Goal: Transaction & Acquisition: Purchase product/service

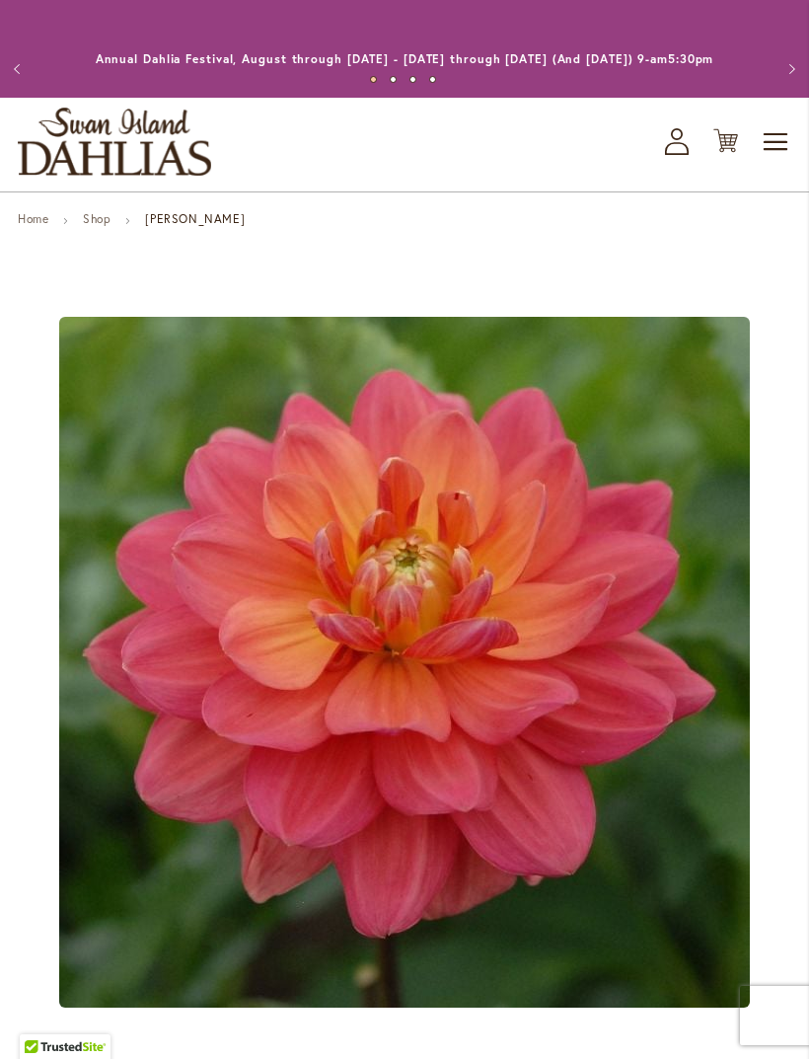
click at [682, 155] on icon "My Account" at bounding box center [677, 141] width 24 height 27
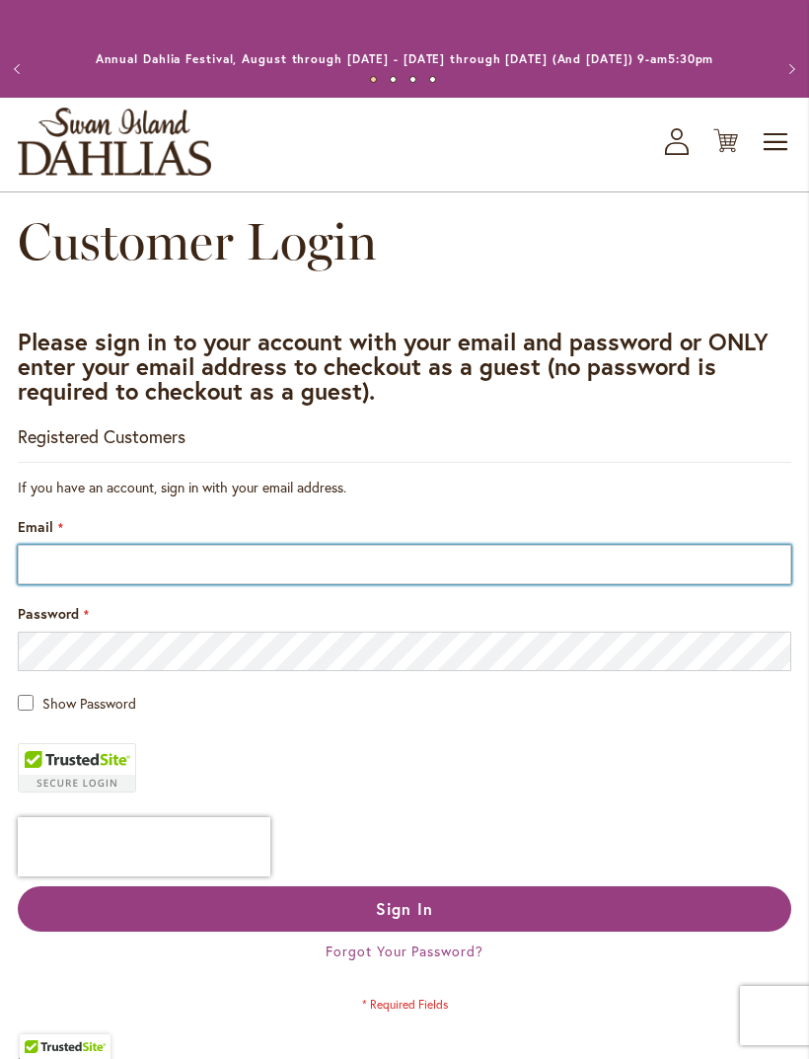
type input "**********"
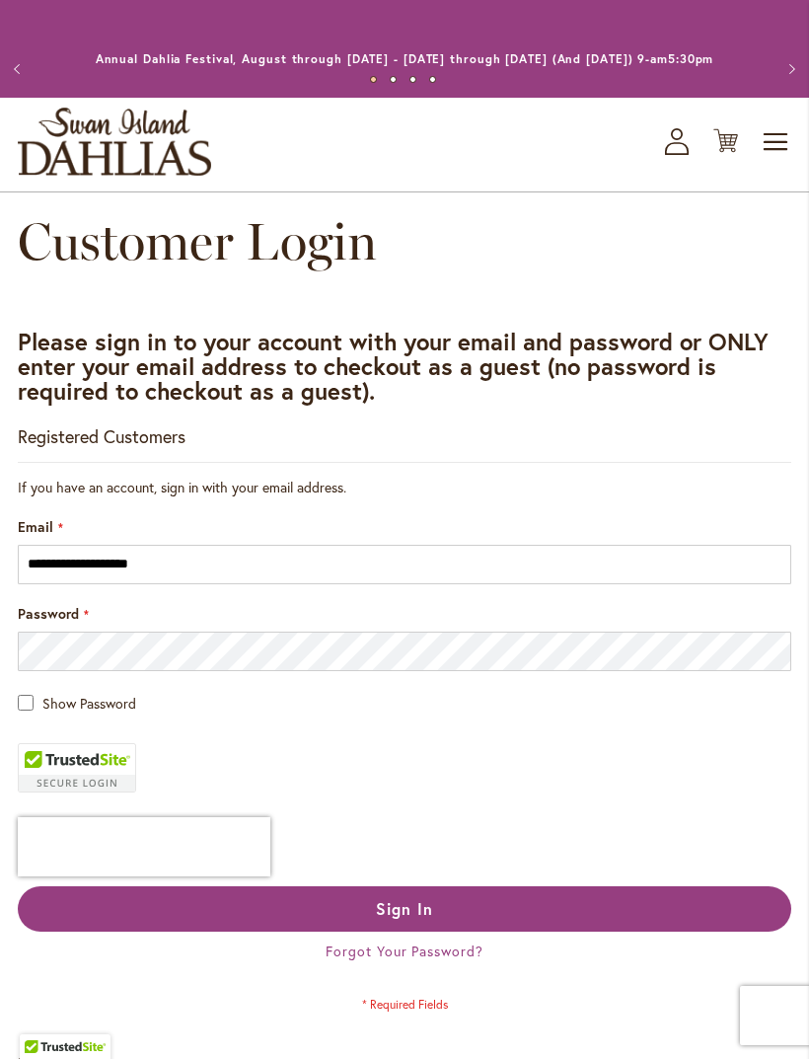
click at [401, 919] on span "Sign In" at bounding box center [404, 908] width 57 height 21
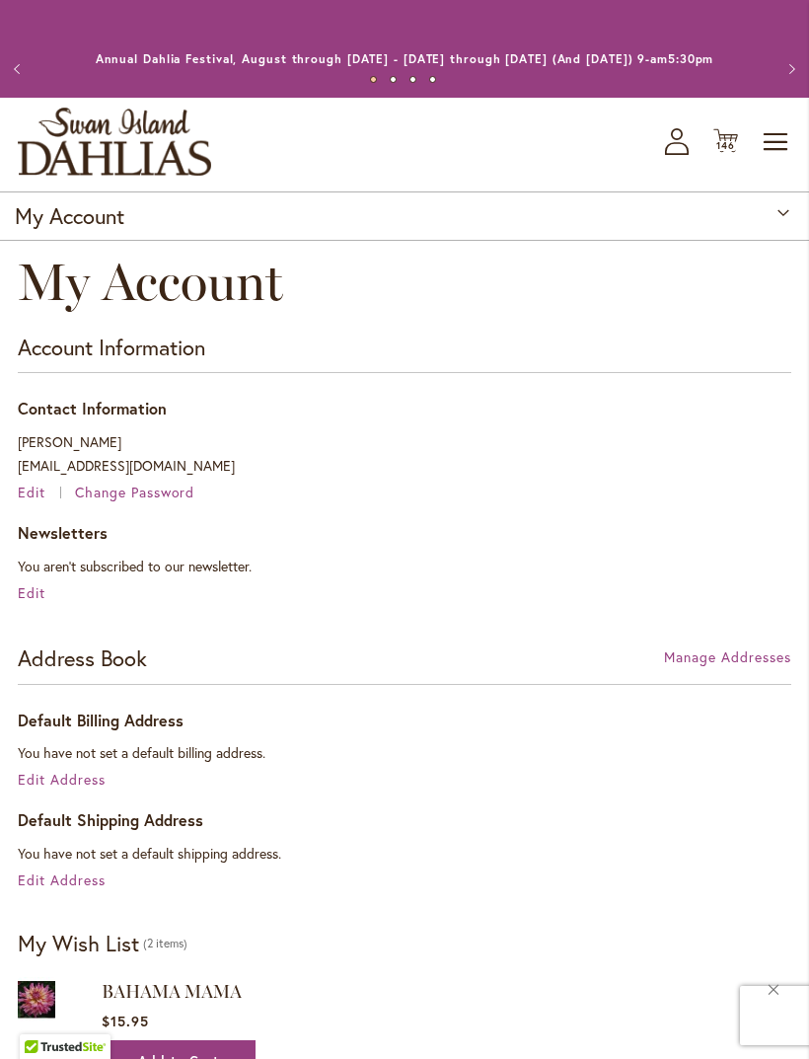
click at [74, 788] on span "Edit Address" at bounding box center [62, 779] width 88 height 19
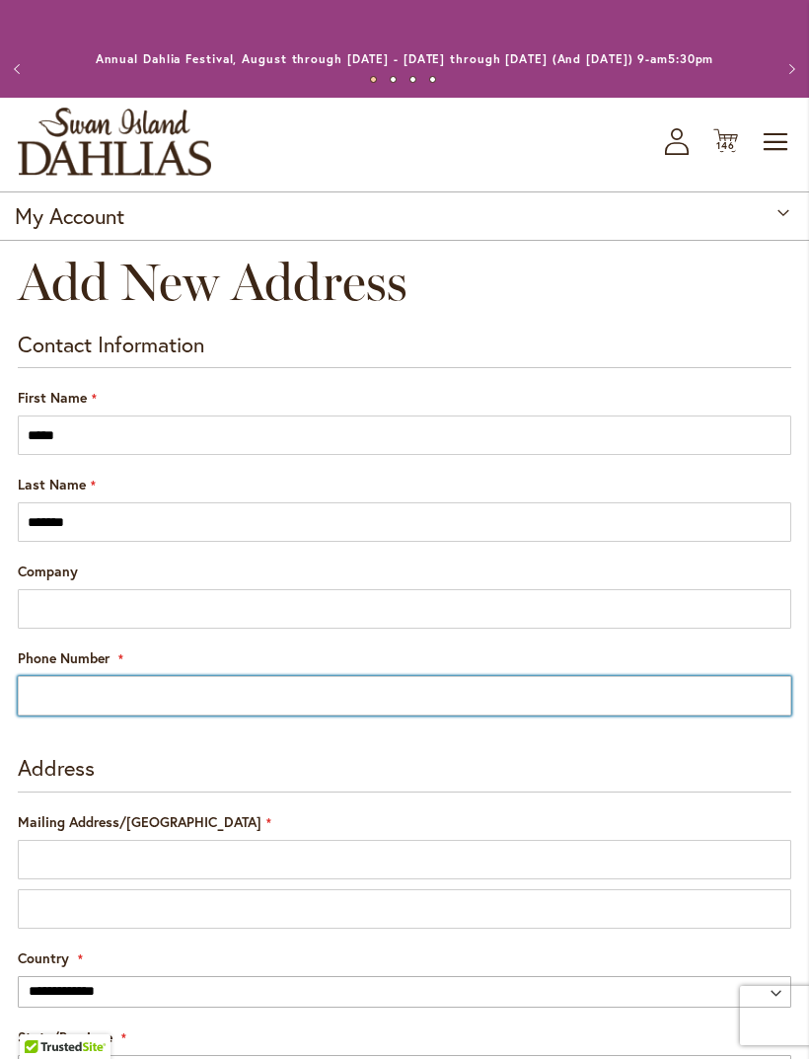
click at [191, 713] on input "Phone Number" at bounding box center [405, 695] width 774 height 39
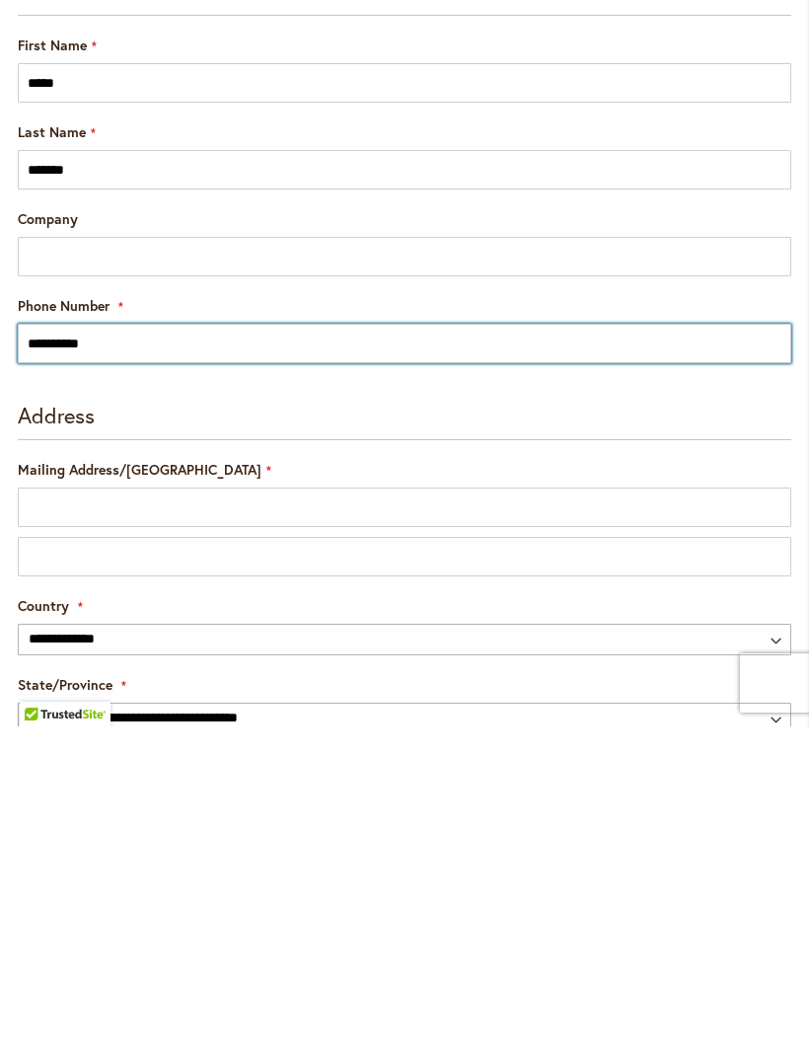
type input "**********"
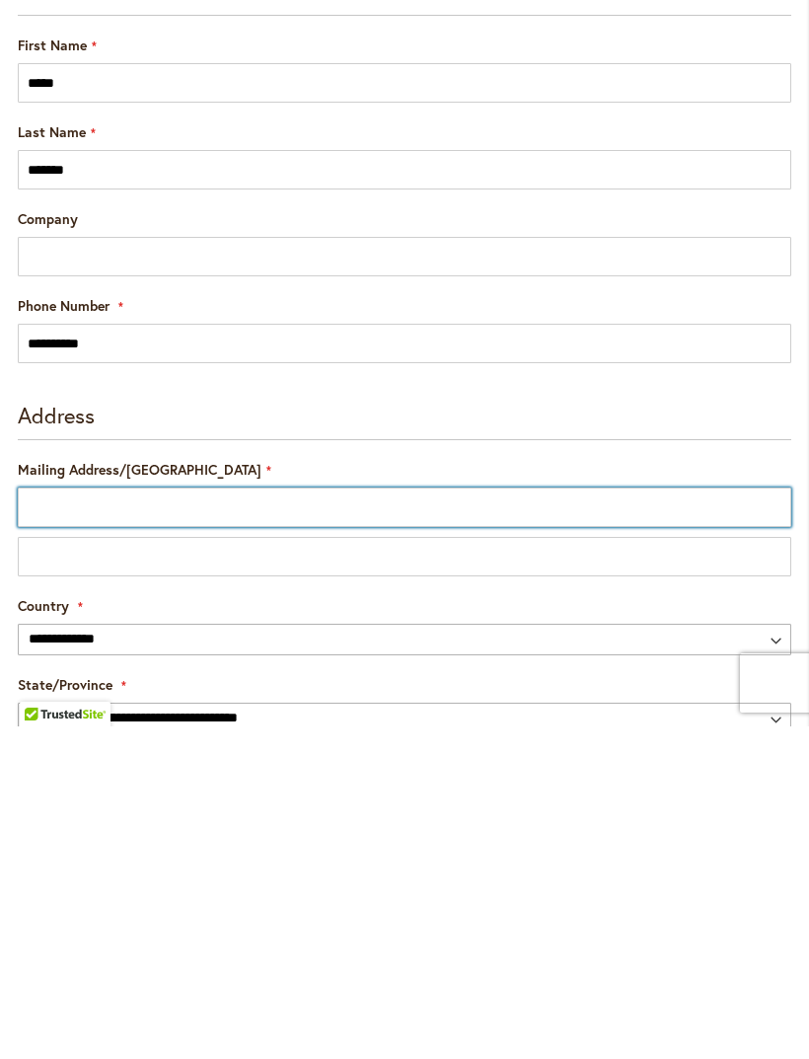
click at [333, 820] on input "Mailing Address/PO BOX" at bounding box center [405, 839] width 774 height 39
type input "**********"
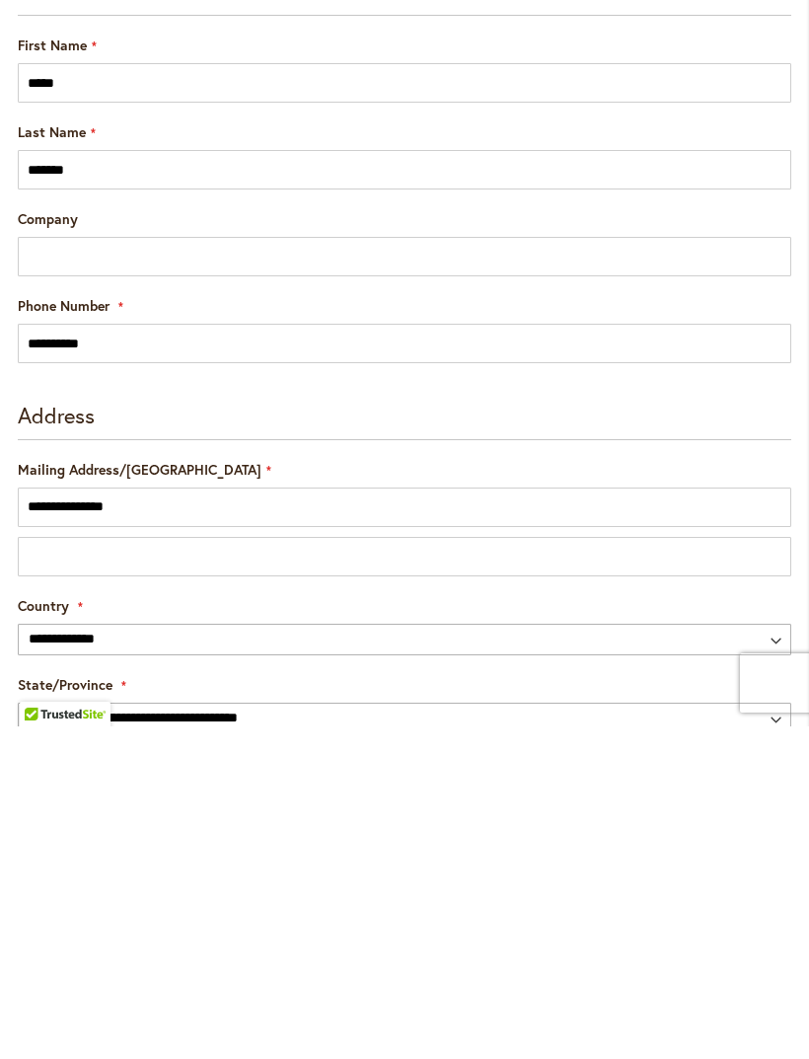
select select "**"
type input "*******"
type input "*****"
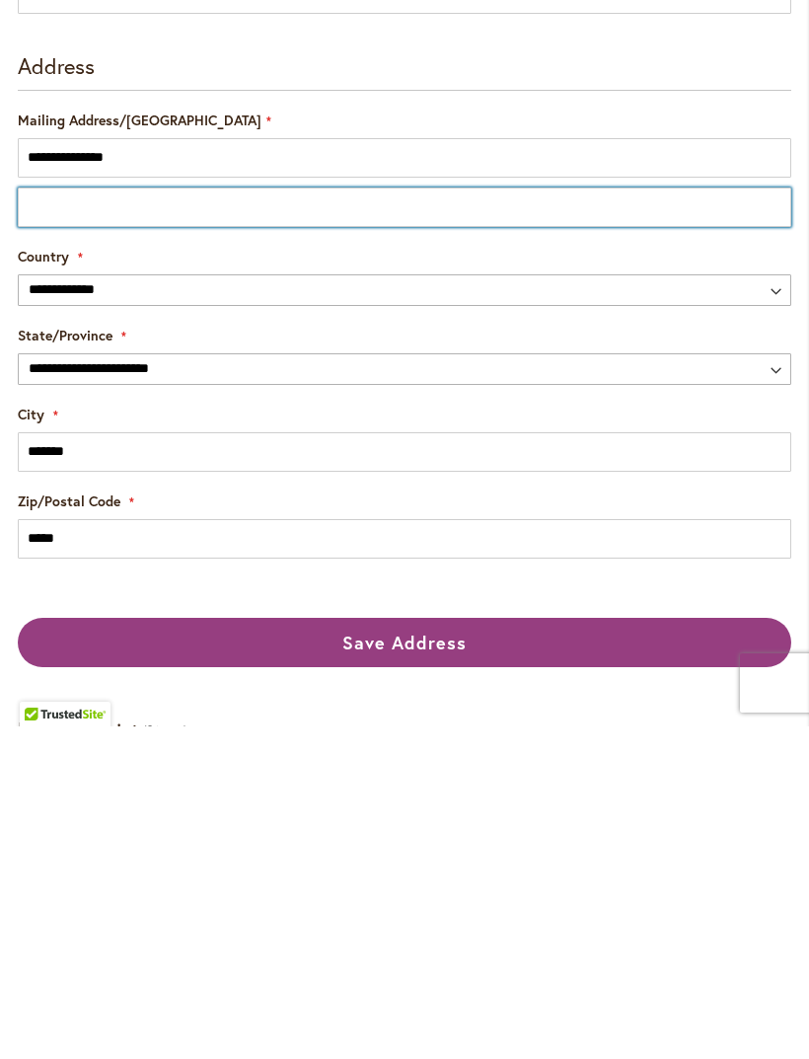
scroll to position [370, 0]
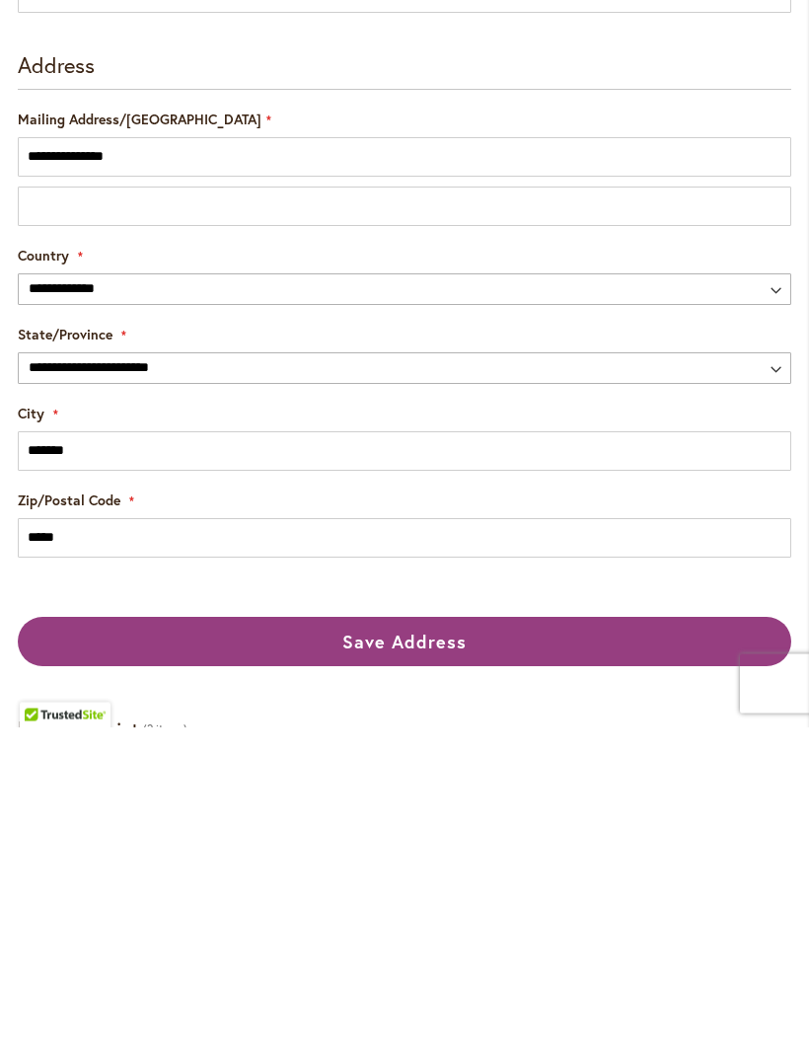
click at [457, 962] on span "Save Address" at bounding box center [404, 974] width 124 height 24
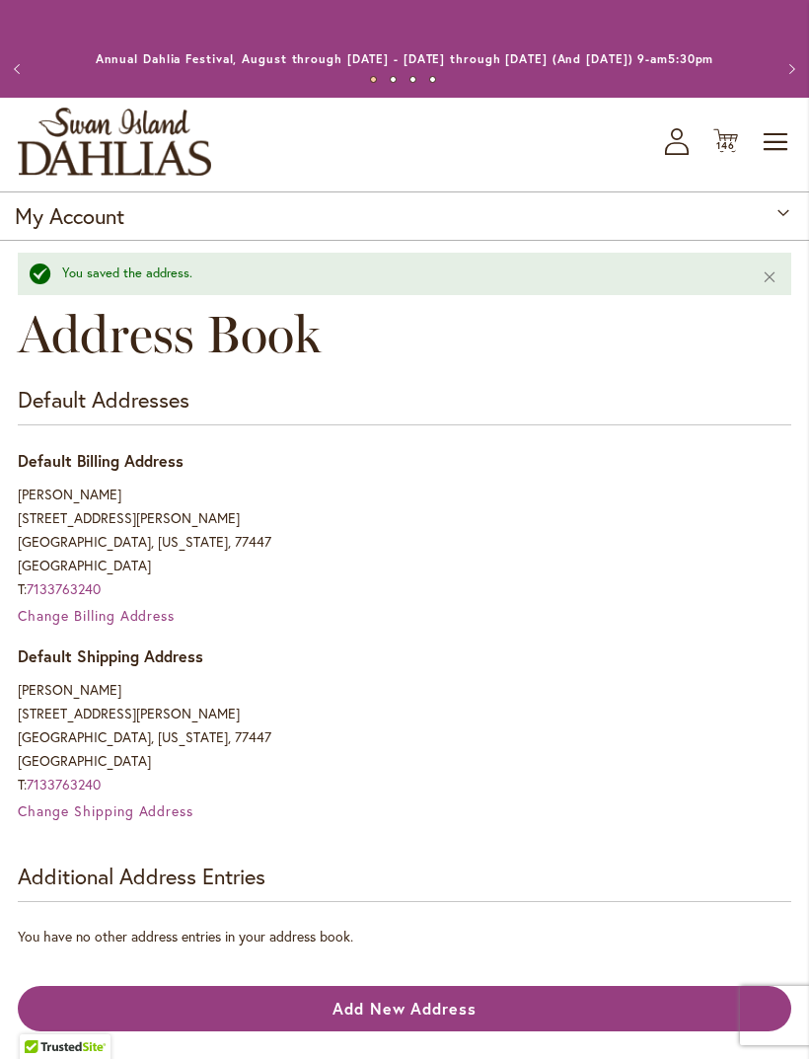
click at [732, 152] on span "146" at bounding box center [725, 145] width 19 height 13
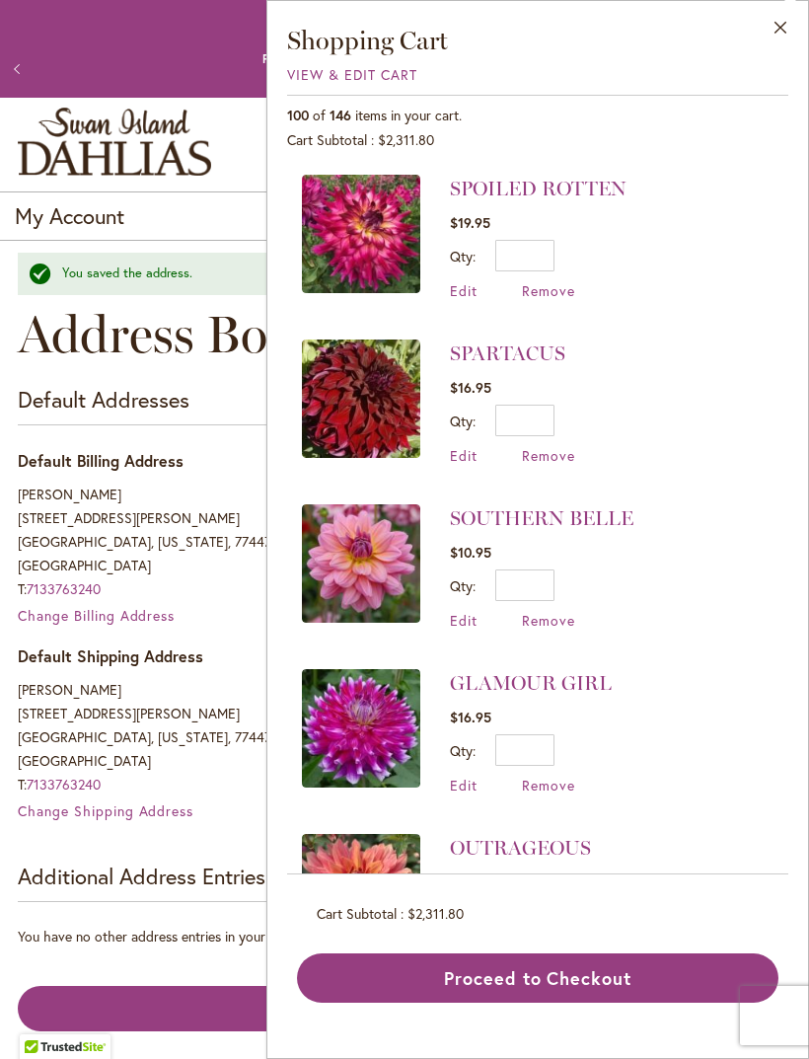
click at [557, 293] on span "Remove" at bounding box center [548, 290] width 53 height 19
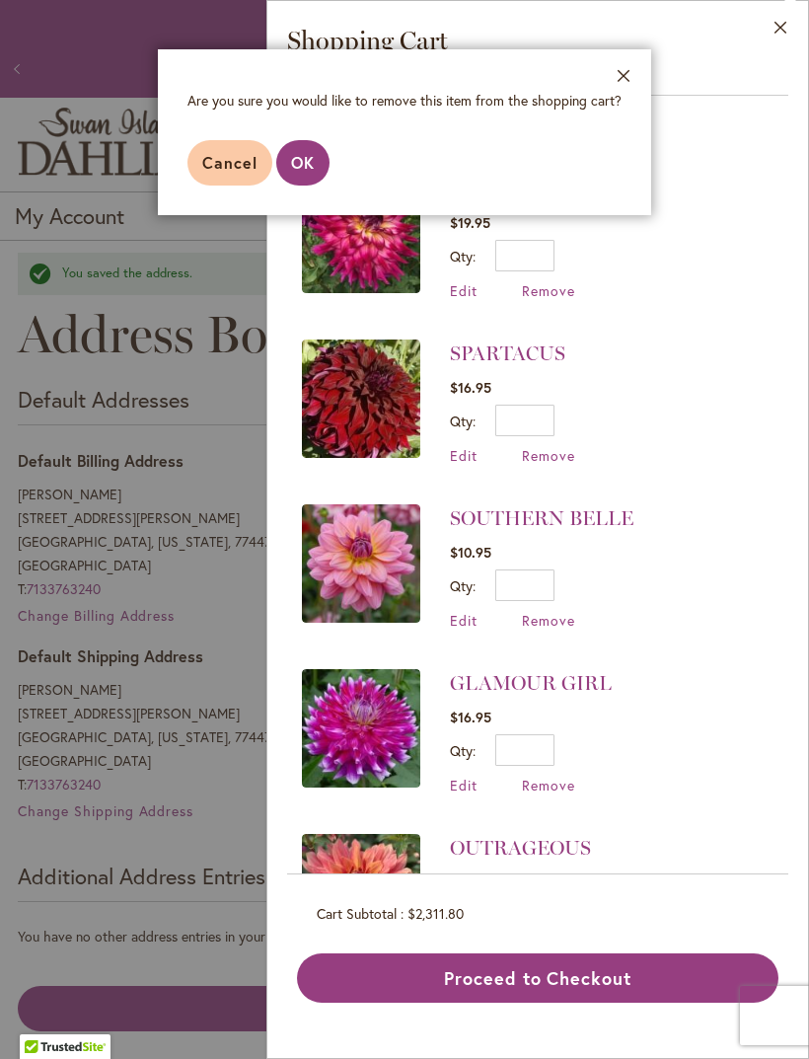
click at [308, 165] on span "OK" at bounding box center [303, 162] width 24 height 21
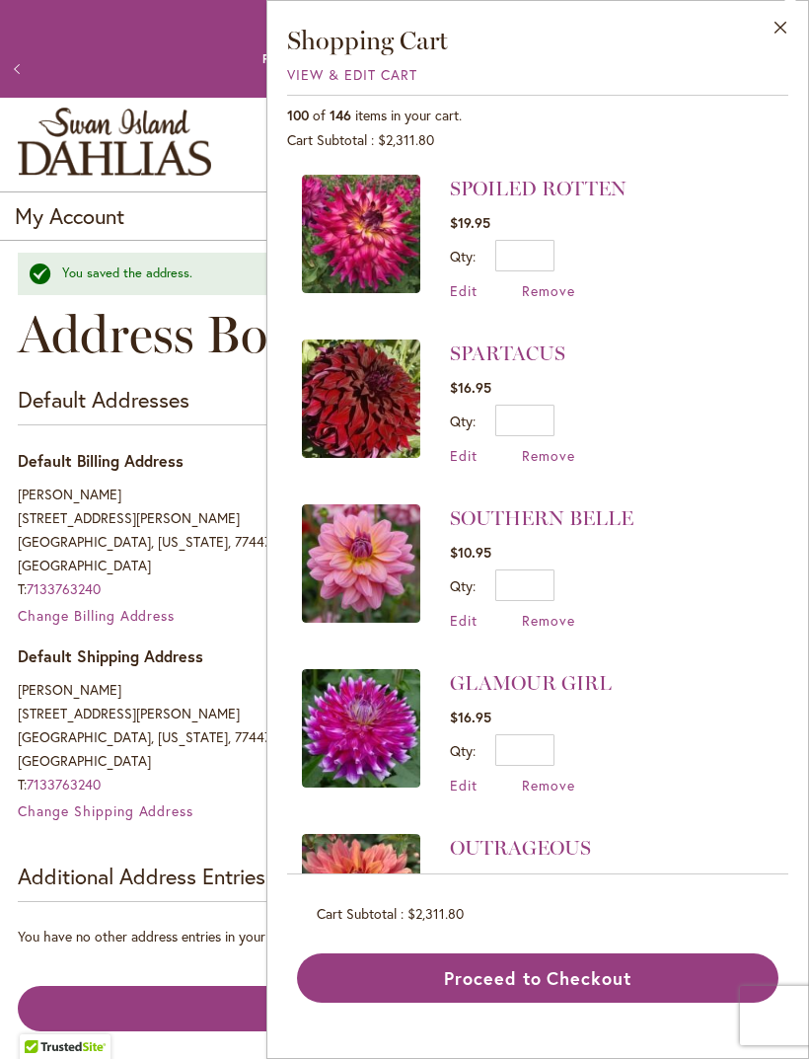
click at [558, 293] on span "Remove" at bounding box center [548, 290] width 53 height 19
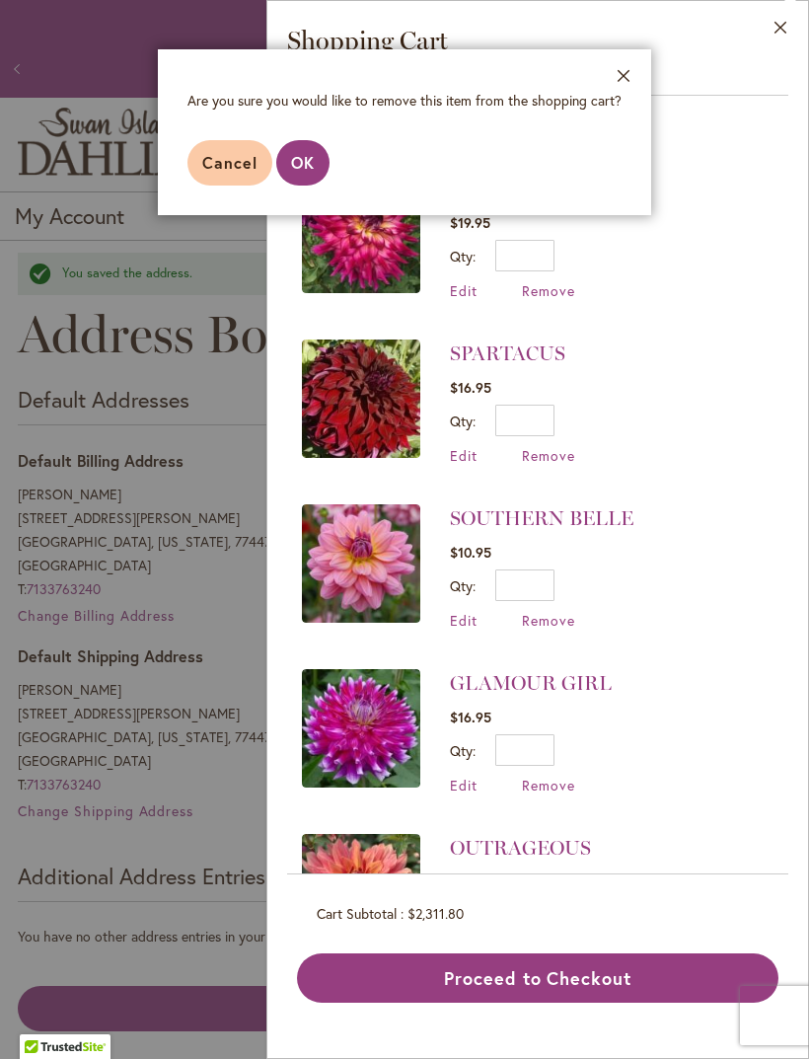
click at [317, 174] on button "OK" at bounding box center [302, 162] width 53 height 45
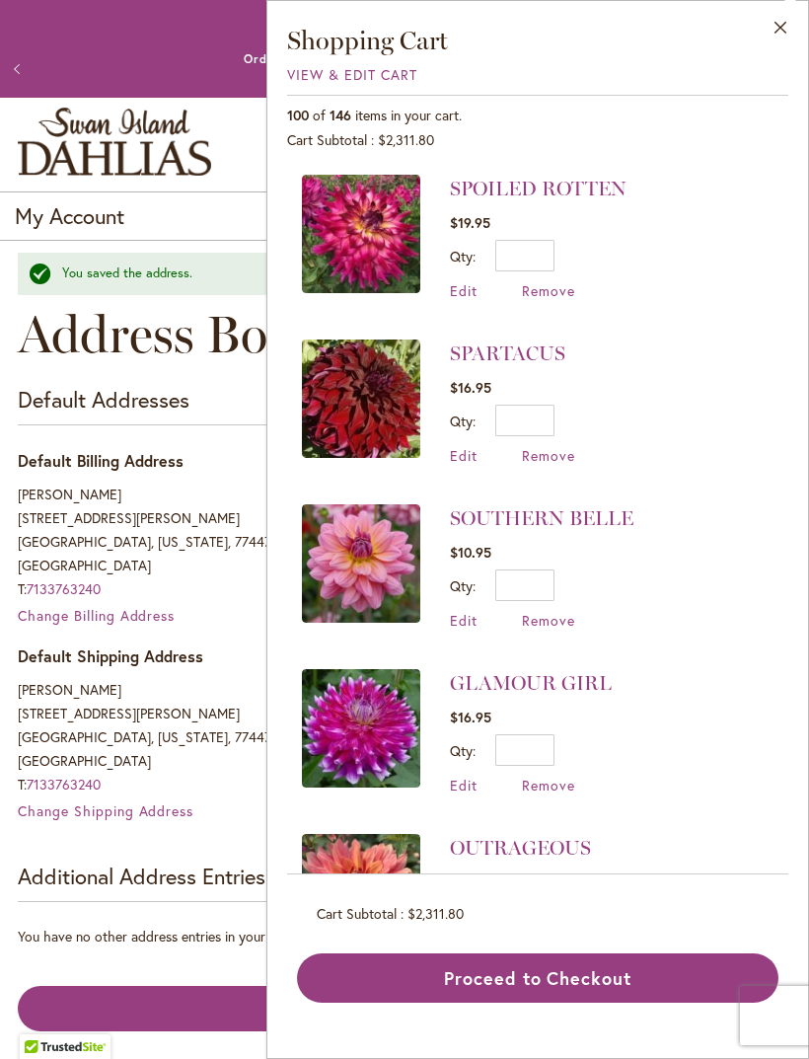
click at [568, 456] on span "Remove" at bounding box center [548, 455] width 53 height 19
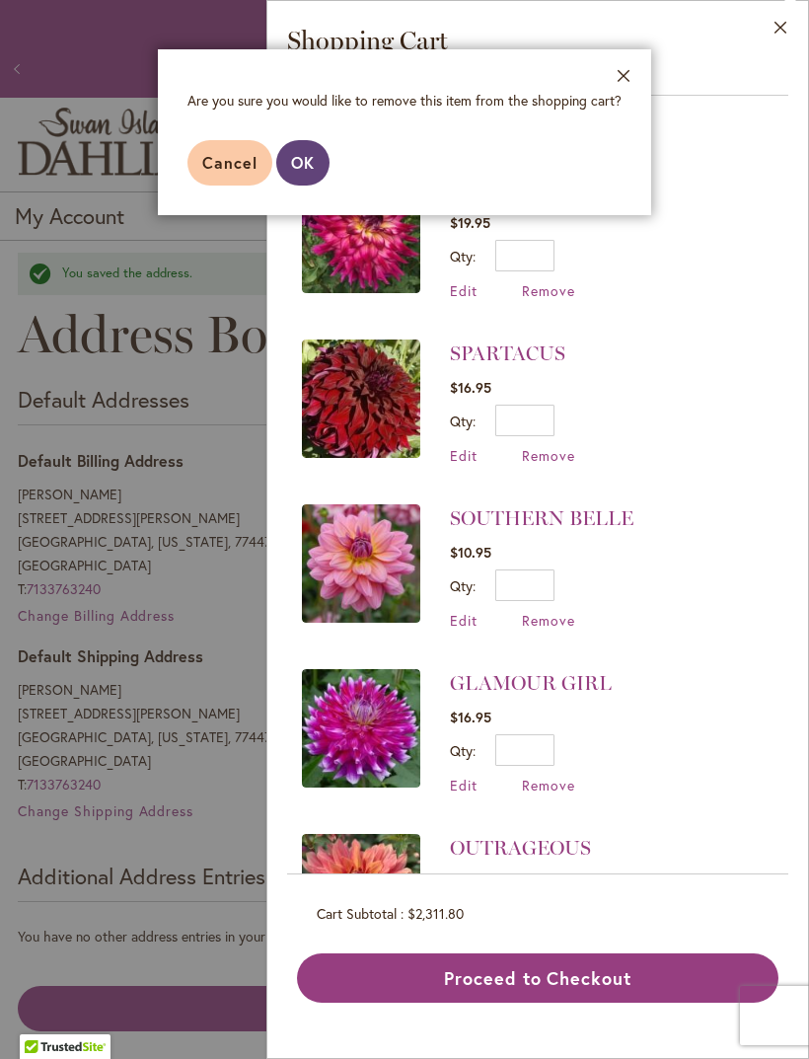
click at [304, 182] on button "OK" at bounding box center [302, 162] width 53 height 45
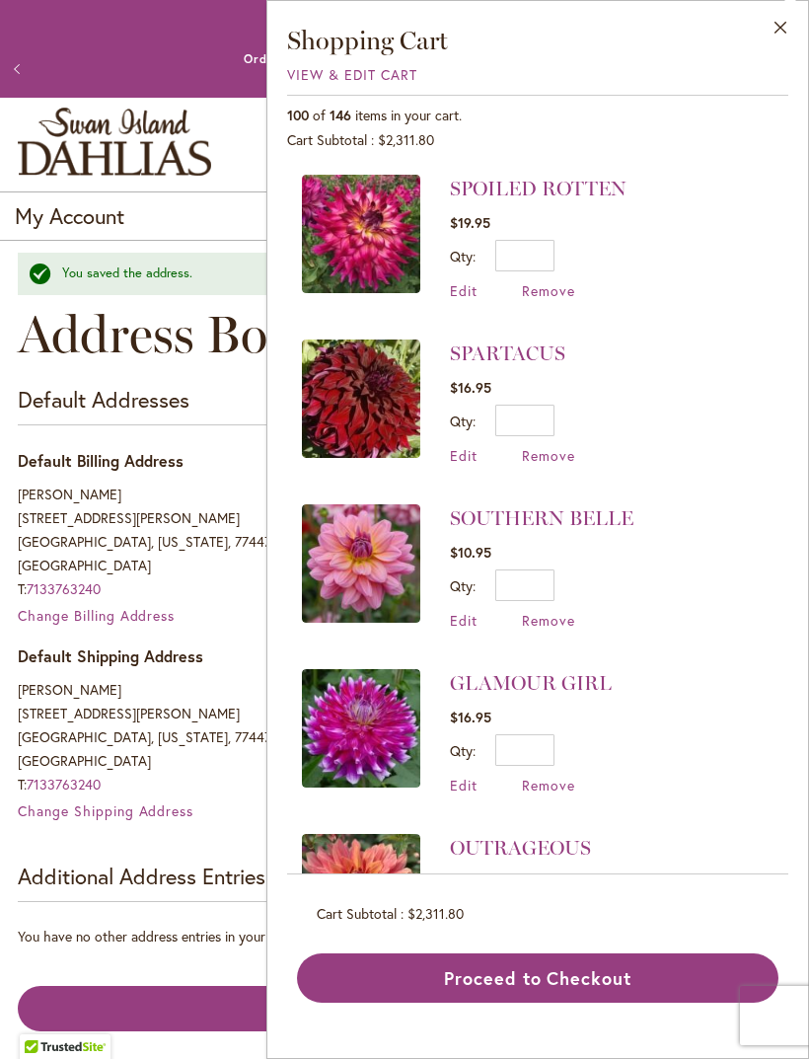
click at [569, 616] on span "Remove" at bounding box center [548, 620] width 53 height 19
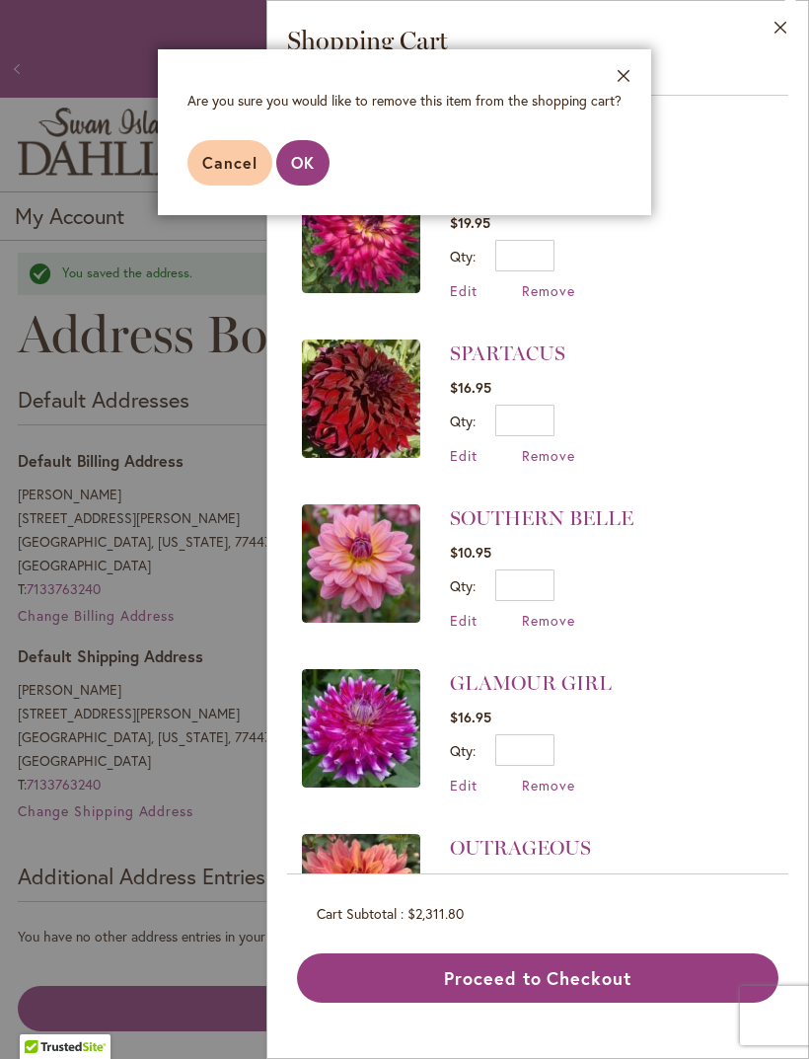
click at [308, 178] on button "OK" at bounding box center [302, 162] width 53 height 45
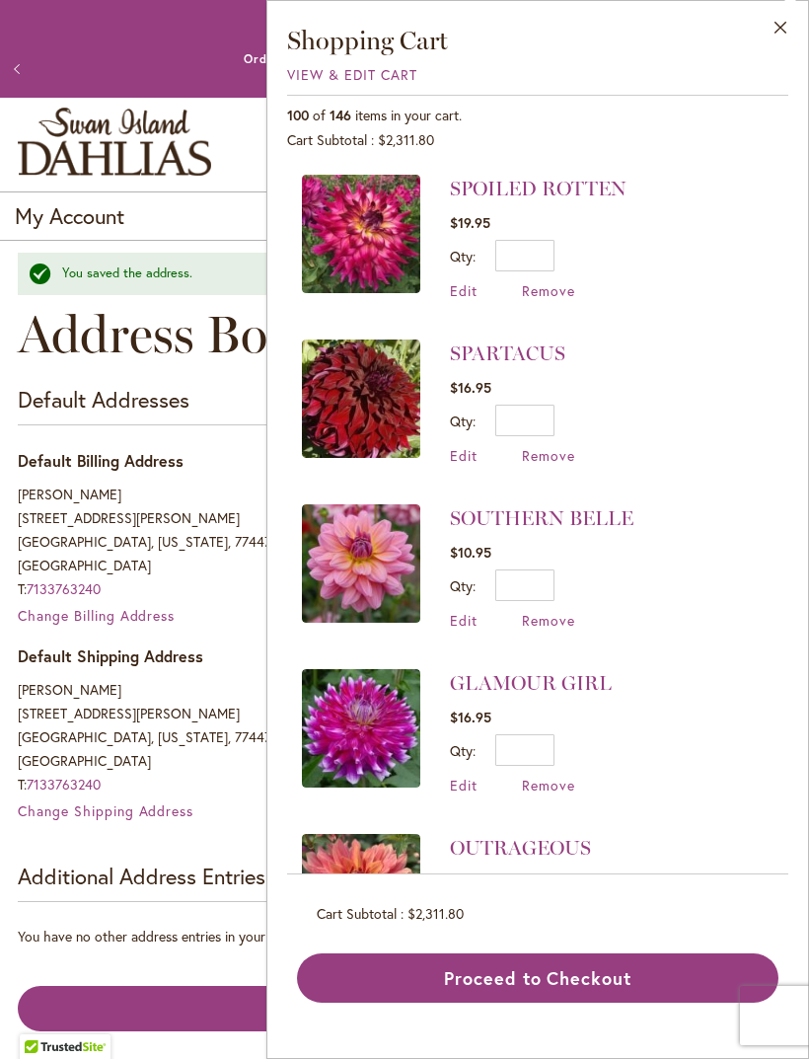
click at [558, 783] on span "Remove" at bounding box center [548, 785] width 53 height 19
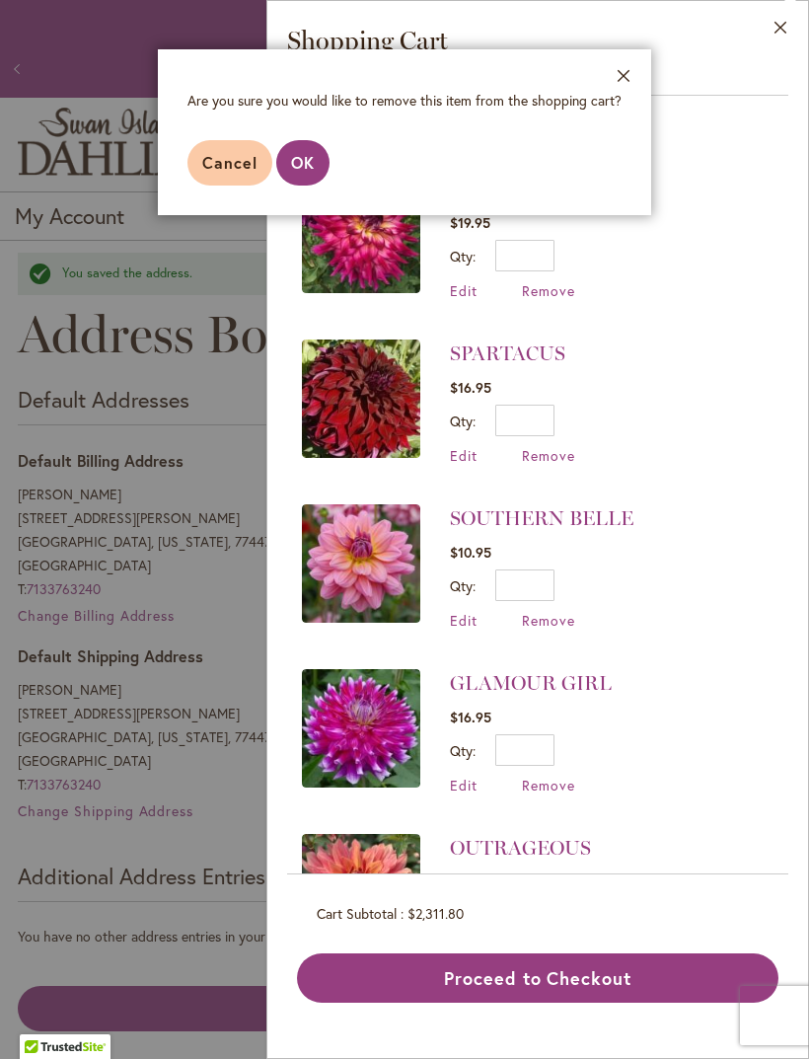
click at [313, 163] on span "OK" at bounding box center [303, 162] width 24 height 21
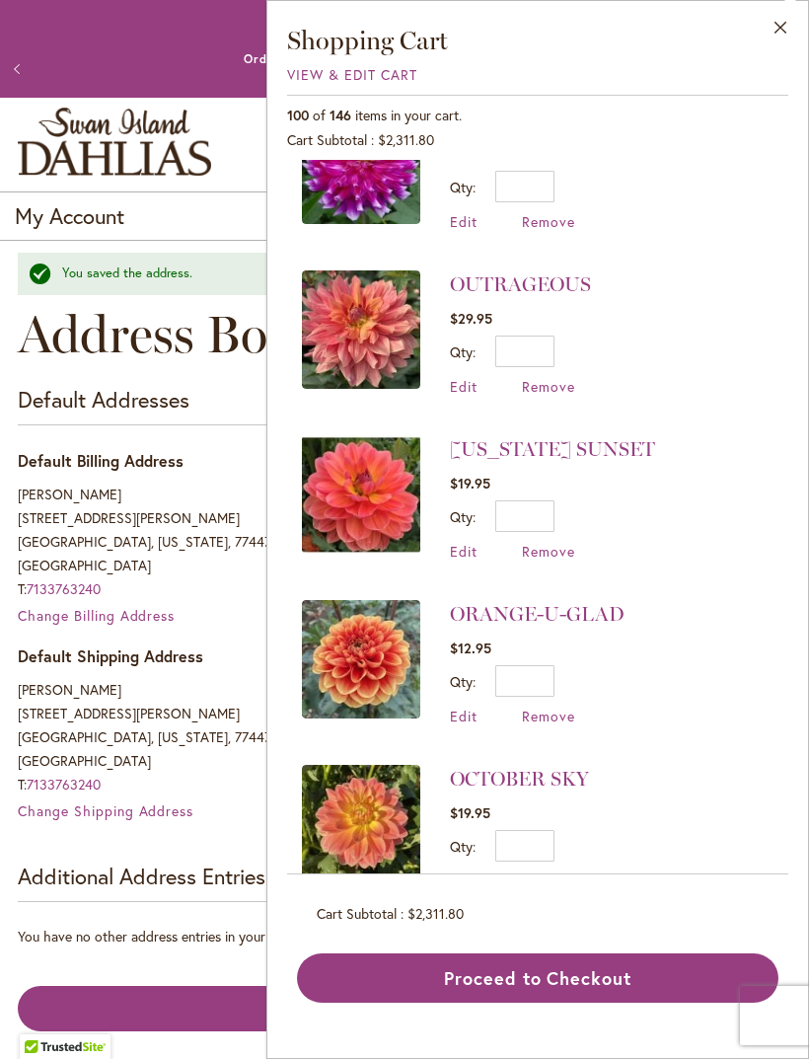
scroll to position [562, 0]
click at [557, 389] on span "Remove" at bounding box center [548, 387] width 53 height 19
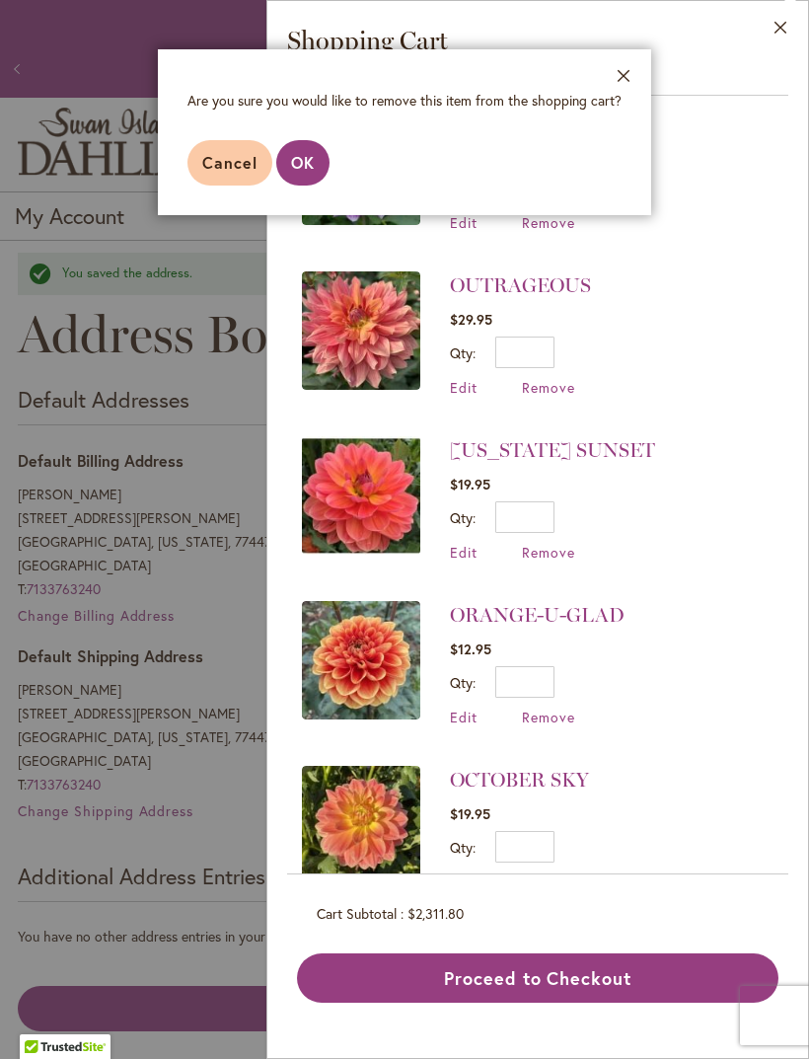
click at [312, 169] on span "OK" at bounding box center [303, 162] width 24 height 21
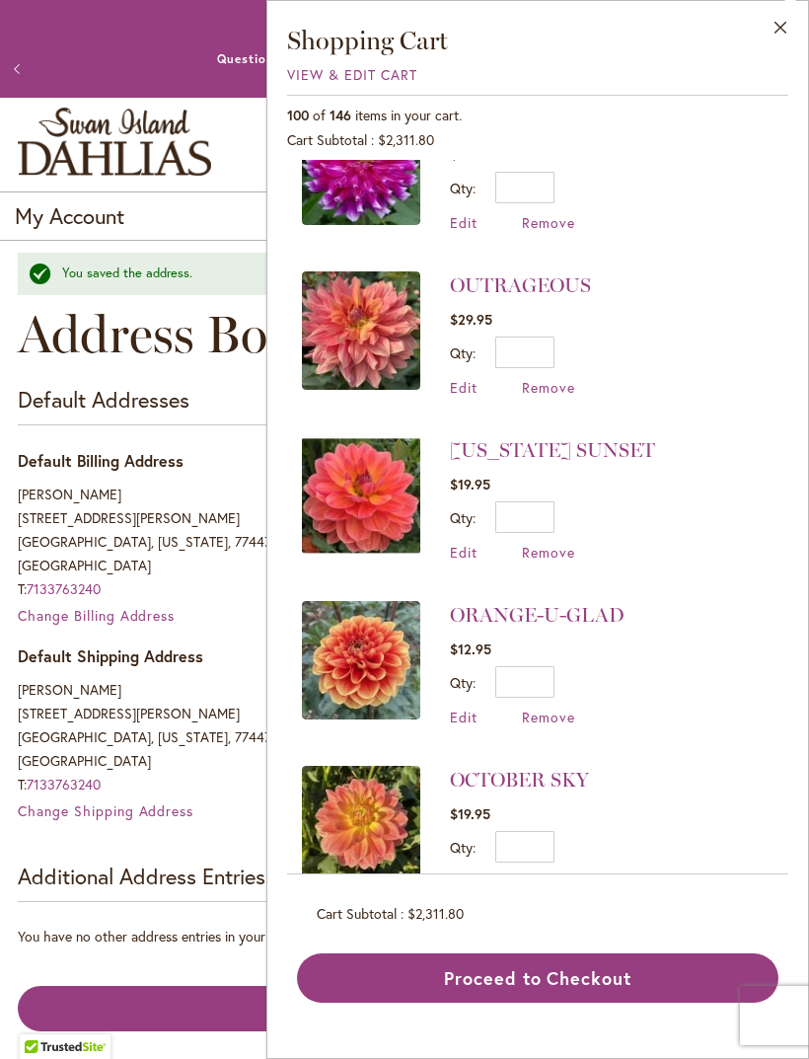
click at [566, 550] on span "Remove" at bounding box center [548, 552] width 53 height 19
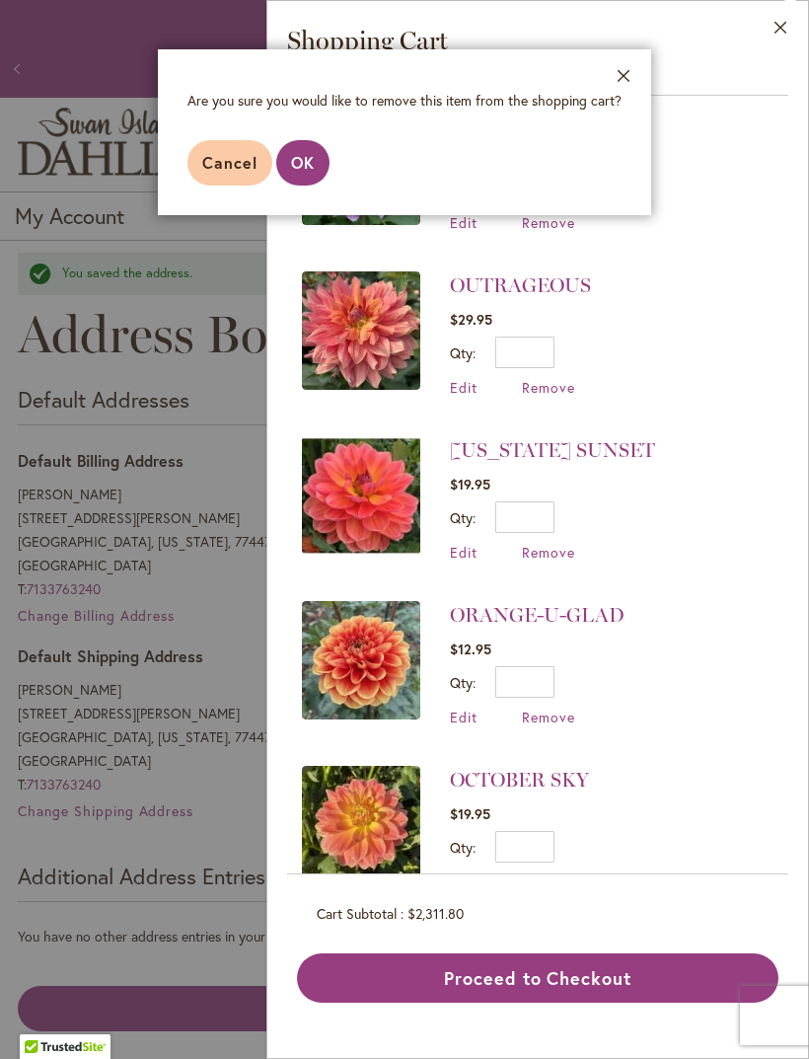
click at [317, 174] on button "OK" at bounding box center [302, 162] width 53 height 45
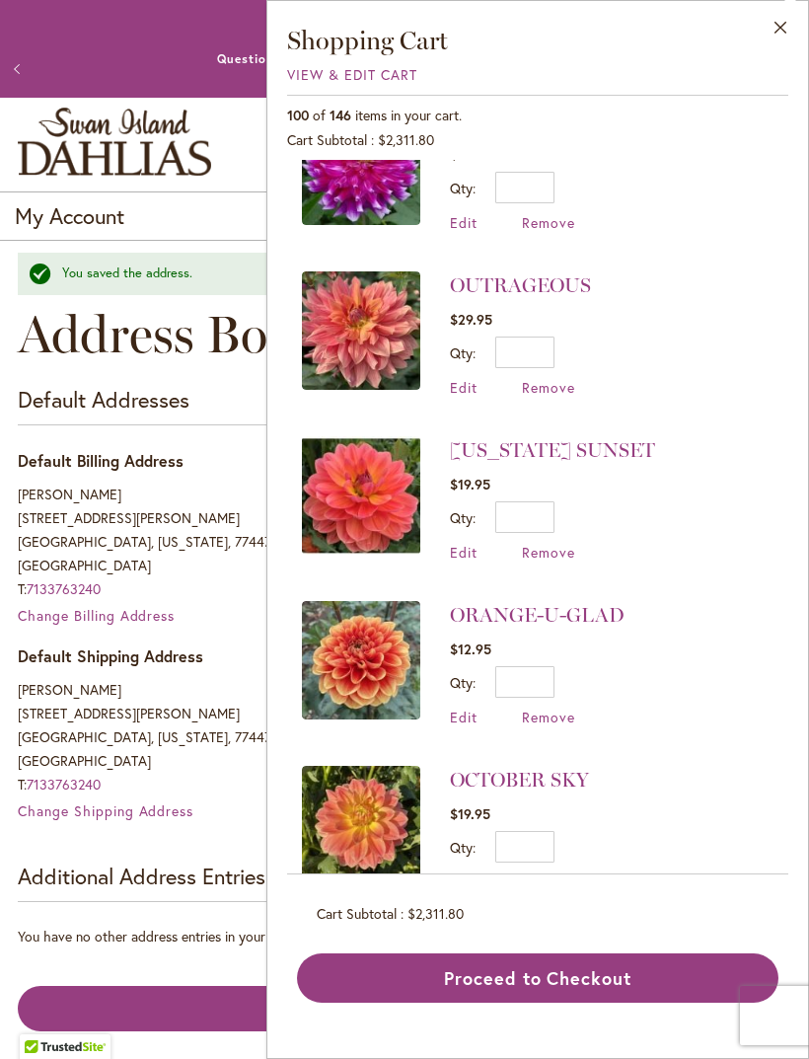
click at [405, 77] on span "View & Edit Cart" at bounding box center [352, 74] width 130 height 19
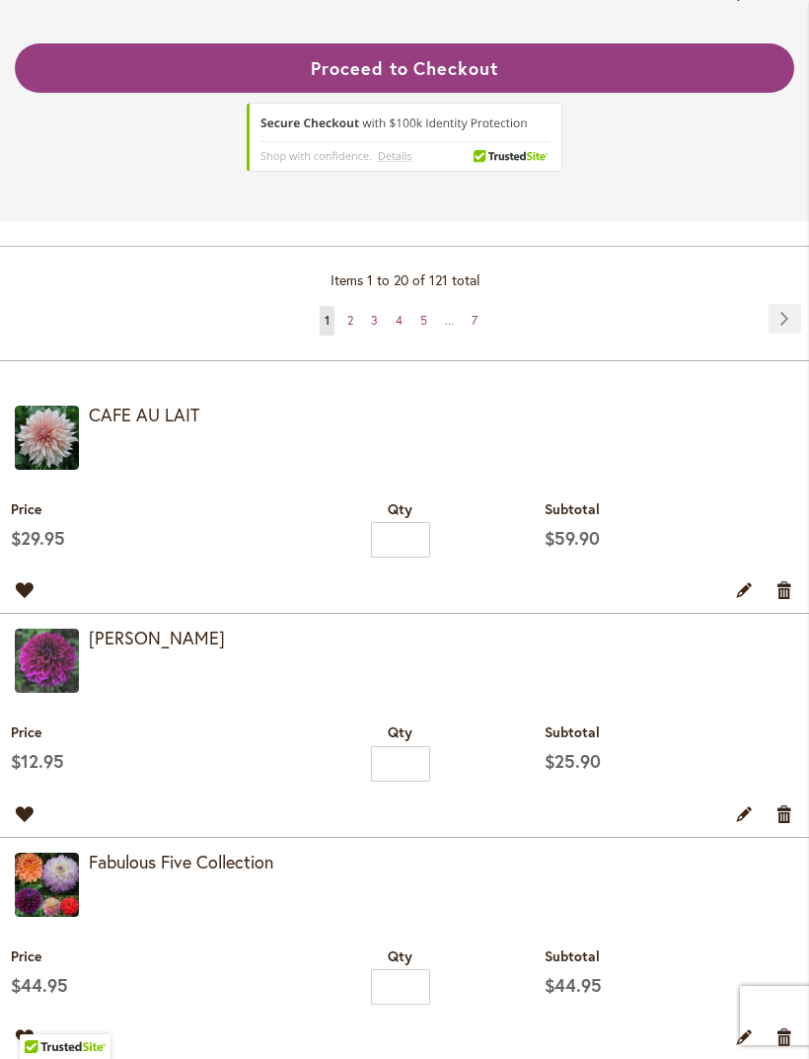
scroll to position [505, 0]
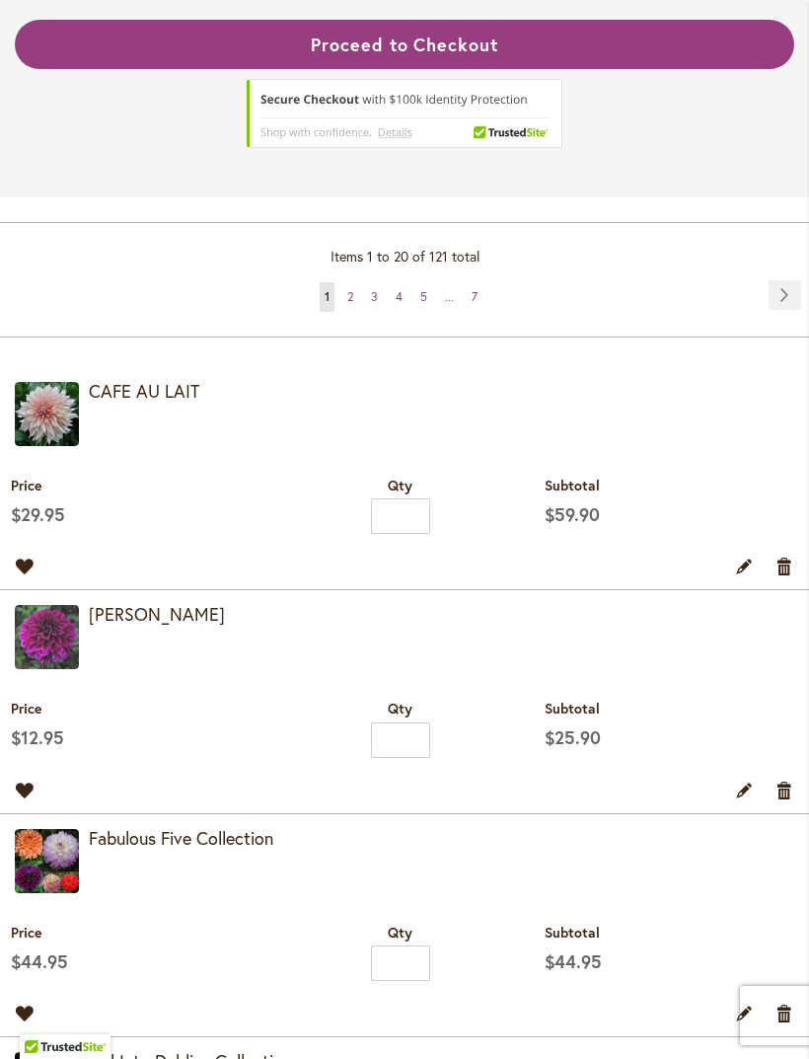
click at [783, 576] on link "Remove item" at bounding box center [785, 566] width 19 height 22
click at [784, 768] on td "Move to Wishlist Edit Remove item" at bounding box center [404, 791] width 809 height 46
click at [783, 779] on link "Remove item" at bounding box center [785, 790] width 19 height 22
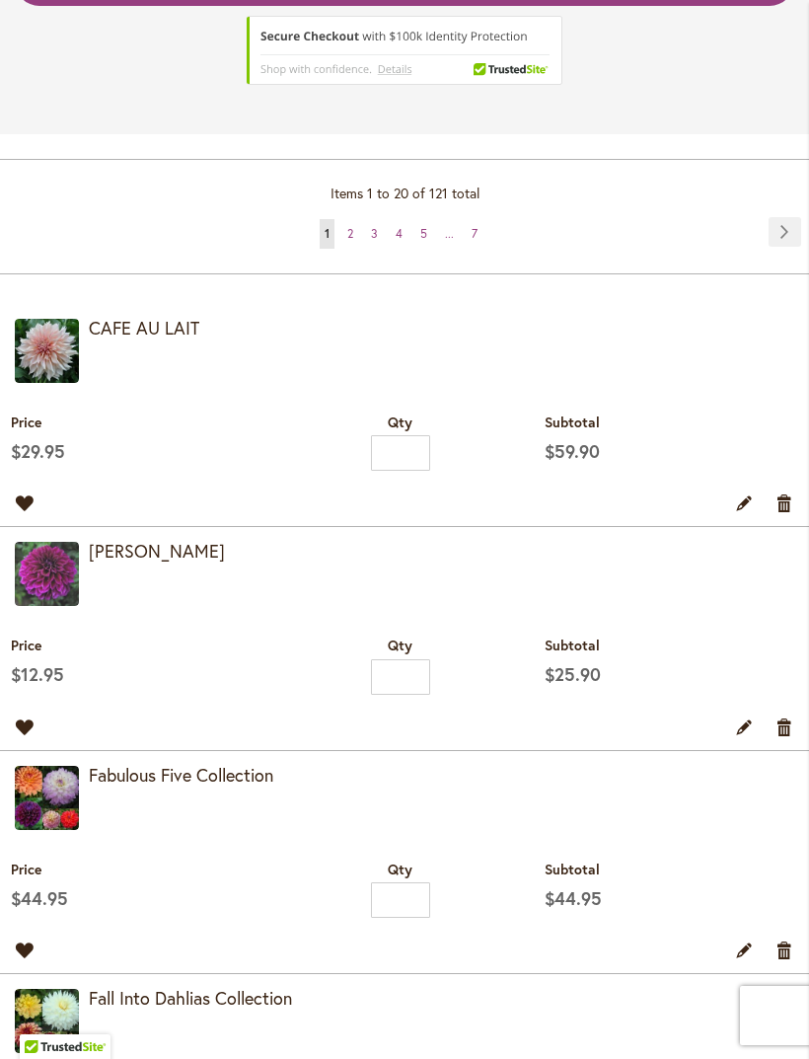
click at [783, 938] on link "Remove item" at bounding box center [785, 949] width 19 height 22
click at [784, 938] on link "Remove item" at bounding box center [785, 949] width 19 height 22
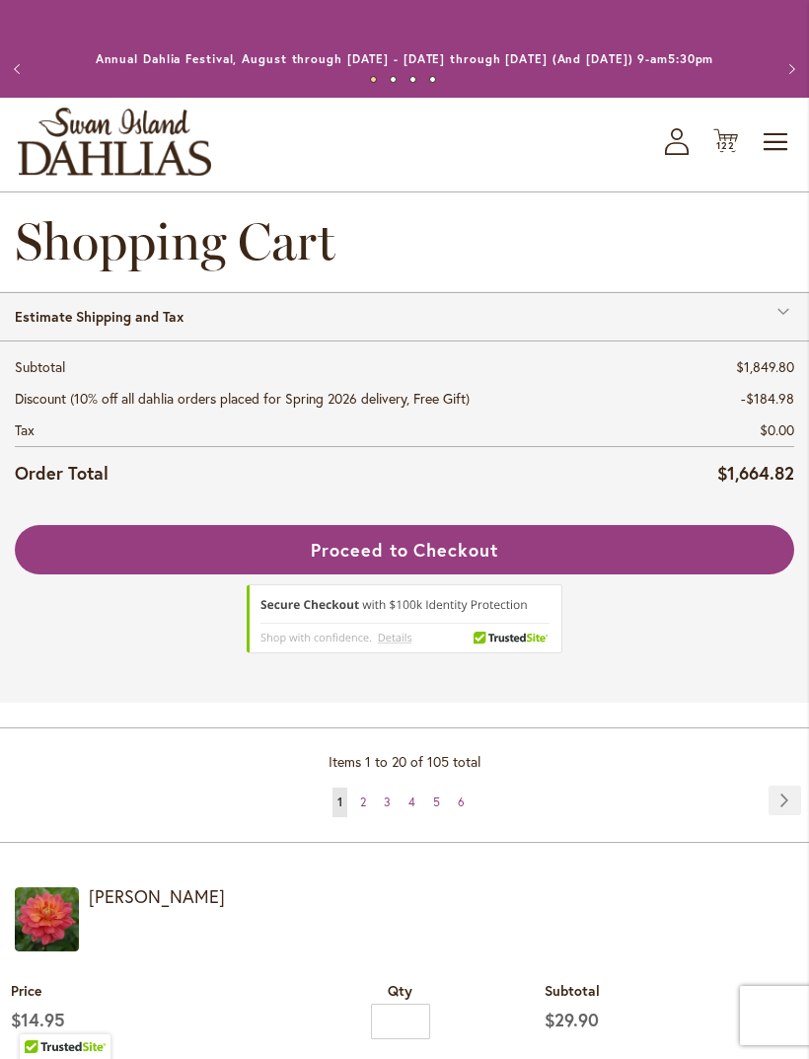
scroll to position [423, 0]
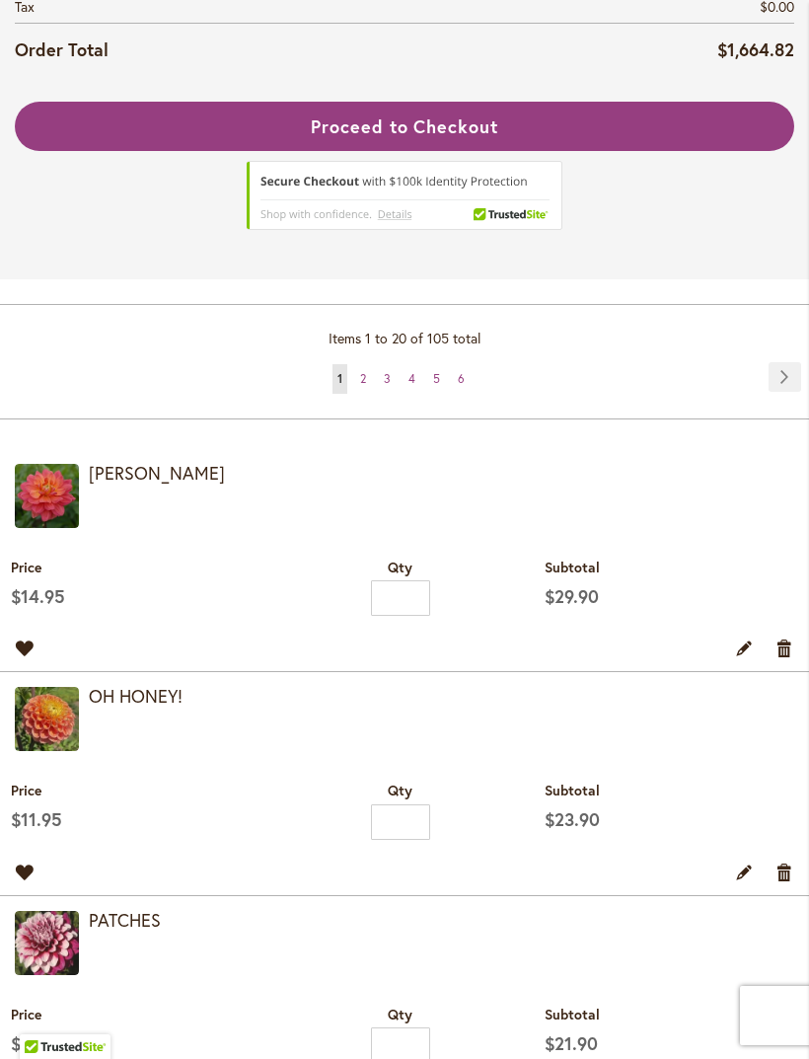
click at [745, 658] on link "Edit" at bounding box center [744, 647] width 19 height 22
click at [415, 580] on input "*" at bounding box center [400, 598] width 59 height 36
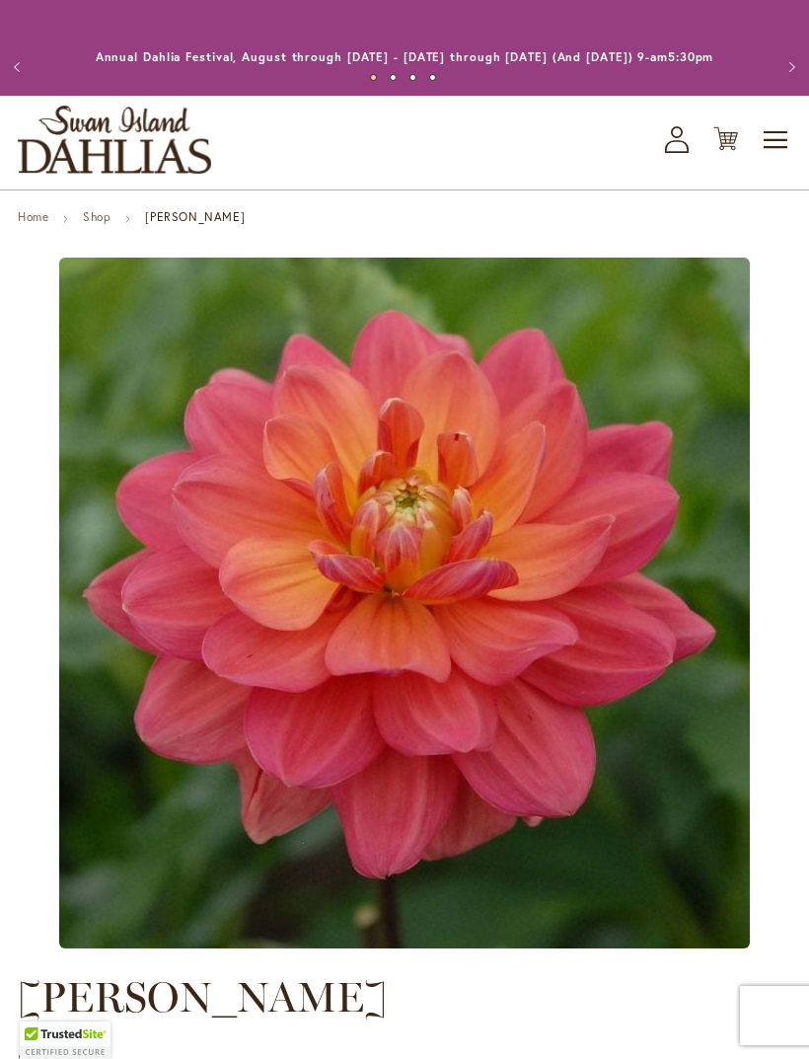
type input "*****"
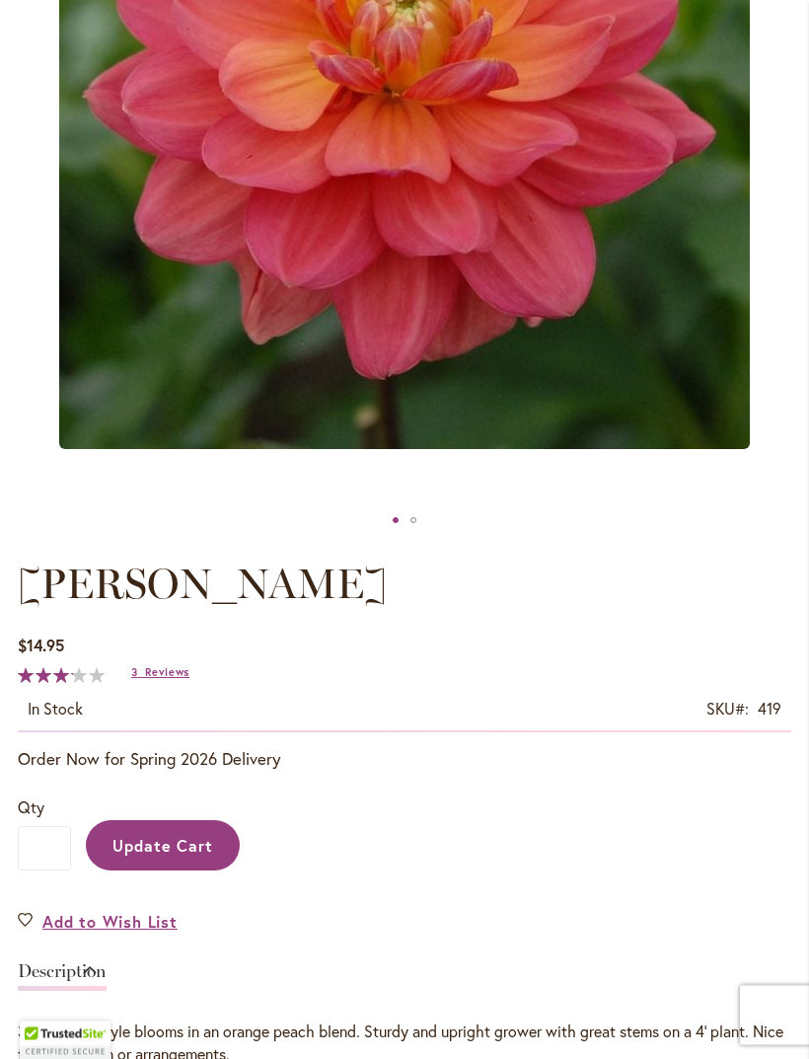
scroll to position [1245, 0]
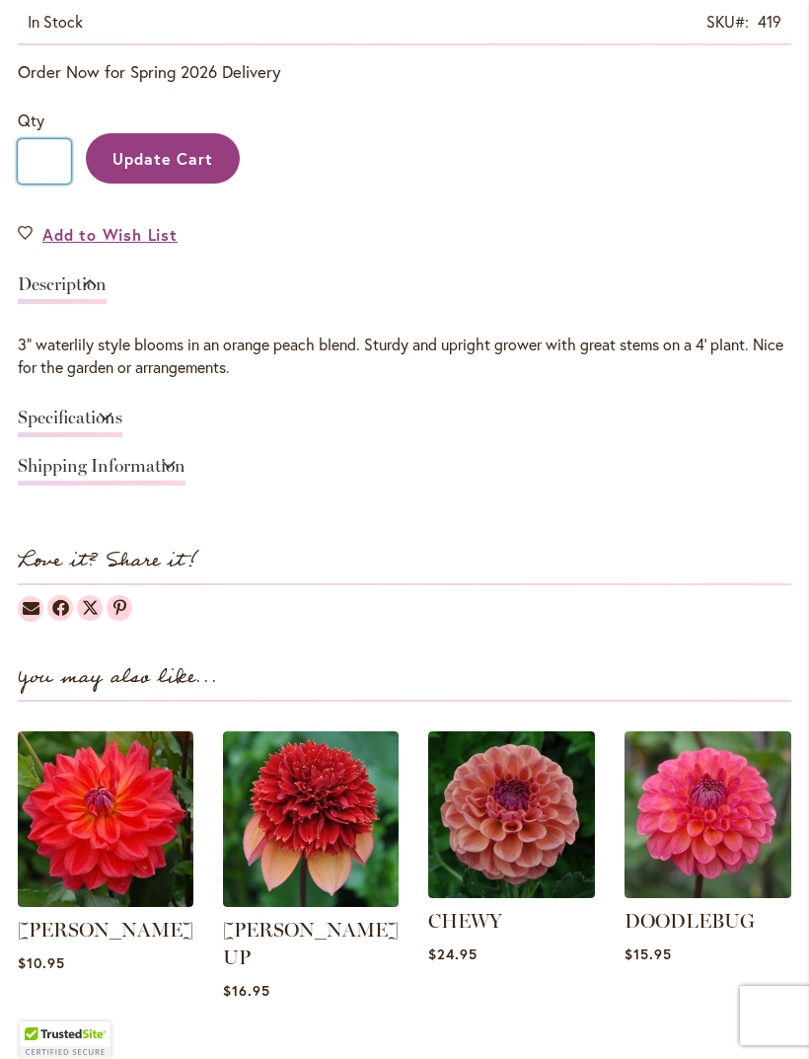
click at [38, 184] on input "*" at bounding box center [44, 161] width 53 height 44
type input "*"
click at [187, 169] on span "Update Cart" at bounding box center [163, 158] width 102 height 21
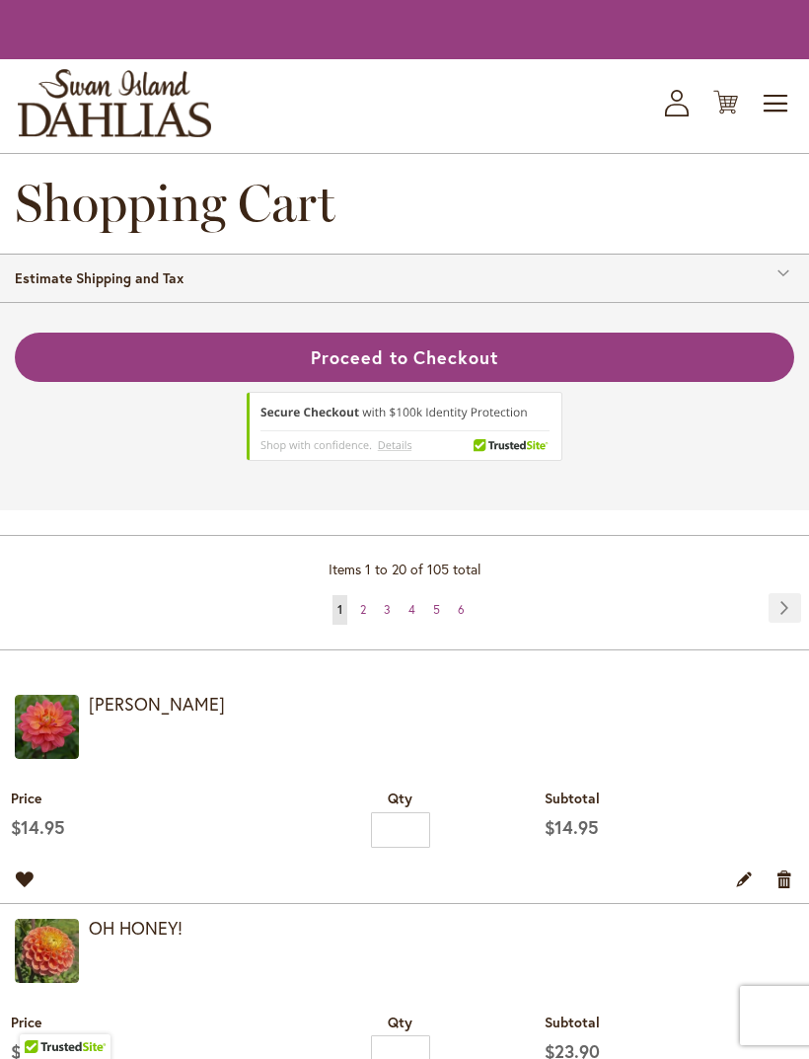
scroll to position [-12, 0]
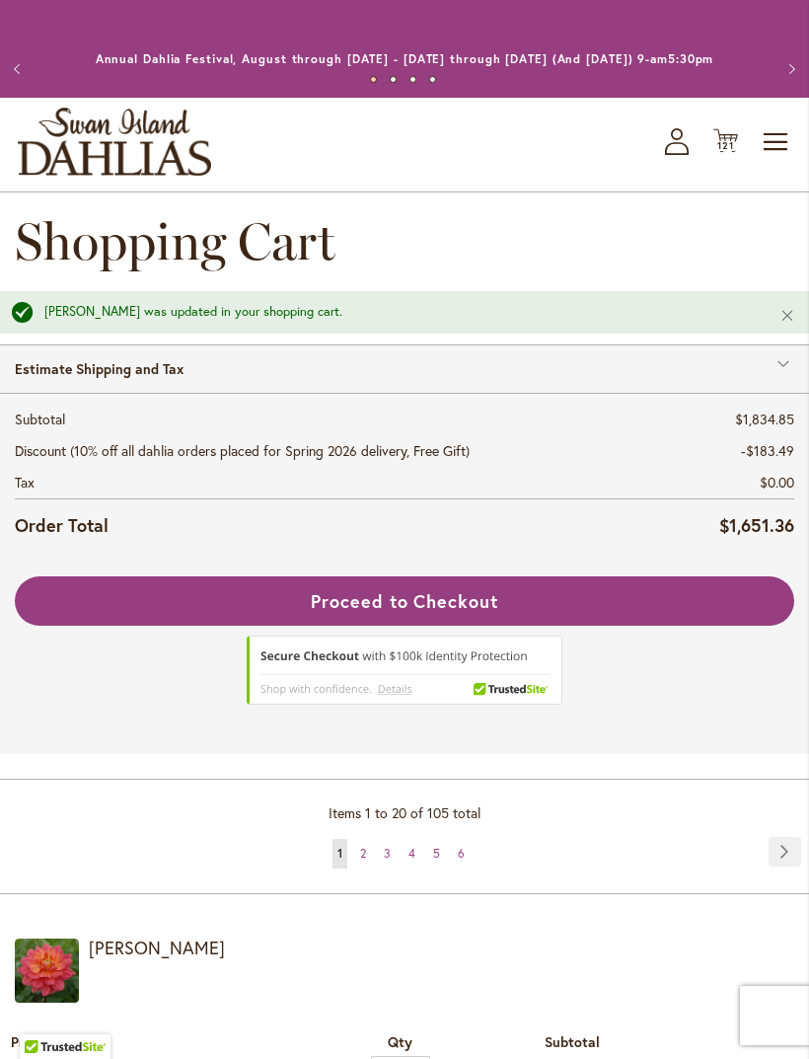
click at [735, 153] on icon "Cart .cls-1 { fill: #231f20; }" at bounding box center [725, 140] width 25 height 25
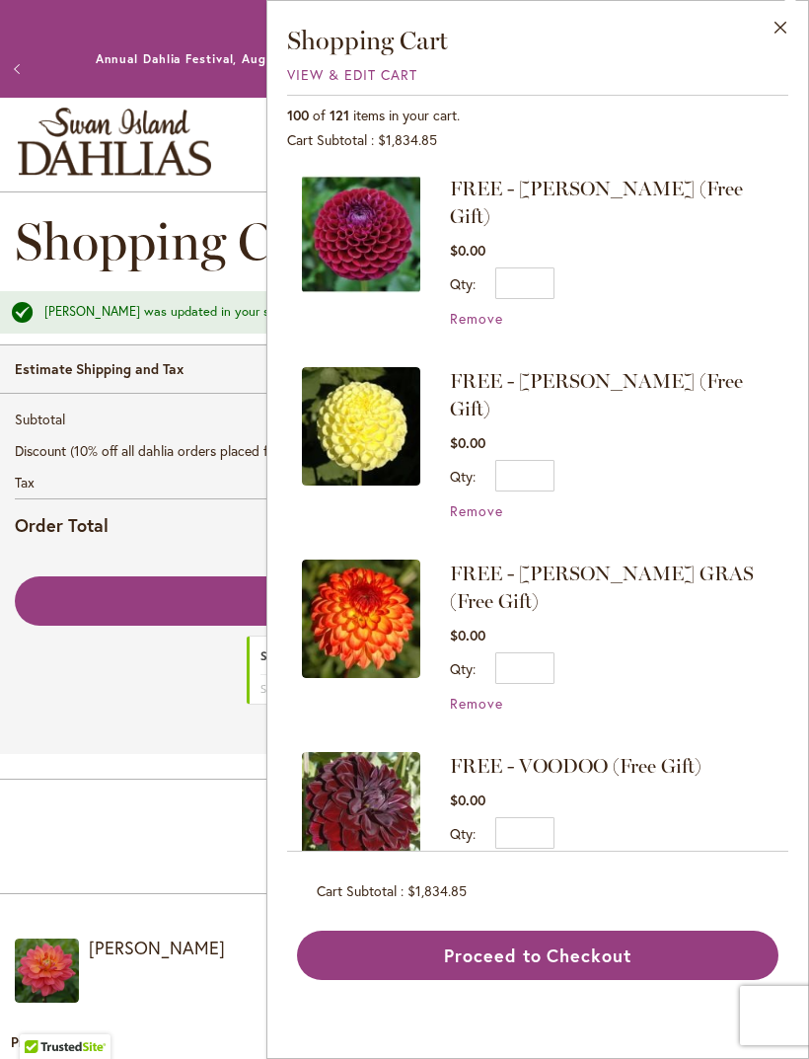
click at [489, 309] on span "Remove" at bounding box center [476, 318] width 53 height 19
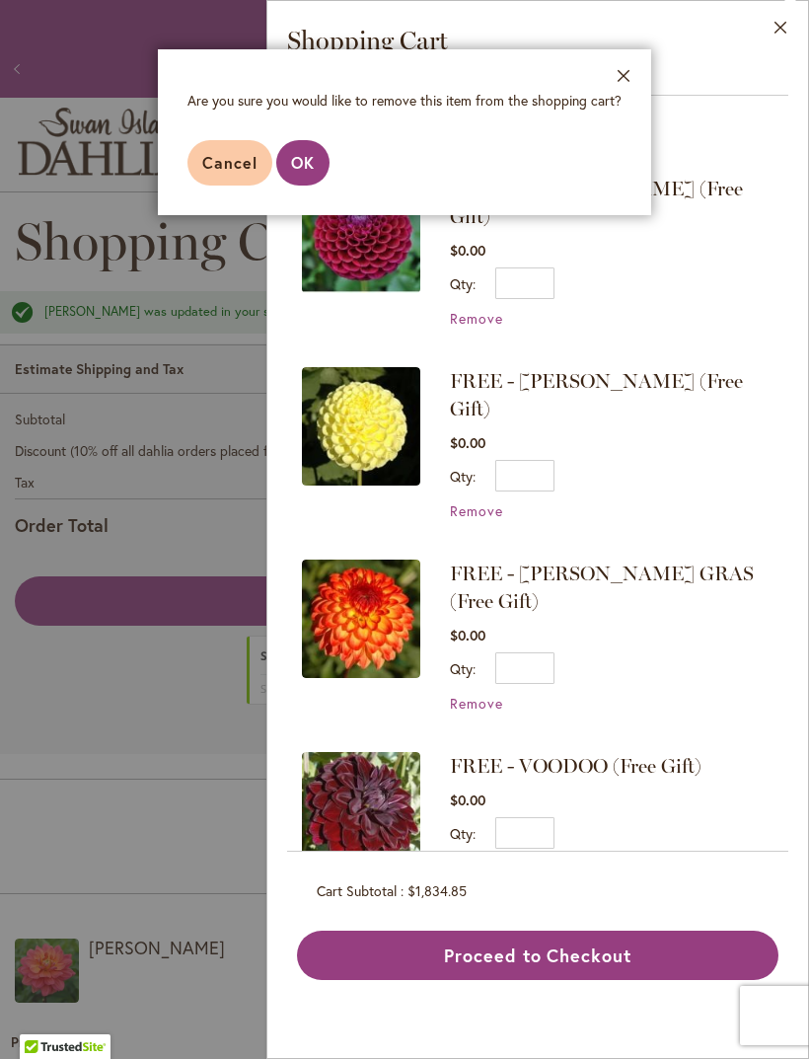
click at [315, 162] on button "OK" at bounding box center [302, 162] width 53 height 45
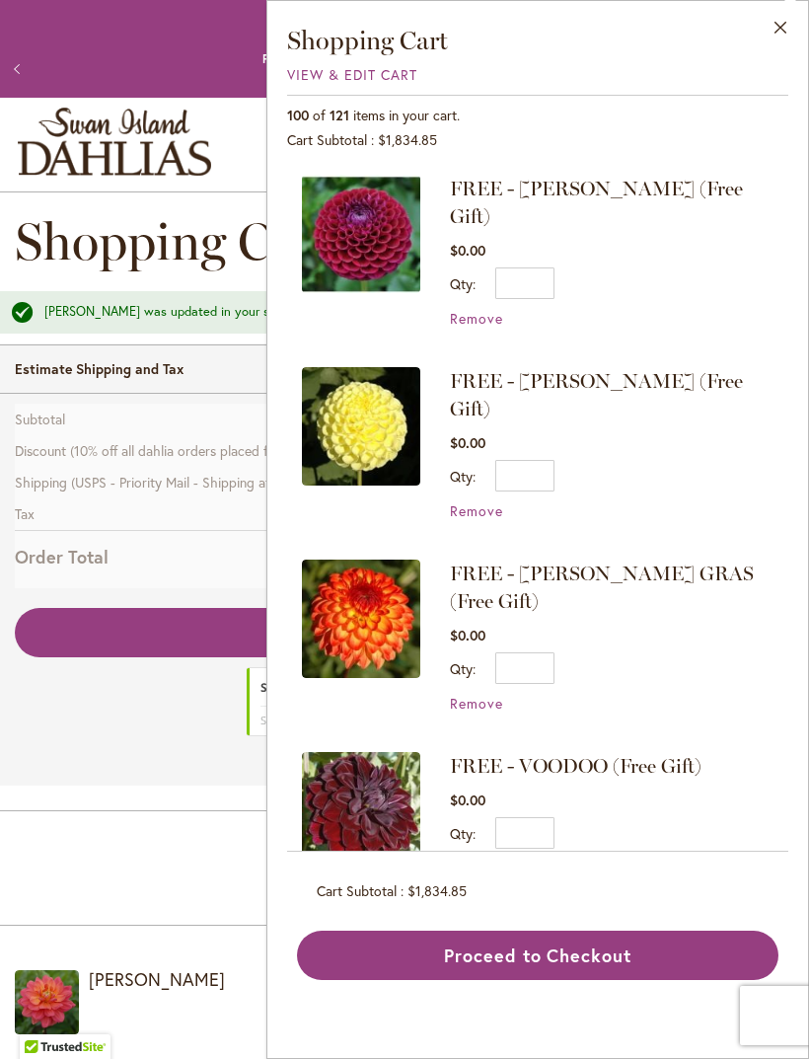
click at [492, 501] on span "Remove" at bounding box center [476, 510] width 53 height 19
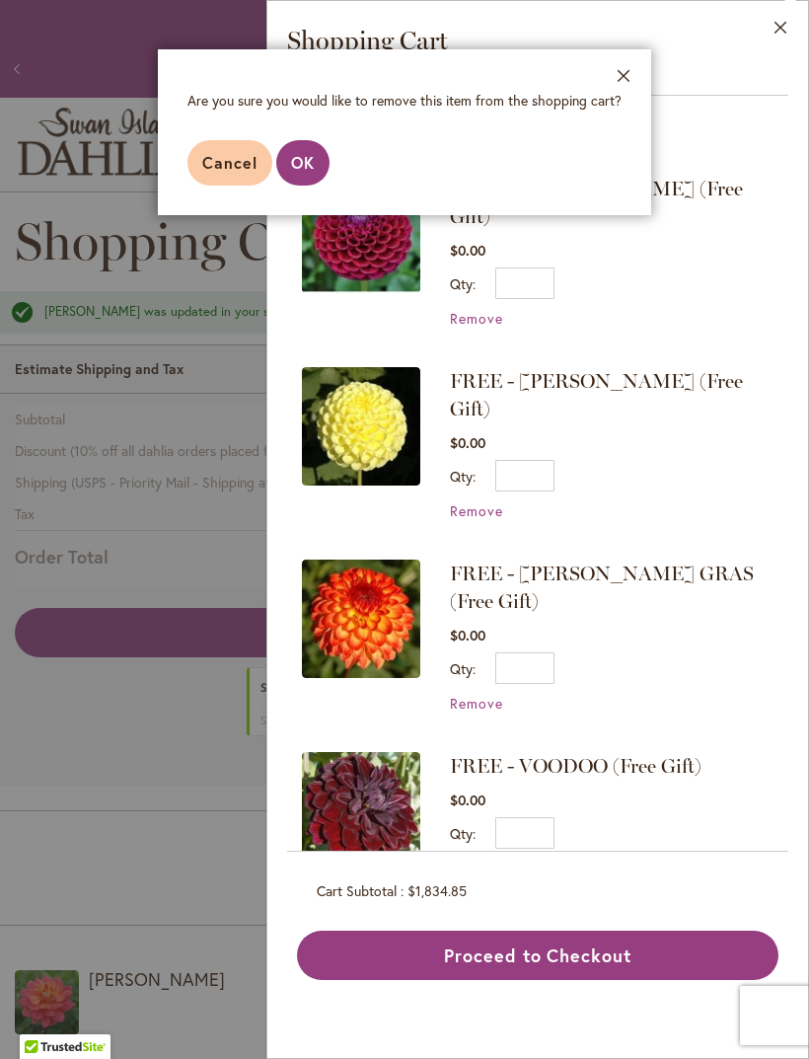
click at [318, 163] on button "OK" at bounding box center [302, 162] width 53 height 45
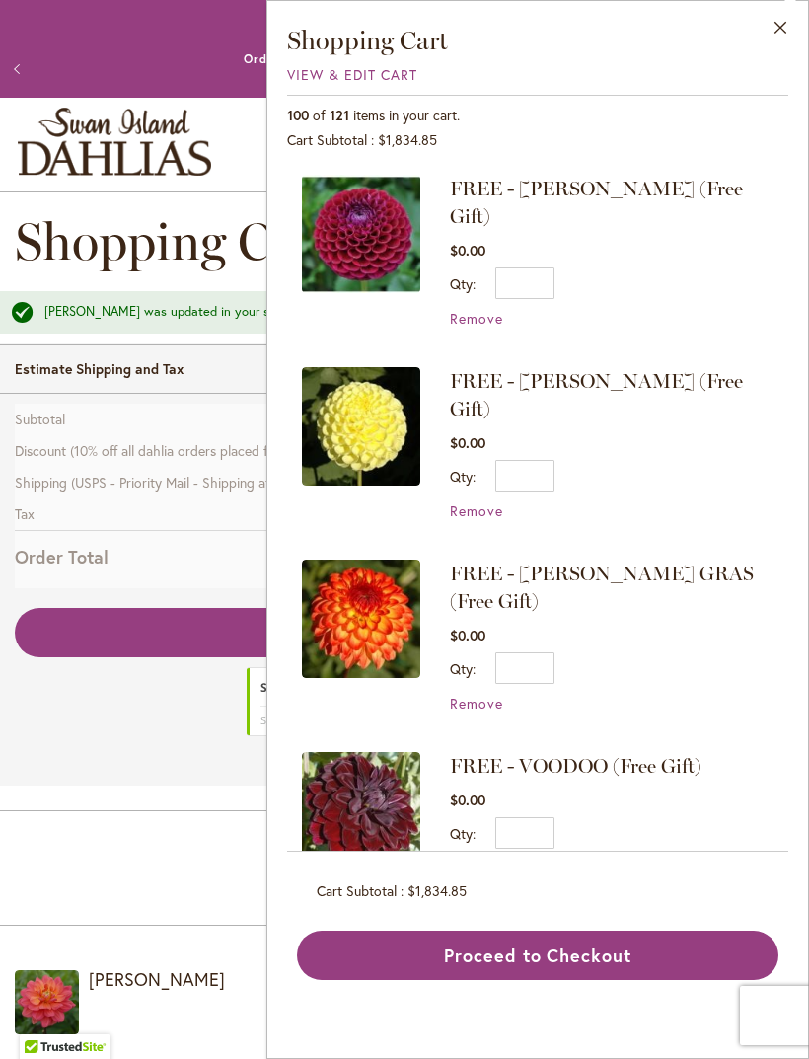
click at [493, 694] on span "Remove" at bounding box center [476, 703] width 53 height 19
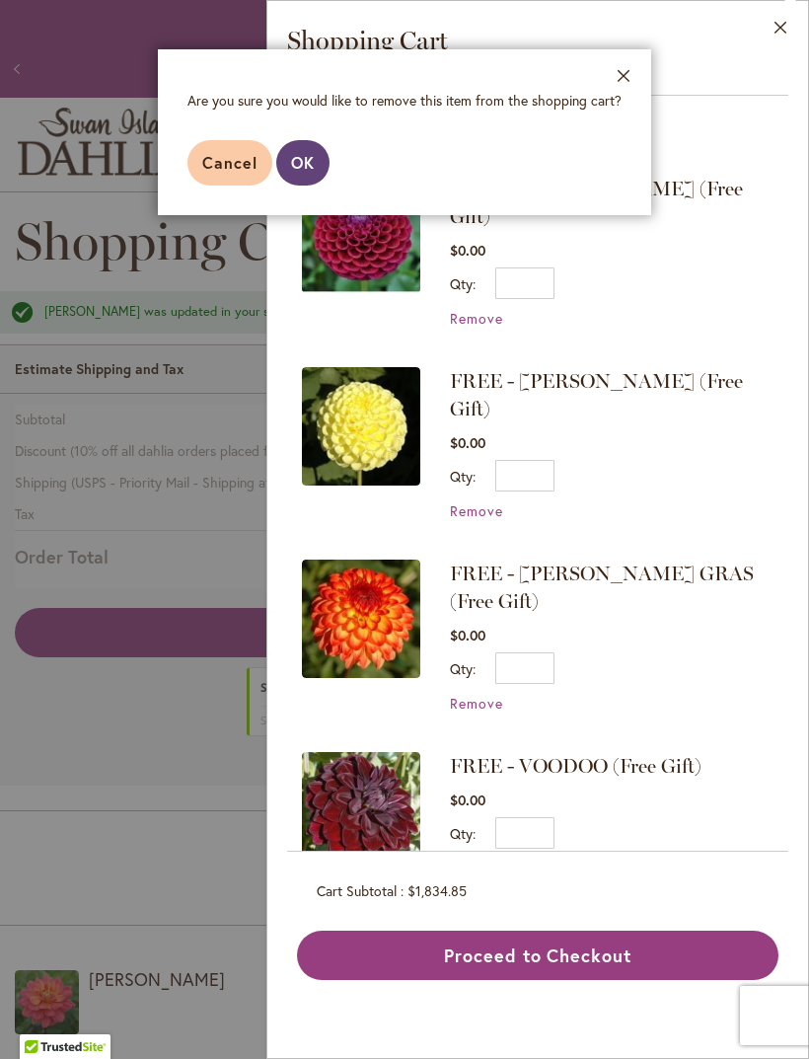
click at [315, 167] on button "OK" at bounding box center [302, 162] width 53 height 45
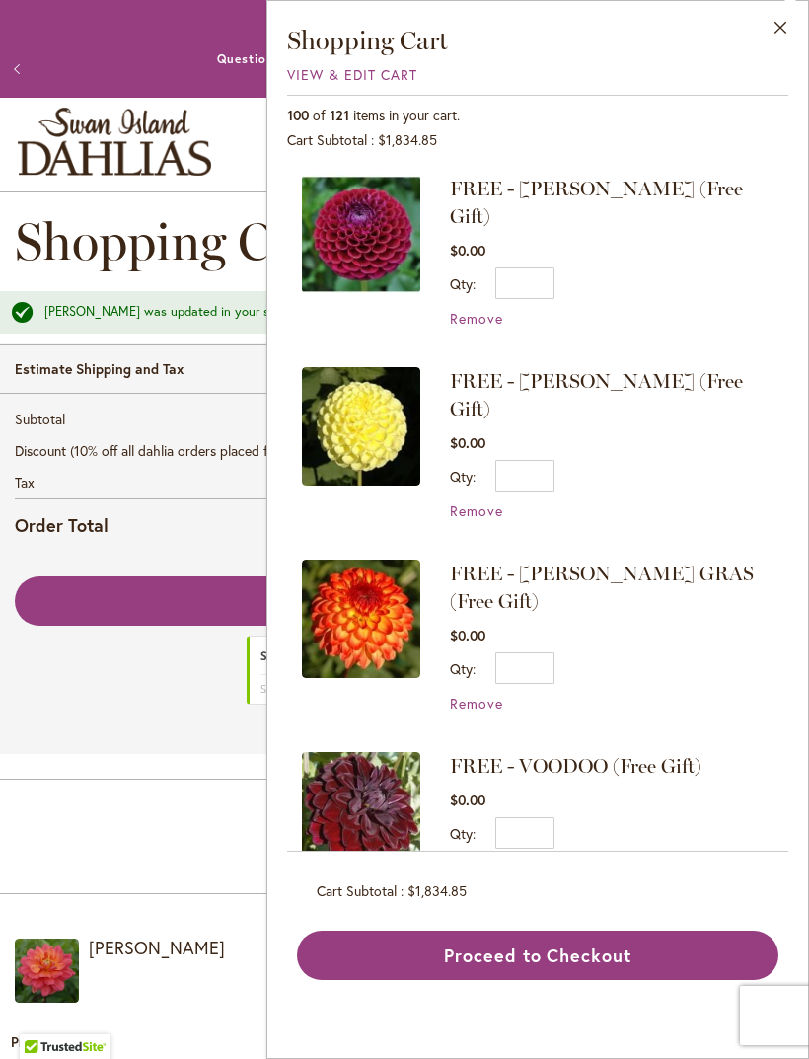
click at [489, 858] on span "Remove" at bounding box center [476, 867] width 53 height 19
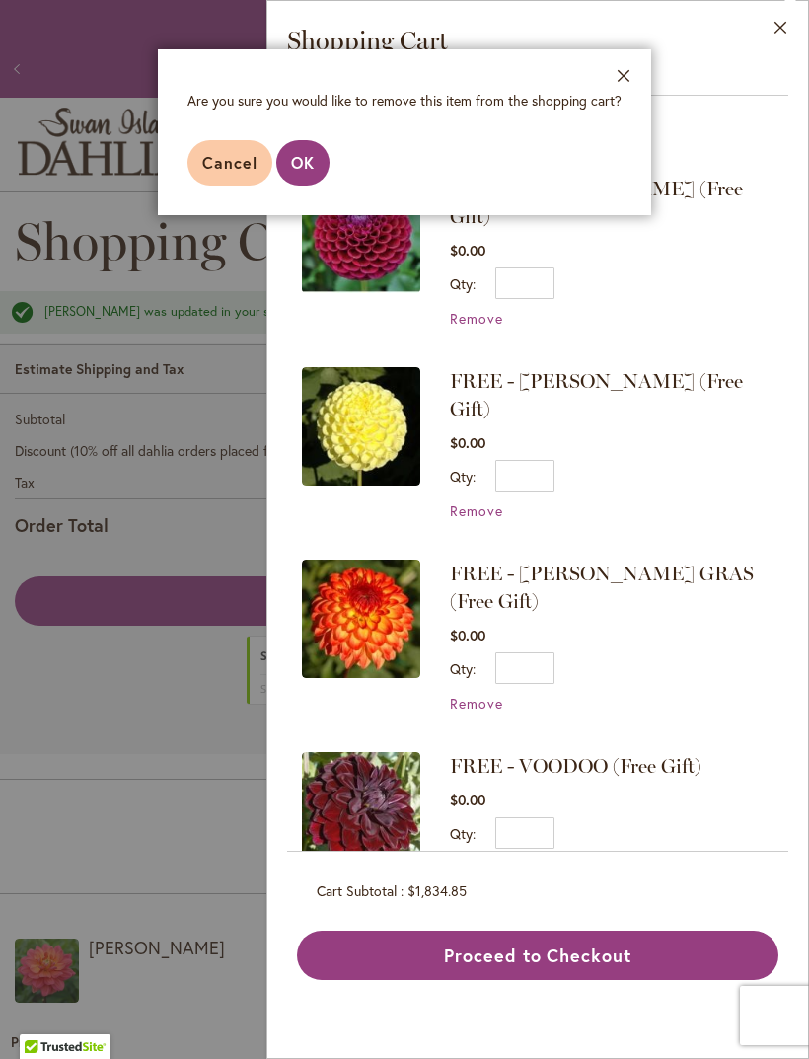
click at [485, 778] on aside "Close Are you sure you would like to remove this item from the shopping cart? C…" at bounding box center [404, 529] width 809 height 1059
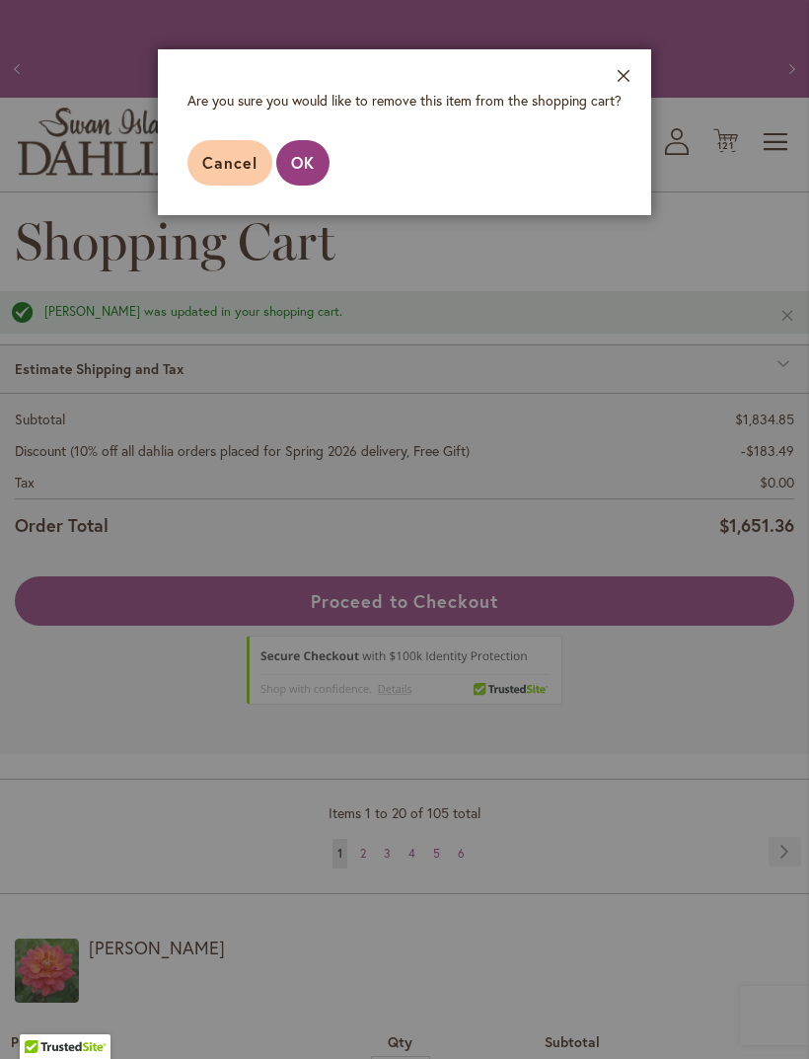
click at [321, 158] on aside "Close Are you sure you would like to remove this item from the shopping cart? C…" at bounding box center [404, 529] width 809 height 1059
click at [313, 169] on aside "Close Are you sure you would like to remove this item from the shopping cart? C…" at bounding box center [404, 529] width 809 height 1059
click at [330, 165] on aside "Close Are you sure you would like to remove this item from the shopping cart? C…" at bounding box center [404, 529] width 809 height 1059
click at [324, 149] on aside "Close Are you sure you would like to remove this item from the shopping cart? C…" at bounding box center [404, 529] width 809 height 1059
click at [294, 166] on aside "Close Are you sure you would like to remove this item from the shopping cart? C…" at bounding box center [404, 529] width 809 height 1059
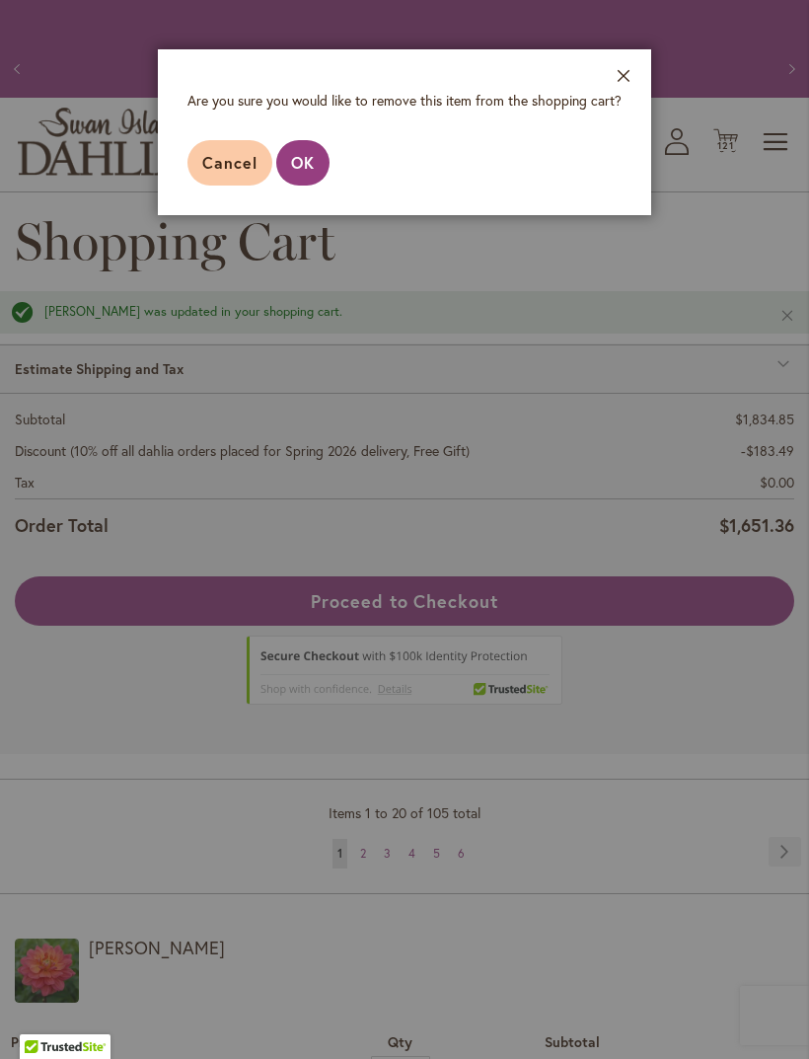
click at [255, 158] on aside "Close Are you sure you would like to remove this item from the shopping cart? C…" at bounding box center [404, 529] width 809 height 1059
click at [247, 167] on aside "Close Are you sure you would like to remove this item from the shopping cart? C…" at bounding box center [404, 529] width 809 height 1059
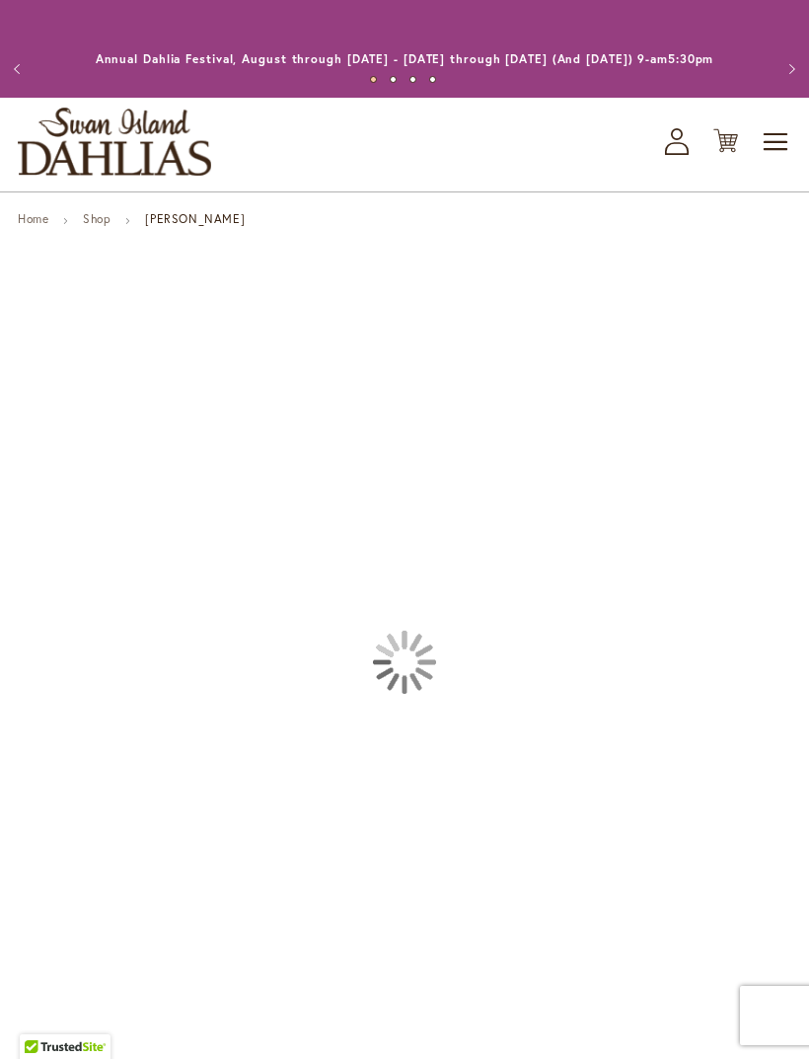
type input "*****"
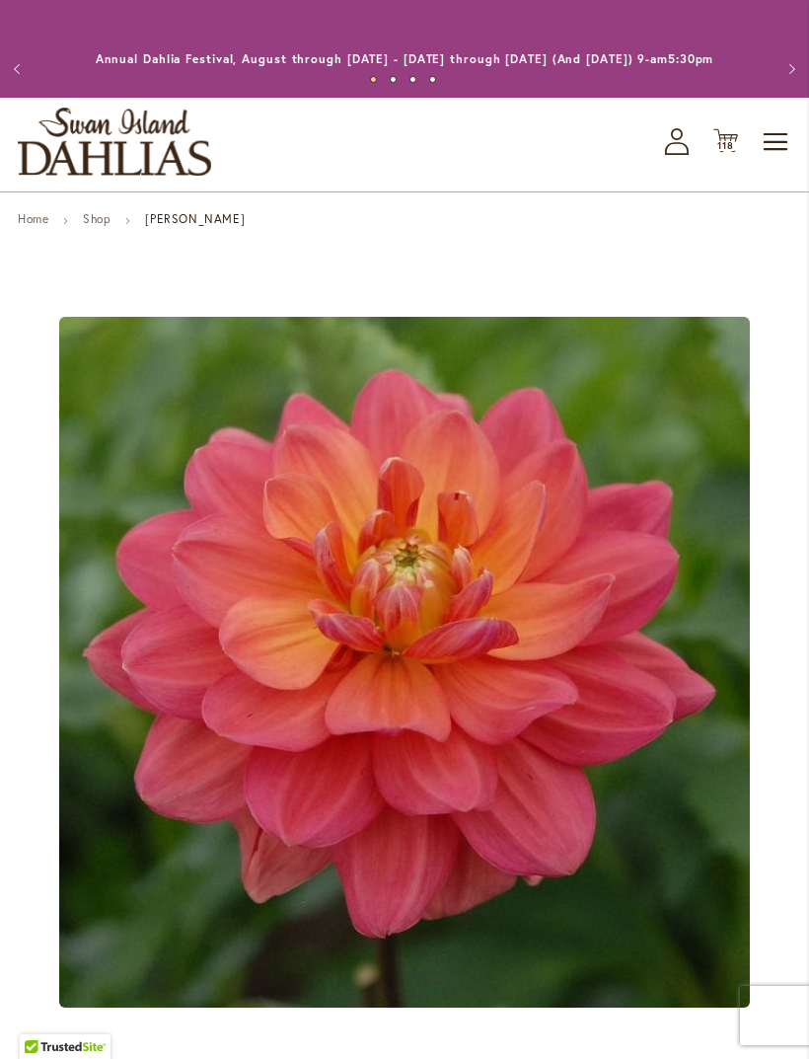
click at [737, 153] on icon "Cart .cls-1 { fill: #231f20; }" at bounding box center [725, 140] width 25 height 25
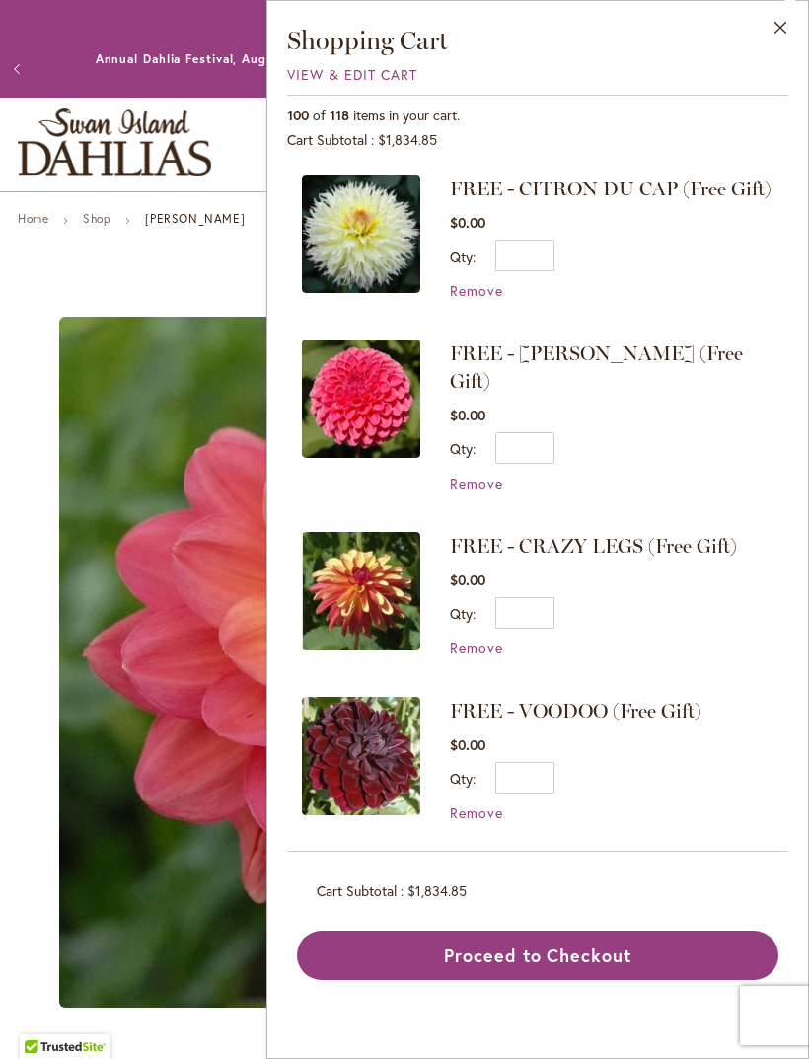
click at [494, 289] on span "Remove" at bounding box center [476, 290] width 53 height 19
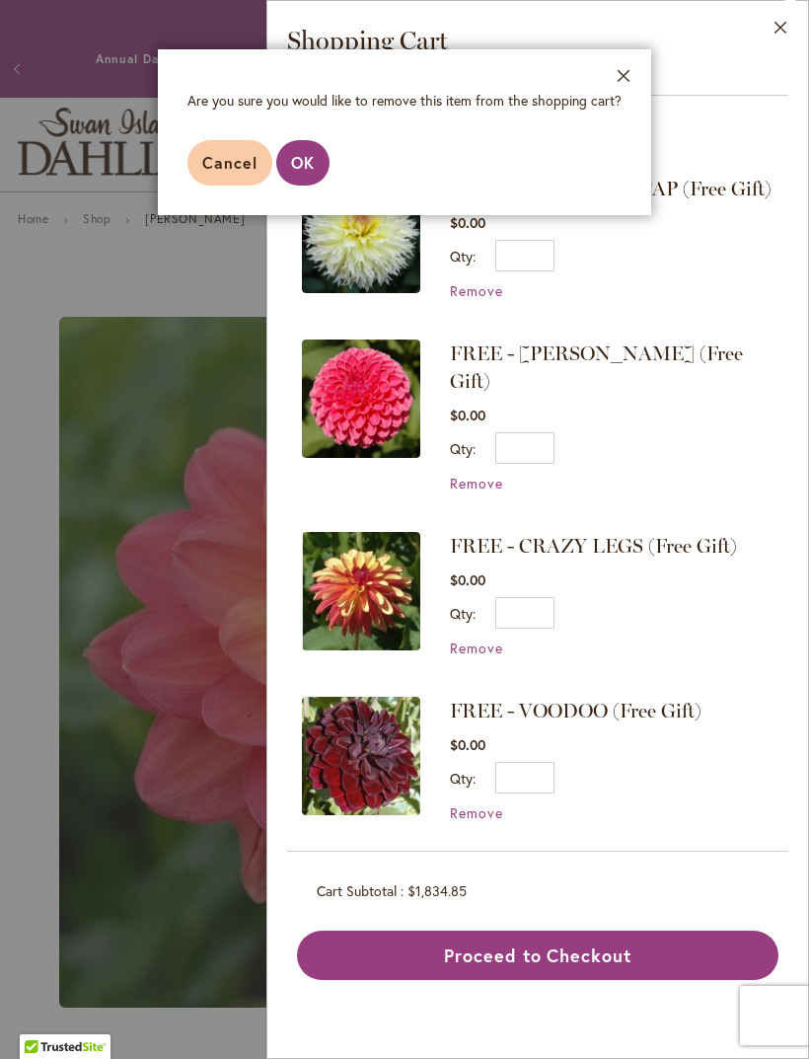
click at [315, 159] on button "OK" at bounding box center [302, 162] width 53 height 45
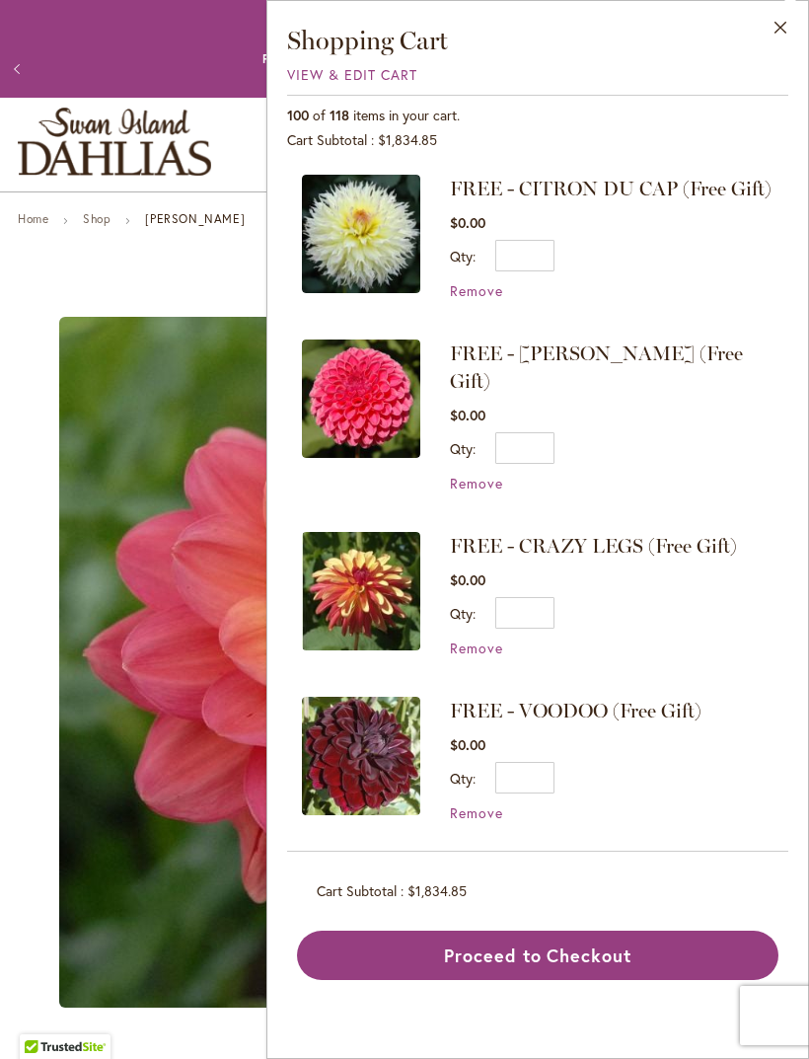
click at [492, 474] on span "Remove" at bounding box center [476, 483] width 53 height 19
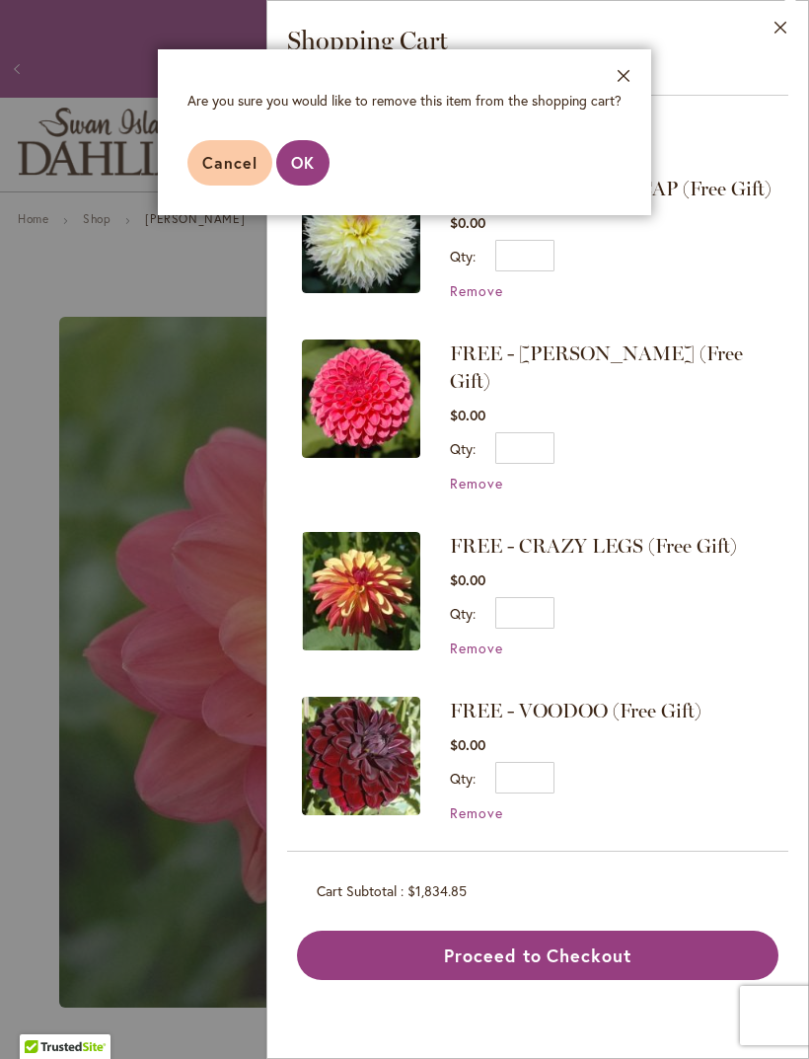
click at [312, 168] on span "OK" at bounding box center [303, 162] width 24 height 21
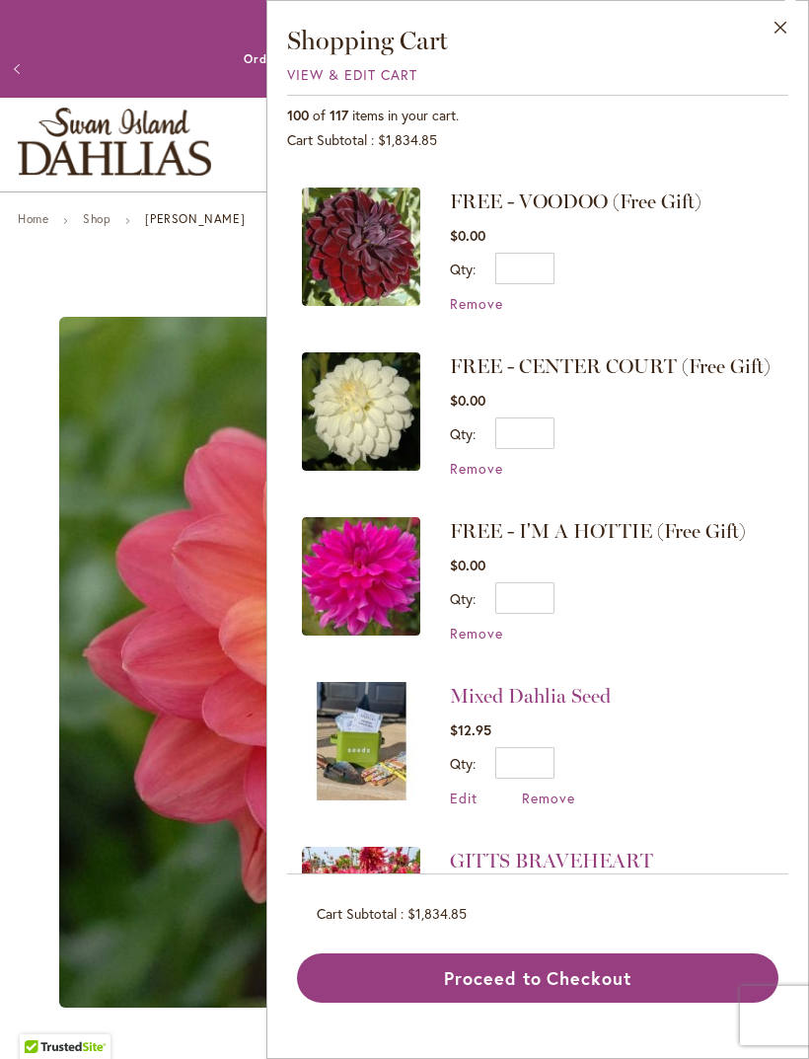
scroll to position [533, 0]
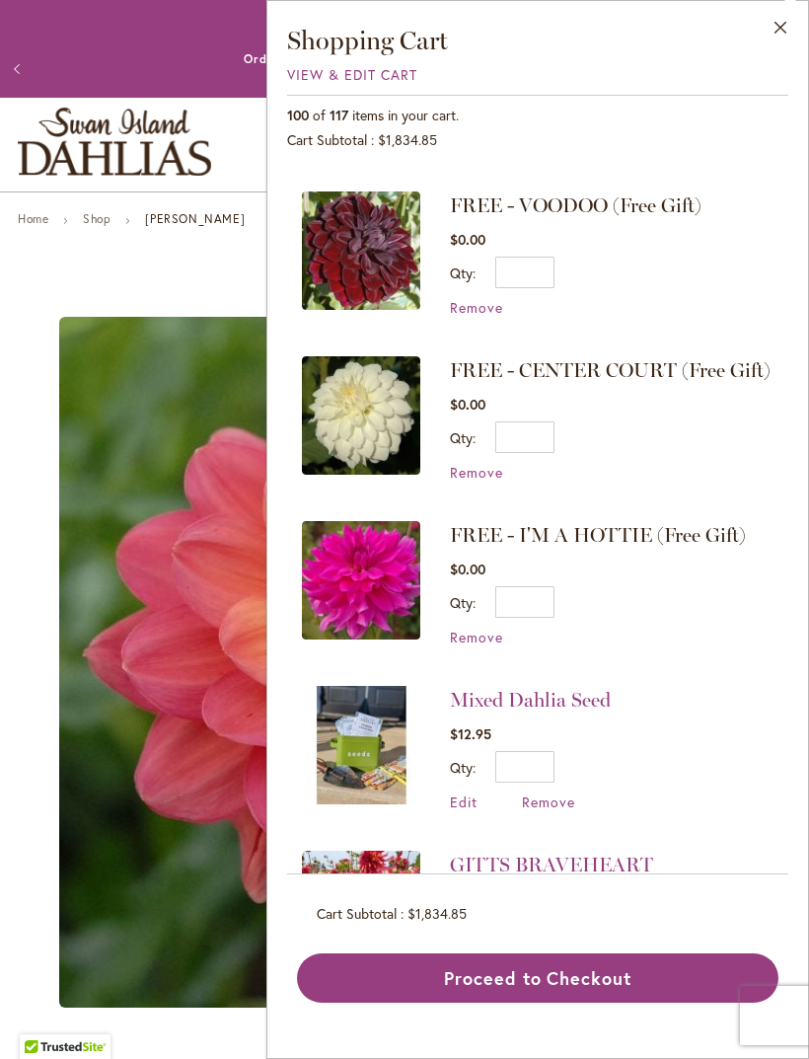
click at [416, 77] on span "View & Edit Cart" at bounding box center [352, 74] width 130 height 19
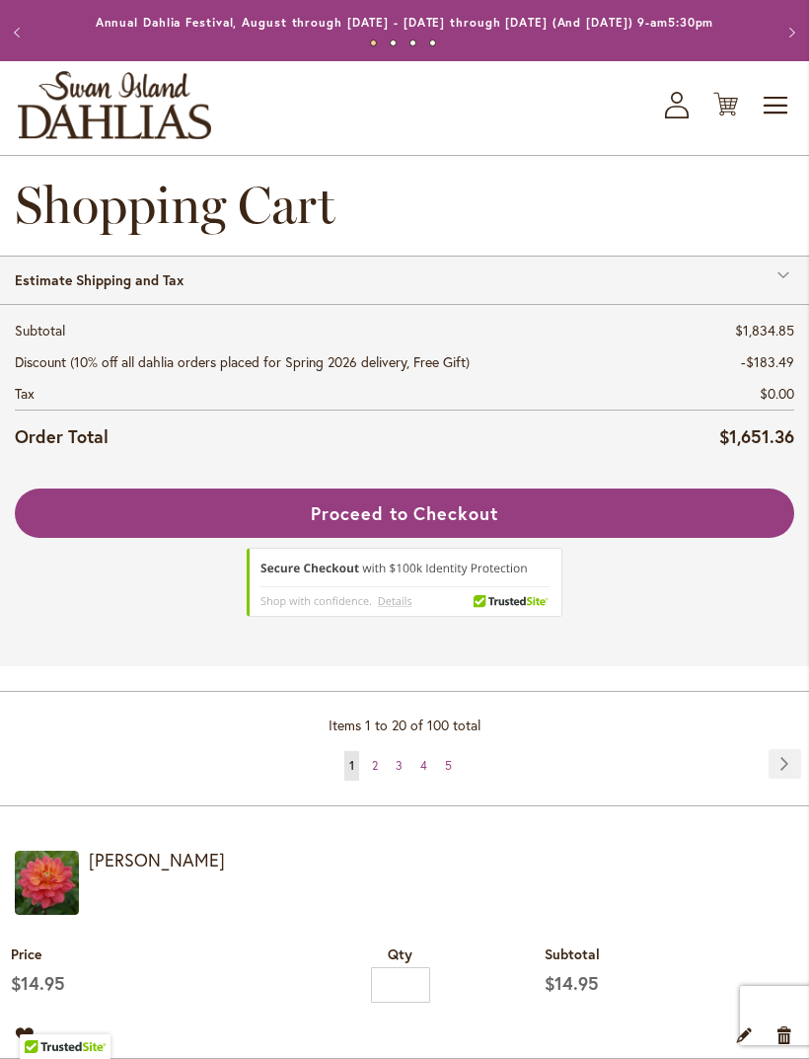
scroll to position [382, 0]
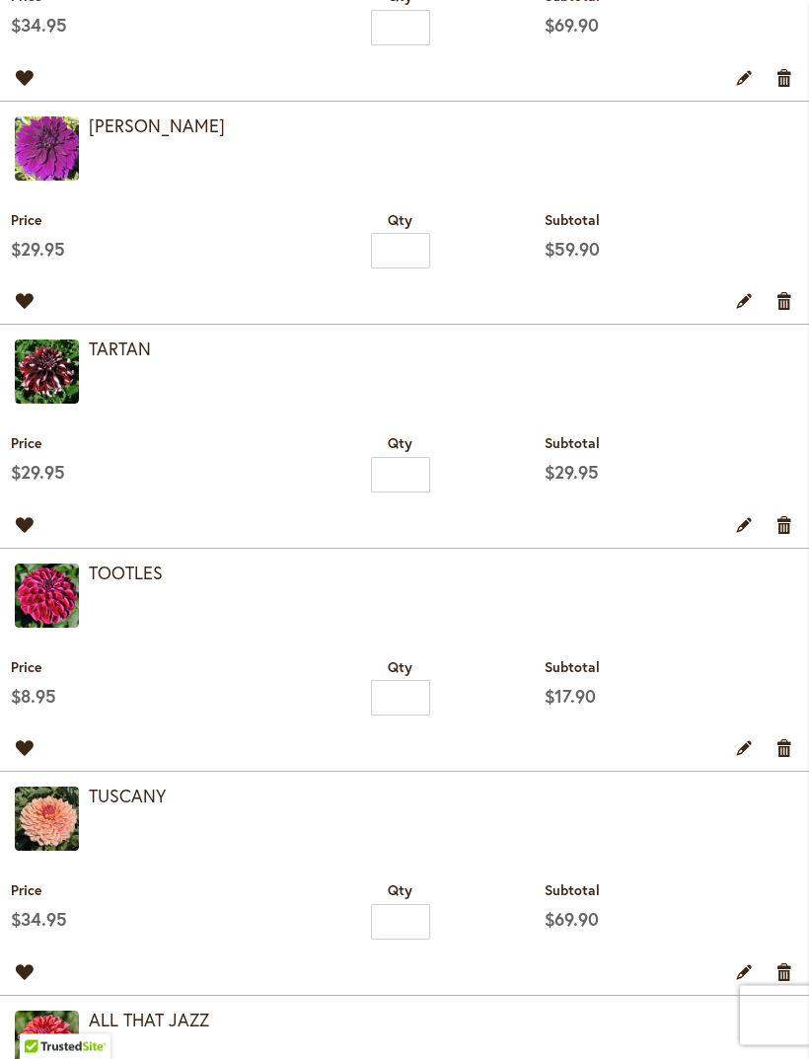
scroll to position [1286, 0]
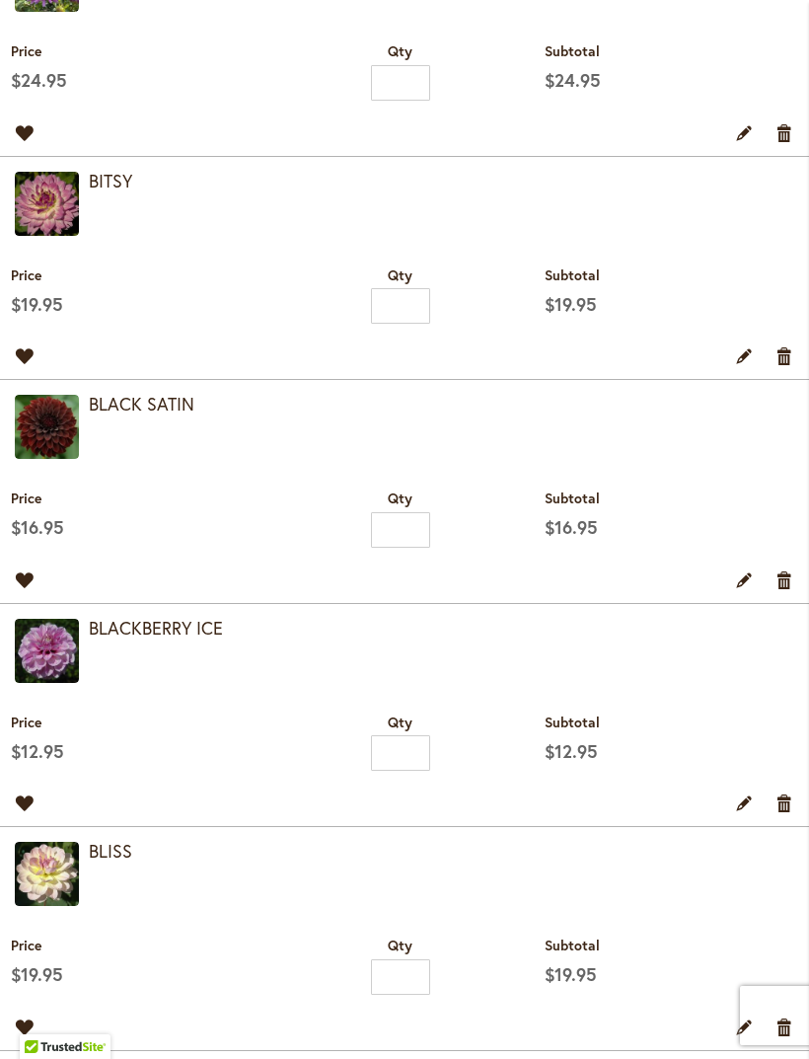
scroll to position [1176, 0]
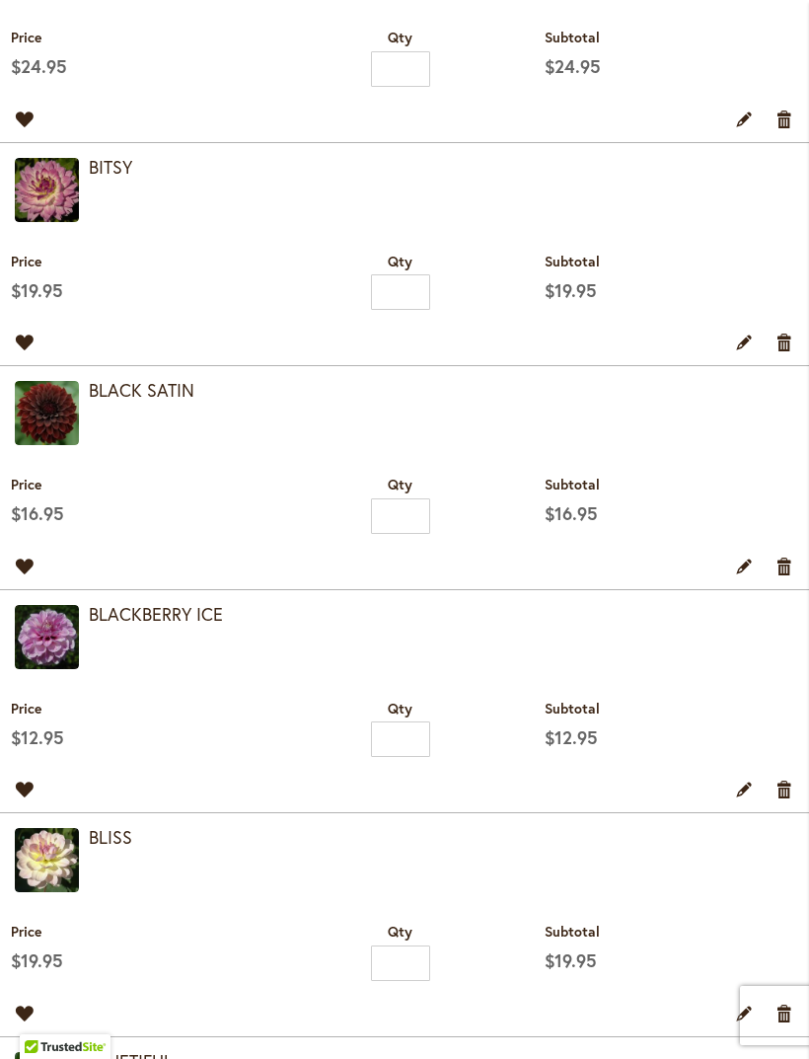
click at [789, 576] on link "Remove item" at bounding box center [785, 566] width 19 height 22
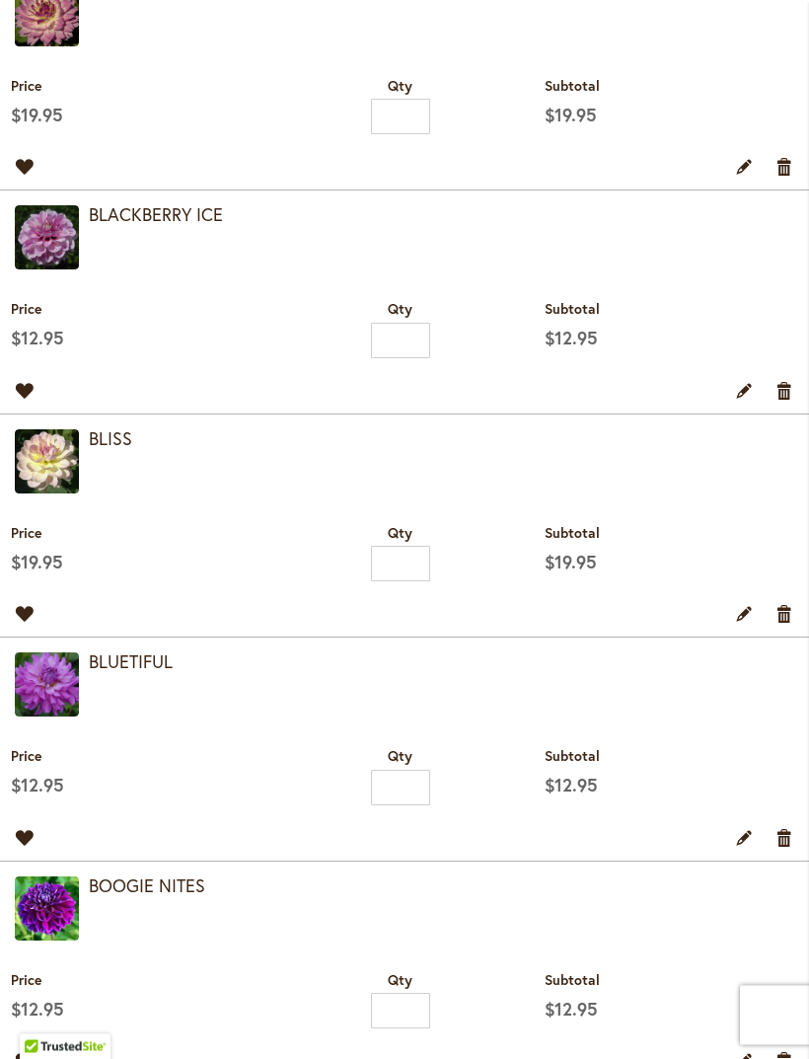
scroll to position [1383, 0]
click at [784, 401] on link "Remove item" at bounding box center [785, 390] width 19 height 22
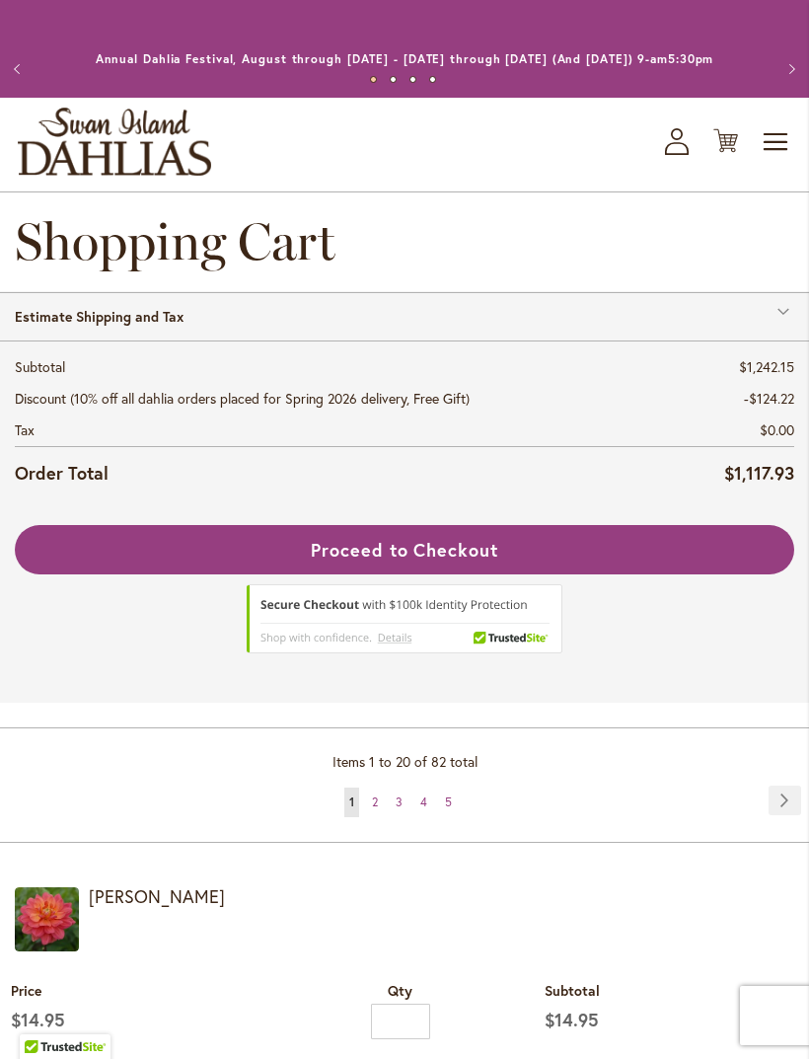
scroll to position [834, 0]
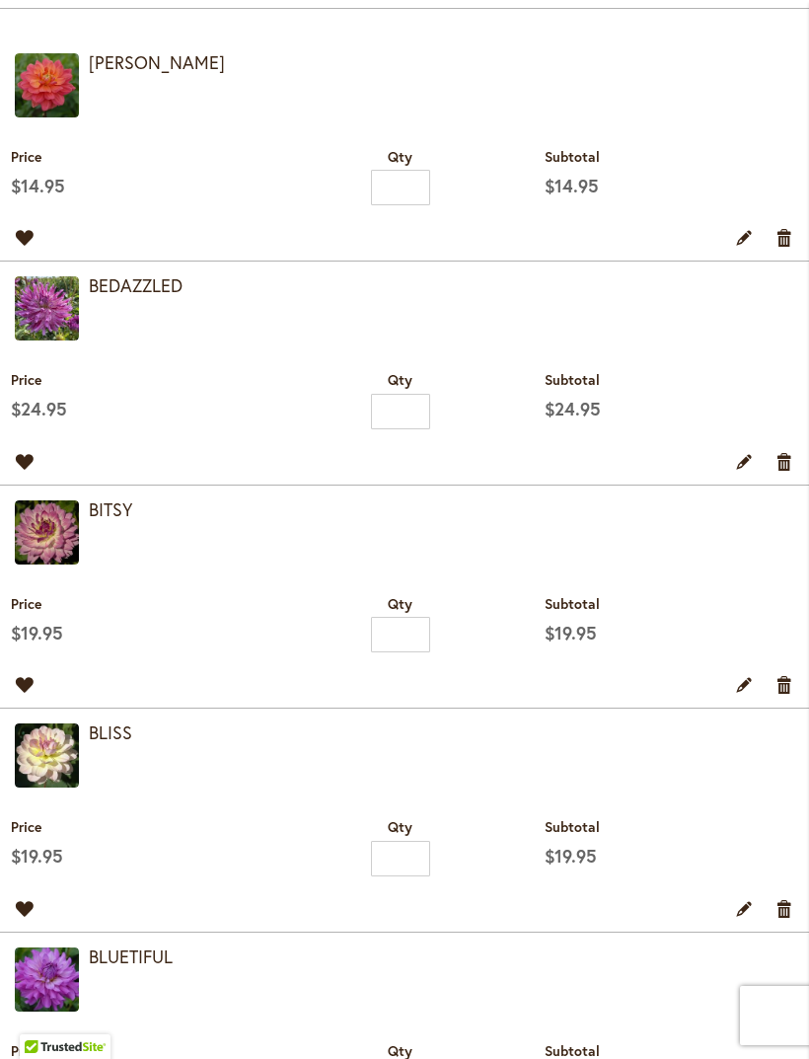
click at [787, 472] on link "Remove item" at bounding box center [785, 461] width 19 height 22
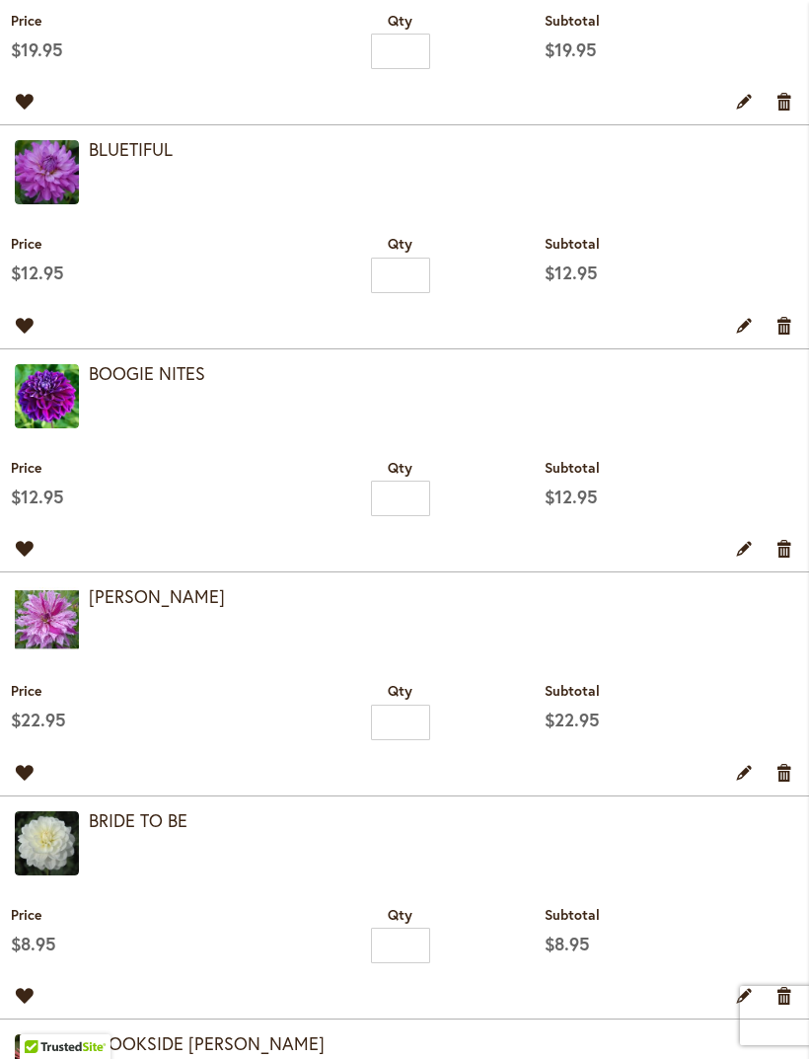
scroll to position [1419, 0]
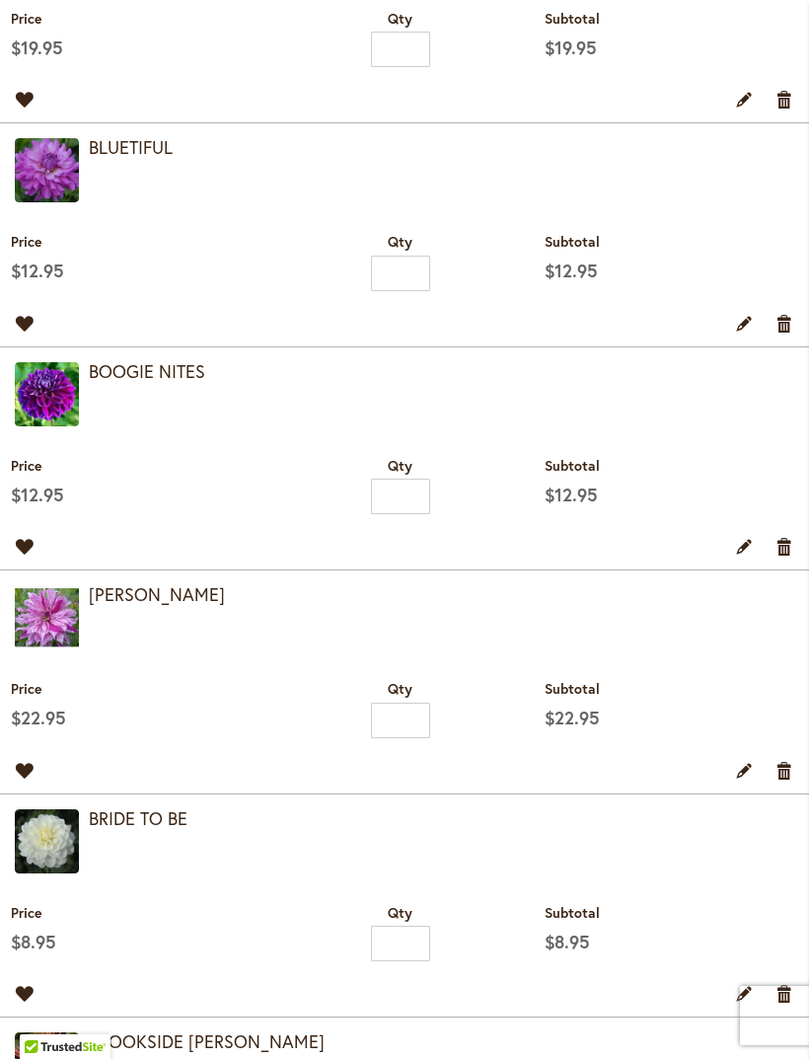
click at [788, 334] on link "Remove item" at bounding box center [785, 323] width 19 height 22
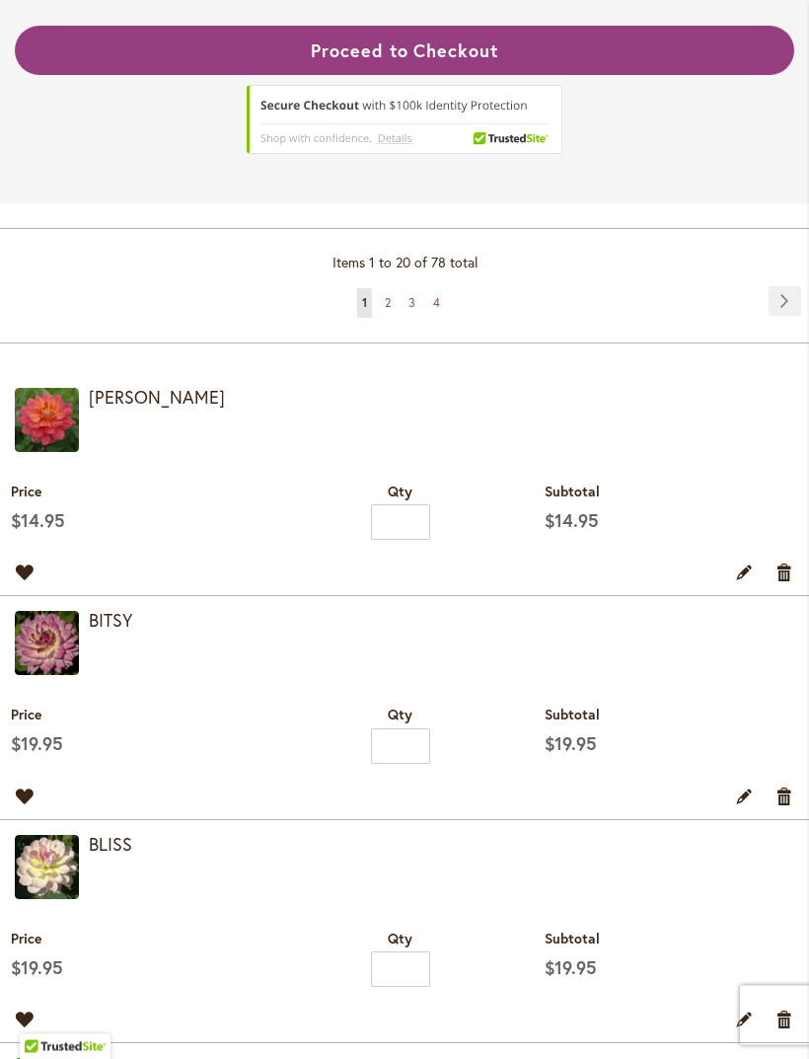
scroll to position [1019, 0]
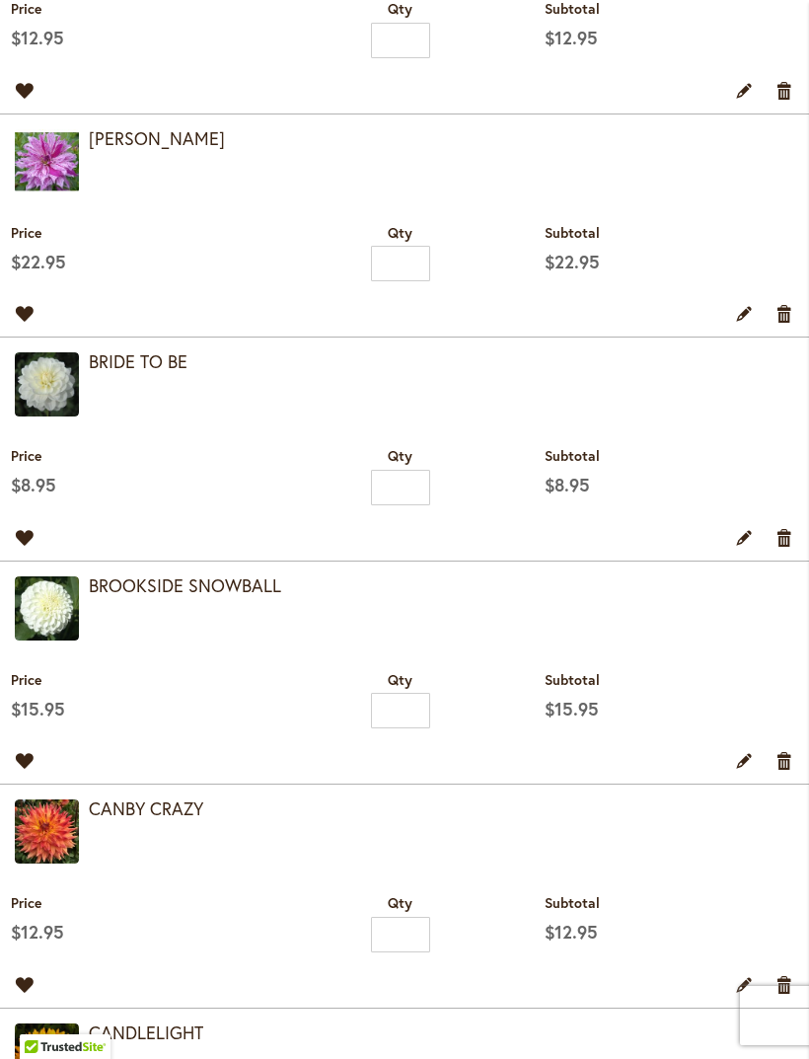
scroll to position [1652, 0]
click at [787, 548] on link "Remove item" at bounding box center [785, 537] width 19 height 22
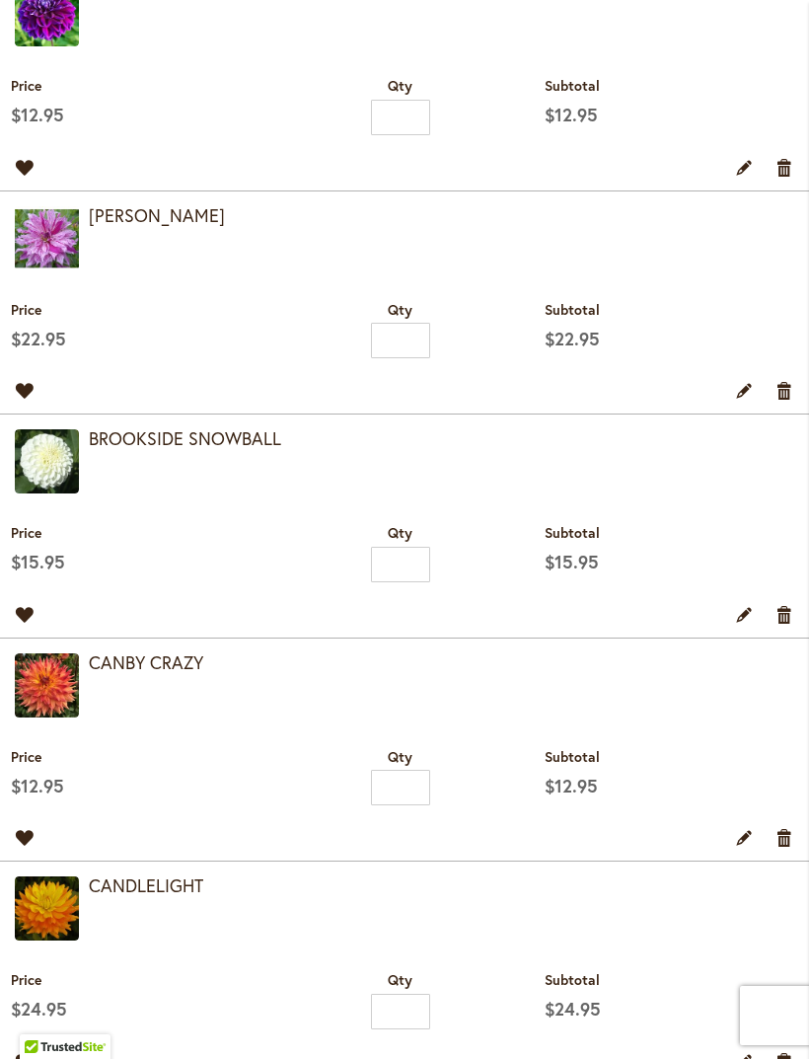
scroll to position [1964, 0]
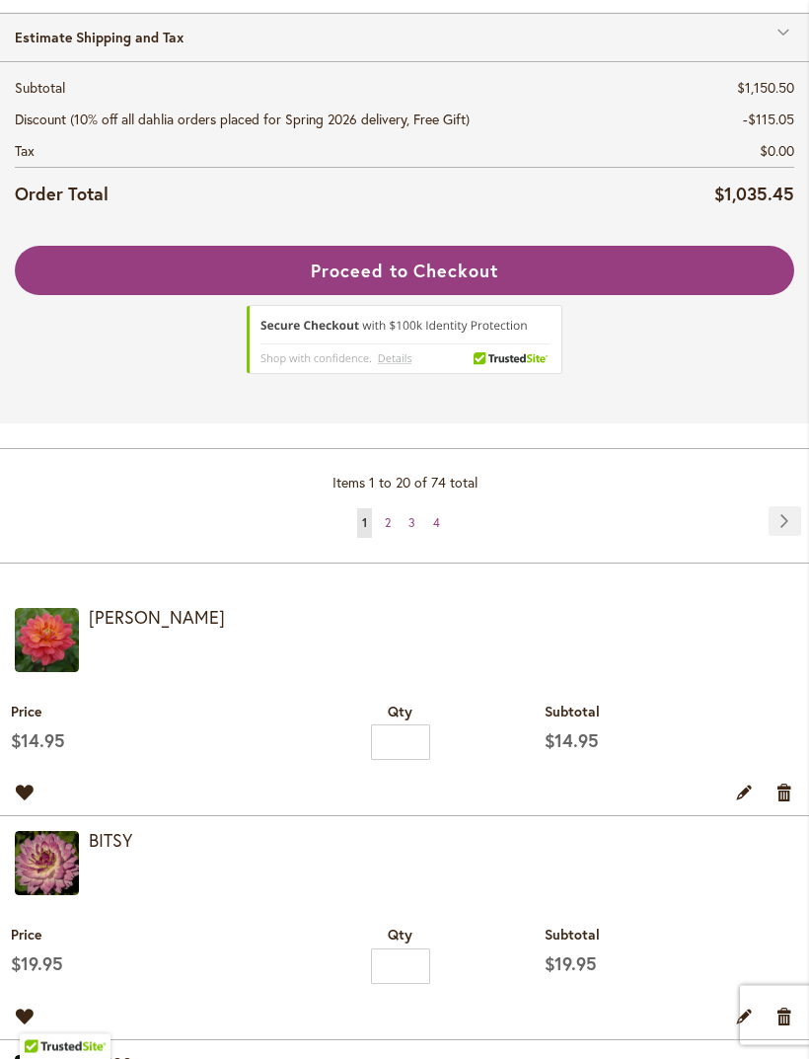
scroll to position [555, 0]
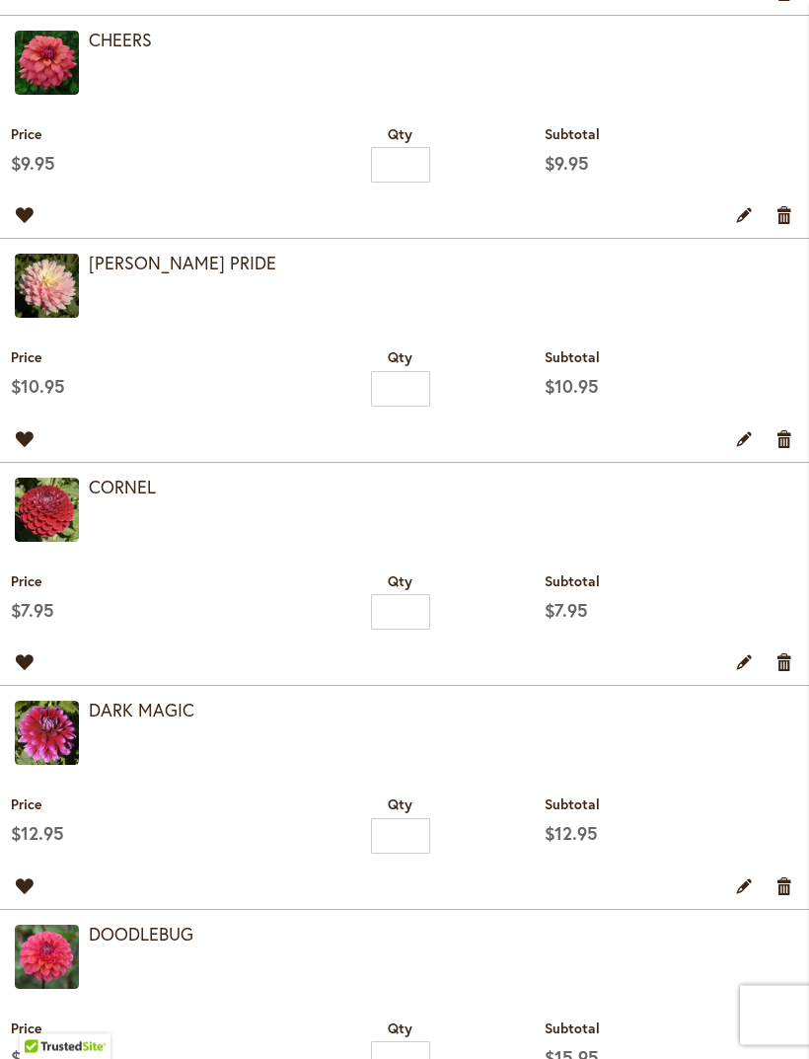
scroll to position [1304, 0]
click at [783, 449] on link "Remove item" at bounding box center [785, 438] width 19 height 22
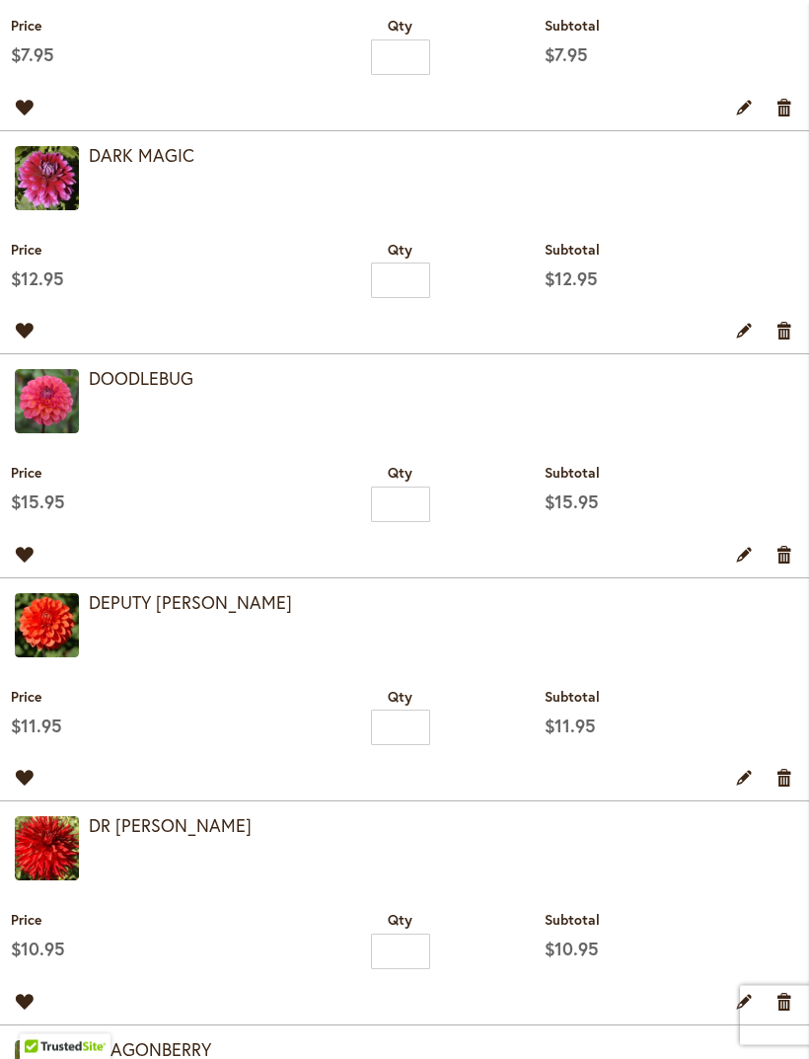
scroll to position [1670, 0]
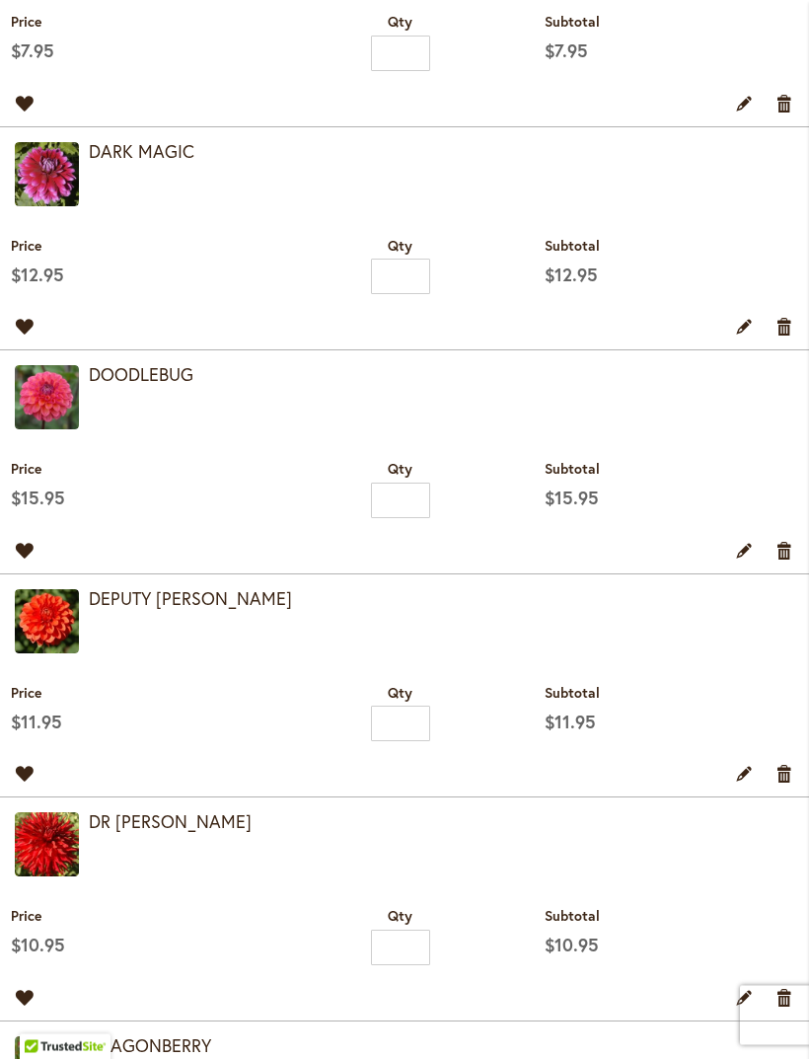
click at [785, 337] on link "Remove item" at bounding box center [785, 327] width 19 height 22
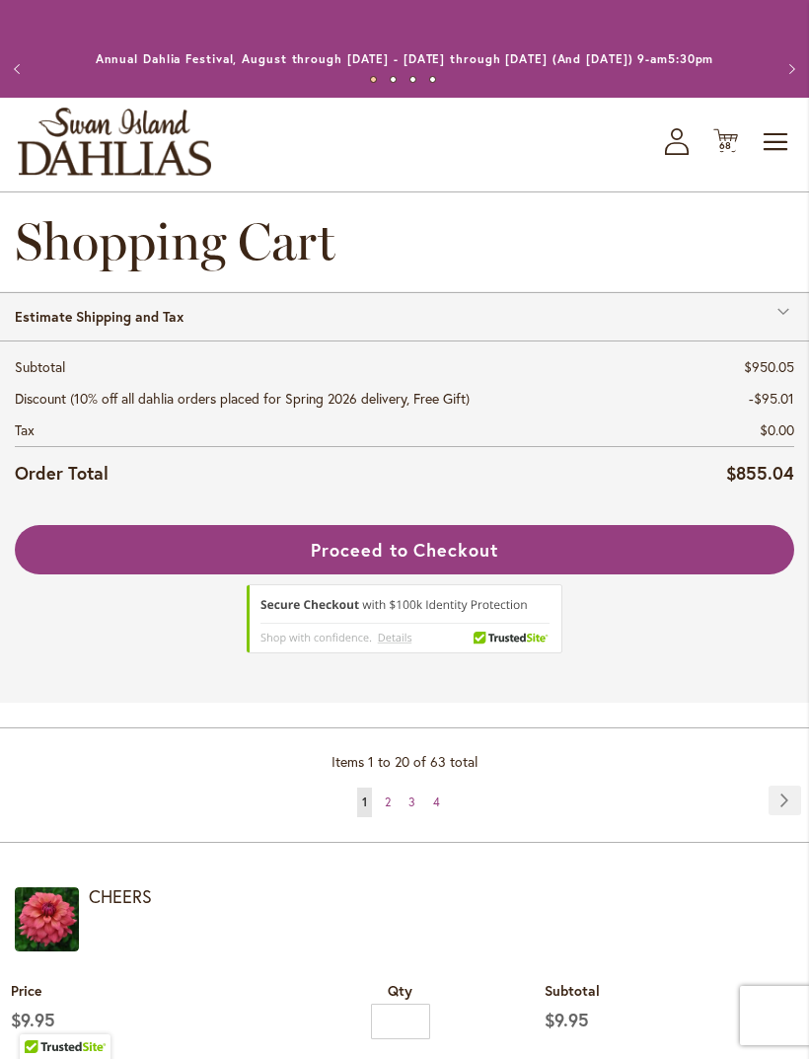
scroll to position [340, 0]
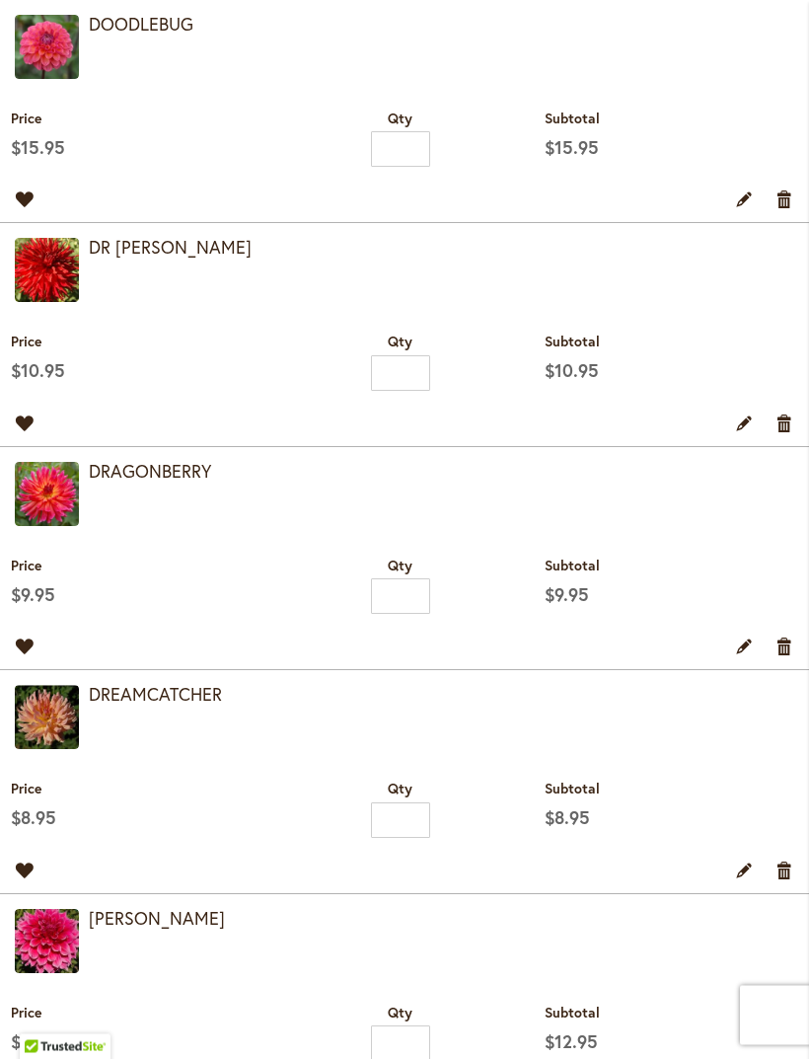
scroll to position [1019, 0]
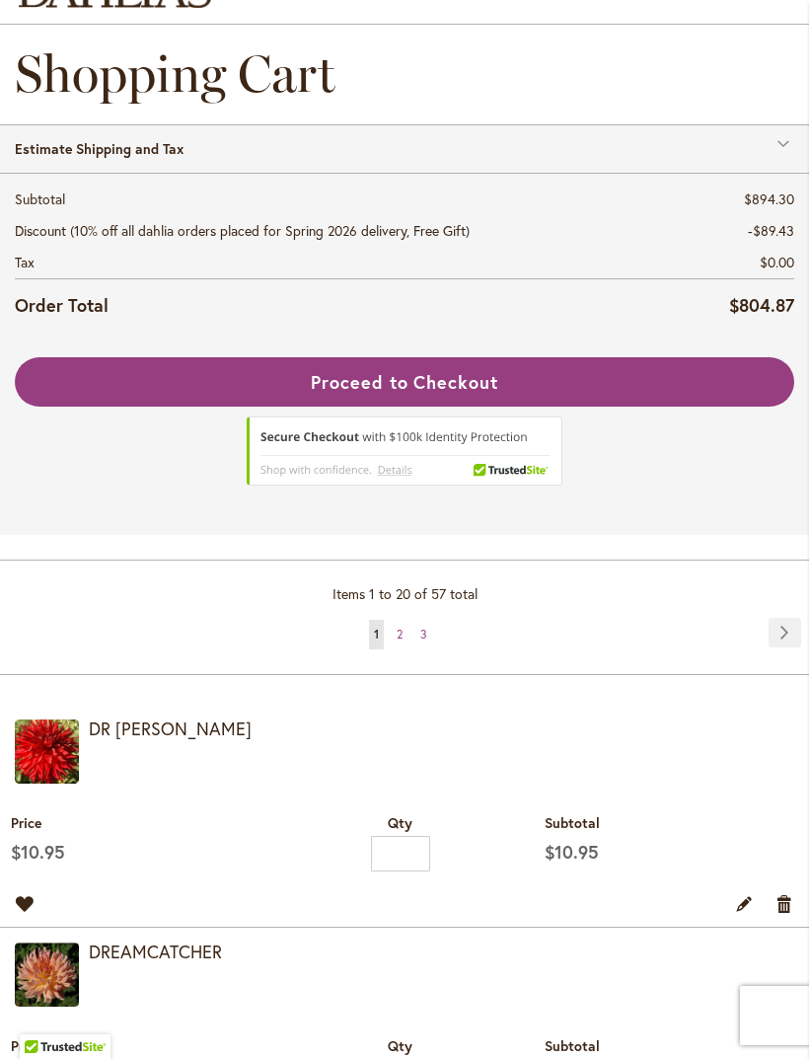
scroll to position [480, 0]
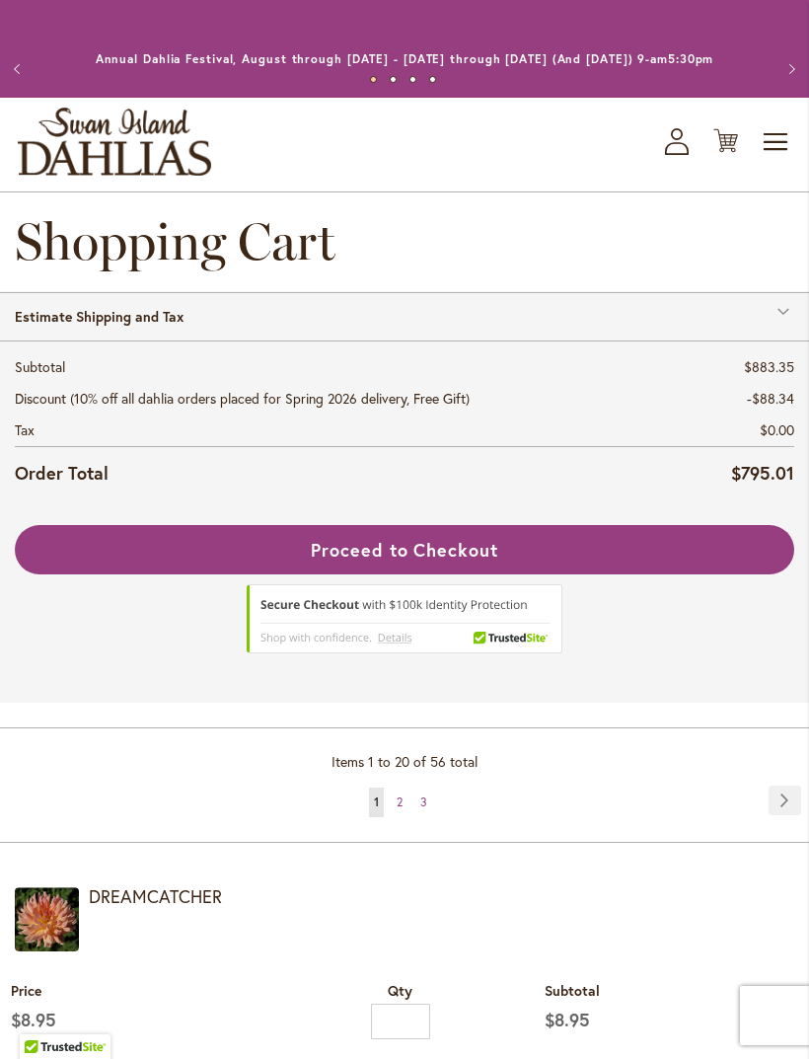
scroll to position [38, 0]
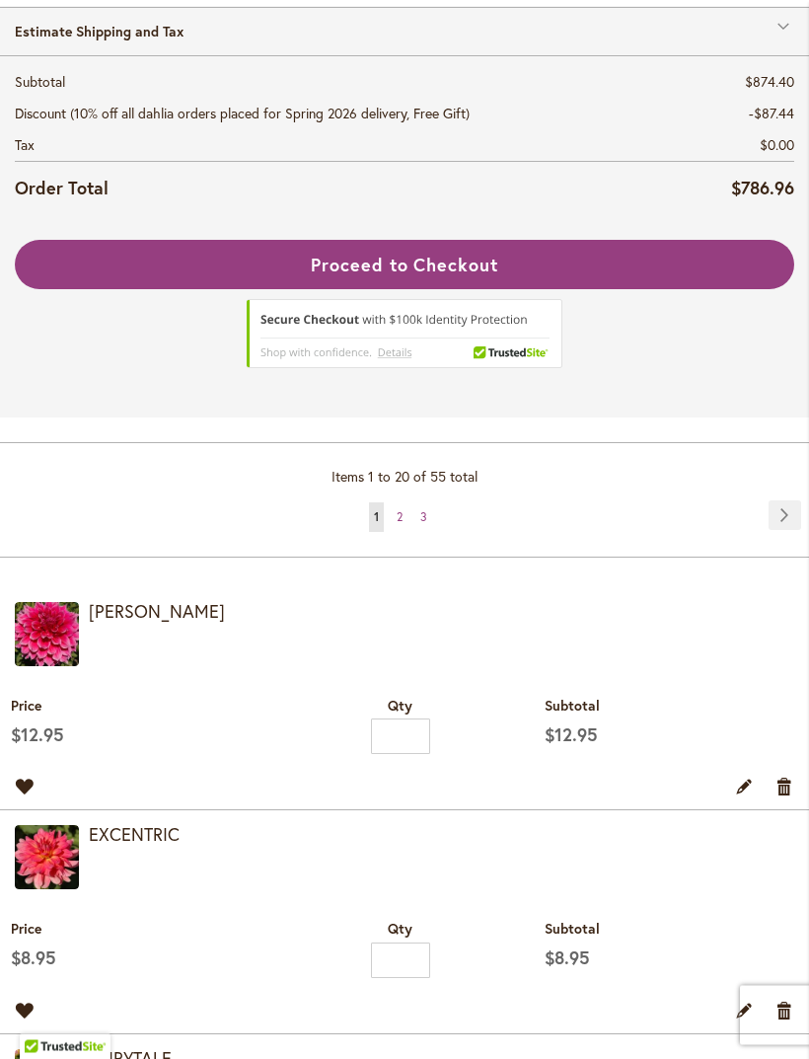
scroll to position [285, 0]
click at [780, 796] on link "Remove item" at bounding box center [785, 786] width 19 height 22
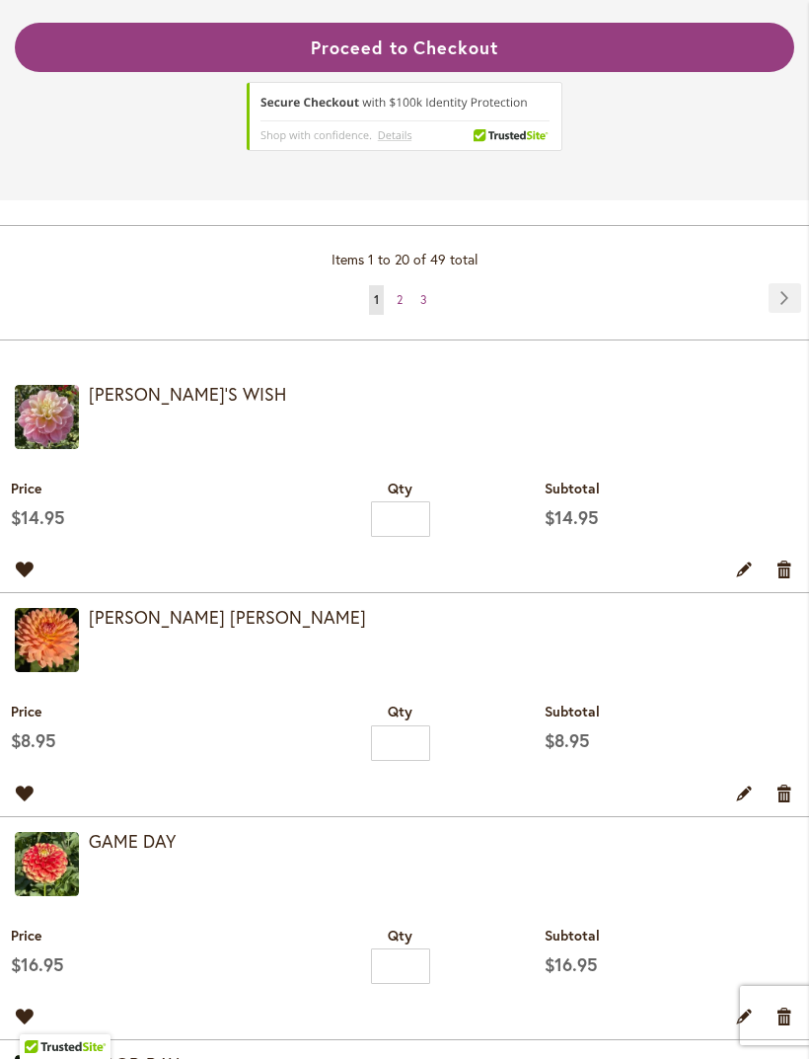
scroll to position [506, 0]
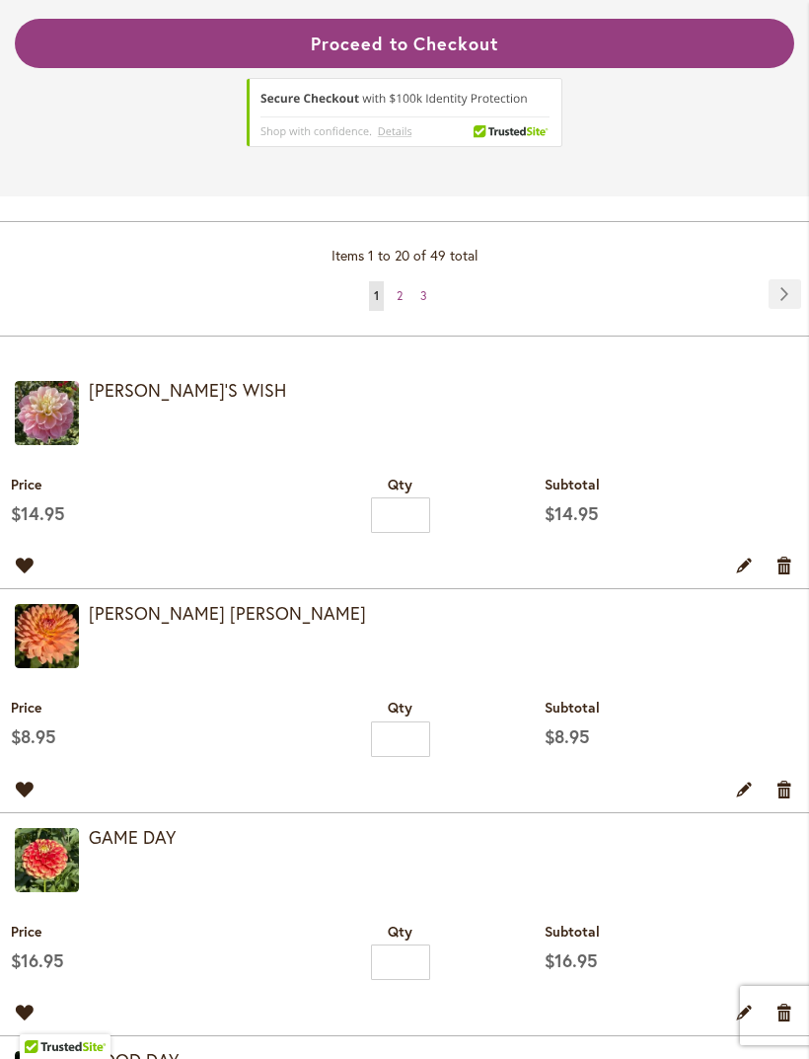
click at [787, 575] on link "Remove item" at bounding box center [785, 565] width 19 height 22
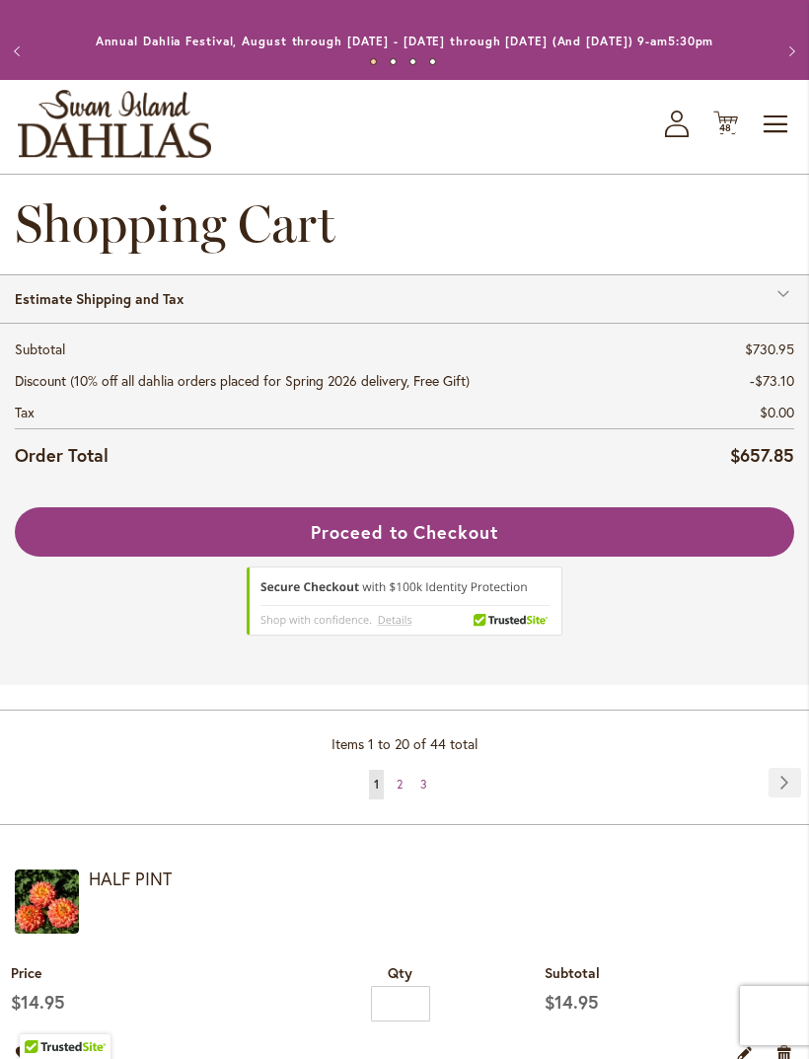
scroll to position [182, 0]
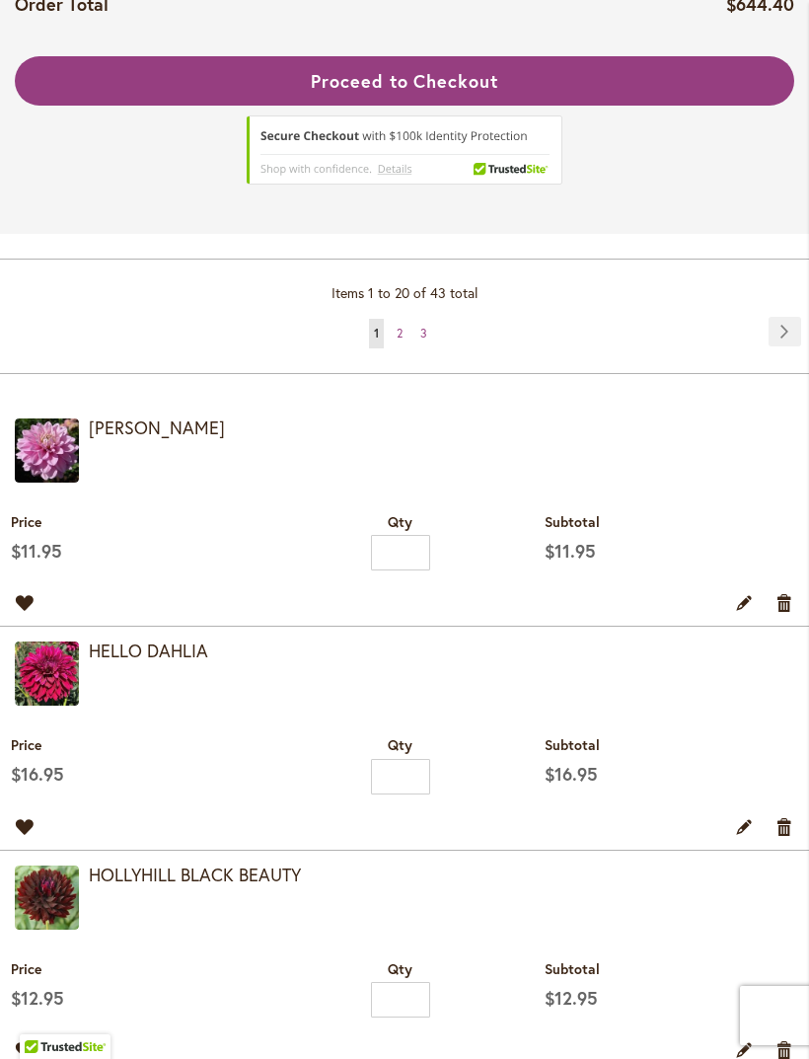
scroll to position [483, 0]
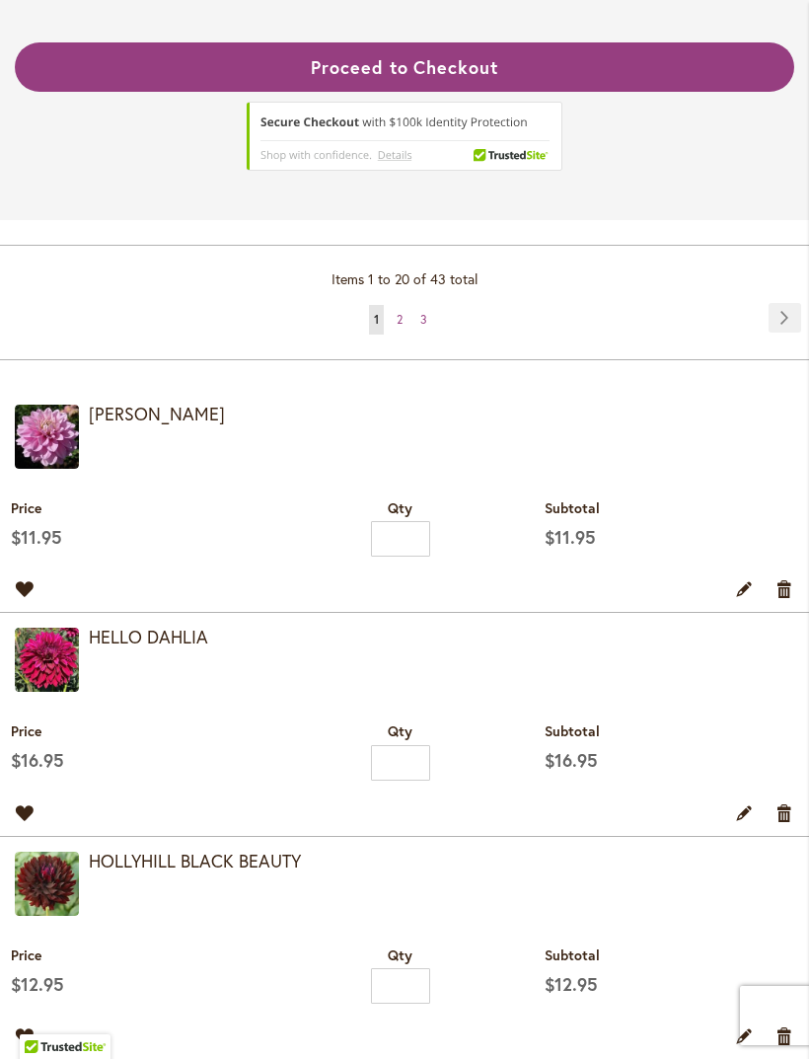
click at [779, 599] on link "Remove item" at bounding box center [785, 588] width 19 height 22
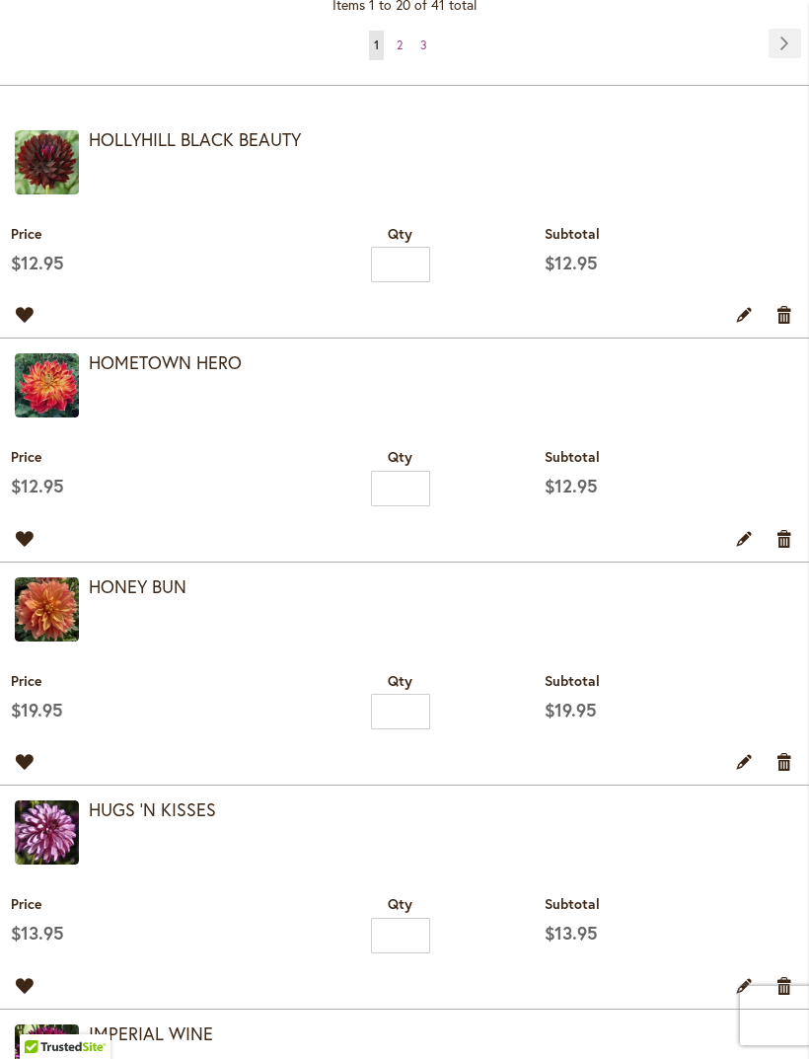
scroll to position [756, 0]
click at [783, 326] on link "Remove item" at bounding box center [785, 315] width 19 height 22
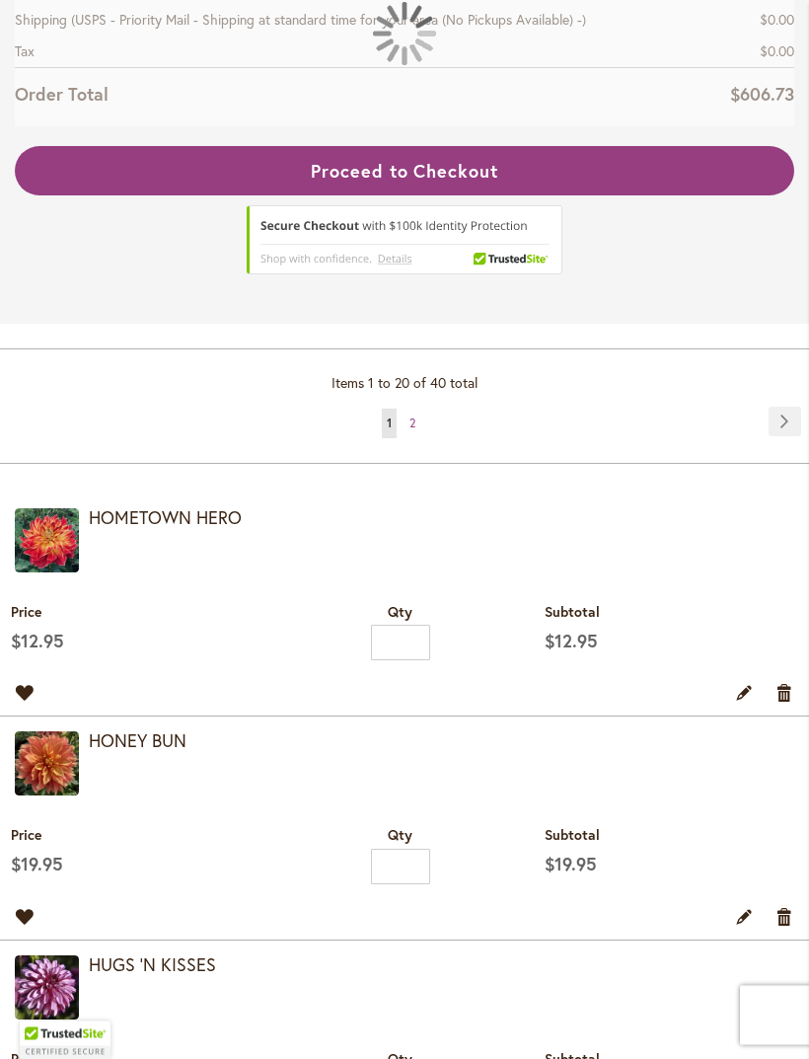
scroll to position [444, 0]
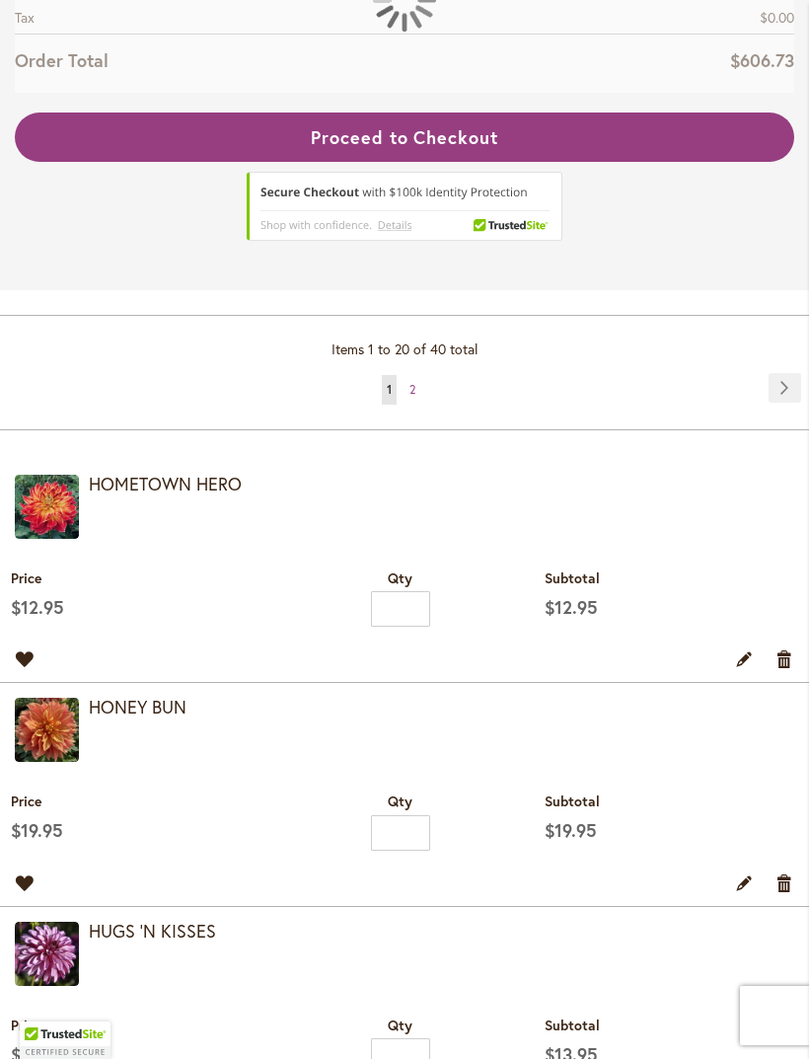
click at [784, 669] on link "Remove item" at bounding box center [785, 658] width 19 height 22
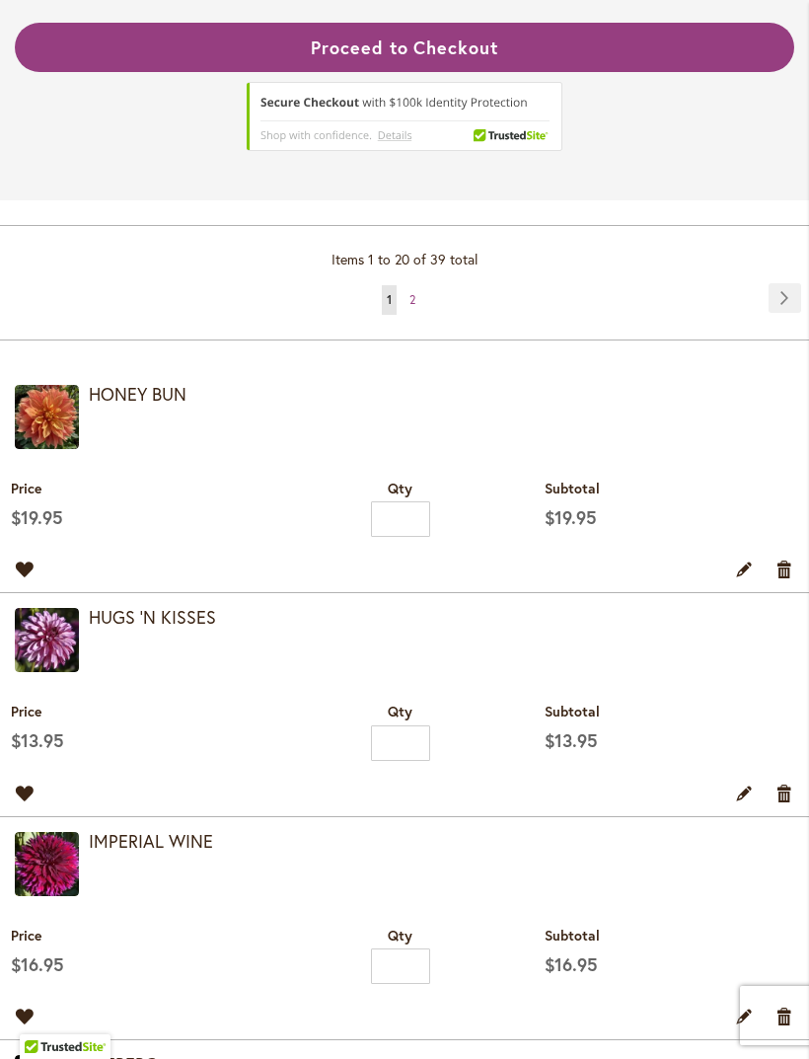
scroll to position [508, 0]
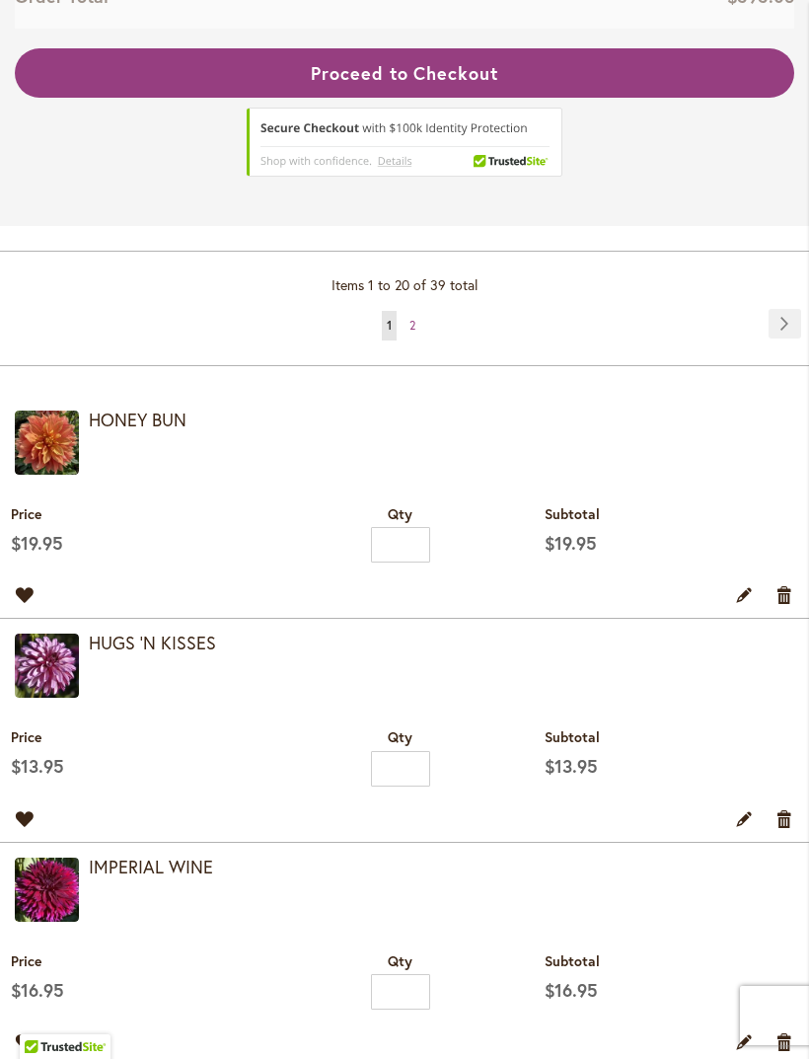
click at [780, 605] on link "Remove item" at bounding box center [785, 594] width 19 height 22
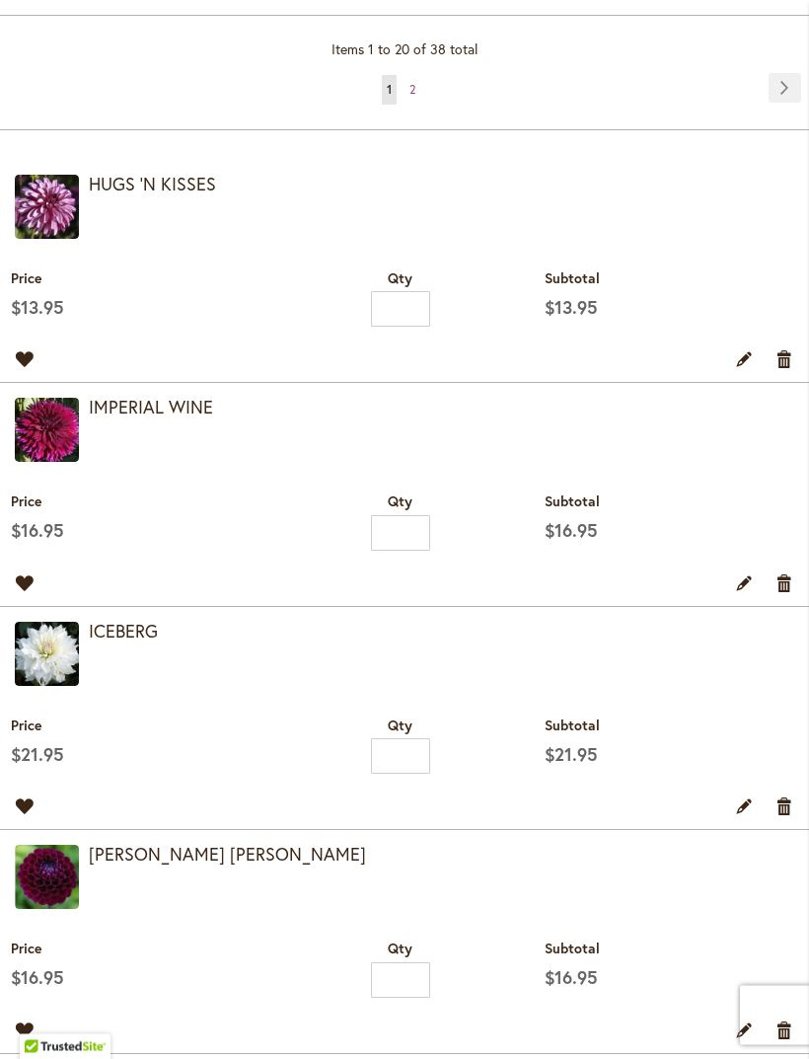
scroll to position [739, 0]
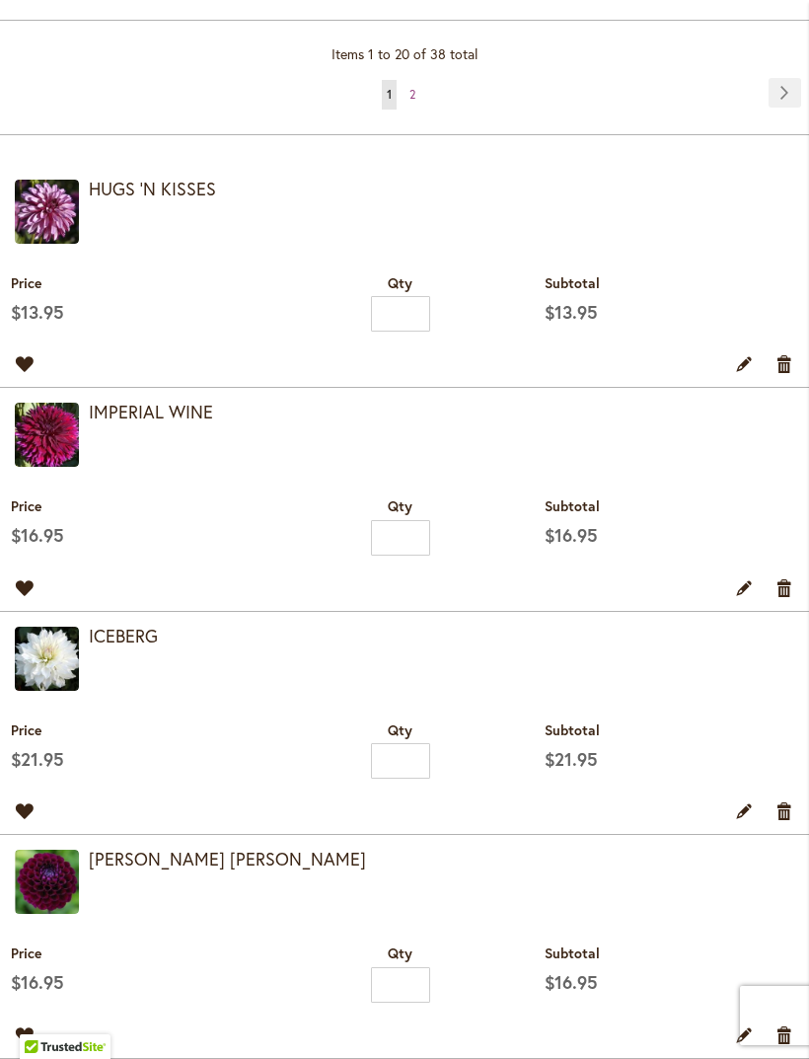
click at [783, 374] on link "Remove item" at bounding box center [785, 363] width 19 height 22
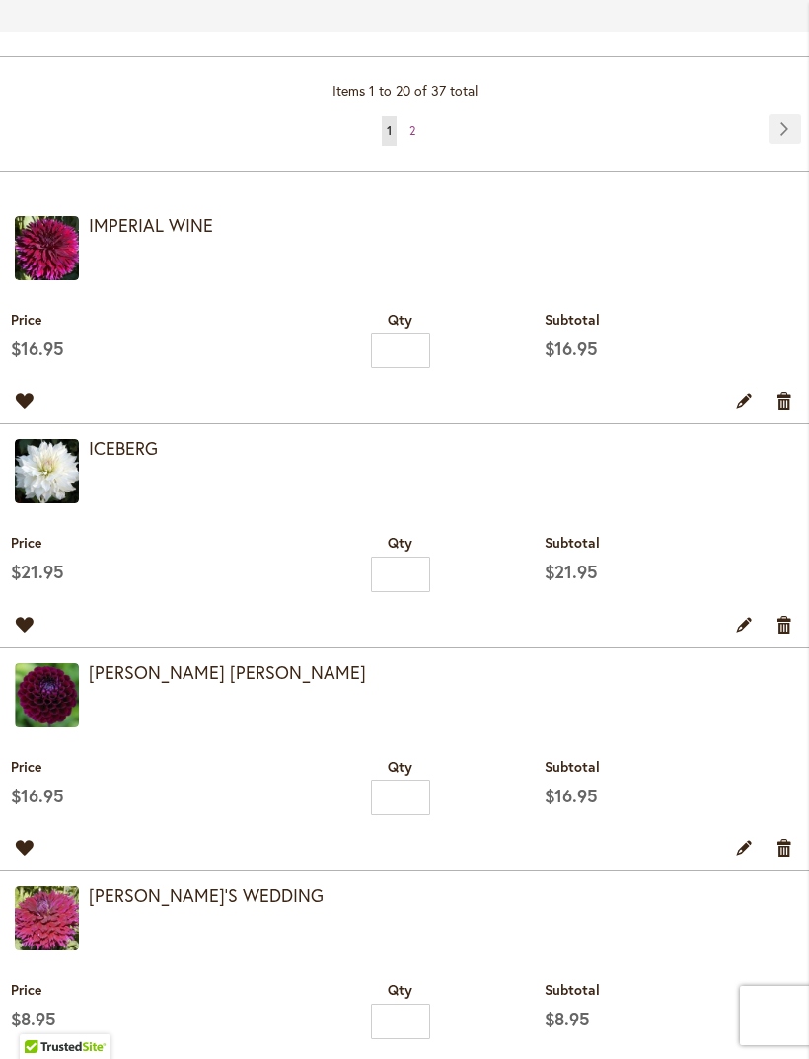
scroll to position [676, 0]
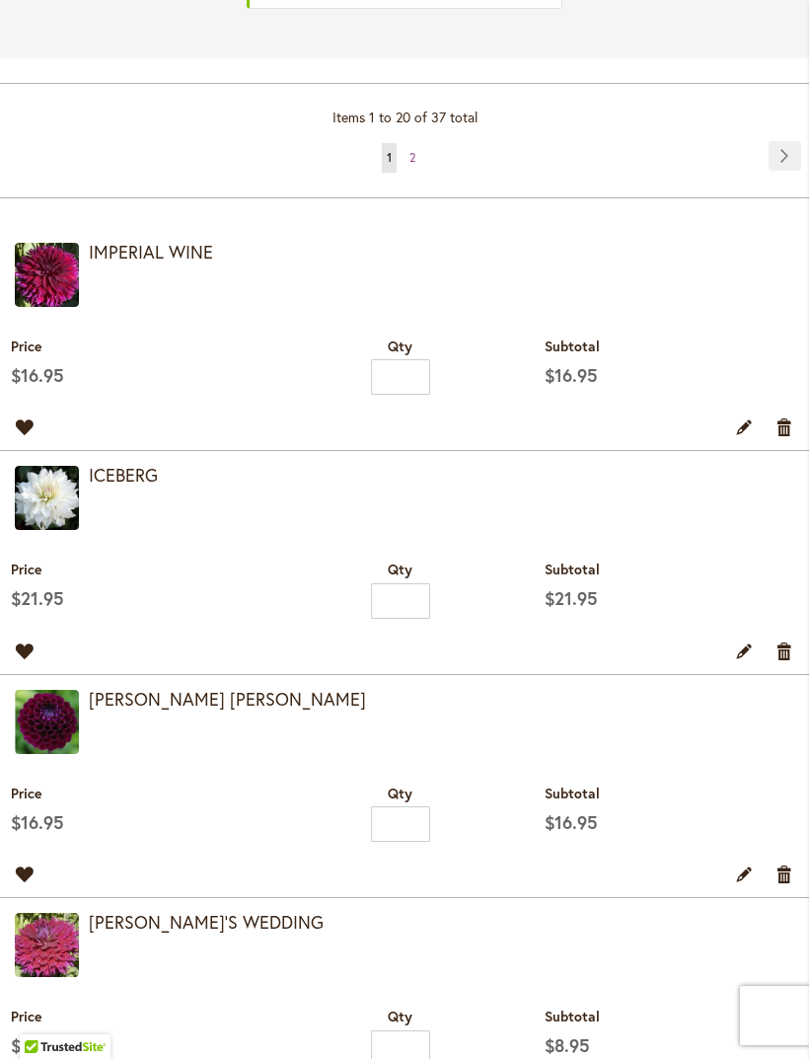
click at [784, 437] on link "Remove item" at bounding box center [785, 426] width 19 height 22
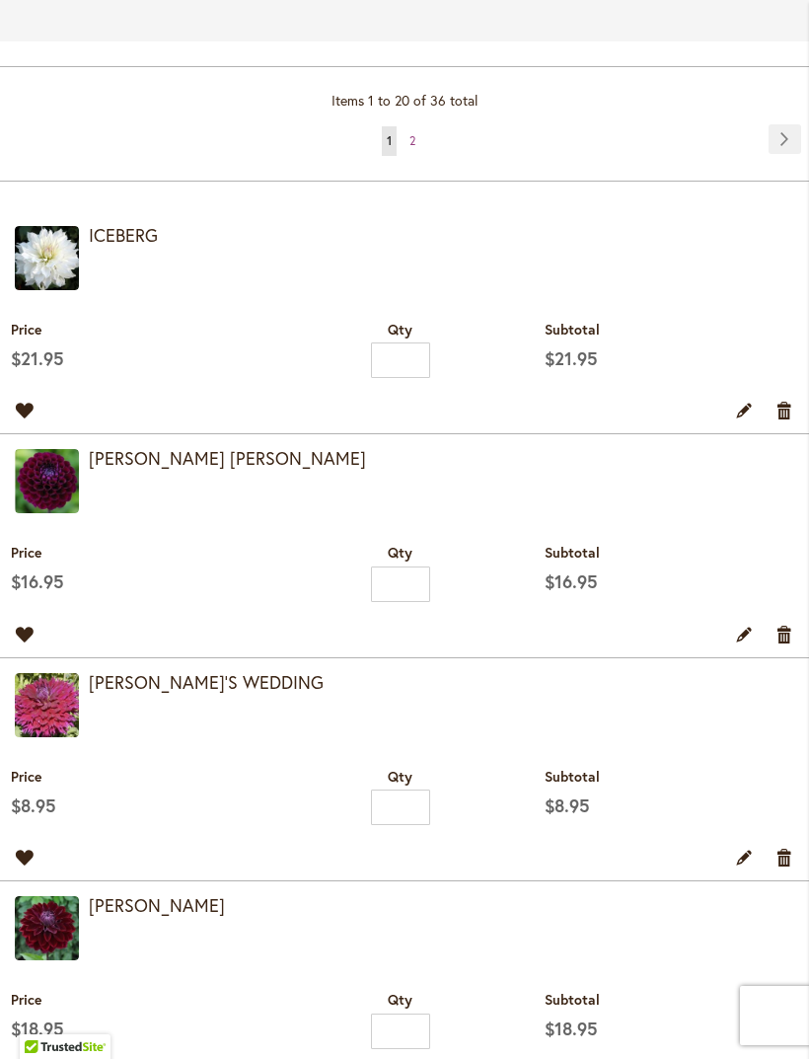
scroll to position [733, 0]
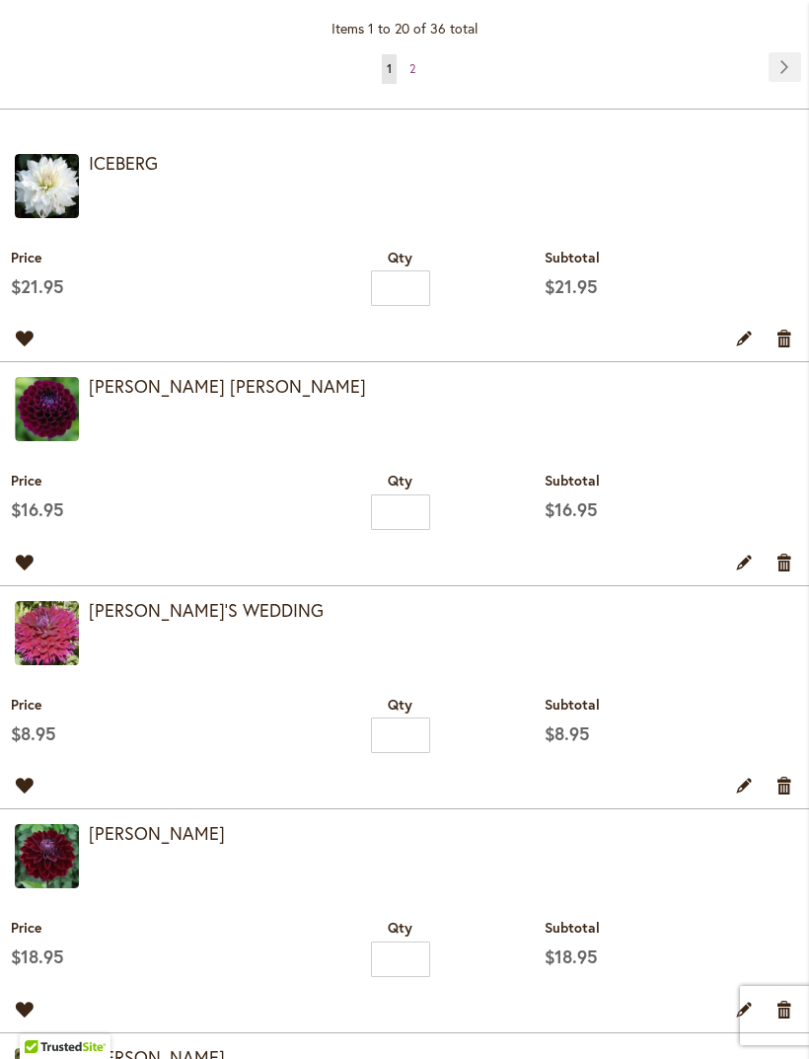
click at [789, 348] on link "Remove item" at bounding box center [785, 338] width 19 height 22
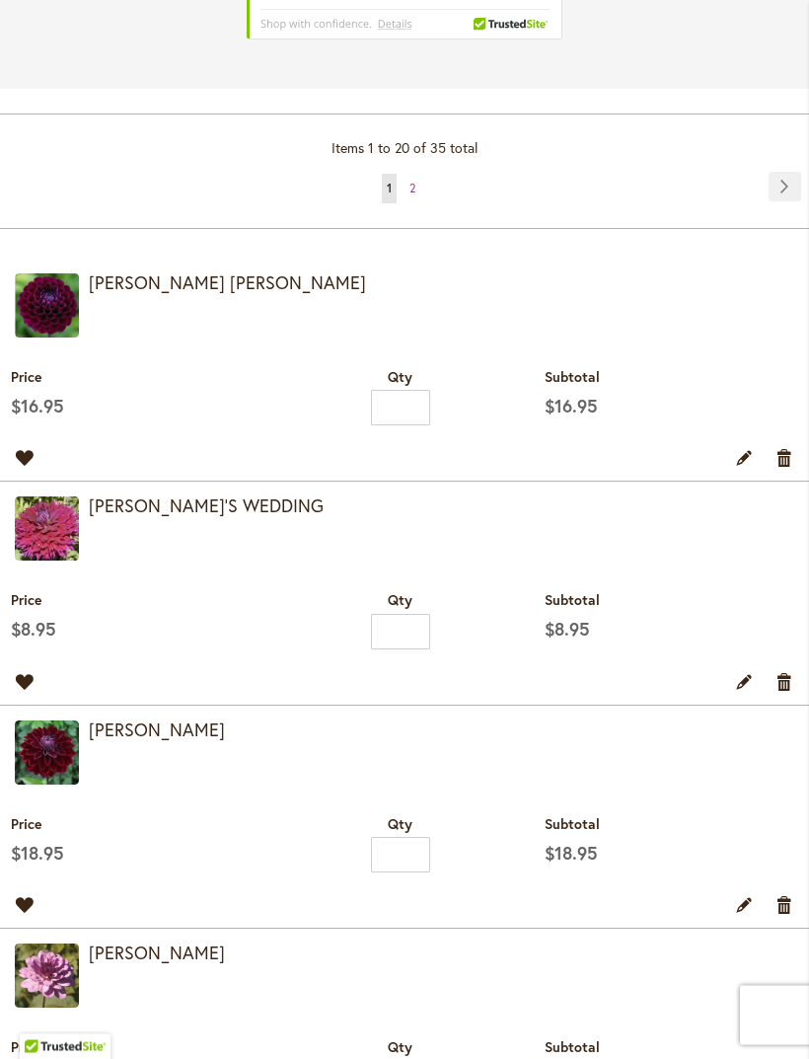
scroll to position [645, 0]
click at [785, 468] on link "Remove item" at bounding box center [785, 457] width 19 height 22
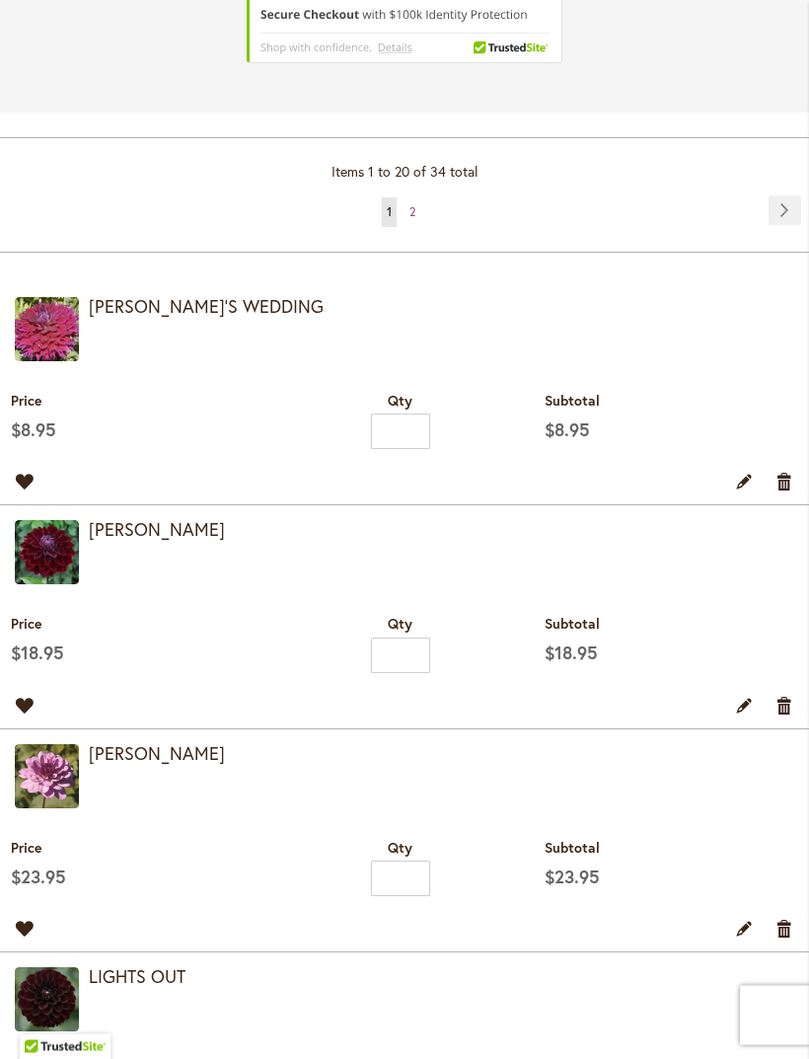
scroll to position [610, 0]
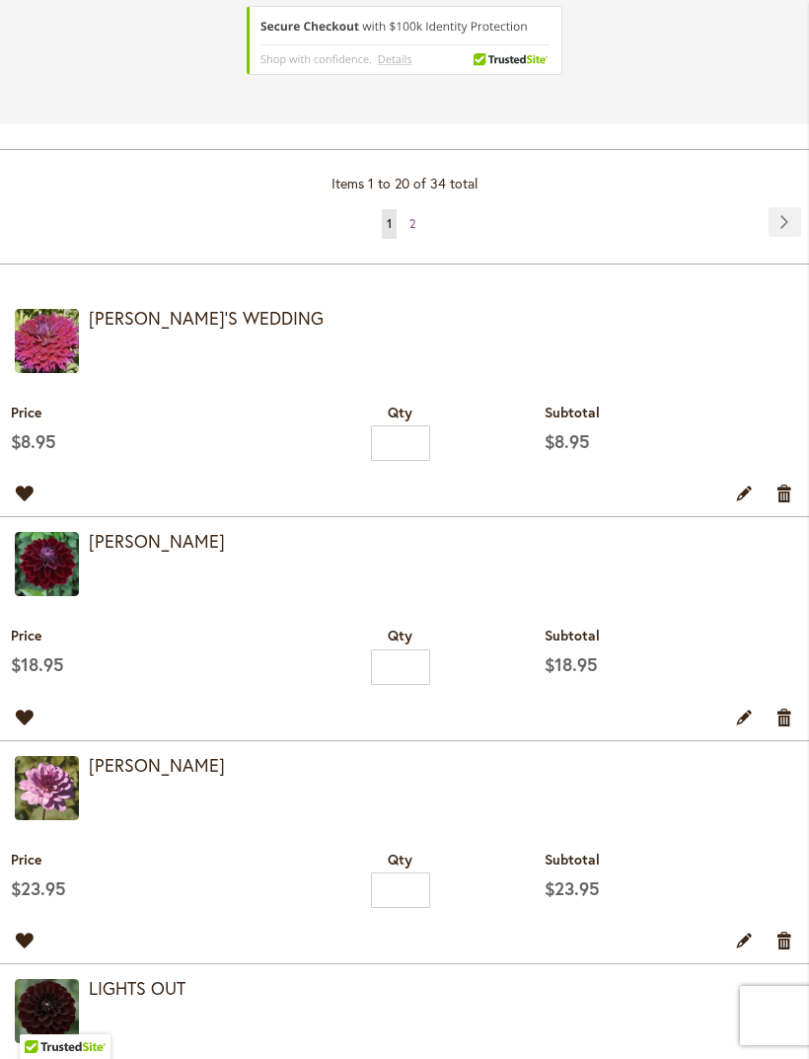
click at [786, 503] on link "Remove item" at bounding box center [785, 493] width 19 height 22
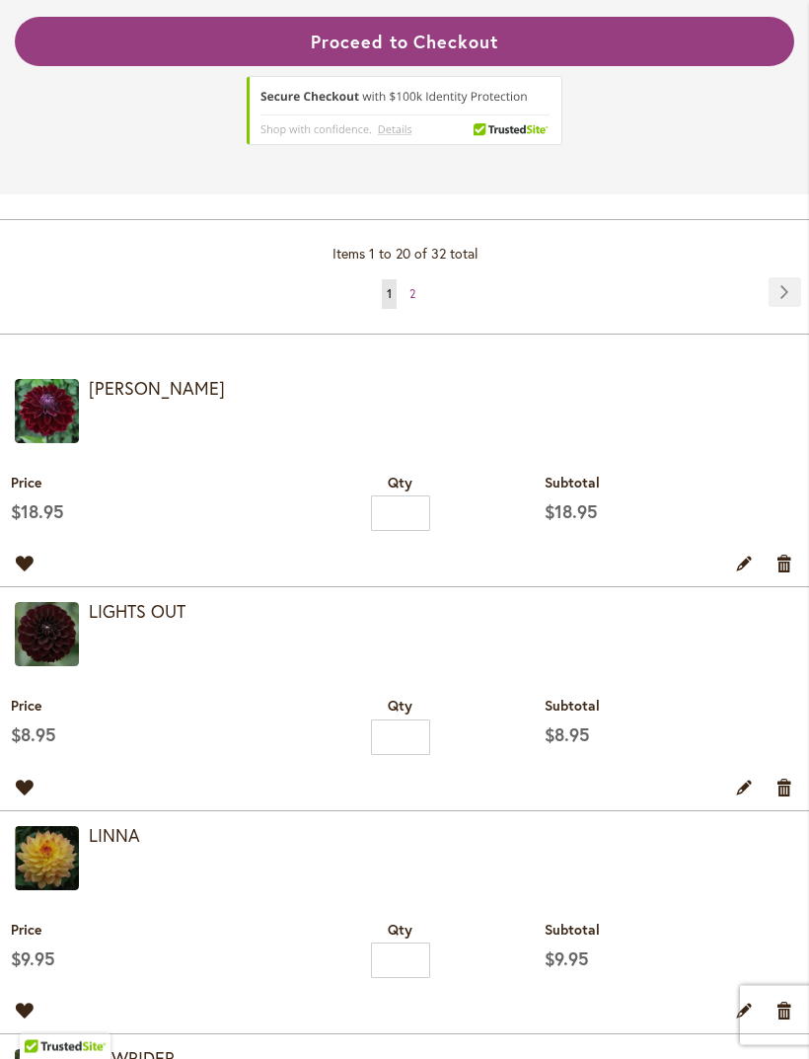
scroll to position [509, 0]
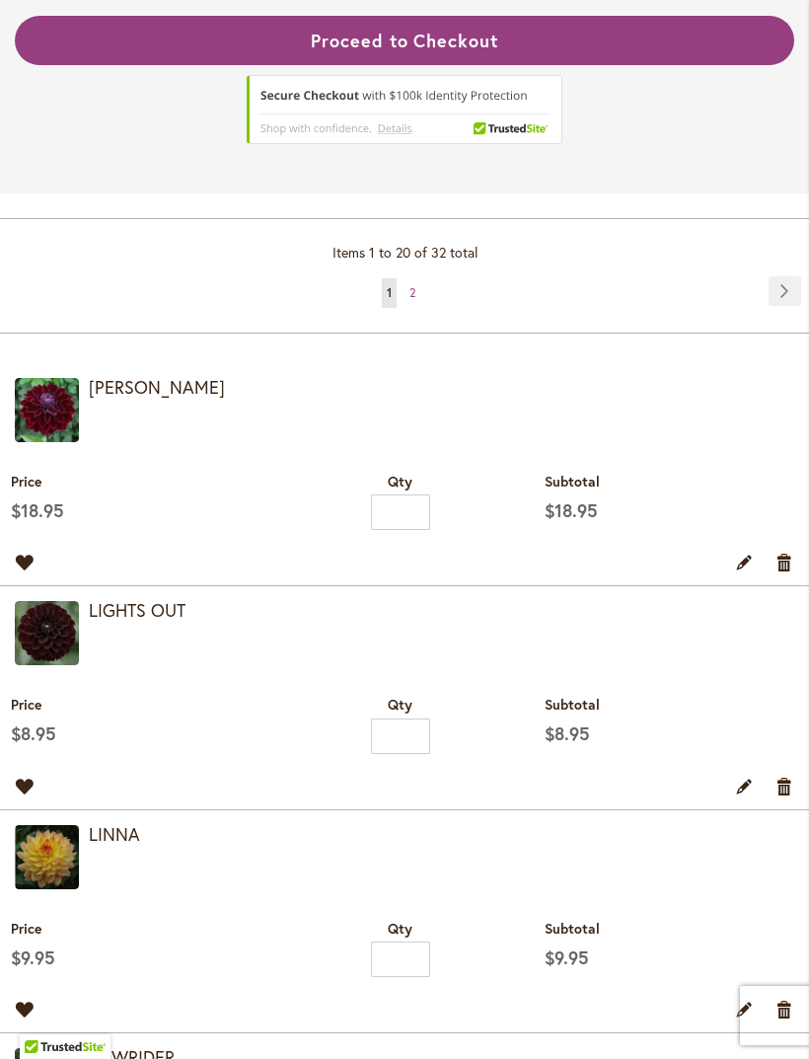
click at [781, 572] on link "Remove item" at bounding box center [785, 562] width 19 height 22
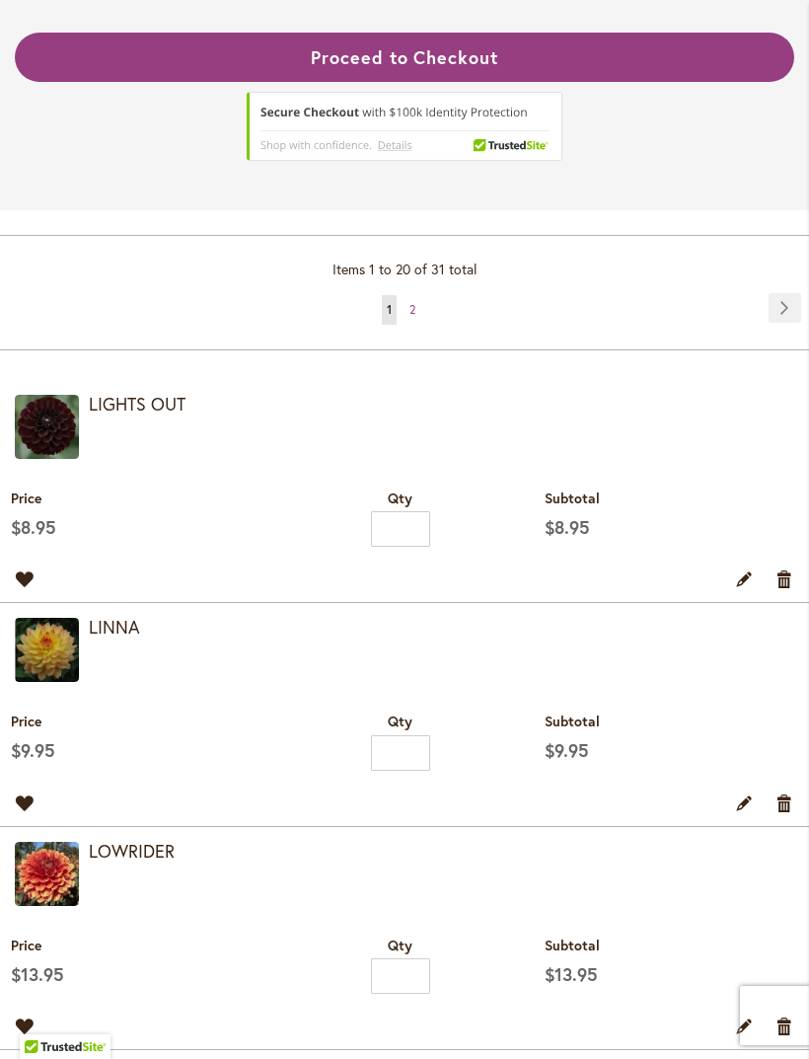
scroll to position [490, 0]
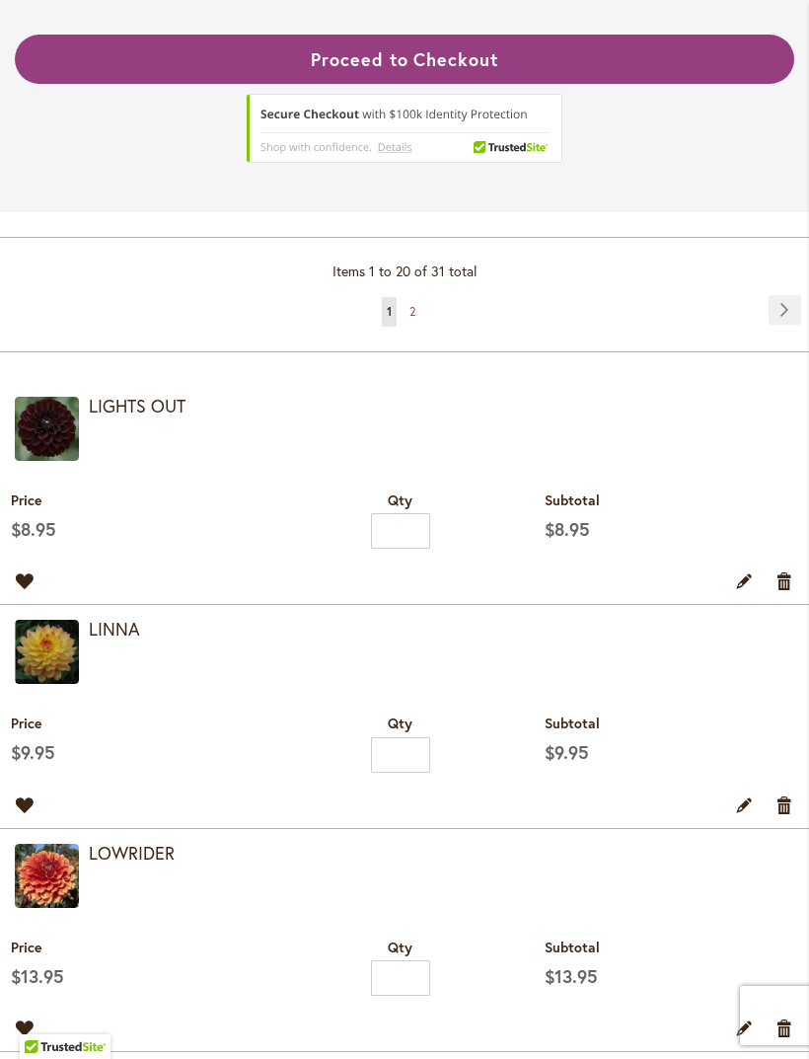
click at [786, 591] on link "Remove item" at bounding box center [785, 580] width 19 height 22
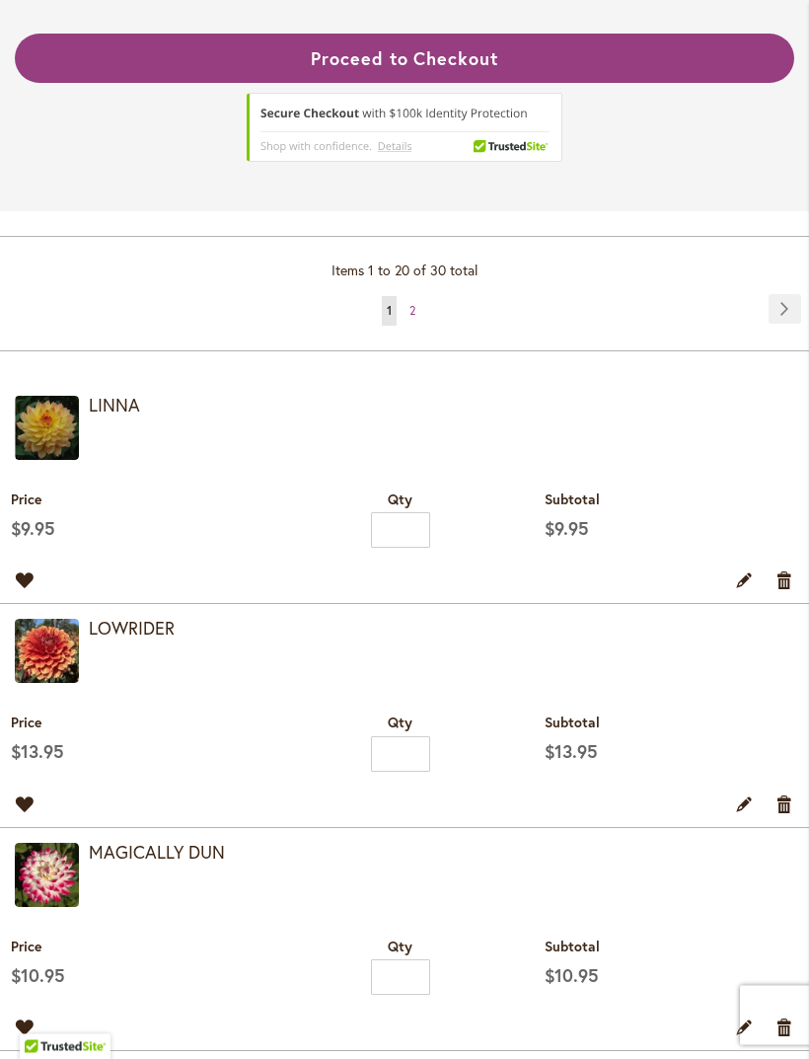
scroll to position [491, 0]
click at [785, 590] on link "Remove item" at bounding box center [785, 579] width 19 height 22
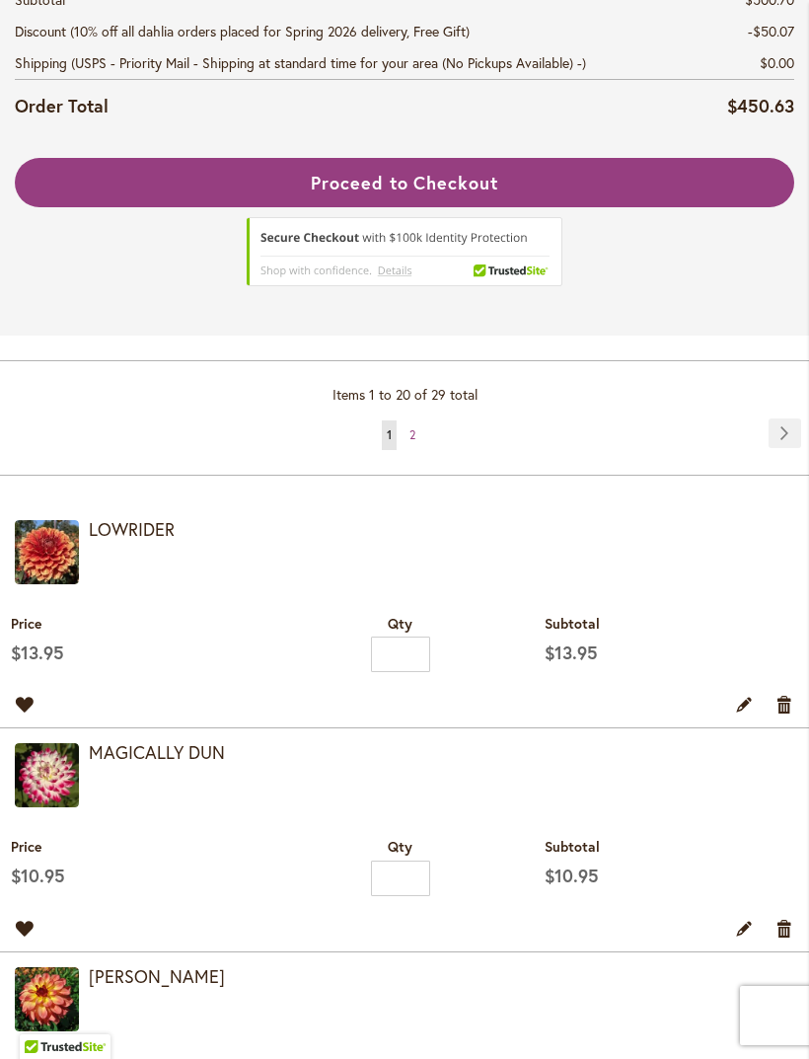
scroll to position [521, 0]
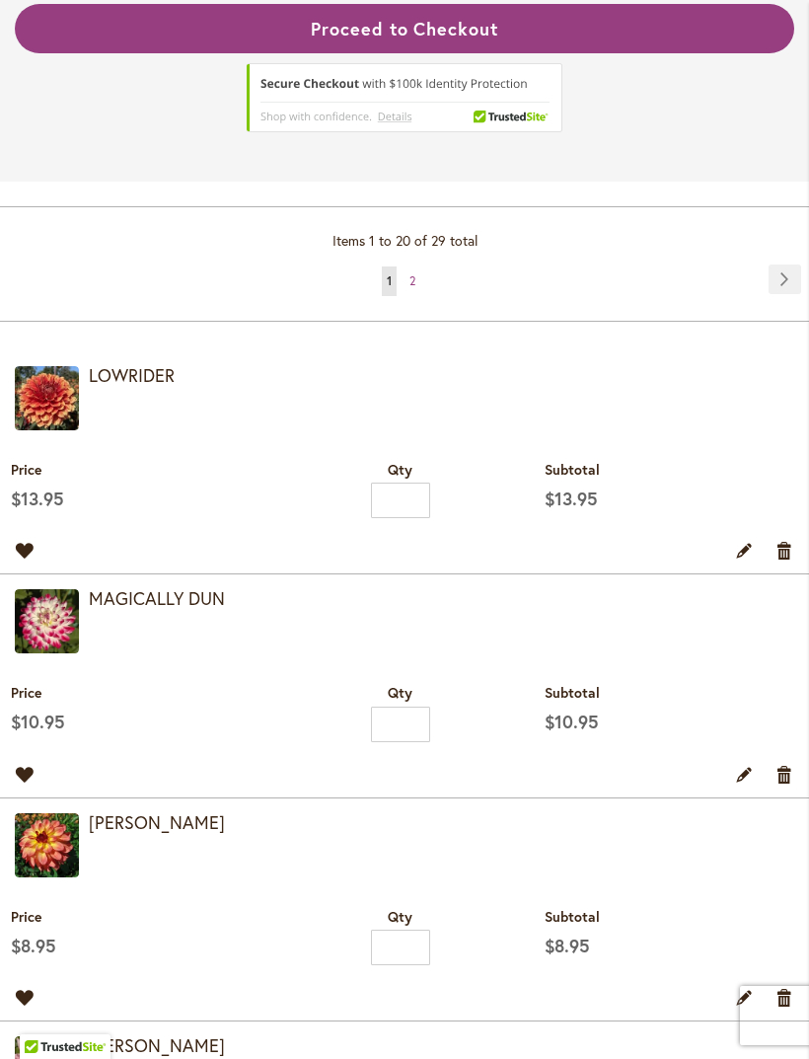
click at [782, 560] on link "Remove item" at bounding box center [785, 550] width 19 height 22
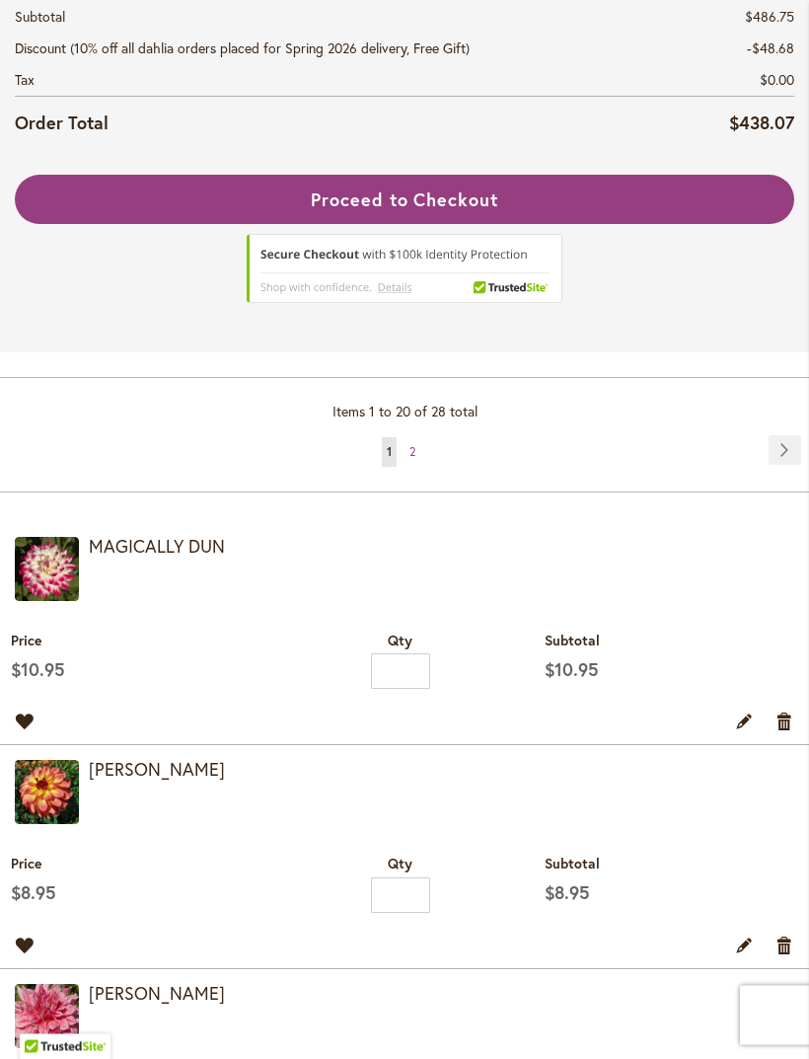
scroll to position [479, 0]
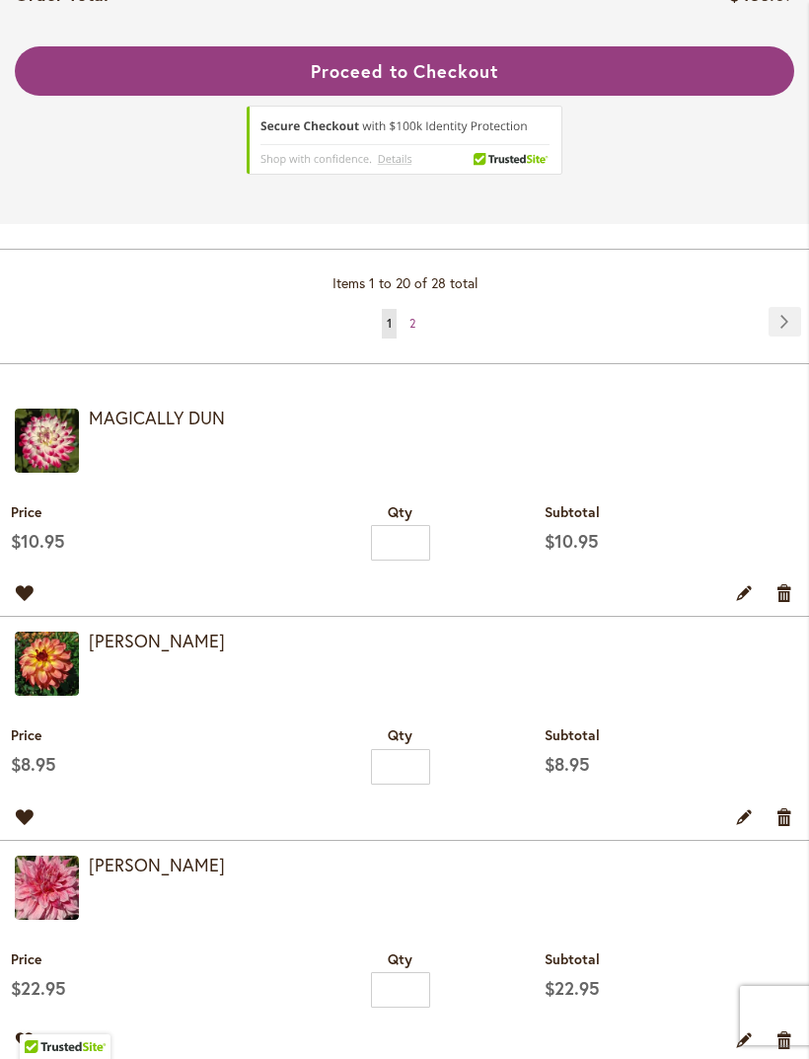
click at [780, 603] on link "Remove item" at bounding box center [785, 592] width 19 height 22
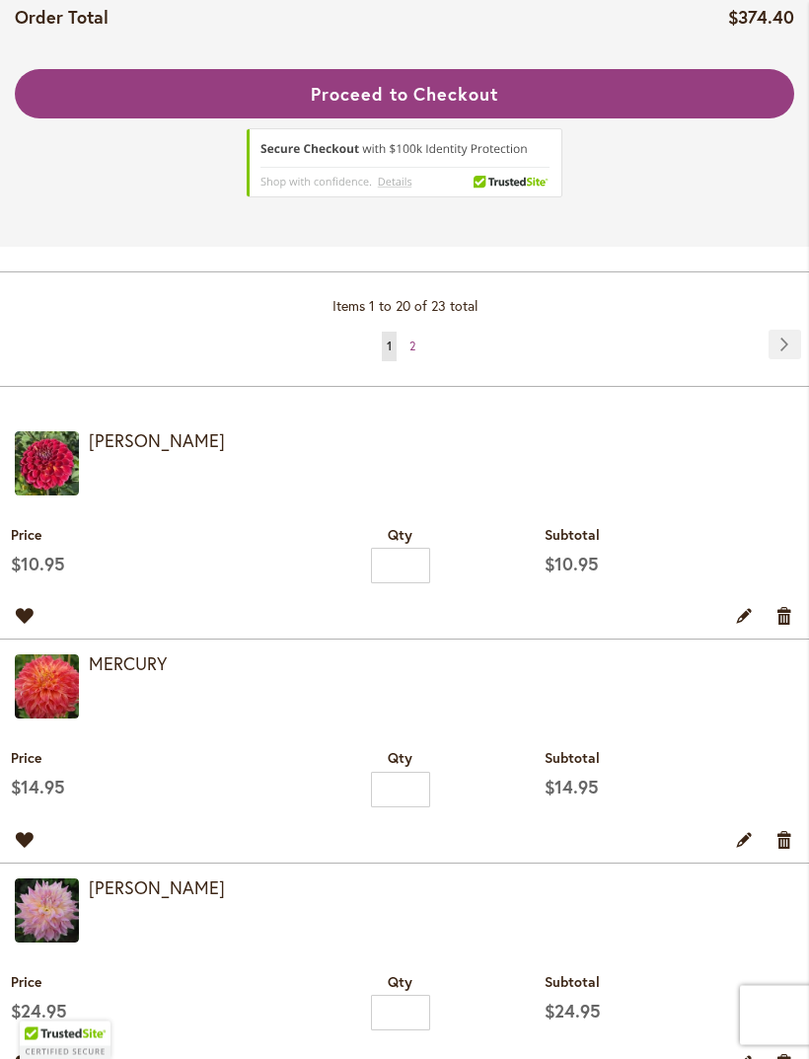
scroll to position [456, 0]
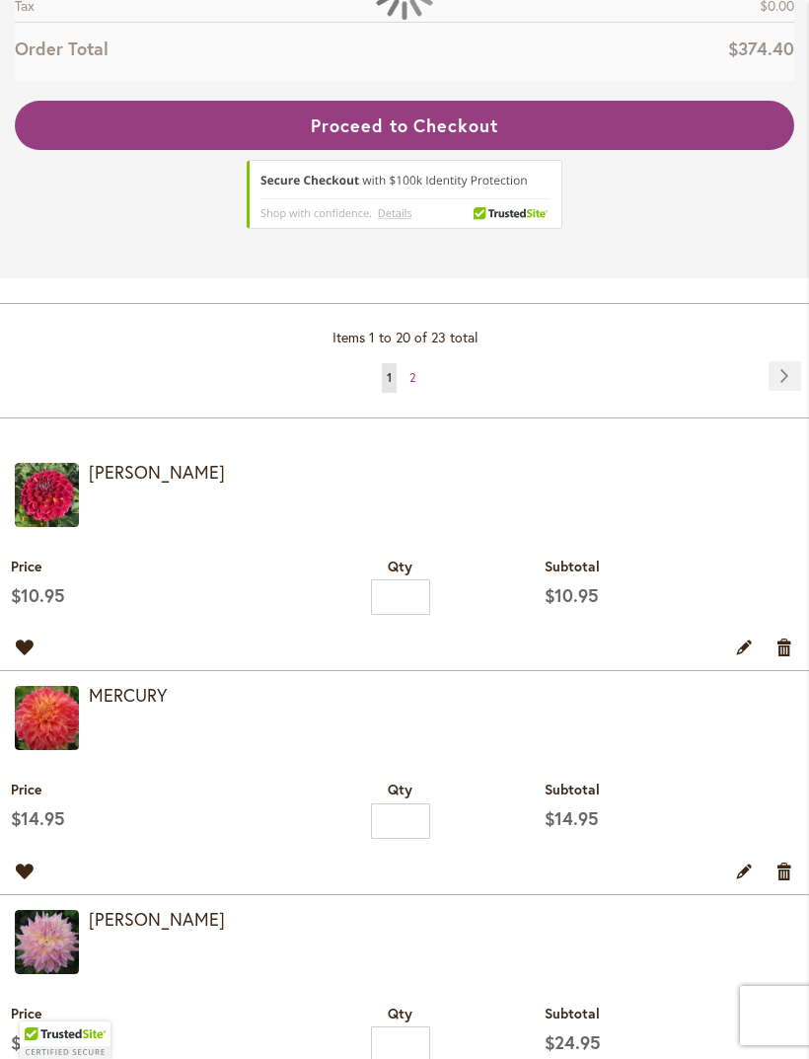
click at [784, 640] on tbody "MATTY BOO $10.95 Qty * $10.95 Move to Wishlist Edit" at bounding box center [404, 559] width 809 height 223
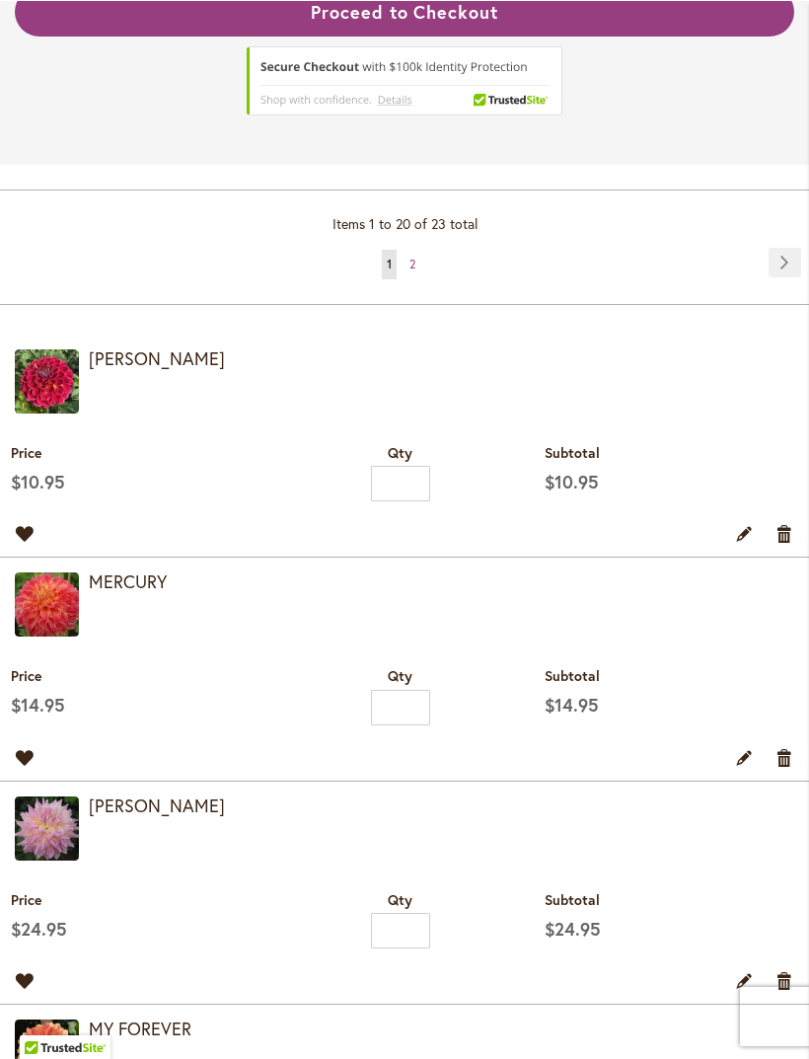
scroll to position [538, 0]
click at [783, 544] on link "Remove item" at bounding box center [785, 533] width 19 height 22
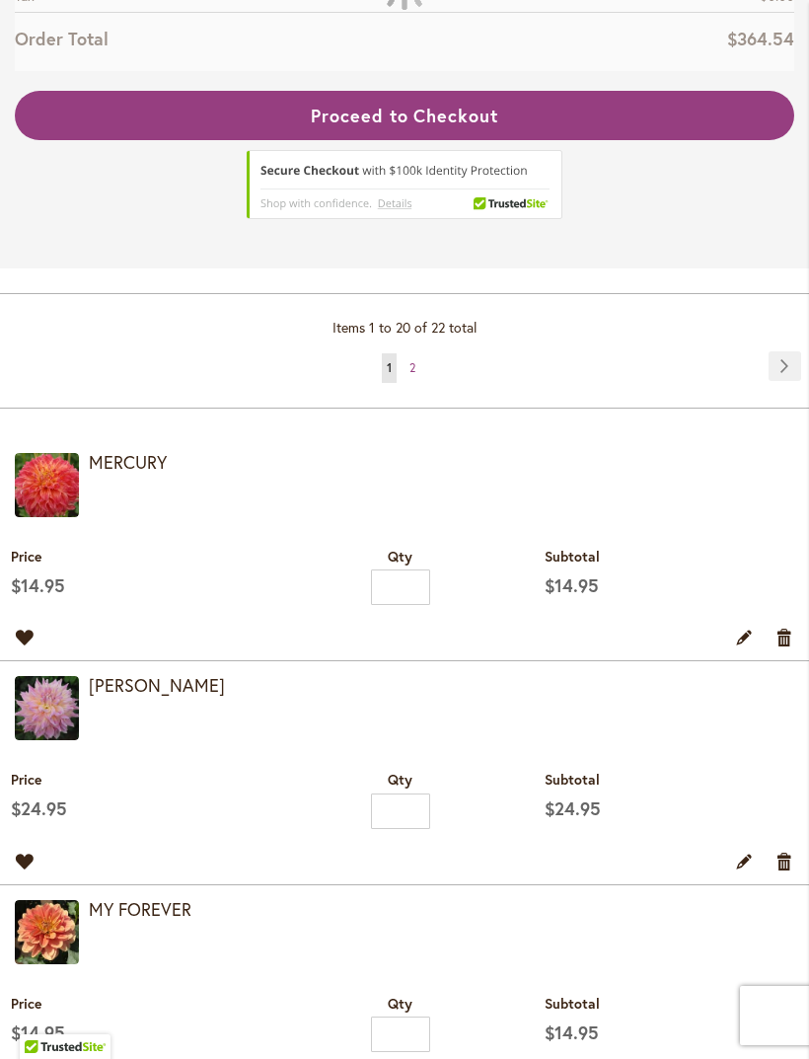
scroll to position [468, 0]
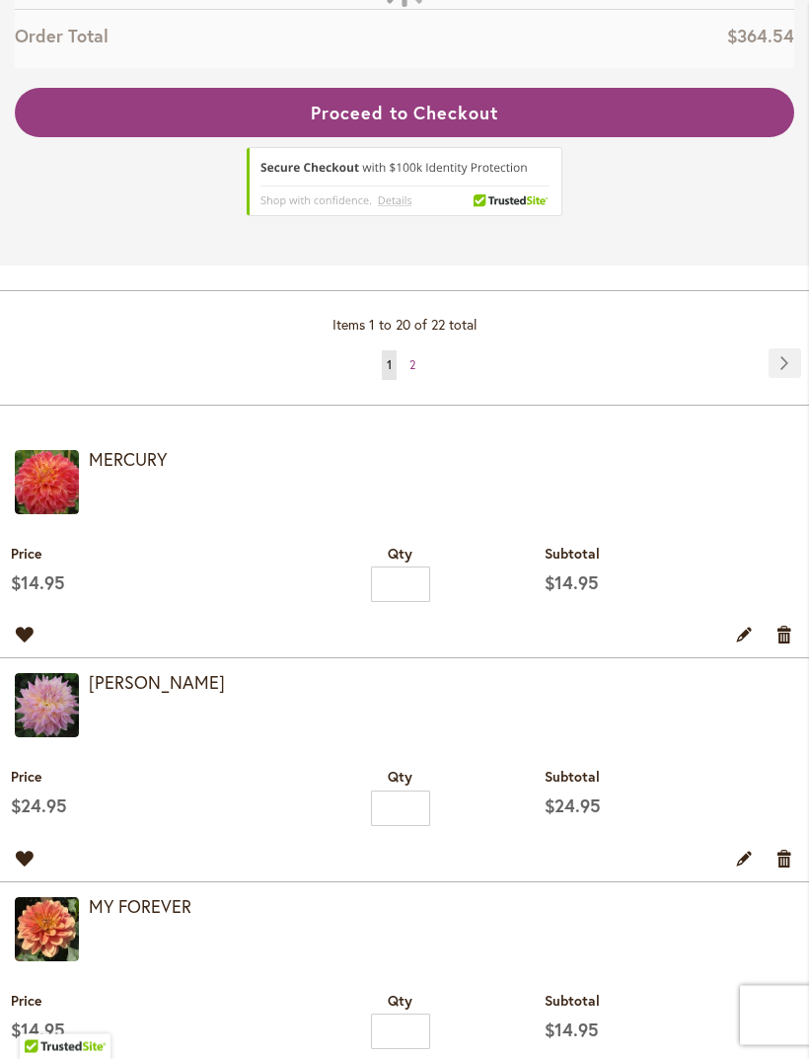
click at [783, 645] on link "Remove item" at bounding box center [785, 635] width 19 height 22
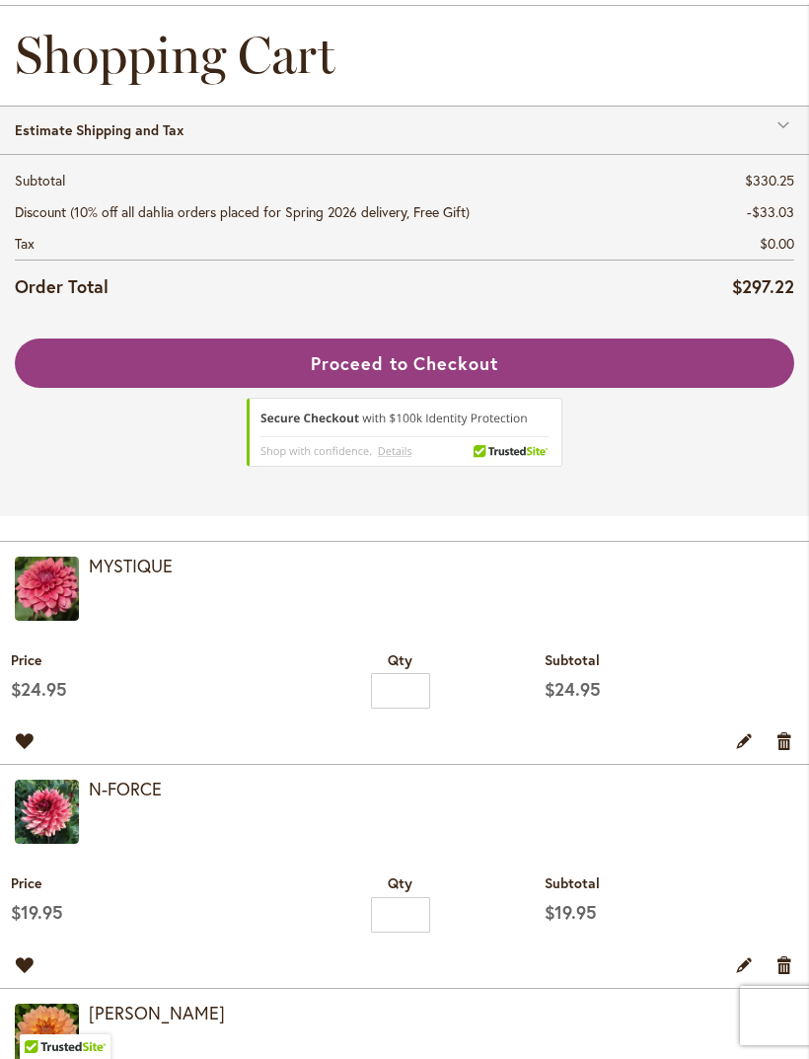
scroll to position [250, 0]
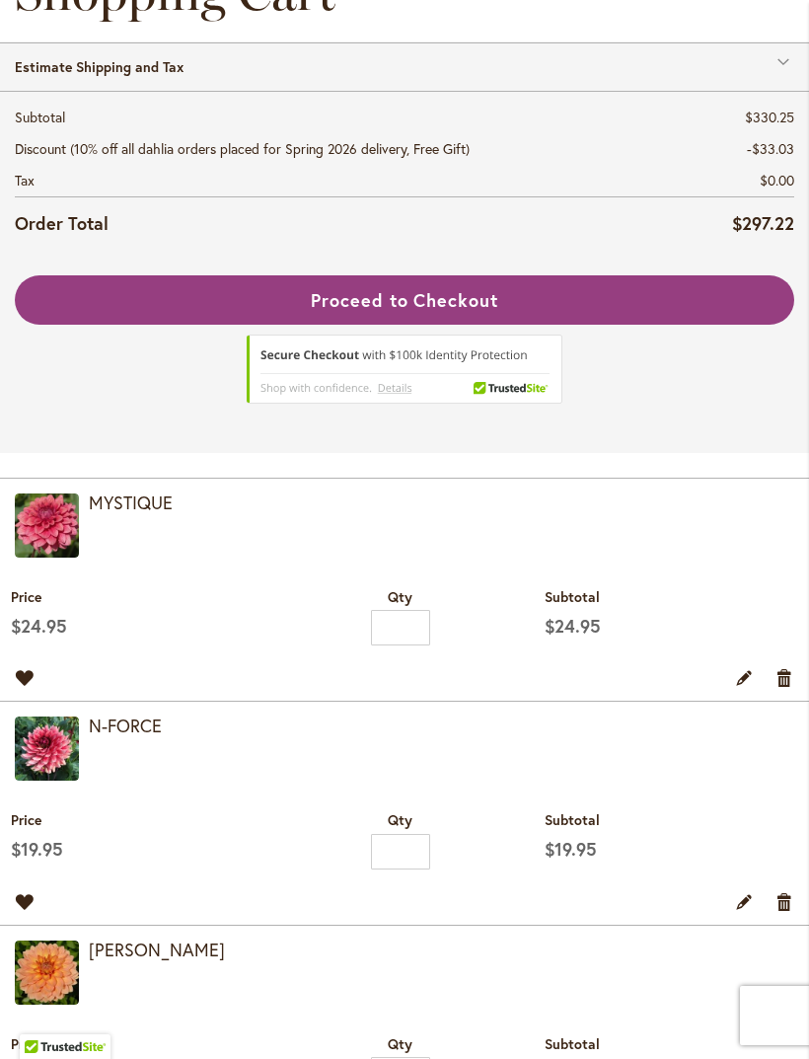
click at [782, 688] on link "Remove item" at bounding box center [785, 677] width 19 height 22
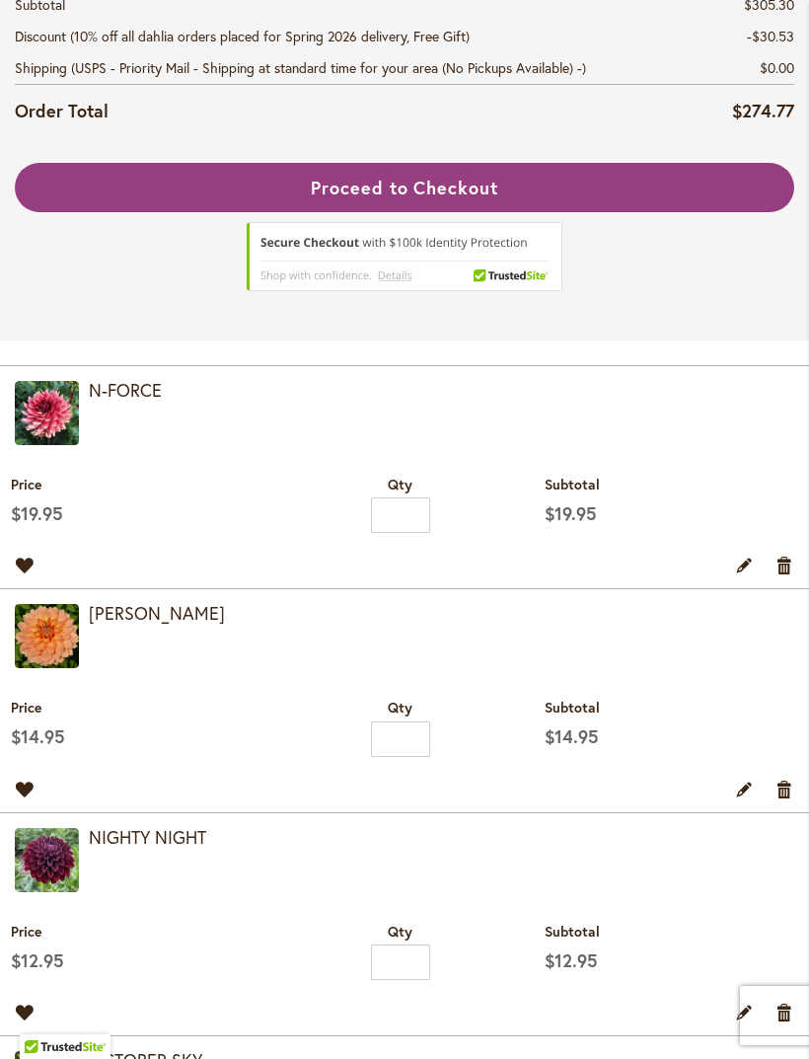
scroll to position [461, 0]
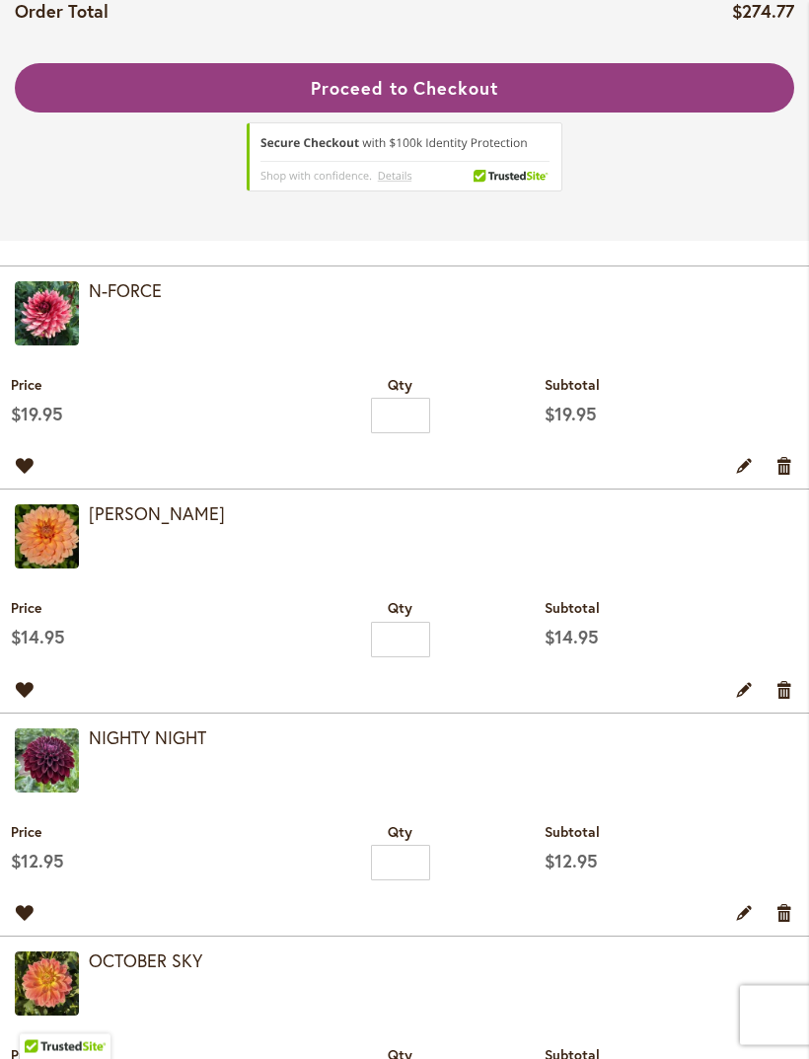
click at [782, 477] on link "Remove item" at bounding box center [785, 466] width 19 height 22
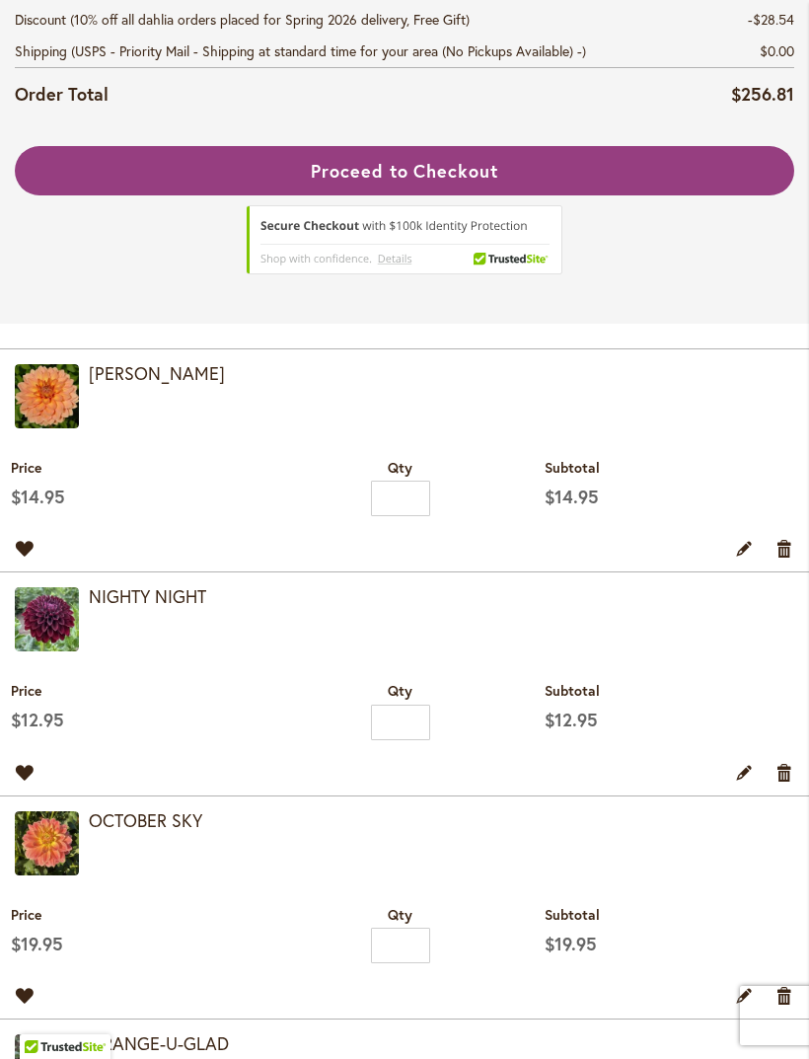
scroll to position [527, 0]
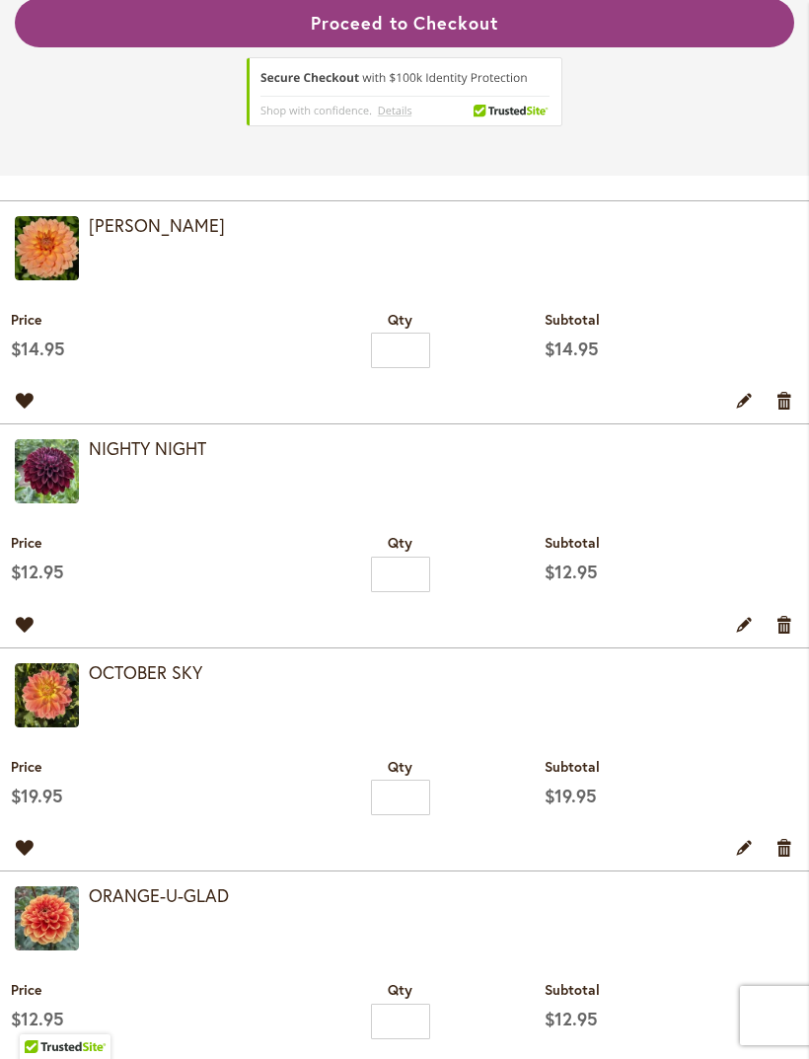
click at [785, 410] on link "Remove item" at bounding box center [785, 400] width 19 height 22
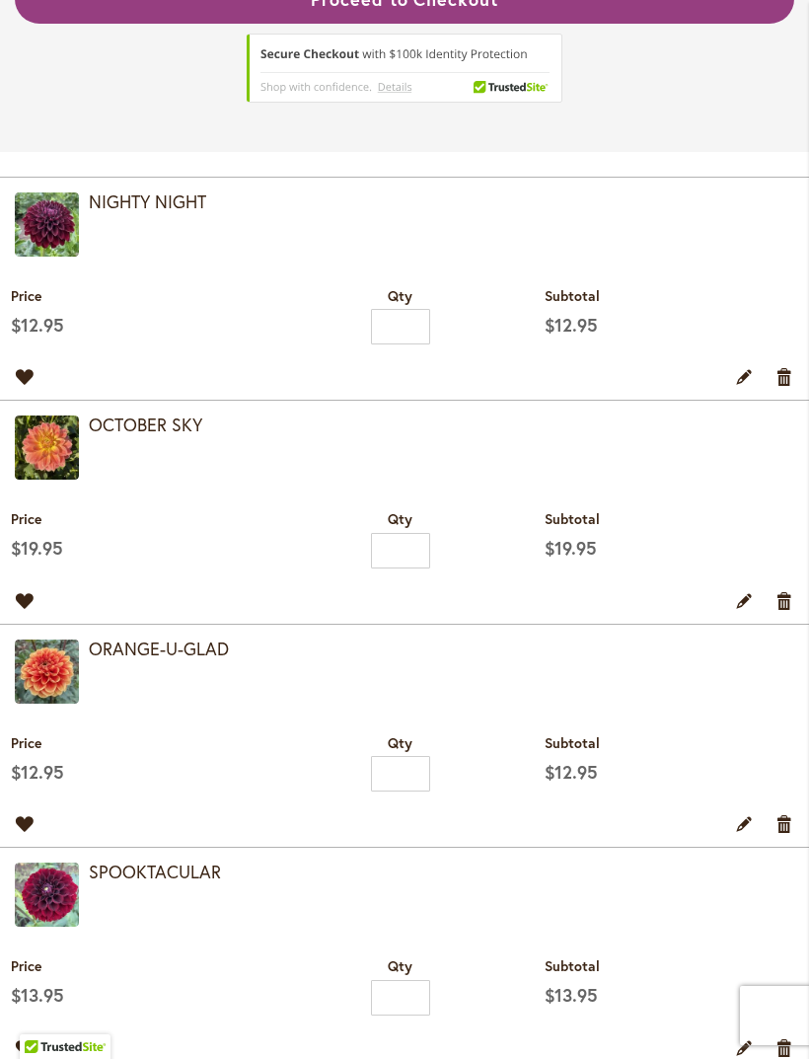
scroll to position [559, 0]
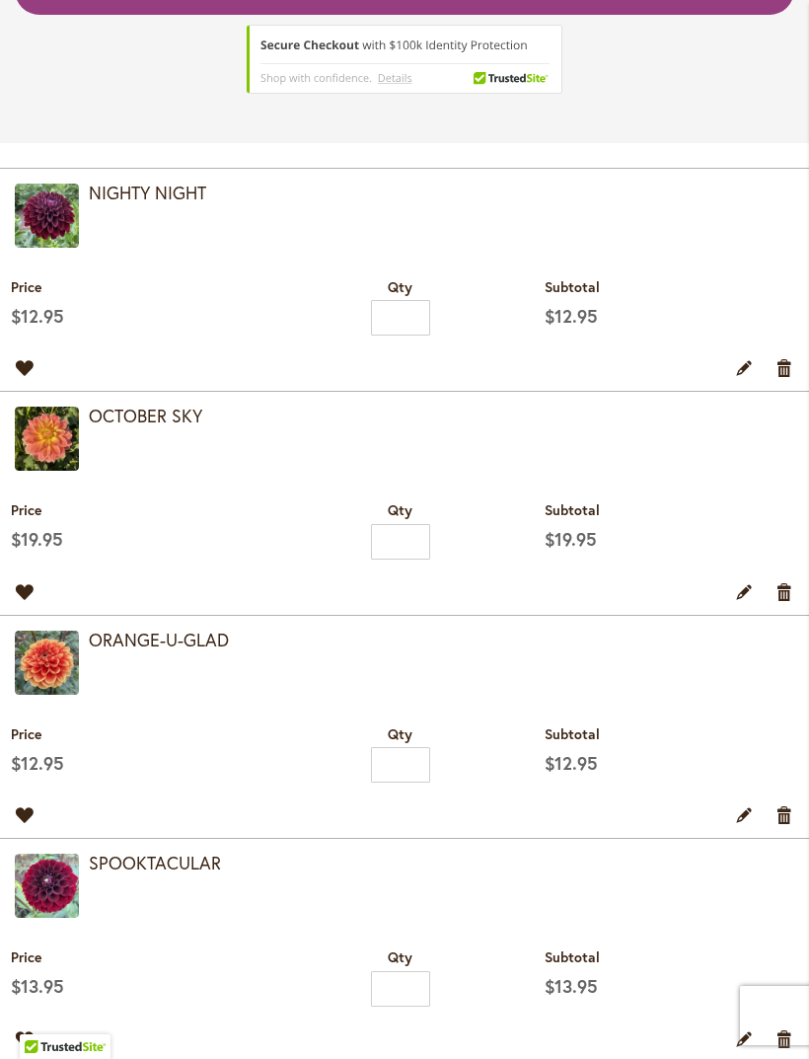
click at [784, 378] on link "Remove item" at bounding box center [785, 367] width 19 height 22
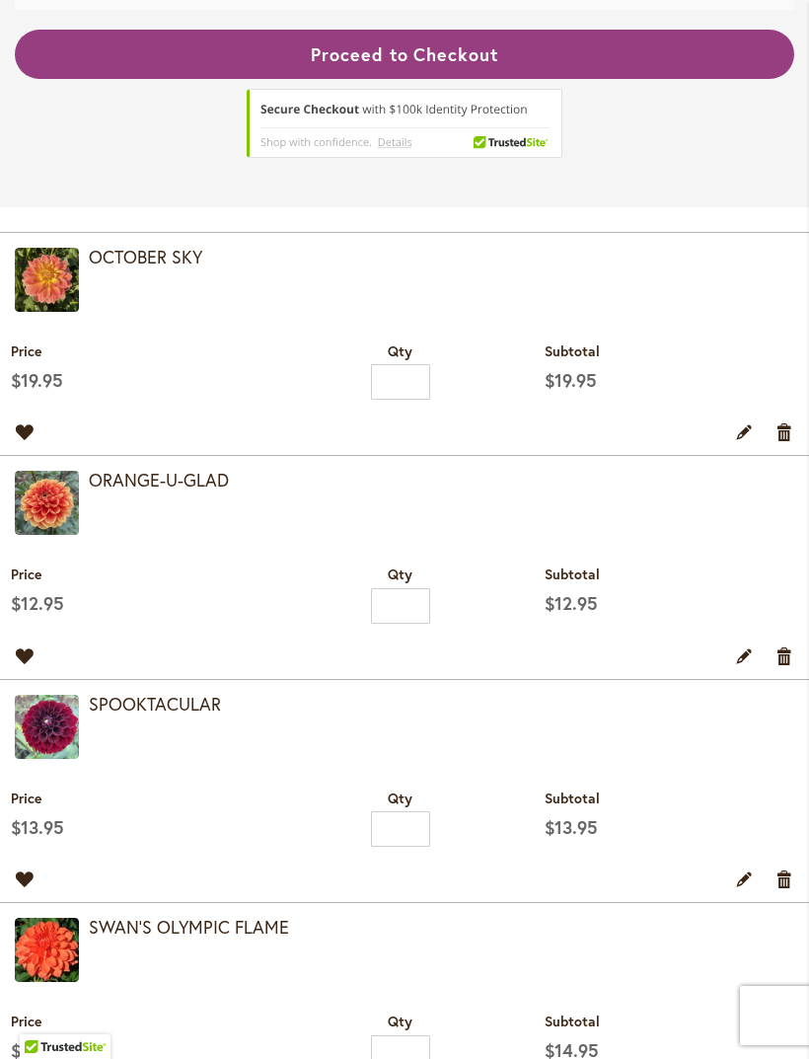
scroll to position [522, 0]
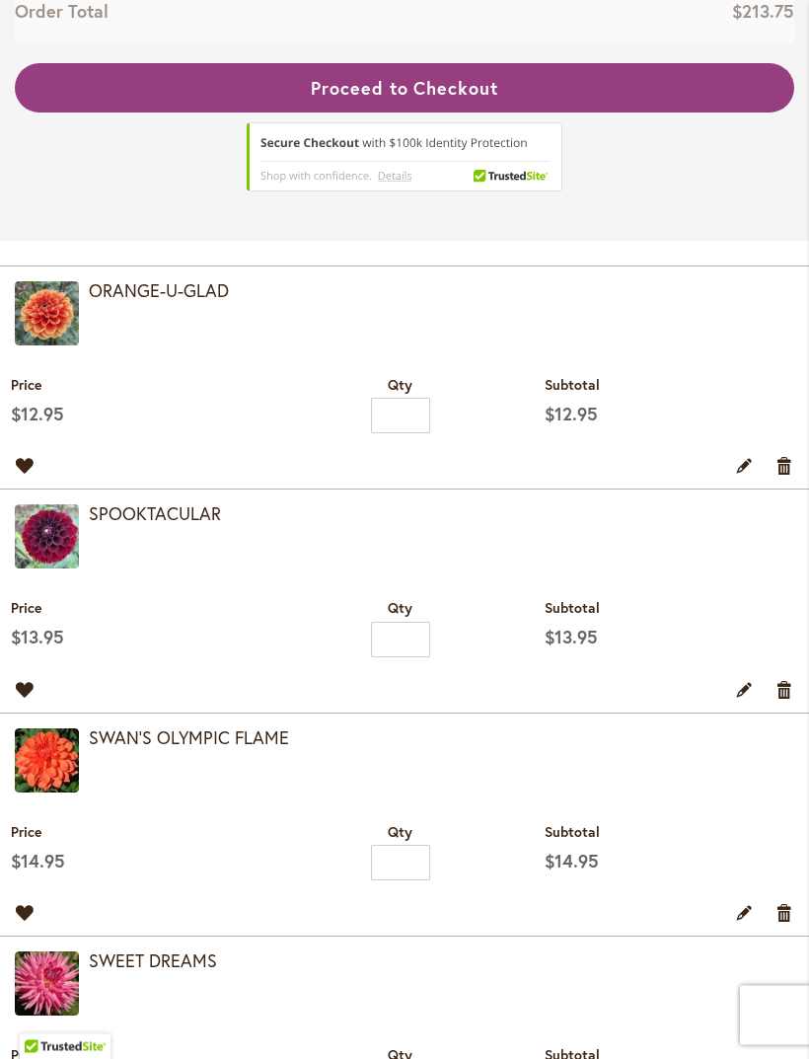
scroll to position [492, 0]
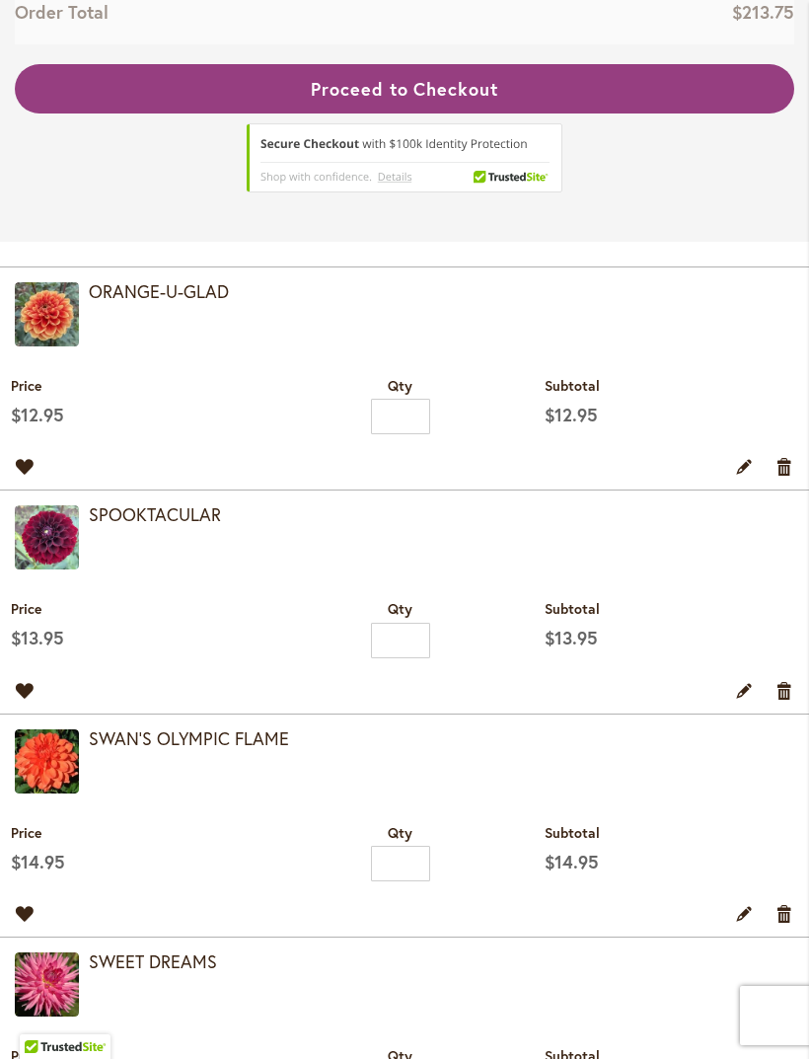
click at [784, 477] on link "Remove item" at bounding box center [785, 466] width 19 height 22
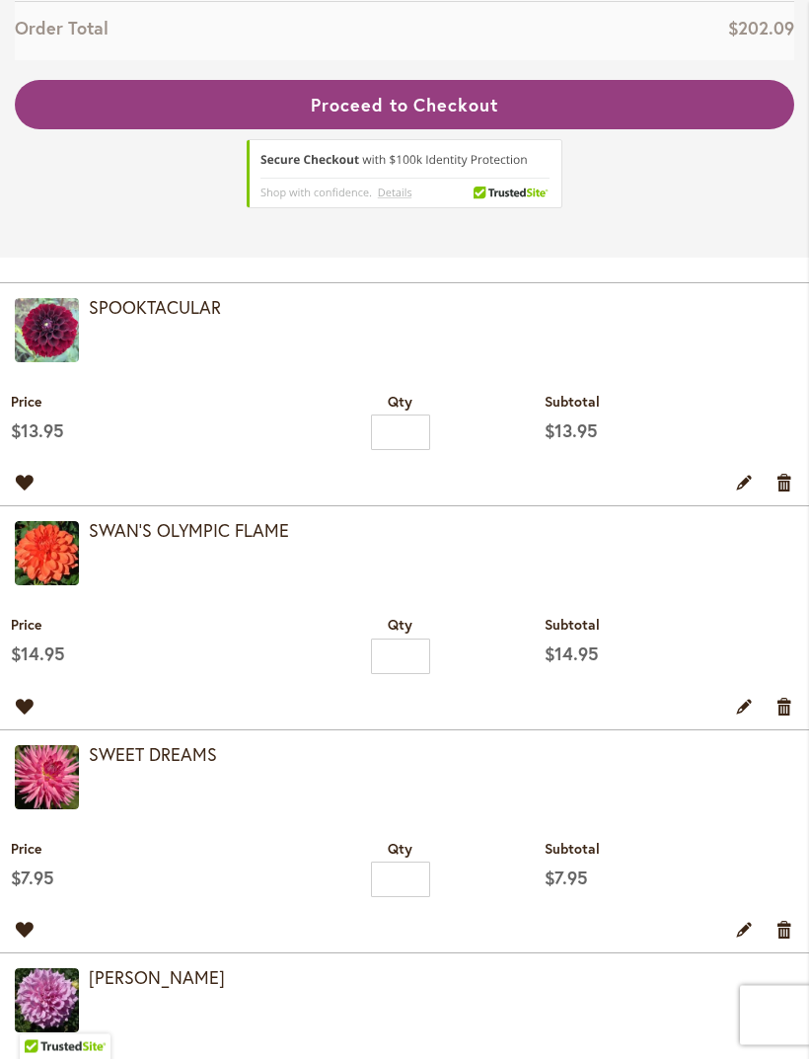
scroll to position [475, 0]
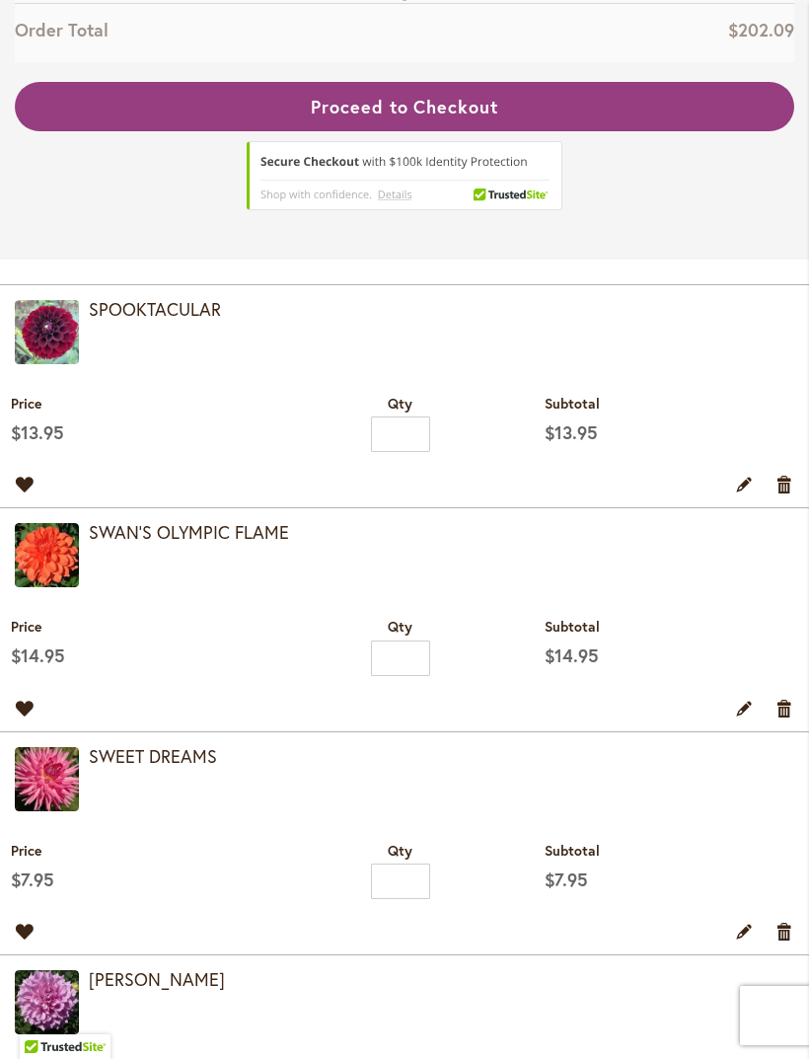
click at [781, 520] on strong "SWAN'S OLYMPIC FLAME" at bounding box center [442, 533] width 706 height 26
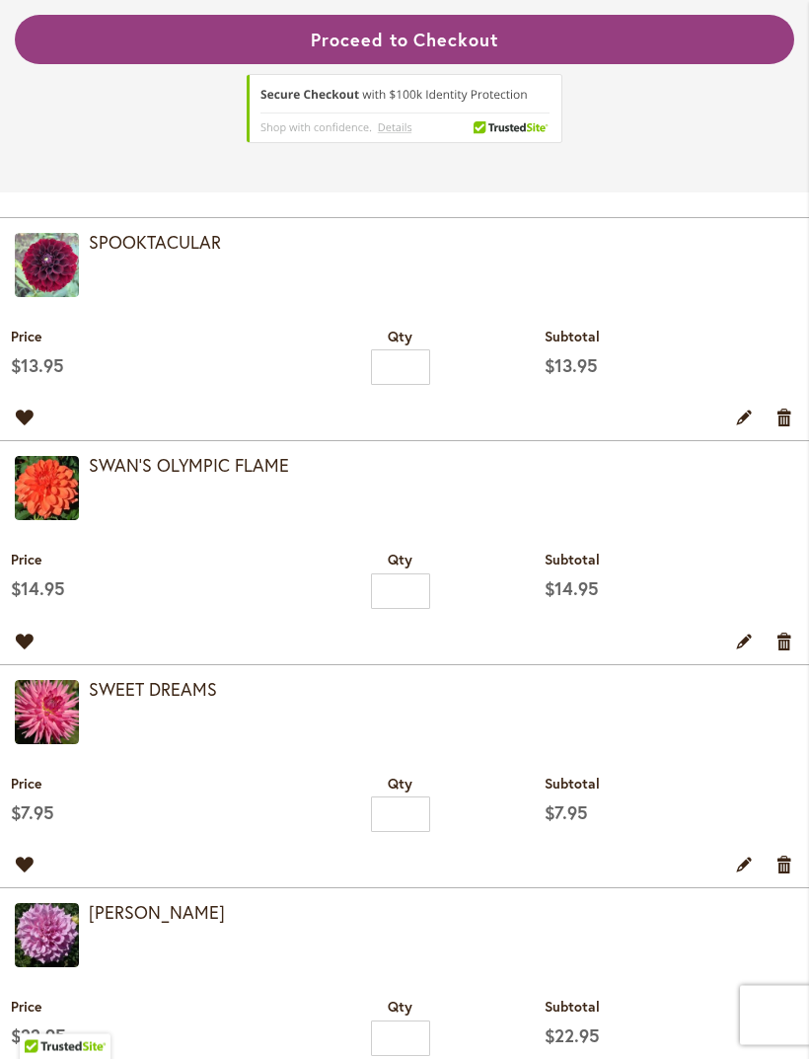
scroll to position [509, 0]
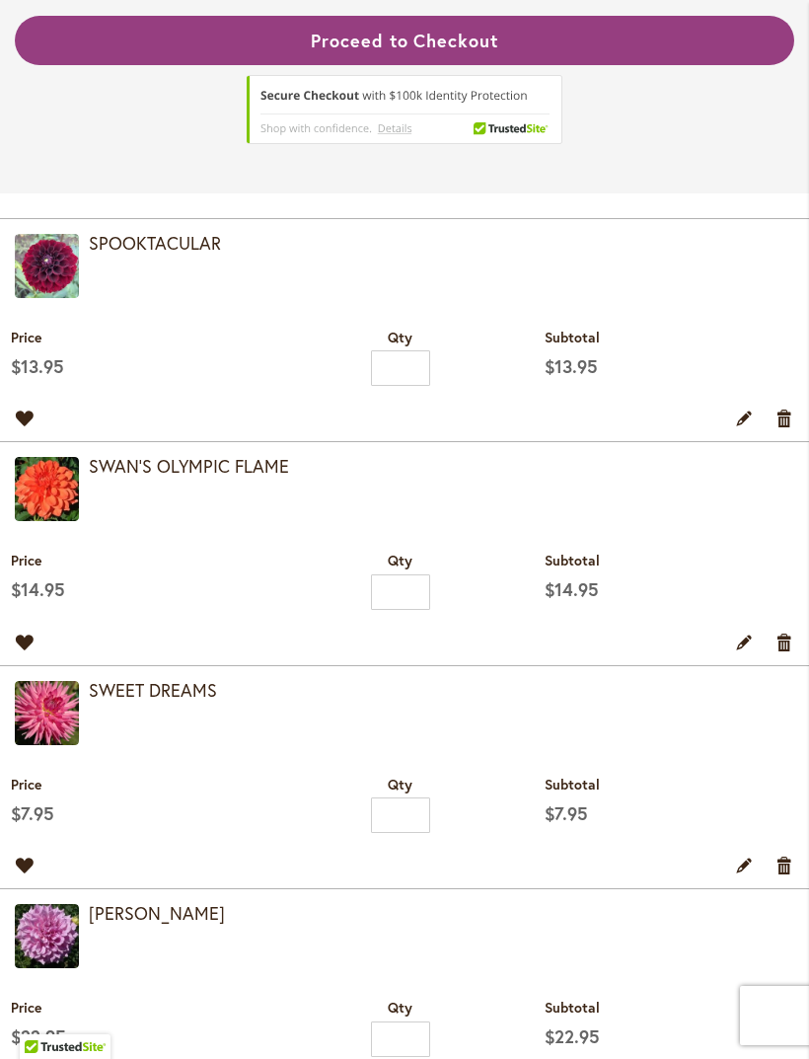
click at [784, 652] on link "Remove item" at bounding box center [785, 642] width 19 height 22
click at [782, 407] on link "Remove item" at bounding box center [785, 418] width 19 height 22
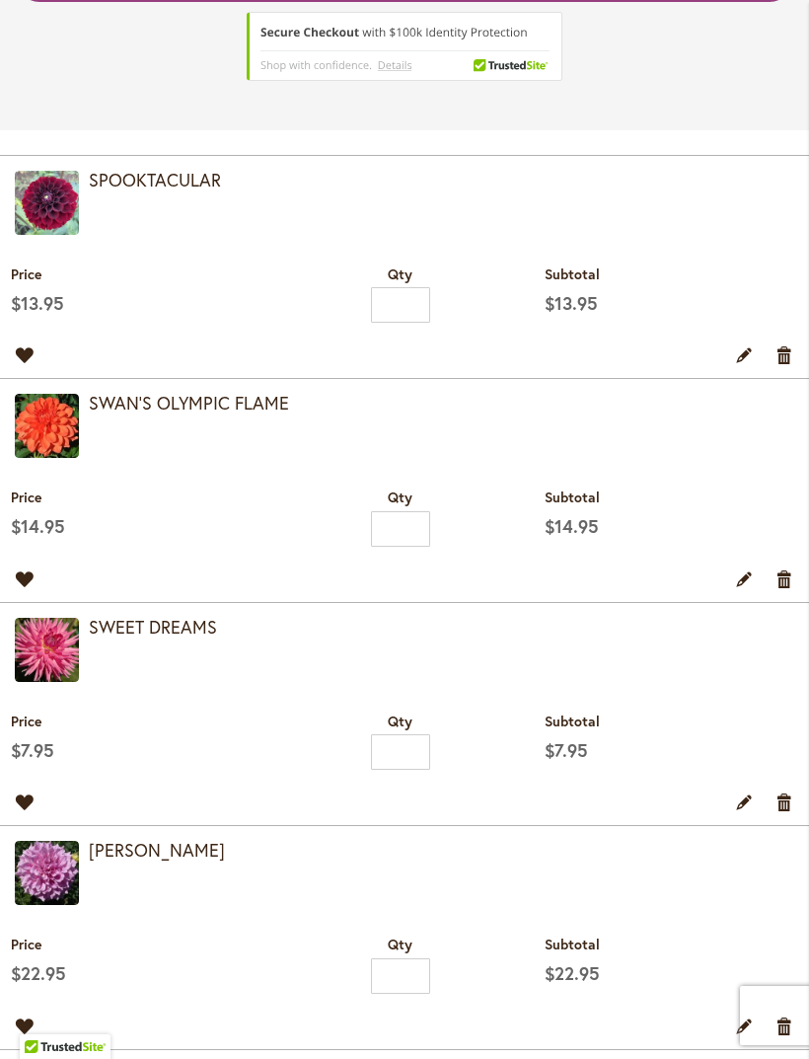
click at [783, 365] on link "Remove item" at bounding box center [785, 354] width 19 height 22
click at [785, 365] on link "Remove item" at bounding box center [785, 354] width 19 height 22
click at [786, 365] on link "Remove item" at bounding box center [785, 354] width 19 height 22
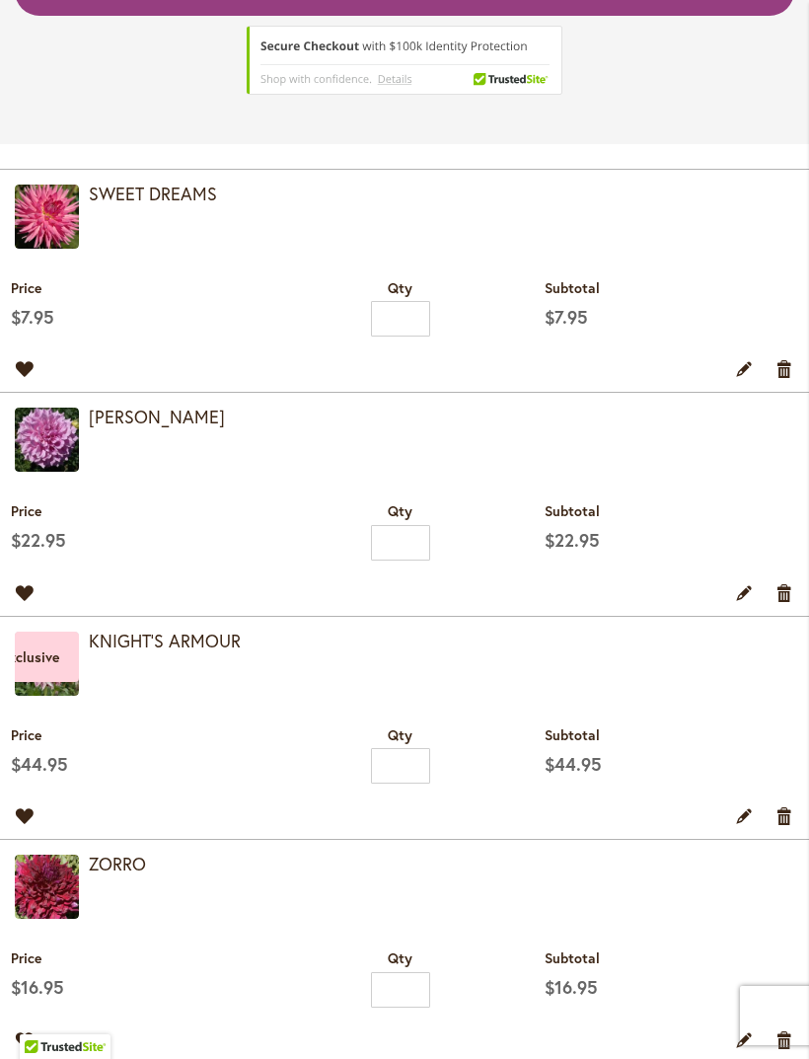
scroll to position [555, 0]
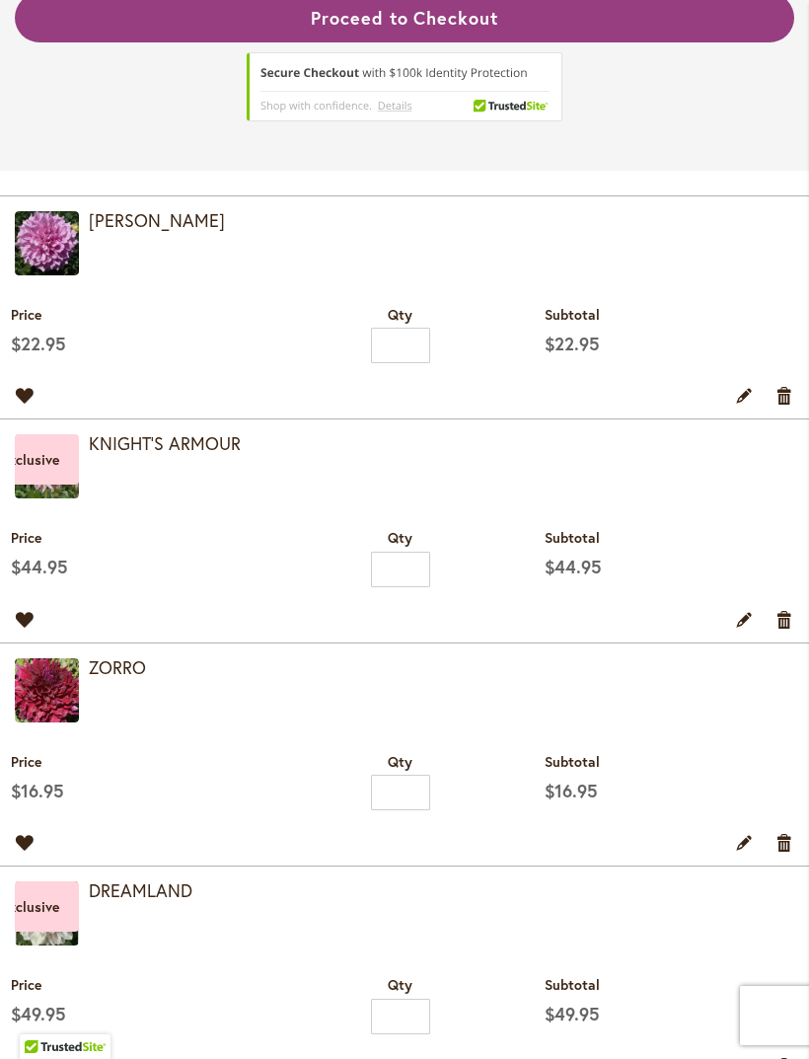
scroll to position [555, 0]
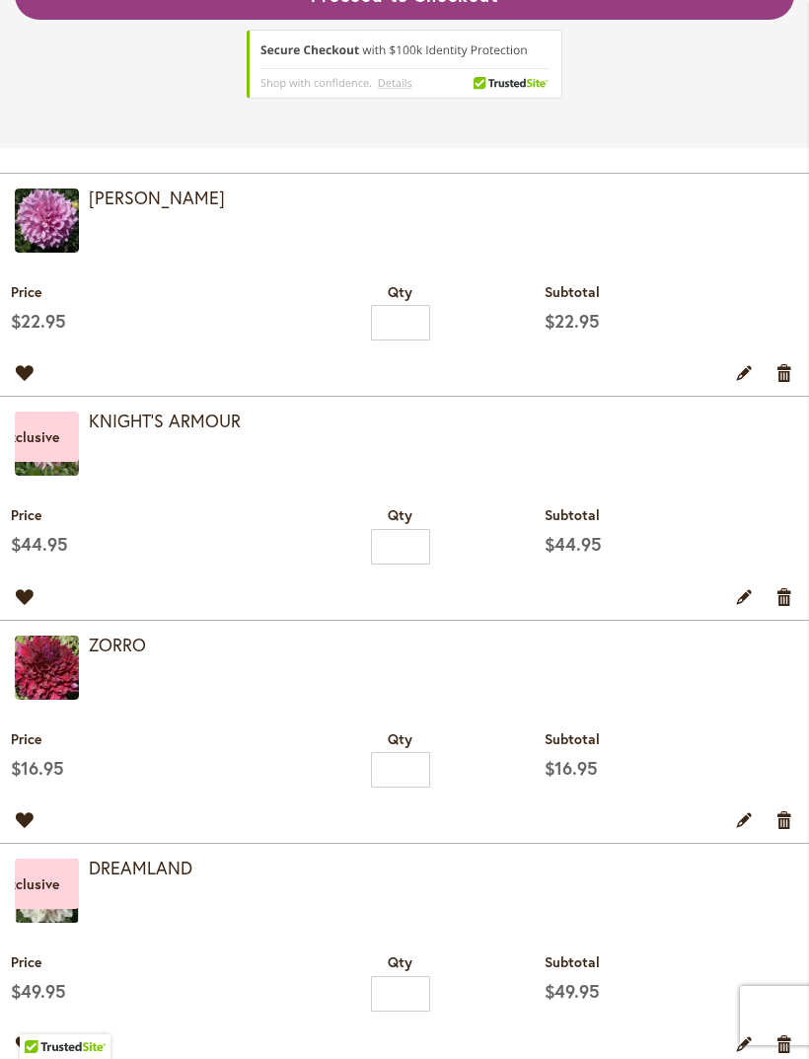
click at [783, 383] on link "Remove item" at bounding box center [785, 372] width 19 height 22
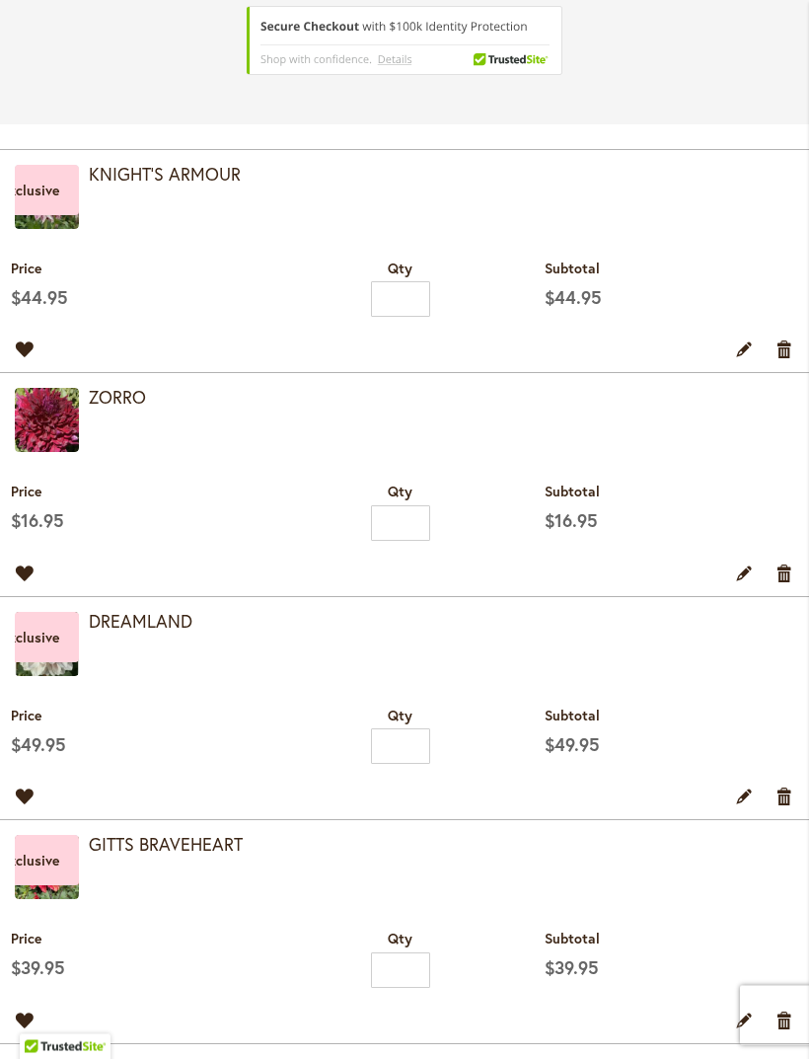
scroll to position [610, 0]
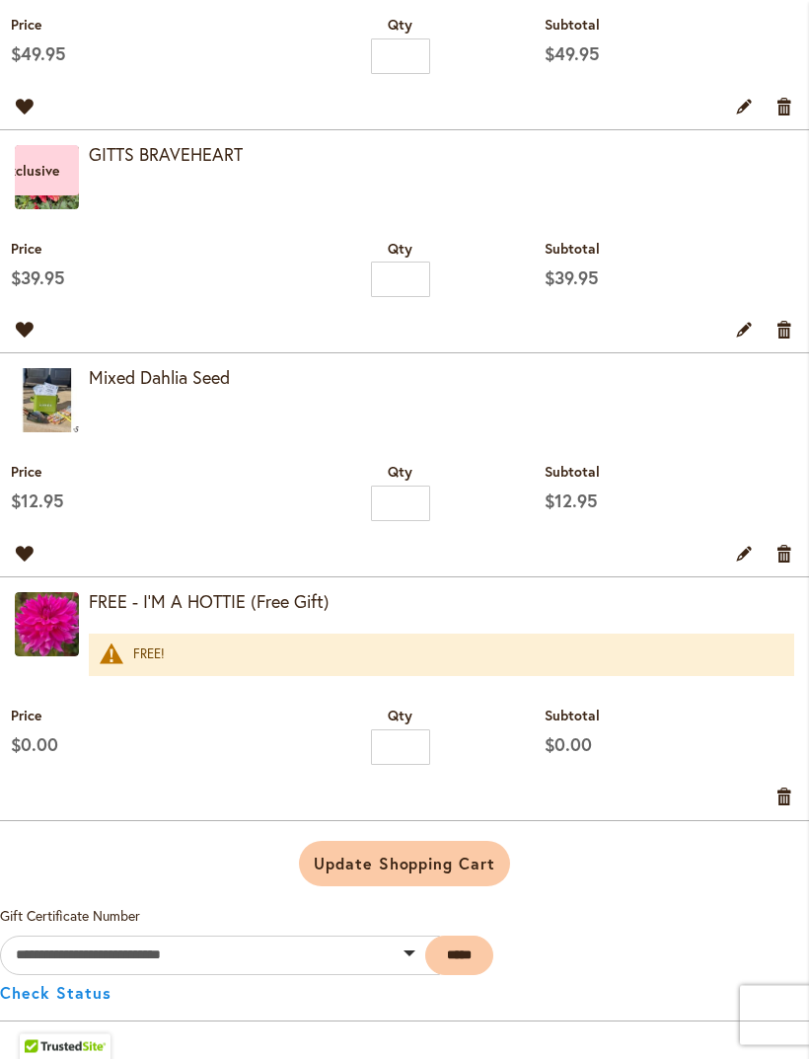
scroll to position [1043, 0]
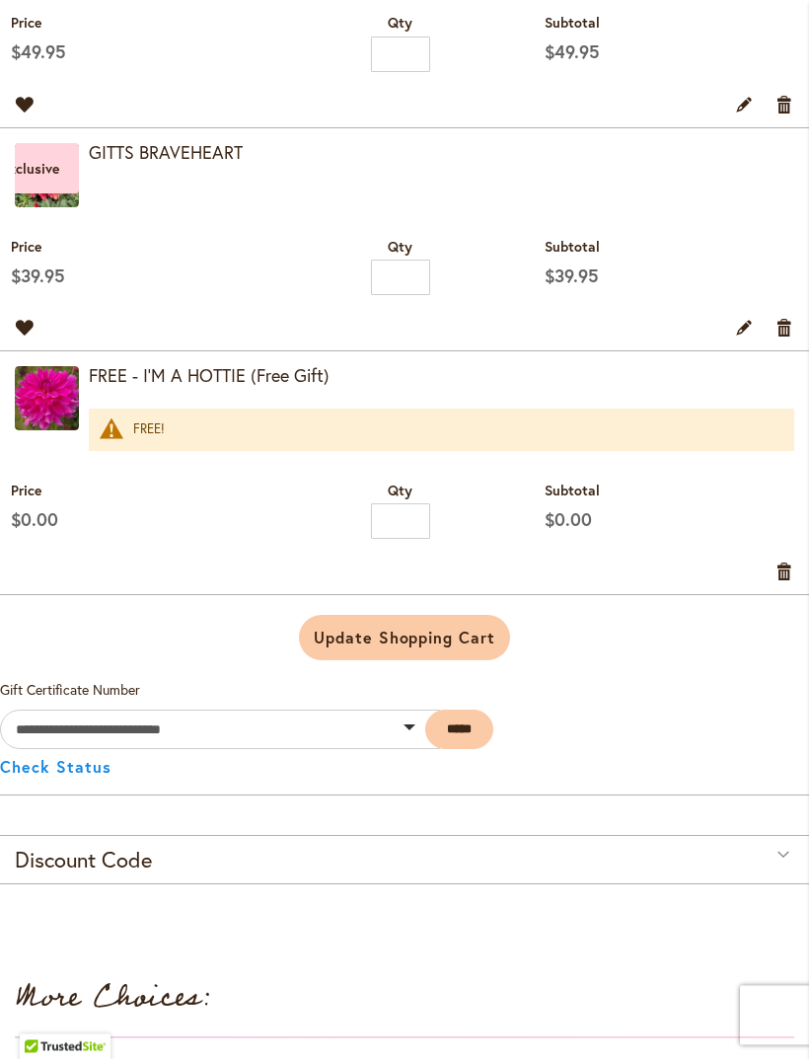
scroll to position [1072, 0]
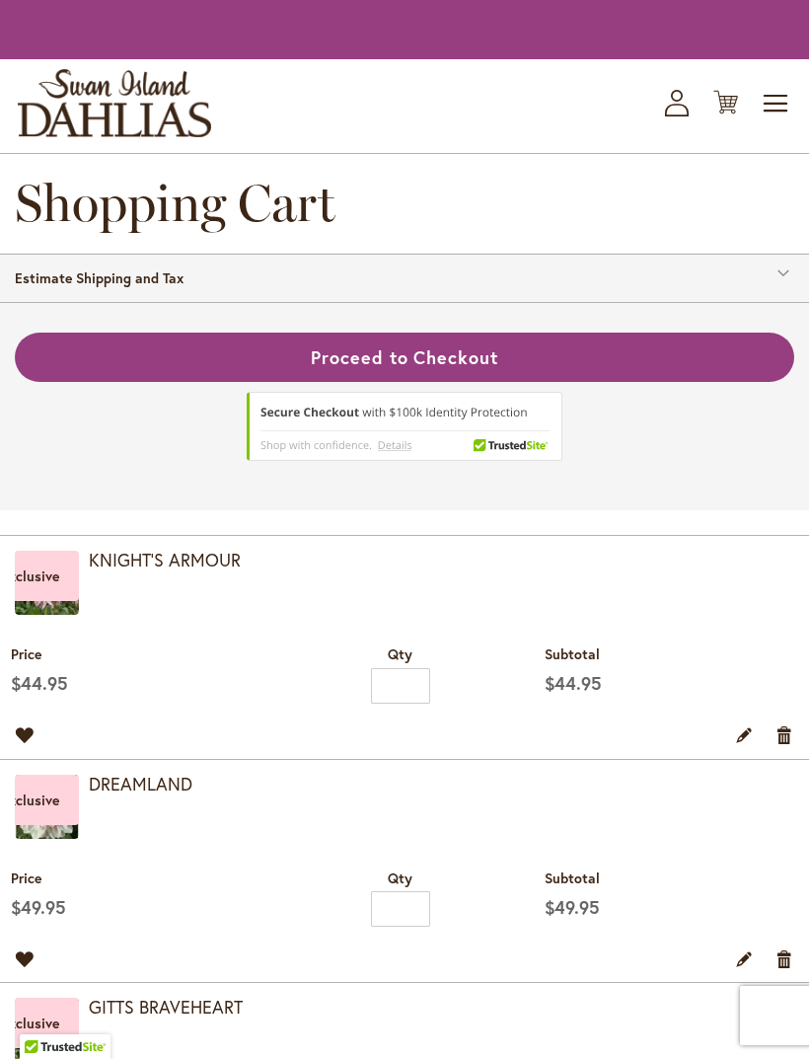
scroll to position [487, 0]
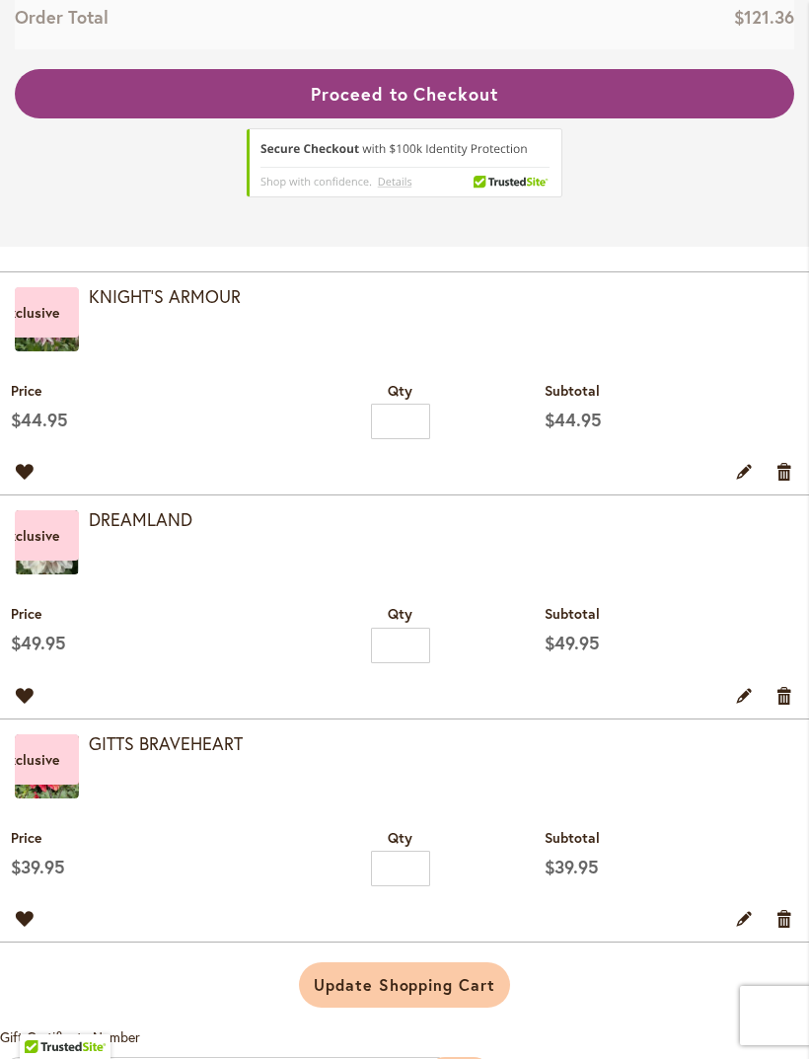
click at [154, 494] on div "Move to Wishlist Edit Remove item" at bounding box center [405, 477] width 780 height 35
click at [163, 531] on link "DREAMLAND" at bounding box center [141, 519] width 104 height 24
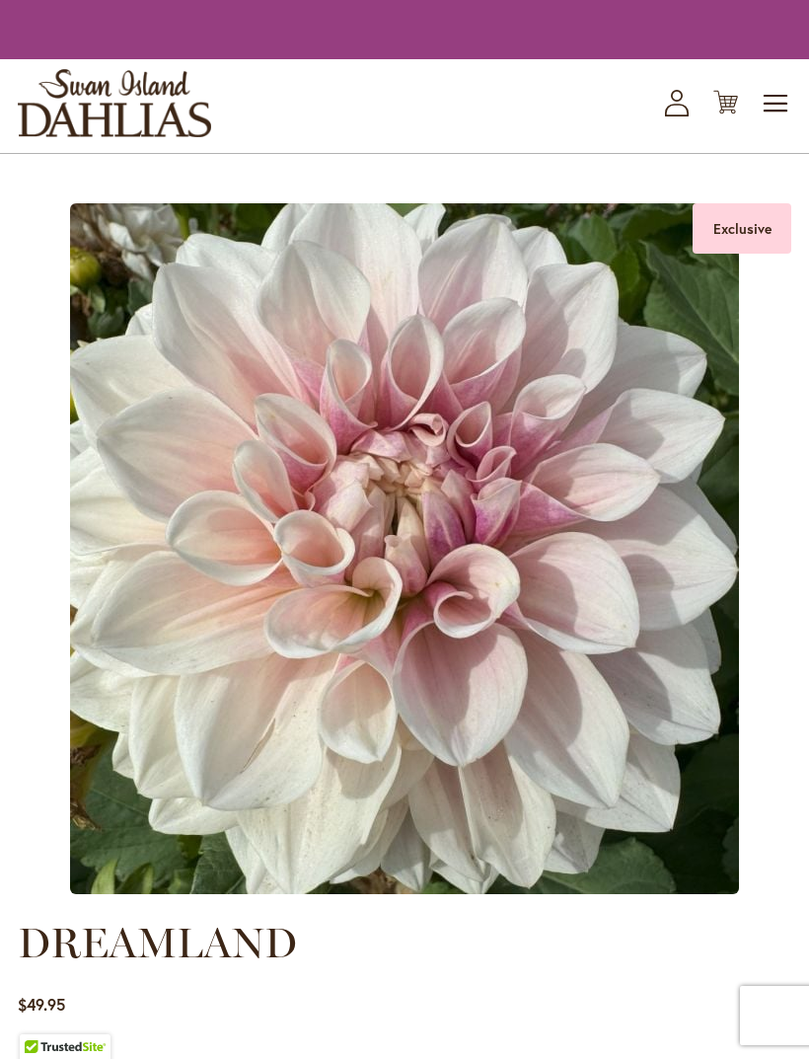
type input "*****"
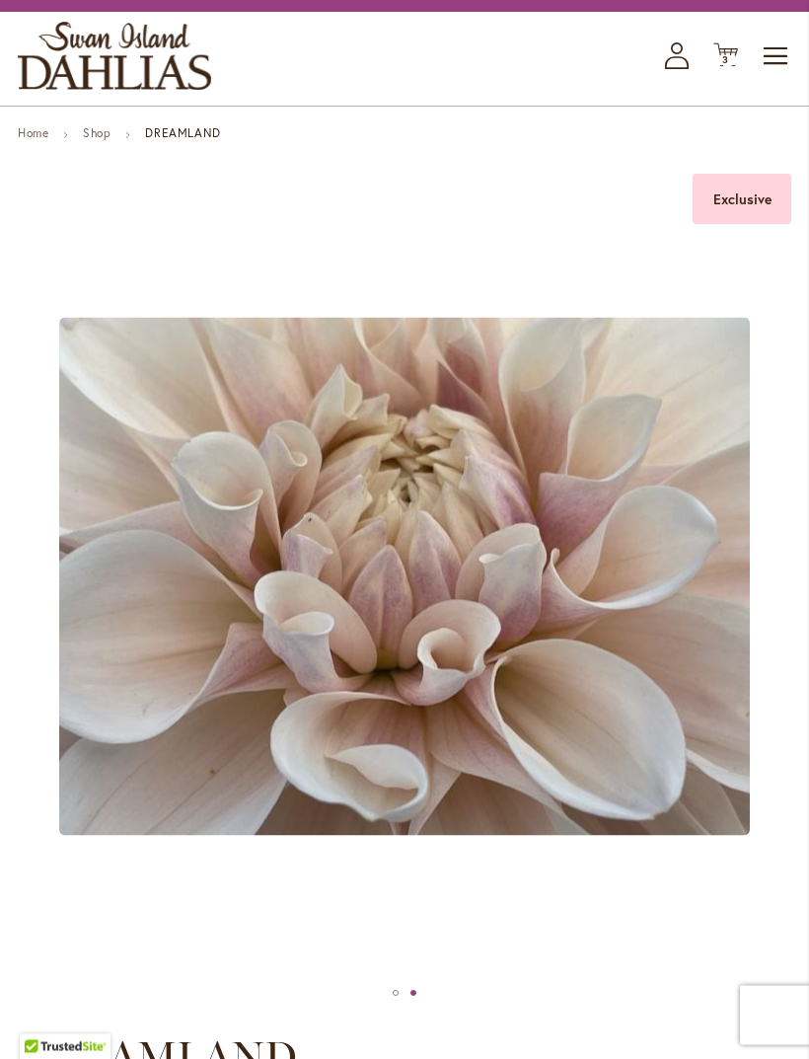
scroll to position [75, 0]
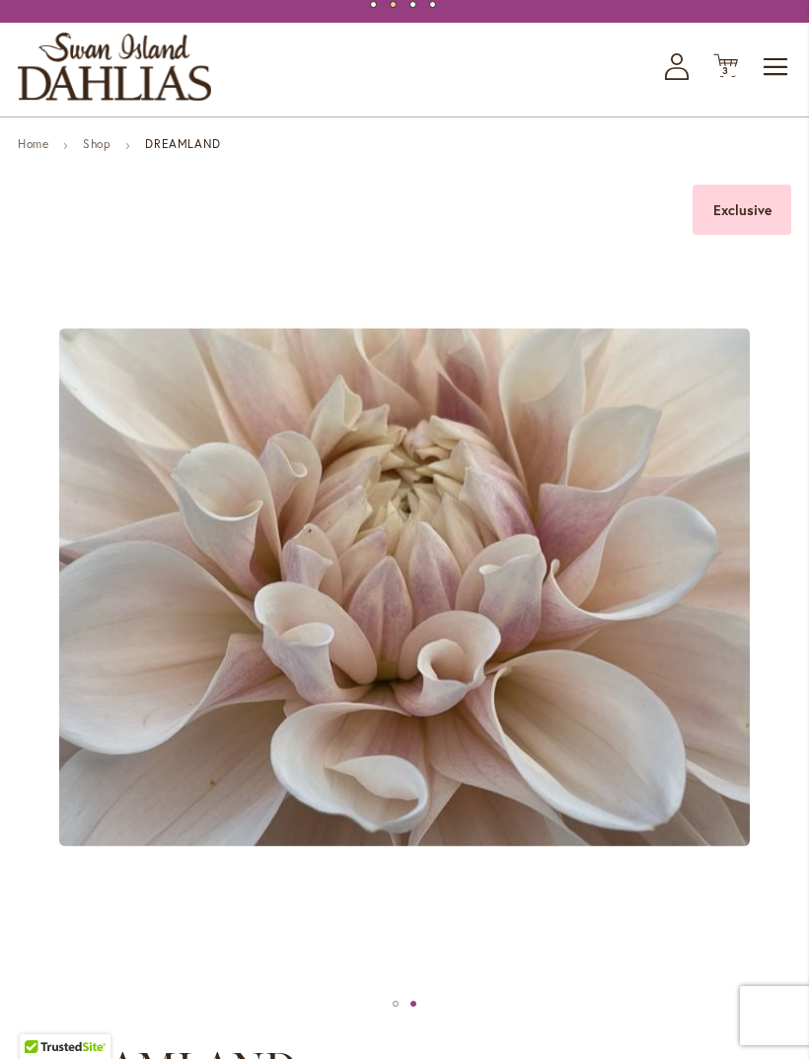
click at [736, 78] on icon "Cart .cls-1 { fill: #231f20; }" at bounding box center [725, 65] width 25 height 25
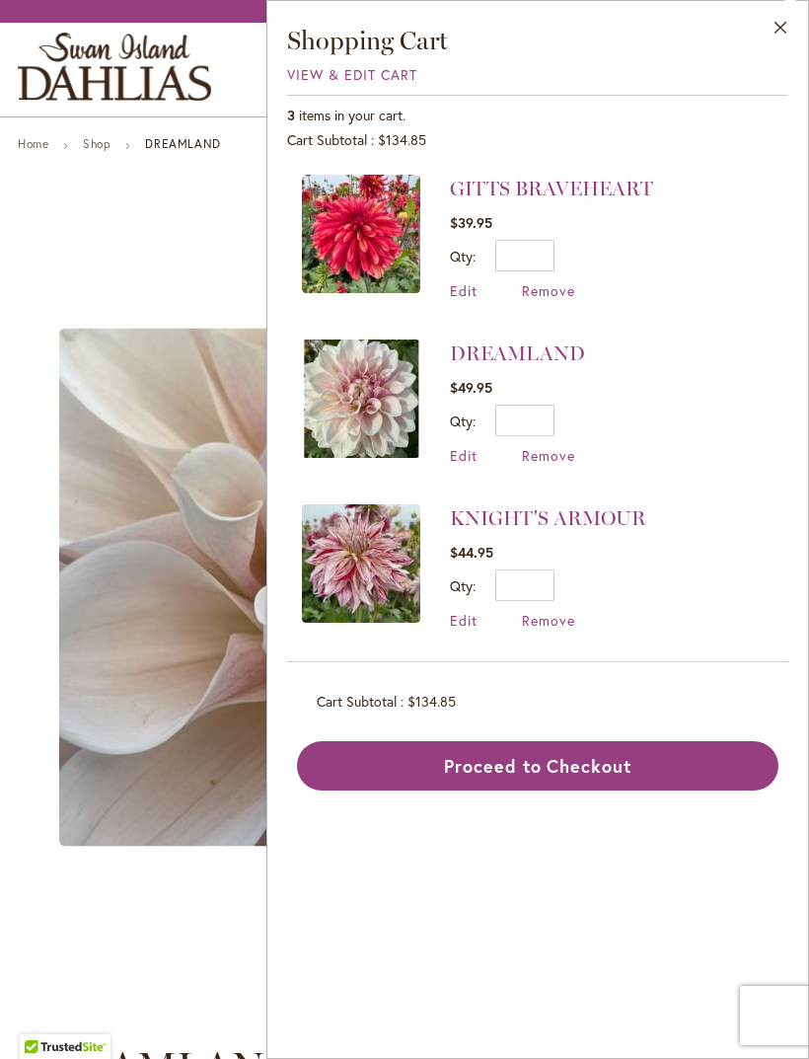
click at [620, 186] on link "GITTS BRAVEHEART" at bounding box center [551, 189] width 203 height 24
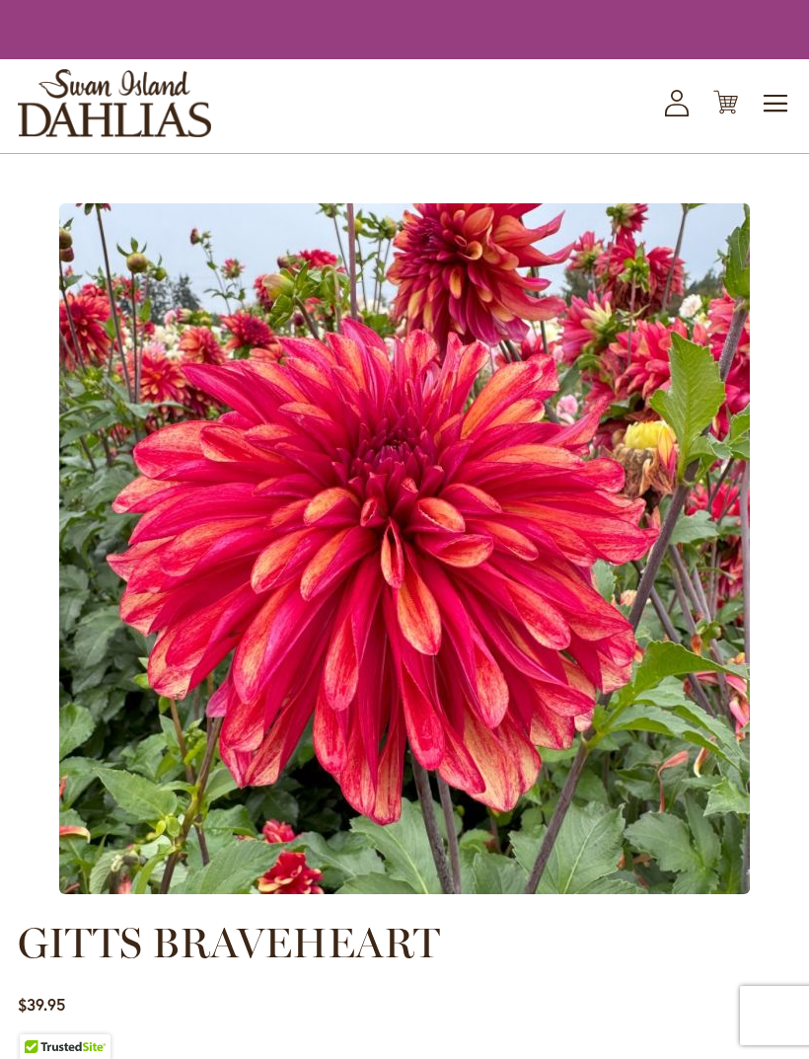
type input "*****"
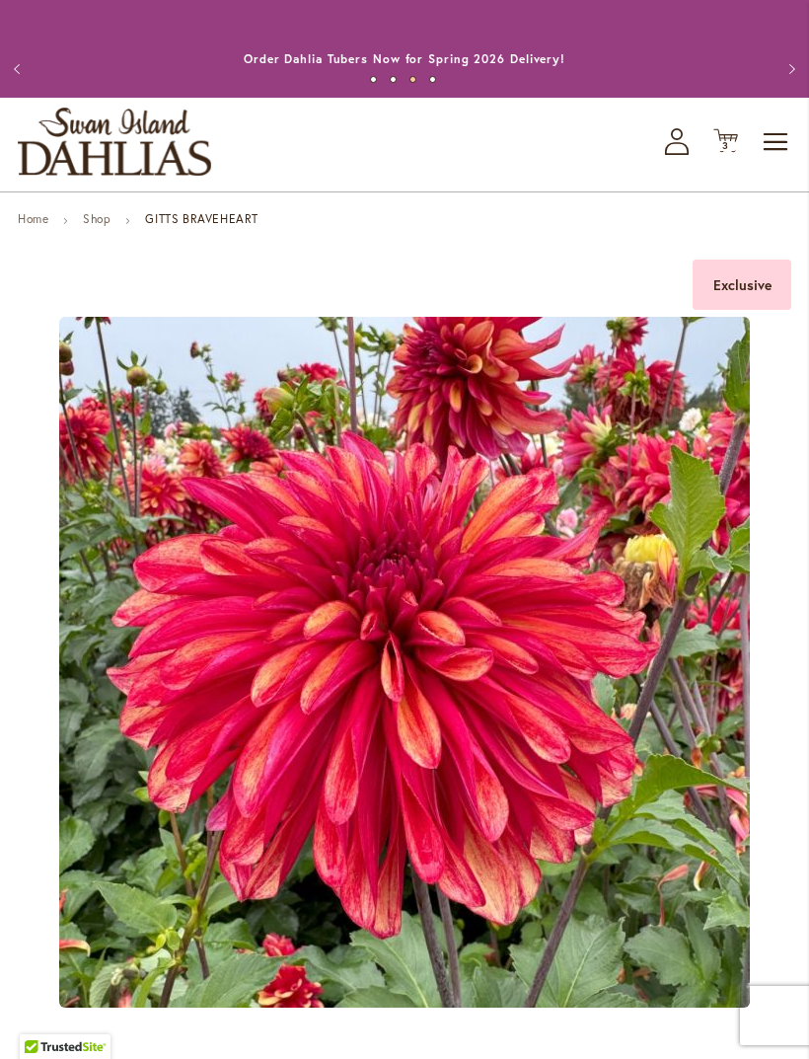
click at [23, 78] on button "Previous" at bounding box center [19, 68] width 39 height 39
click at [510, 66] on link "Order Dahlia Tubers Now for Spring 2026 Delivery!" at bounding box center [405, 58] width 322 height 15
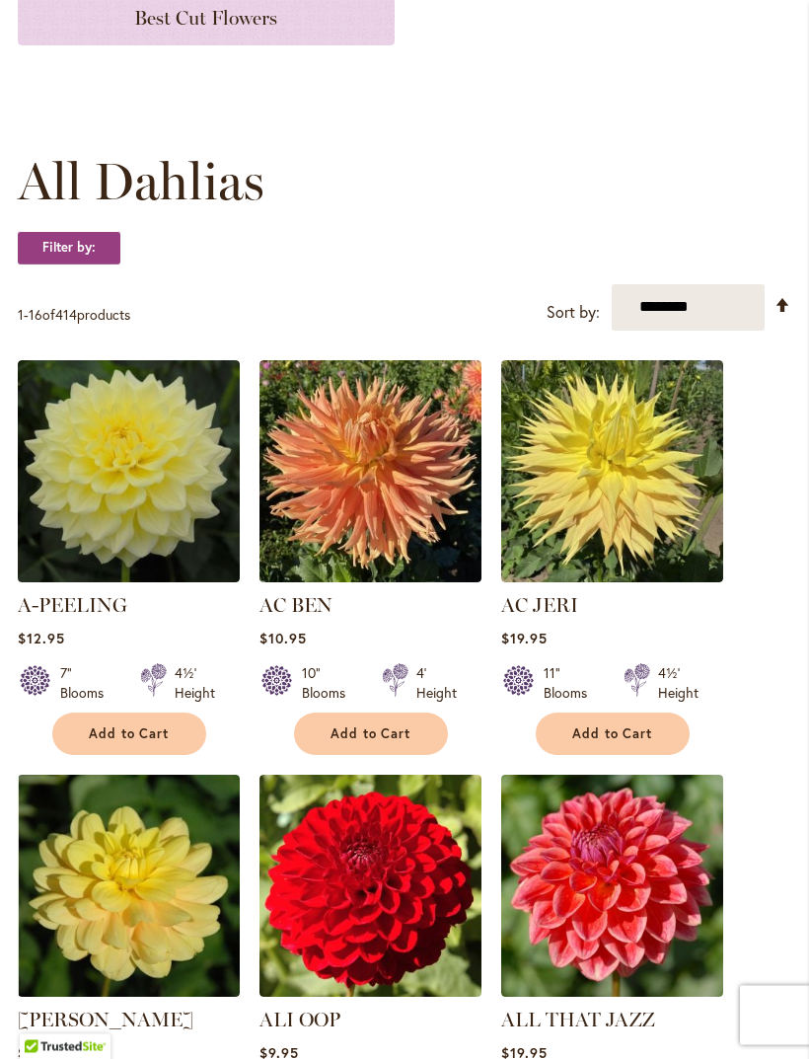
scroll to position [448, 0]
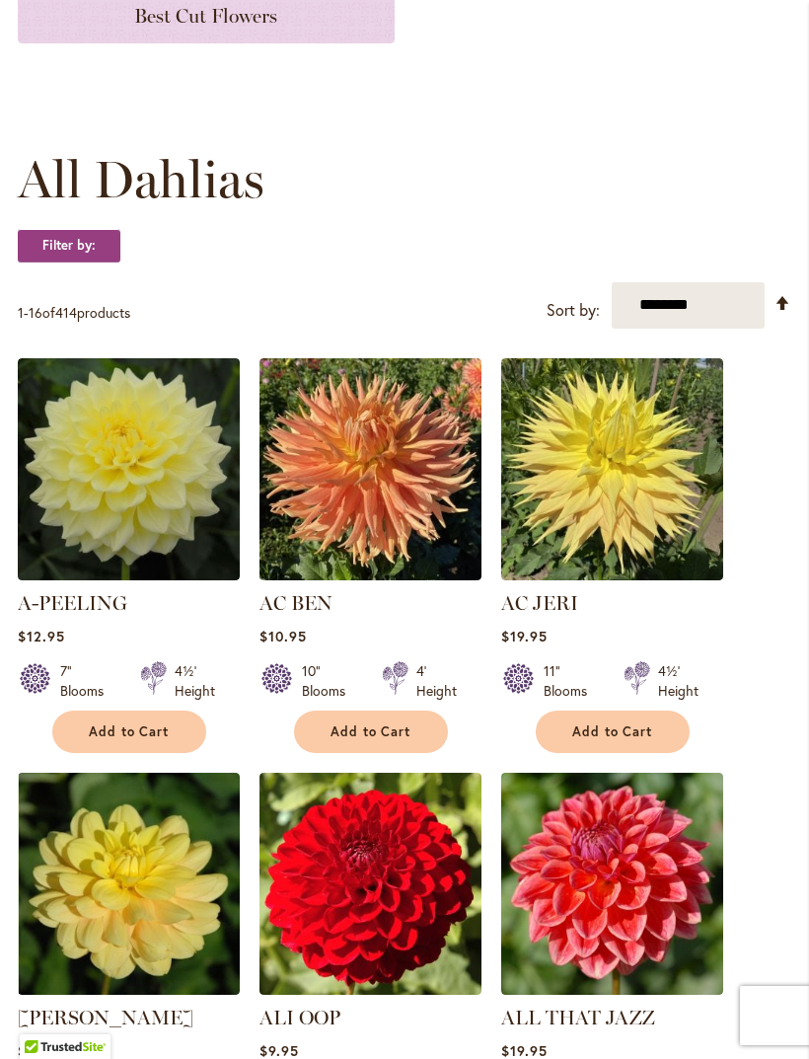
click at [727, 319] on select "**********" at bounding box center [688, 305] width 153 height 46
click at [712, 329] on select "**********" at bounding box center [688, 305] width 153 height 46
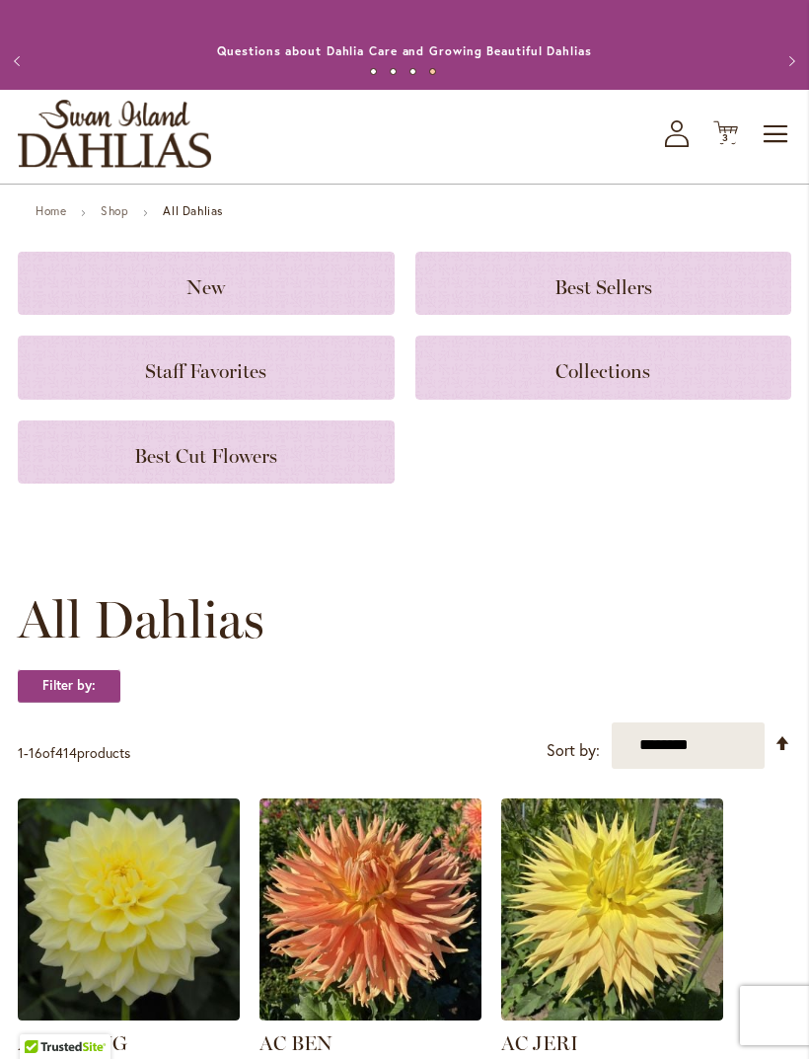
scroll to position [10, 0]
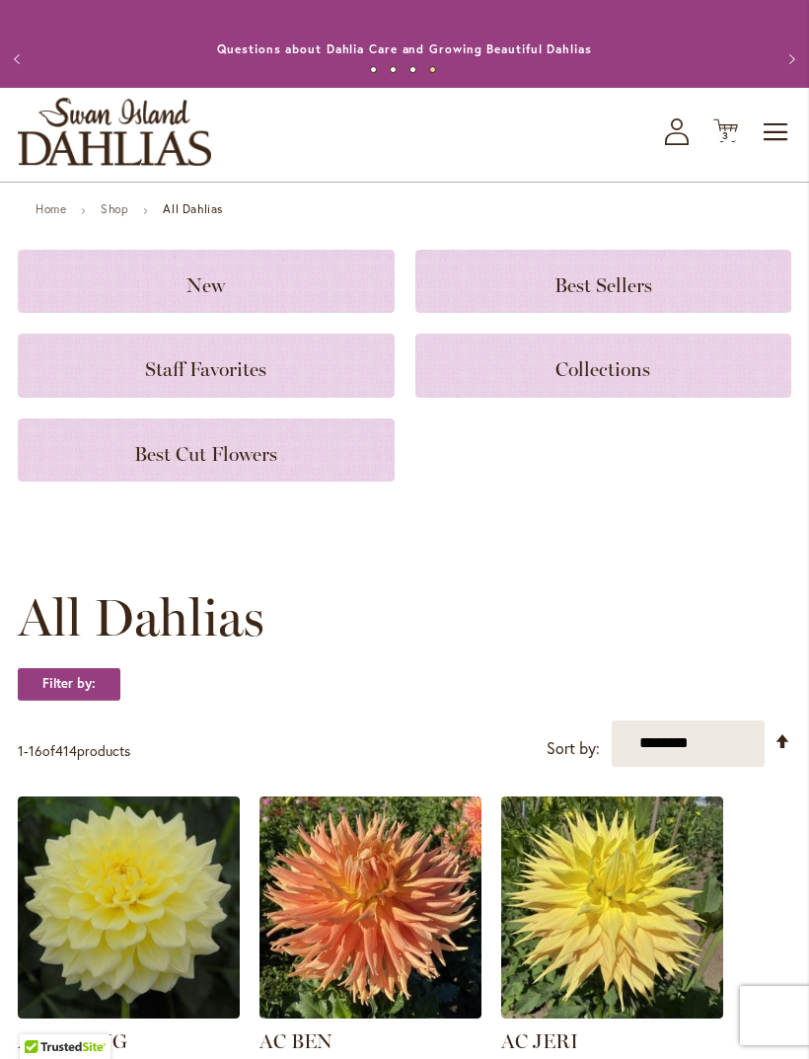
click at [124, 216] on link "Shop" at bounding box center [115, 208] width 28 height 15
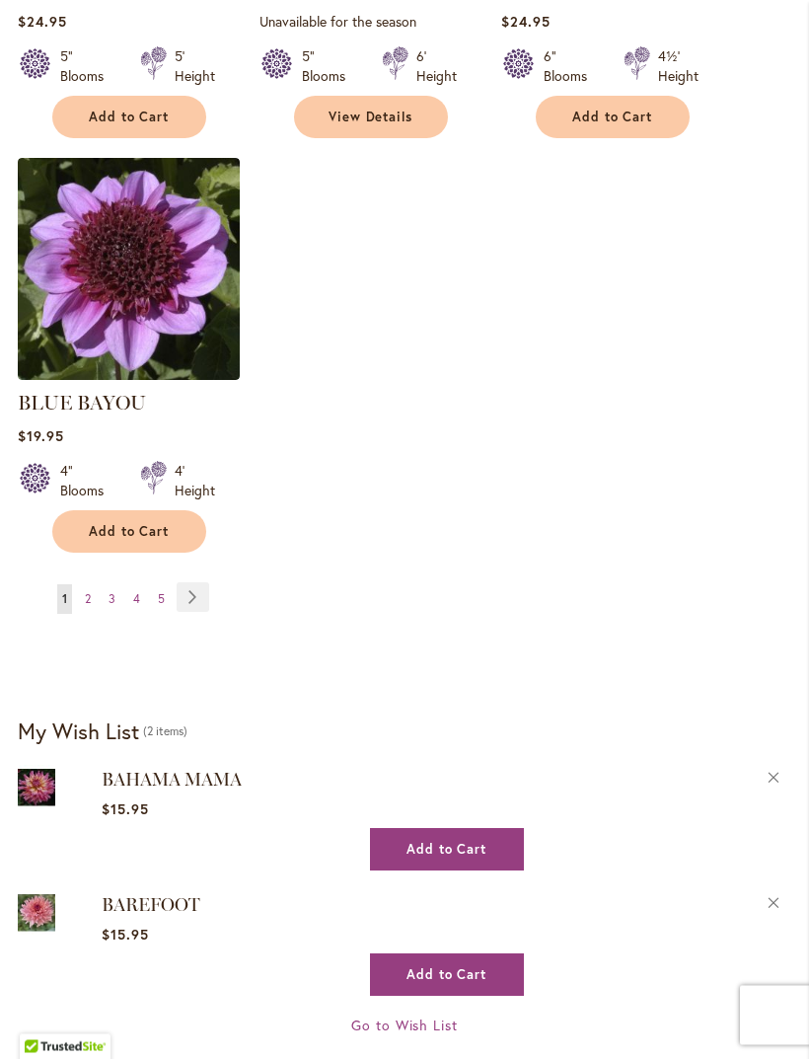
scroll to position [2422, 0]
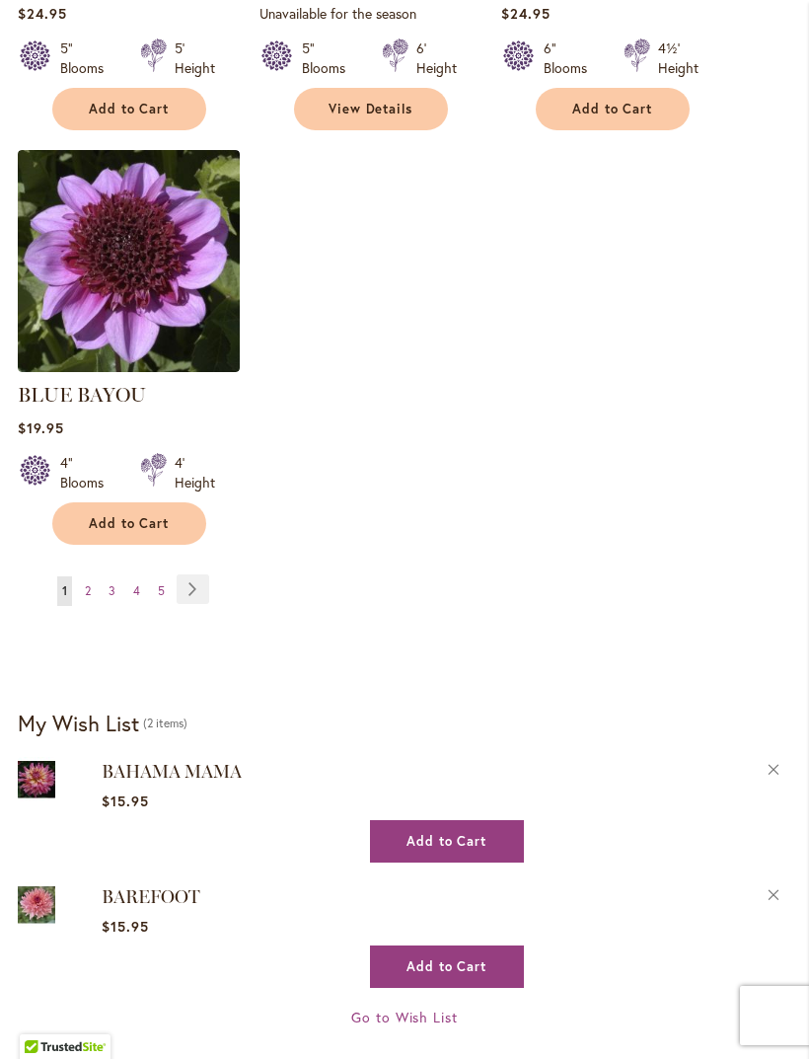
click at [196, 604] on link "Page Next" at bounding box center [193, 589] width 33 height 30
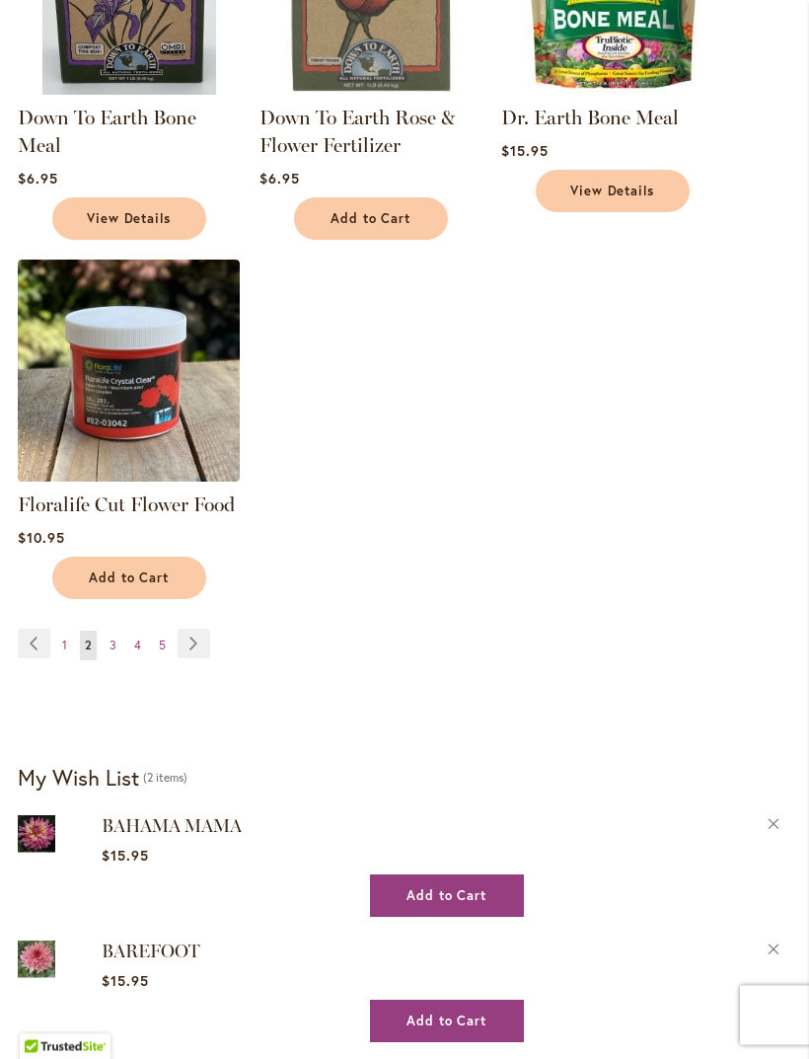
scroll to position [2229, 0]
click at [195, 658] on link "Page Next" at bounding box center [194, 644] width 33 height 30
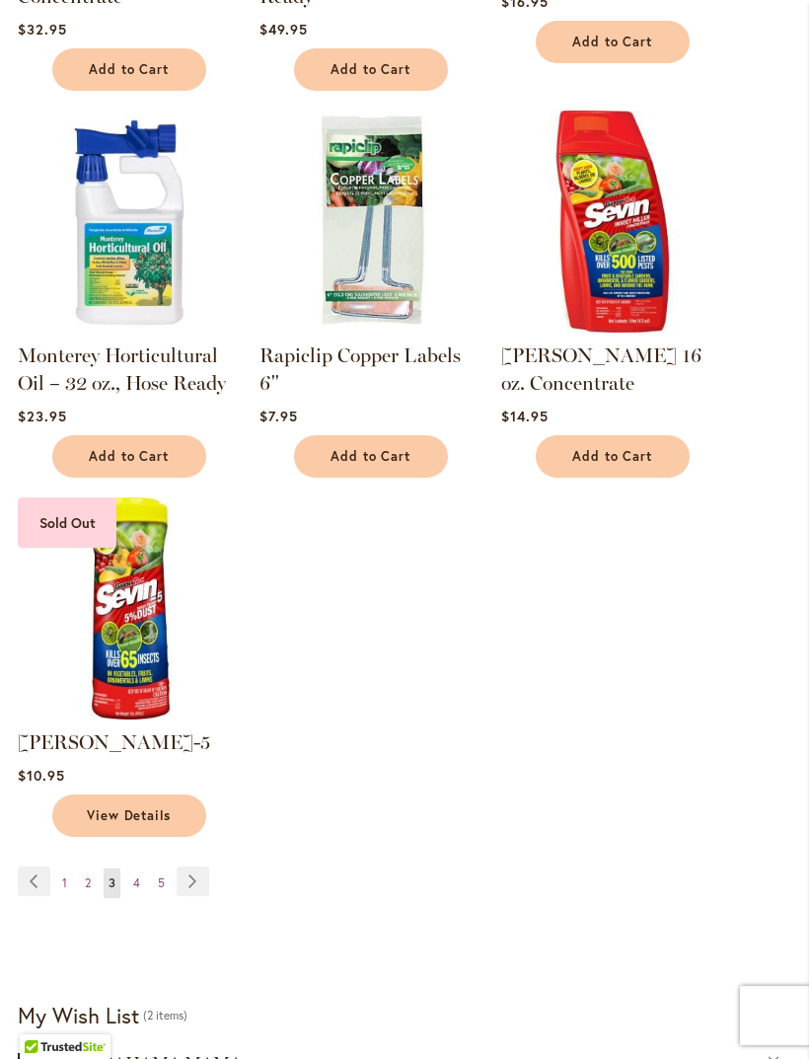
scroll to position [2026, 0]
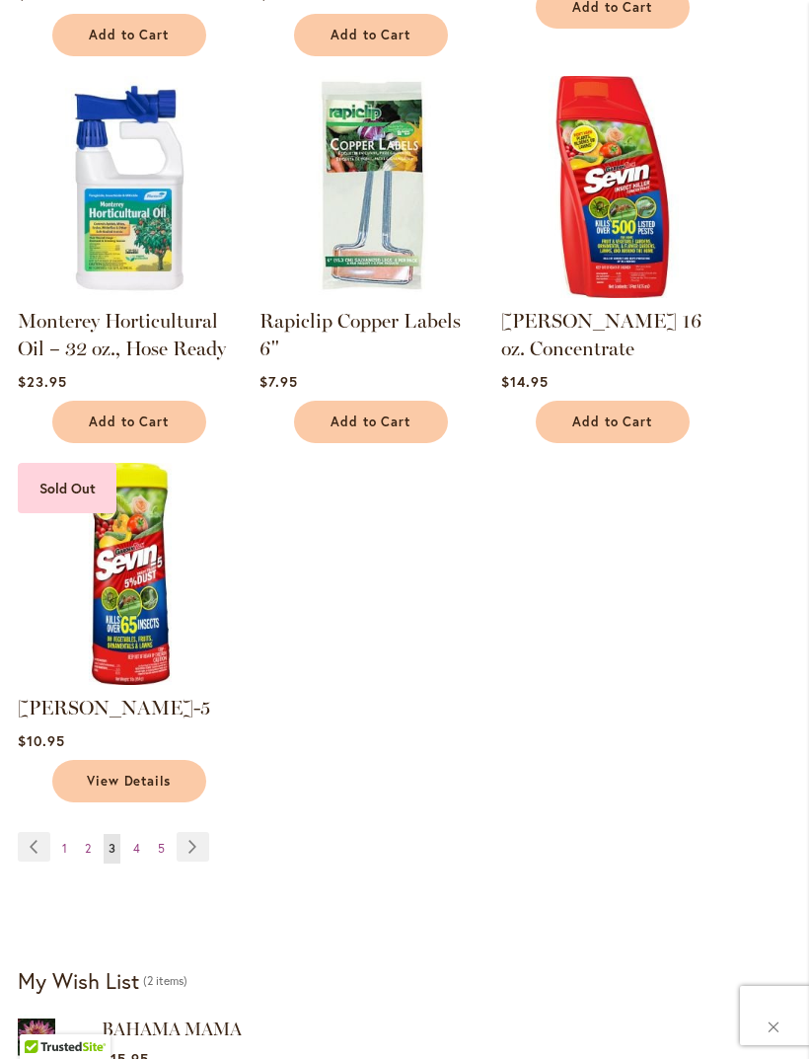
click at [192, 845] on link "Page Next" at bounding box center [193, 847] width 33 height 30
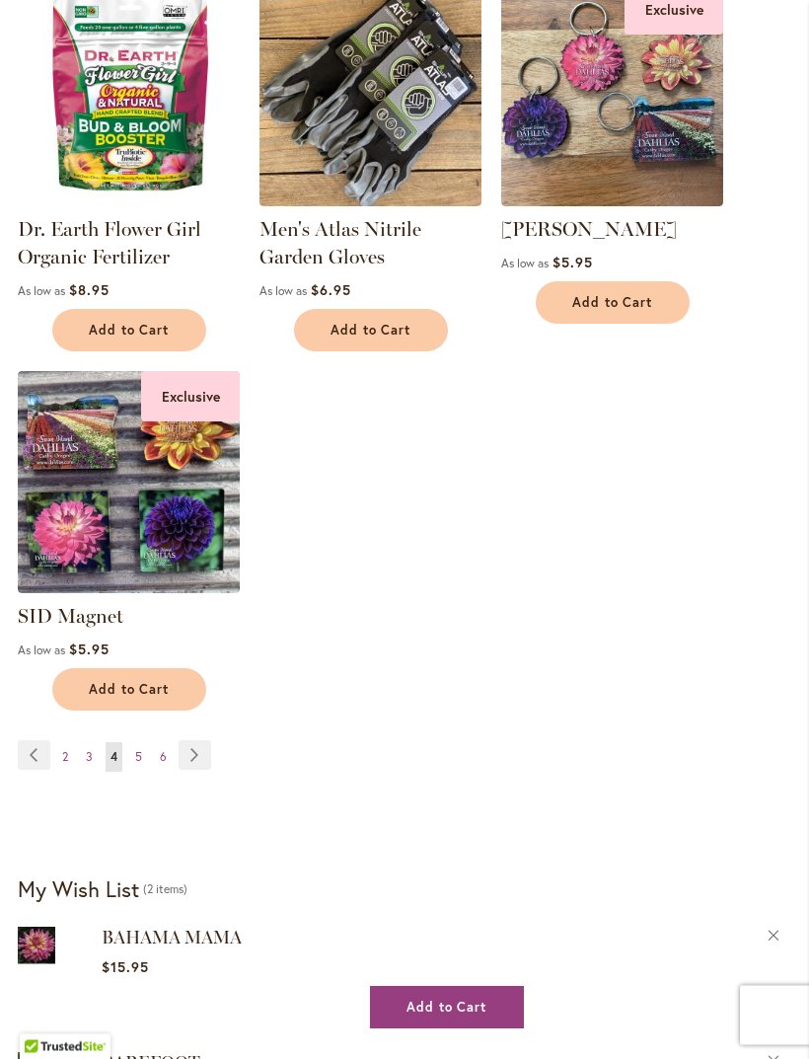
scroll to position [2062, 0]
click at [192, 770] on link "Page Next" at bounding box center [195, 755] width 33 height 30
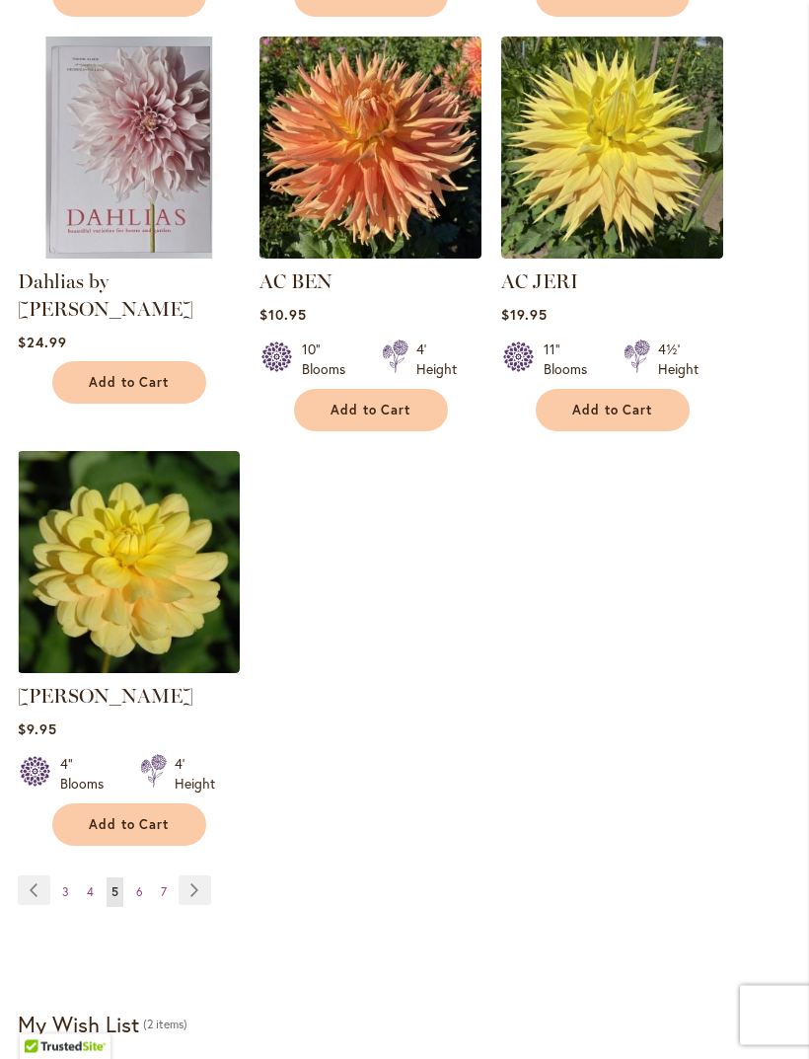
scroll to position [2038, 0]
click at [196, 905] on link "Page Next" at bounding box center [195, 890] width 33 height 30
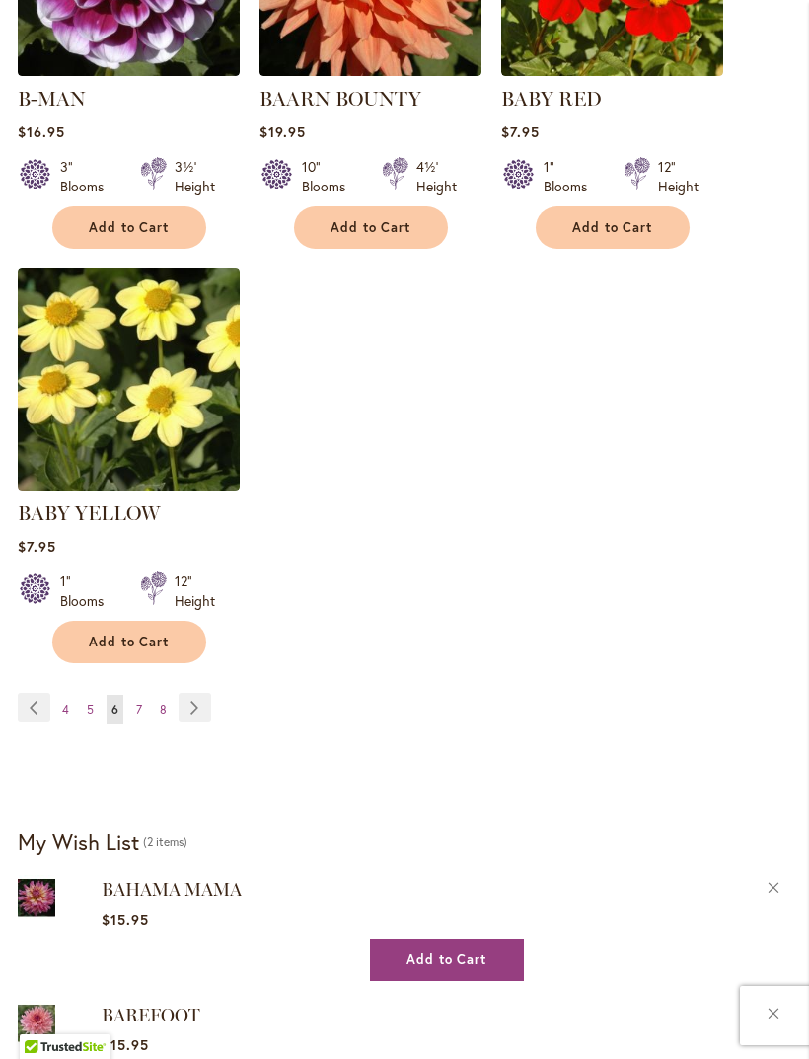
scroll to position [2356, 0]
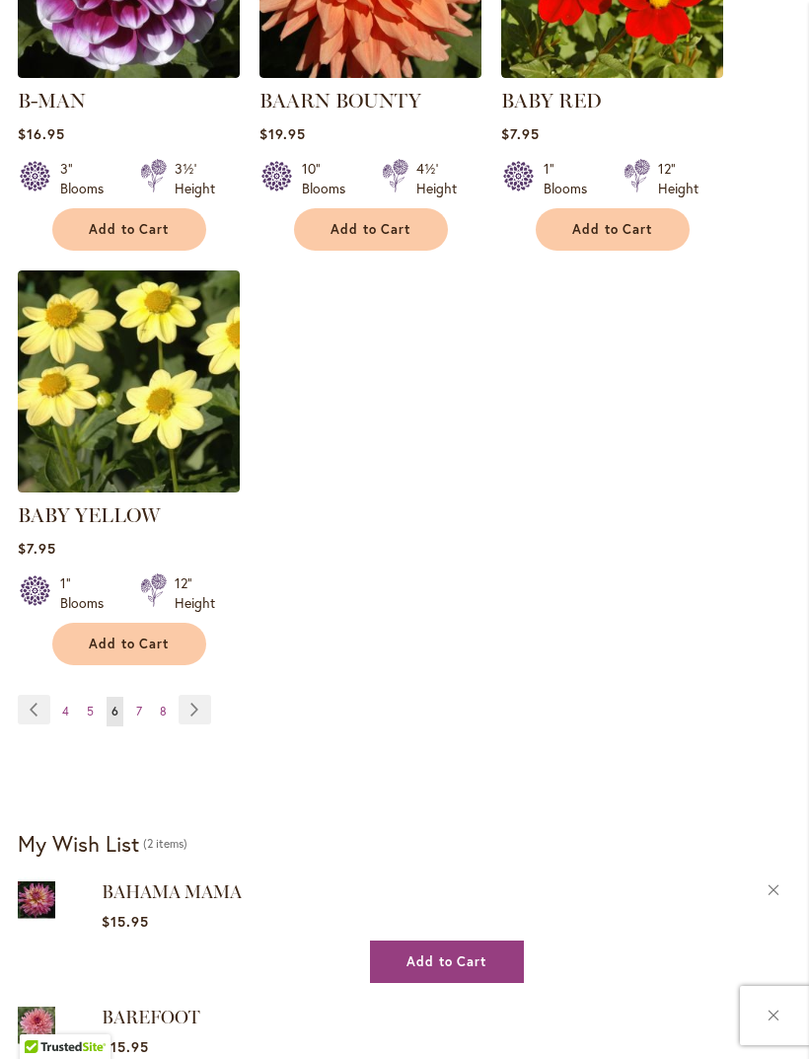
click at [193, 708] on link "Page Next" at bounding box center [195, 710] width 33 height 30
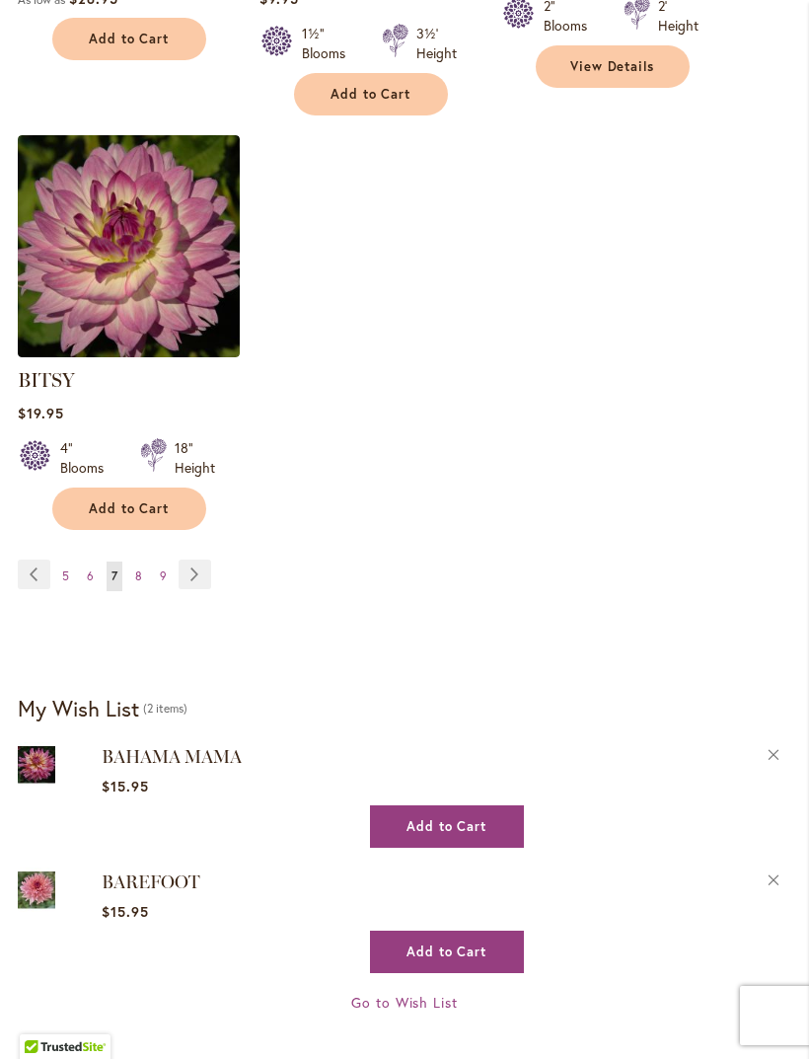
scroll to position [2495, 0]
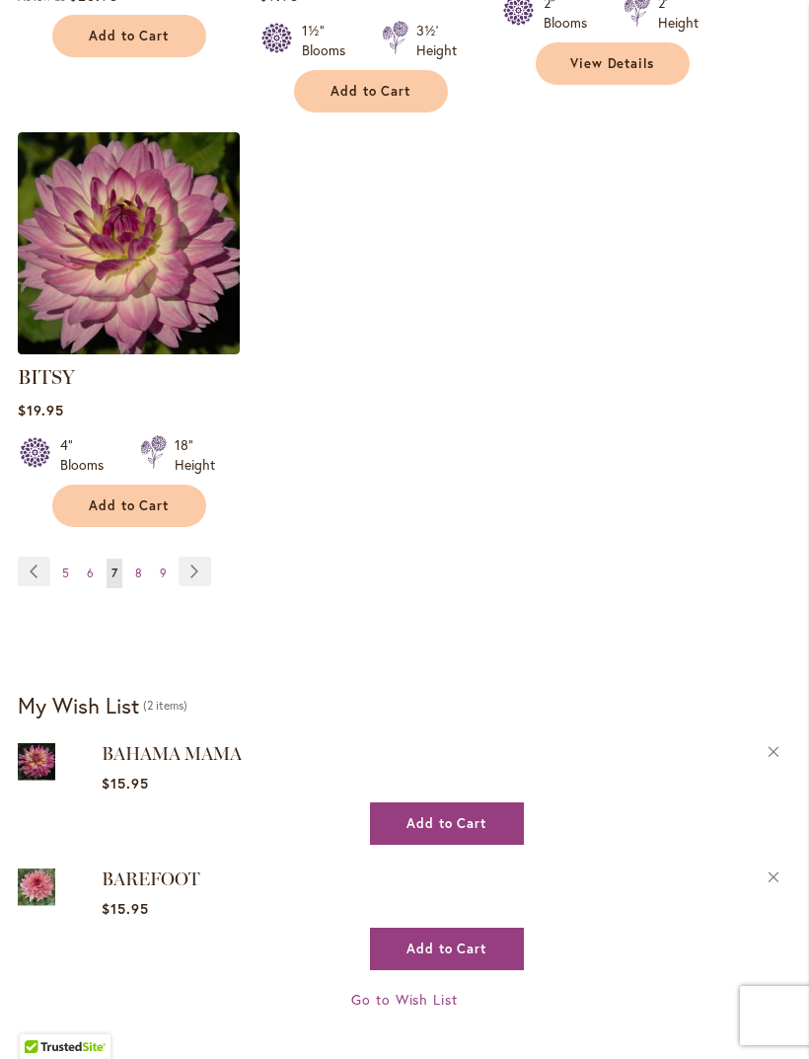
click at [200, 564] on link "Page Next" at bounding box center [195, 572] width 33 height 30
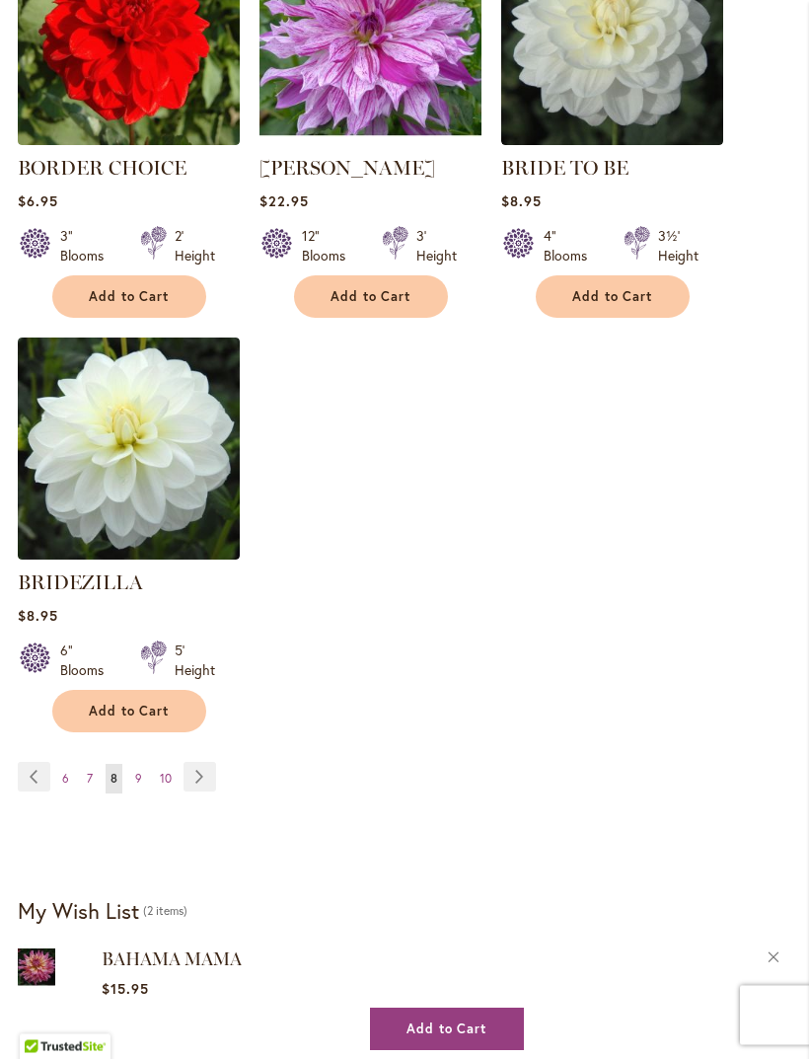
scroll to position [2337, 0]
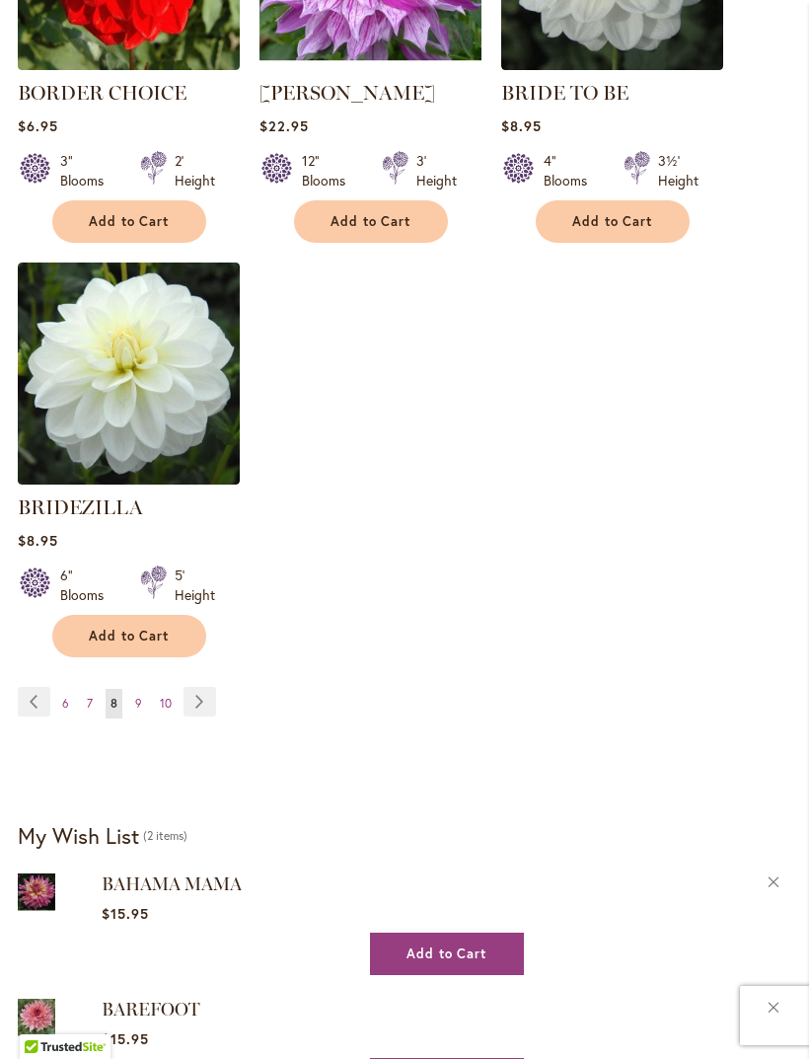
click at [200, 716] on link "Page Next" at bounding box center [200, 702] width 33 height 30
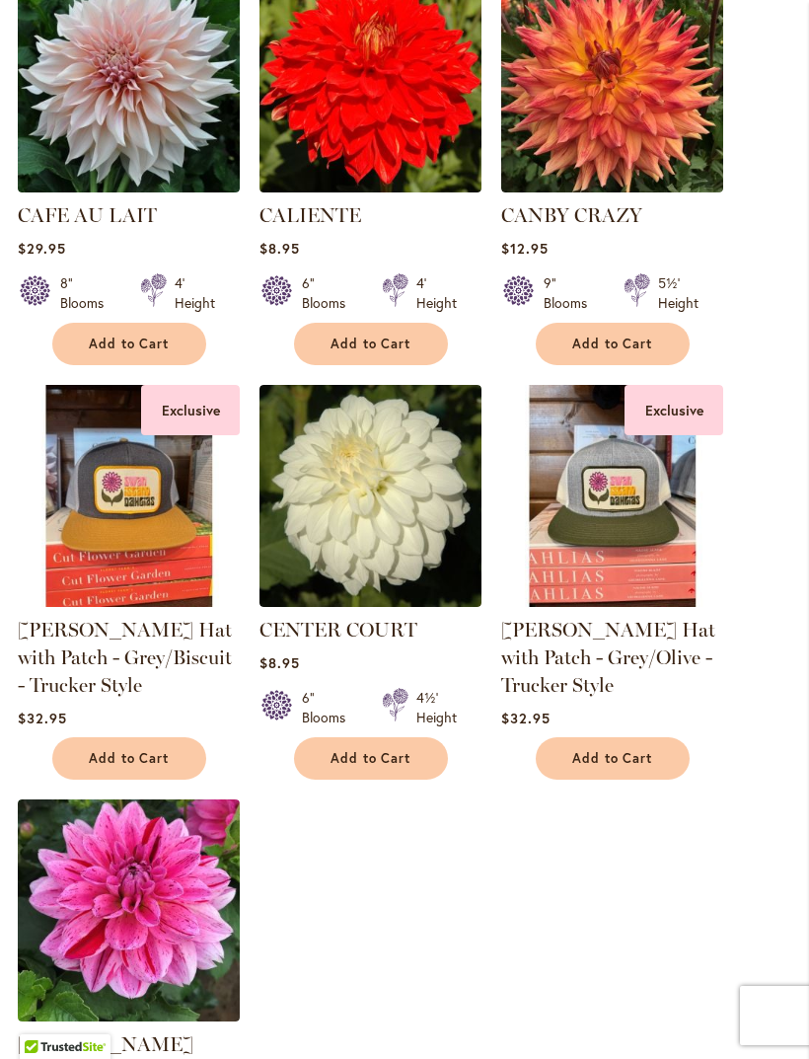
scroll to position [1832, 0]
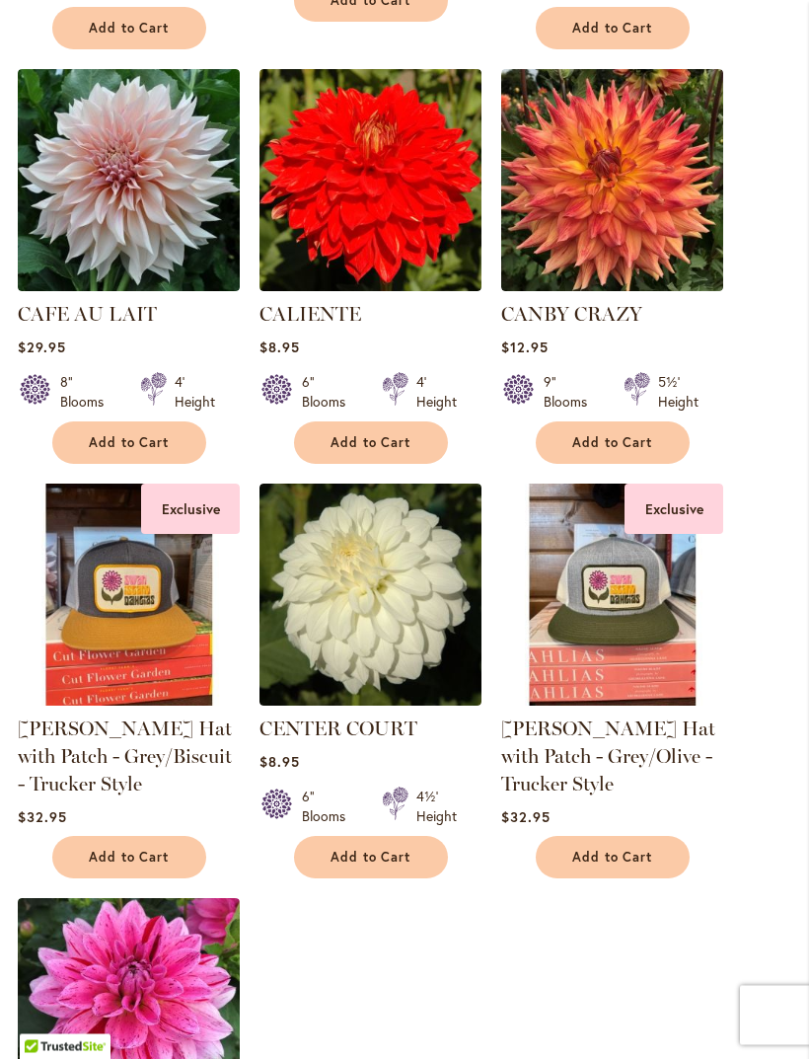
click at [661, 464] on button "Add to Cart" at bounding box center [613, 443] width 154 height 42
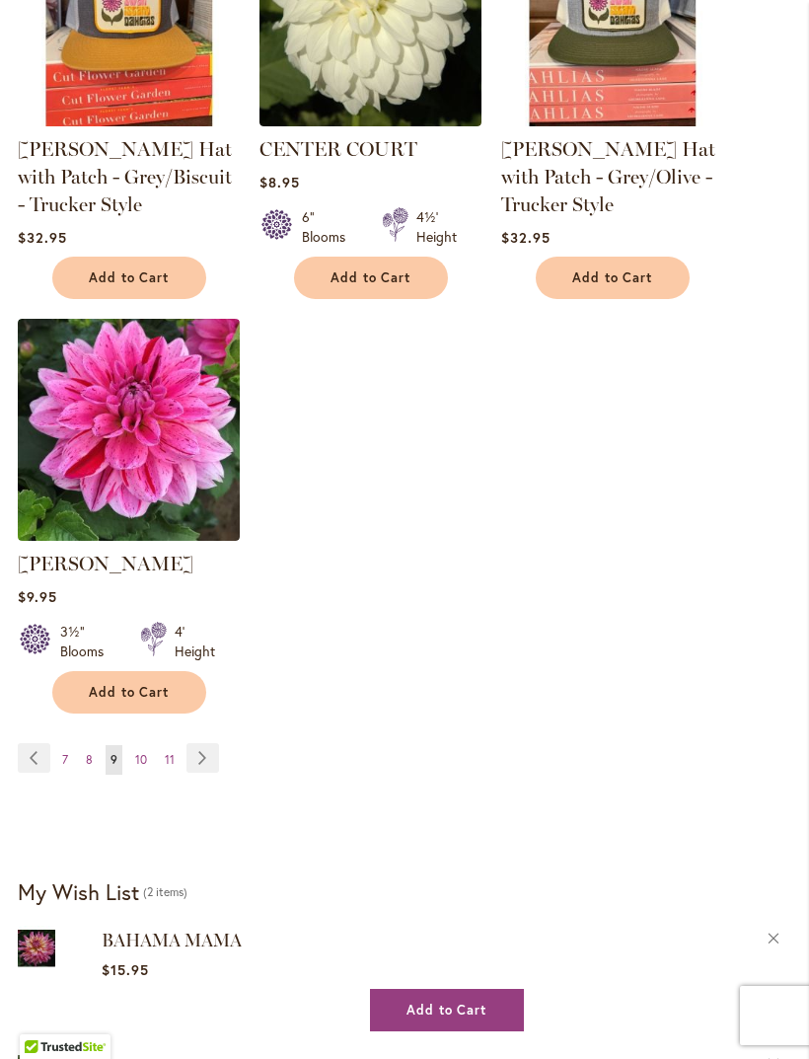
scroll to position [2360, 0]
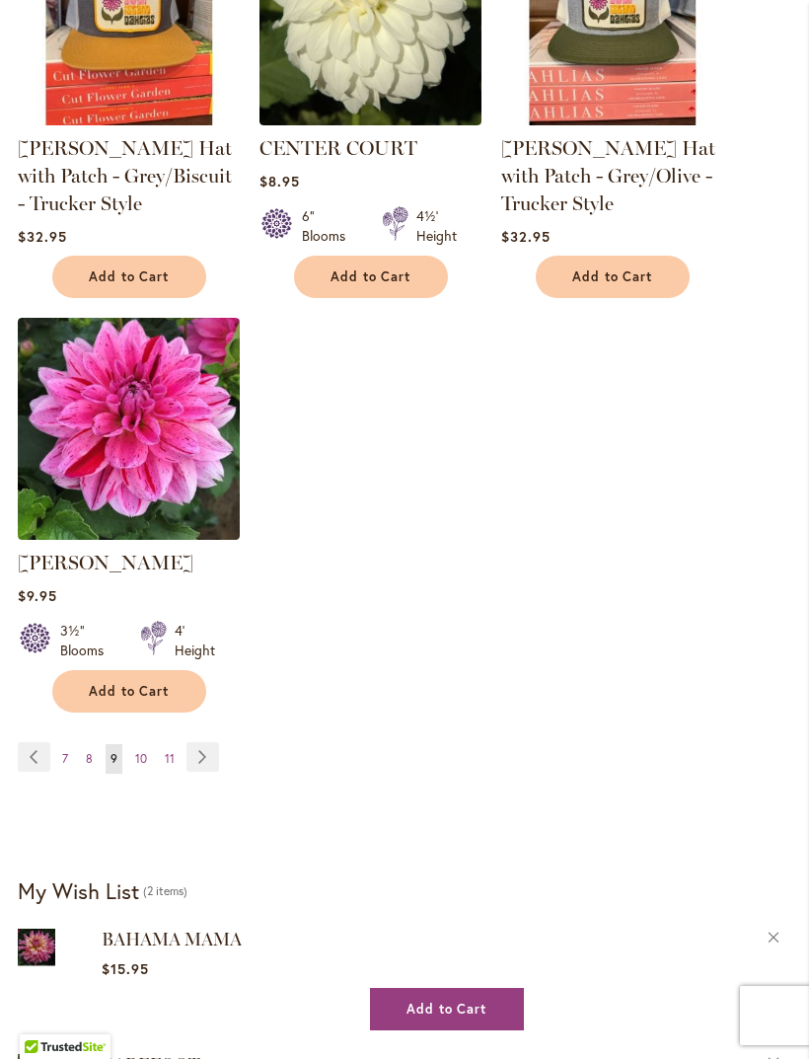
click at [205, 772] on link "Page Next" at bounding box center [202, 757] width 33 height 30
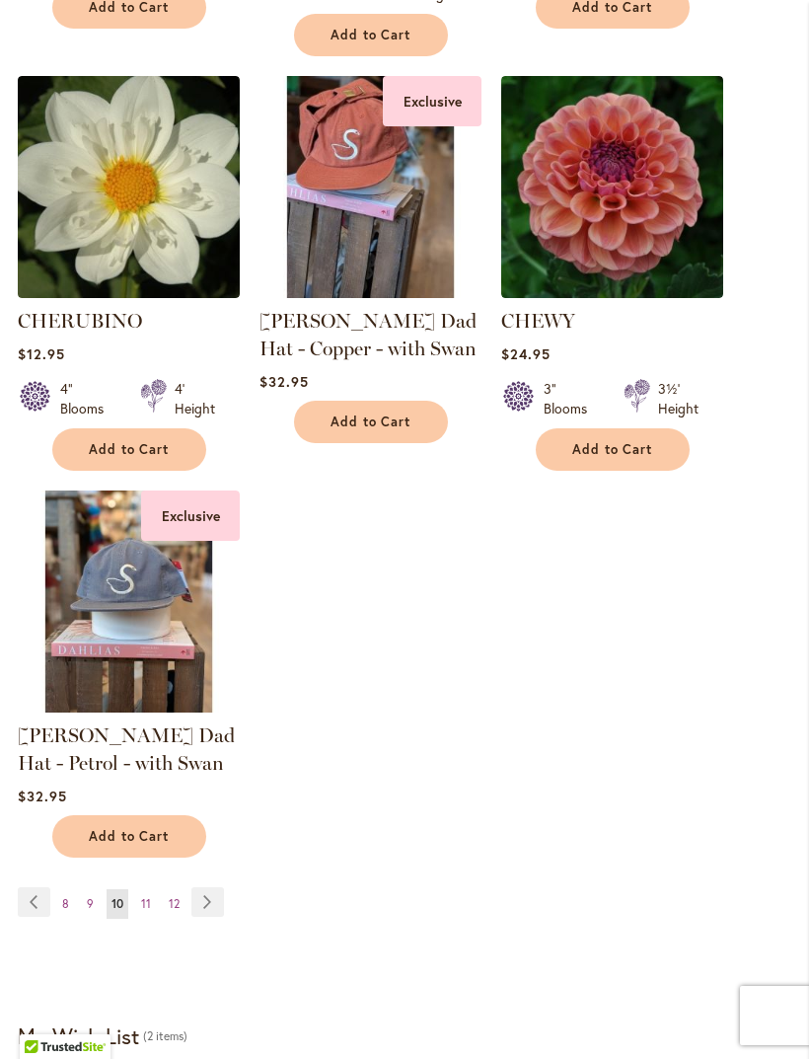
scroll to position [2136, 0]
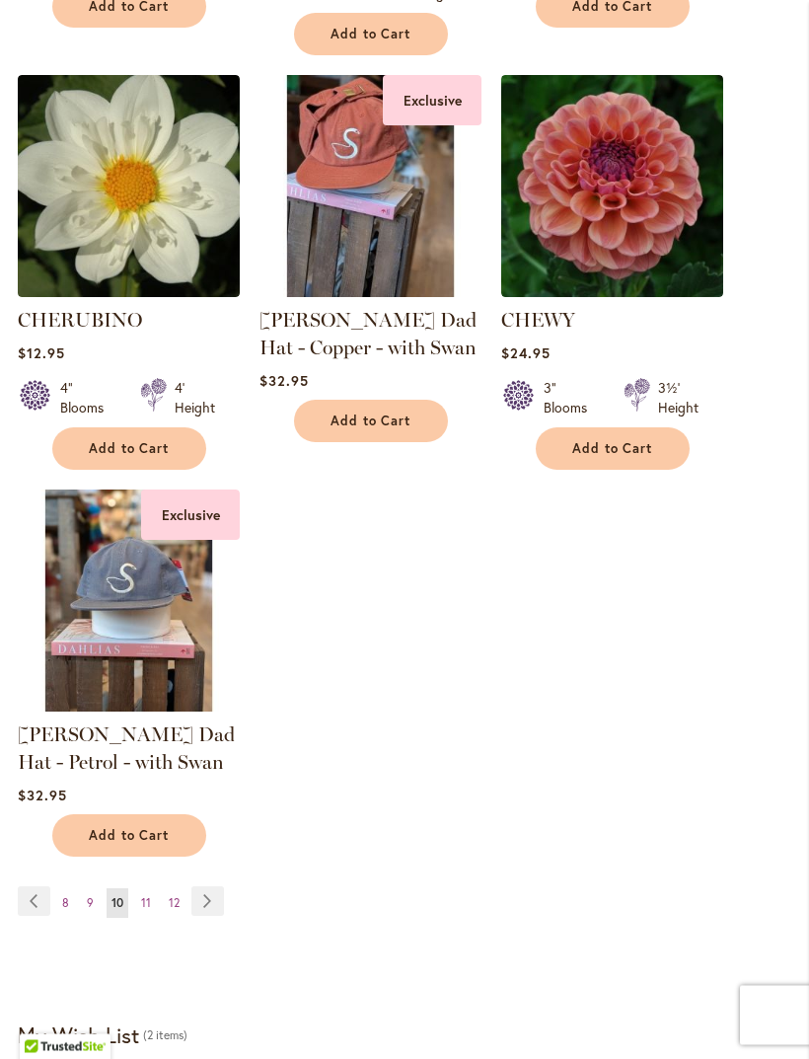
click at [209, 893] on link "Page Next" at bounding box center [207, 902] width 33 height 30
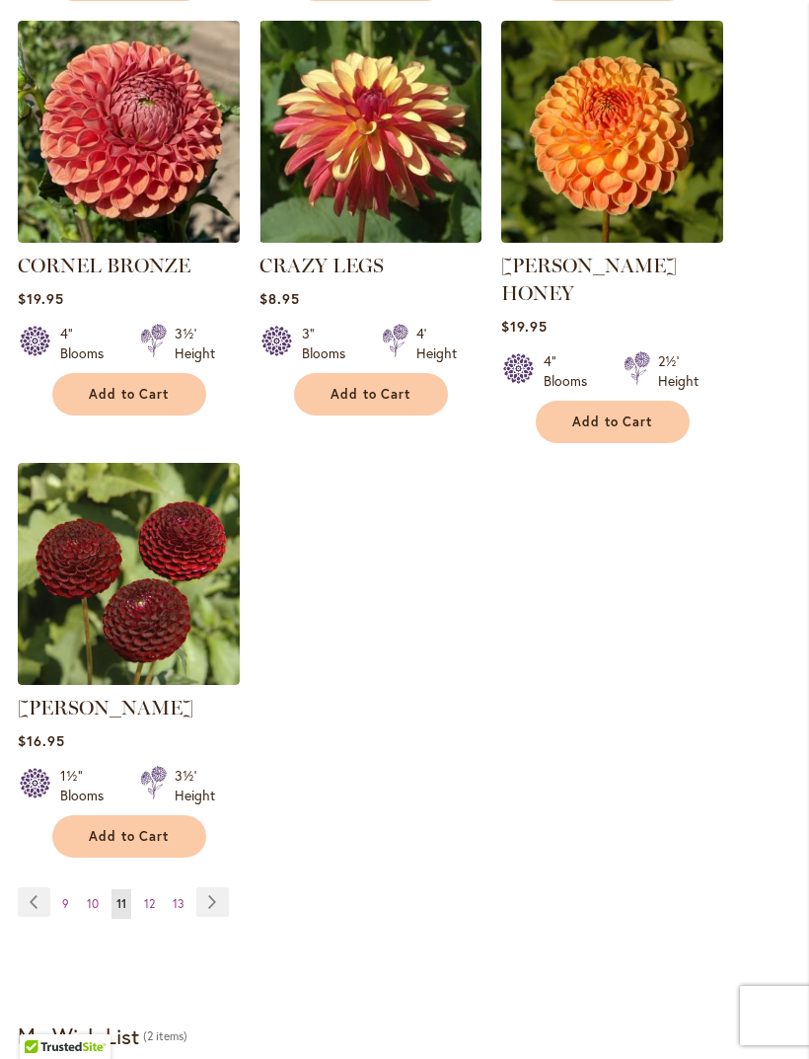
scroll to position [2248, 0]
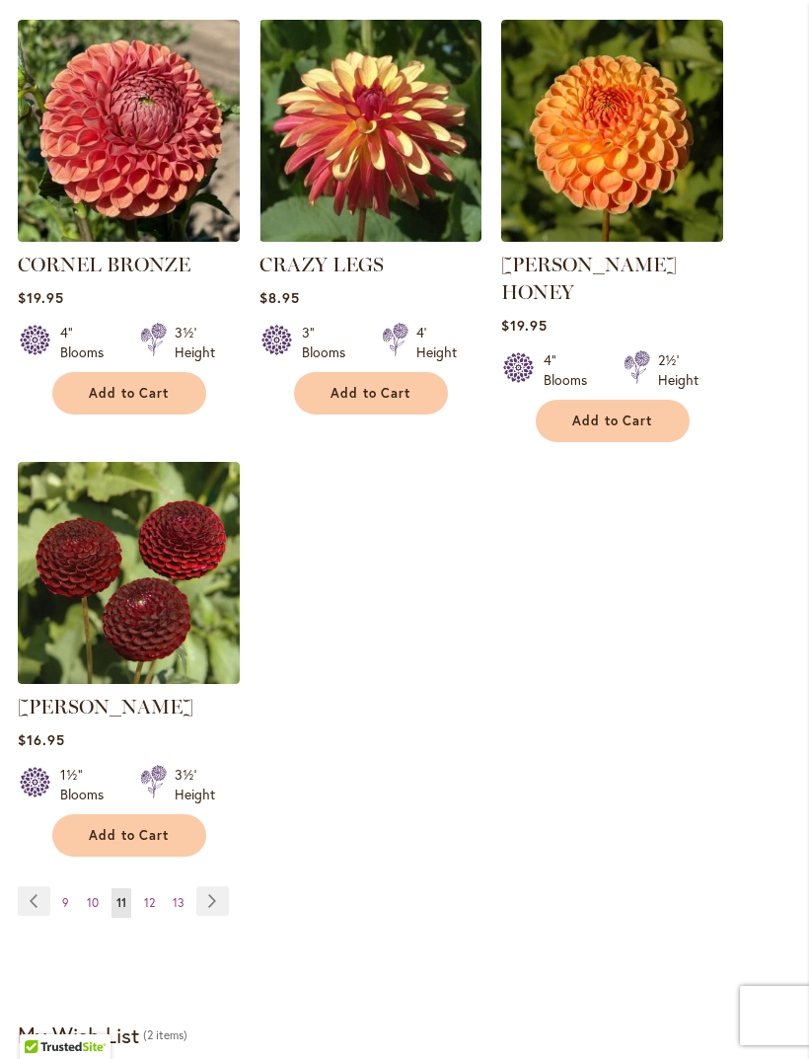
click at [207, 886] on link "Page Next" at bounding box center [212, 901] width 33 height 30
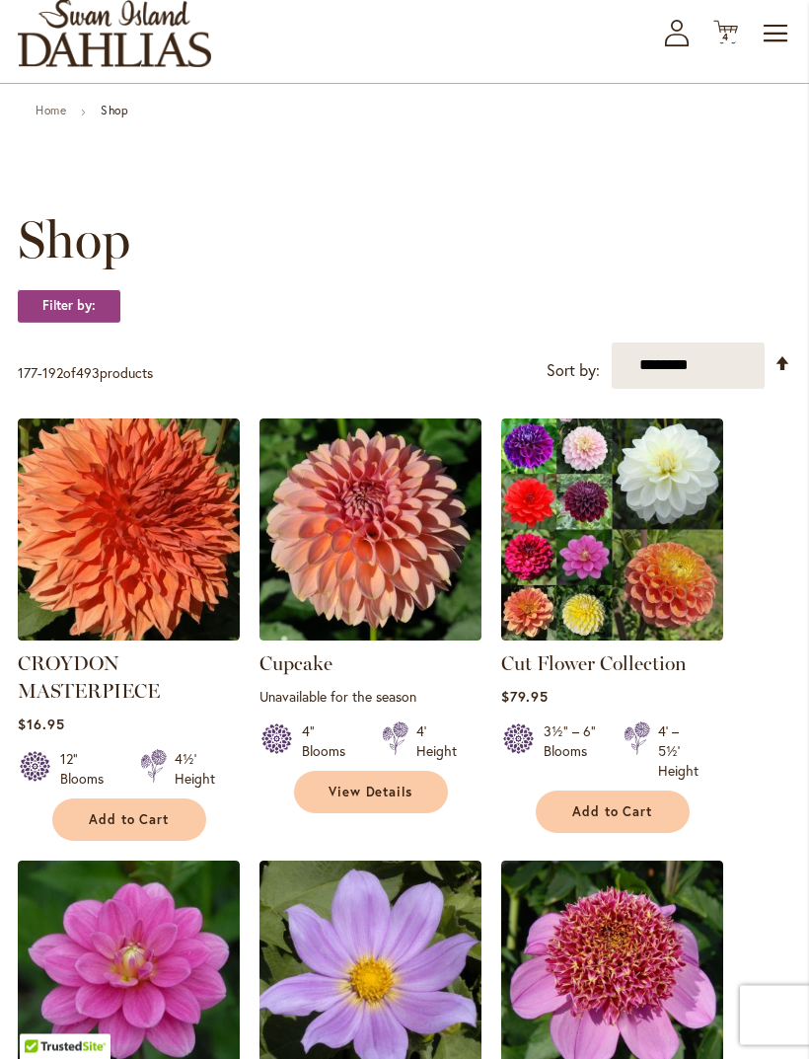
scroll to position [118, 0]
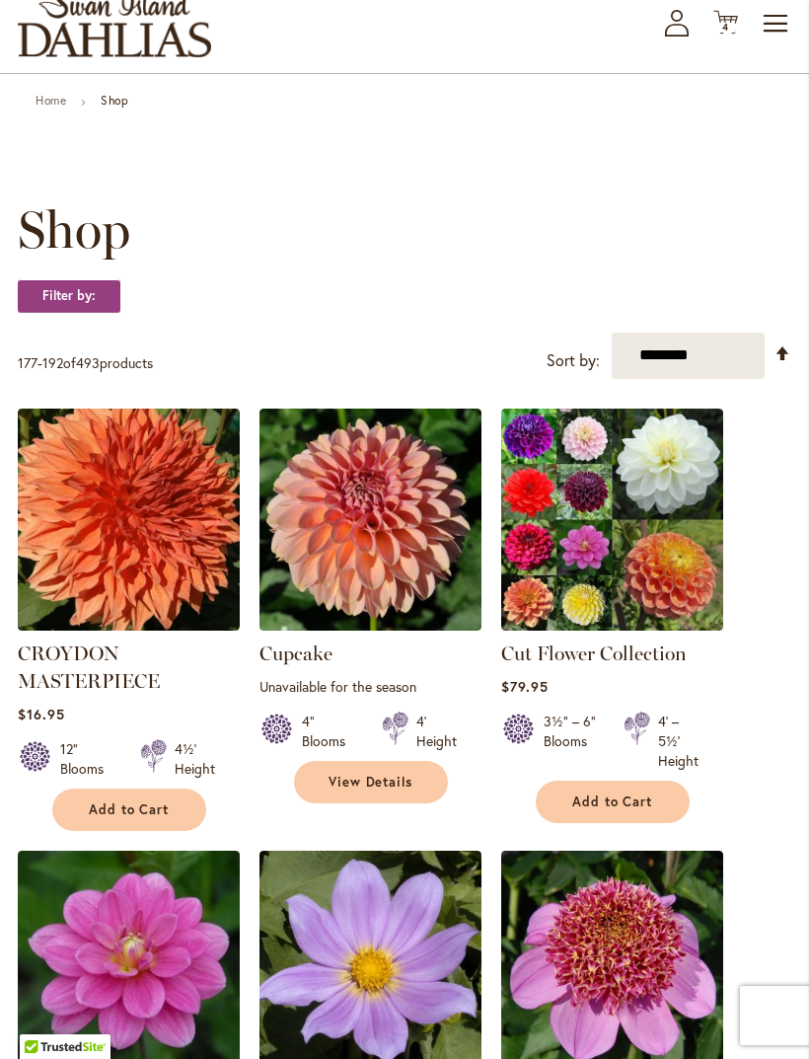
click at [676, 508] on img at bounding box center [612, 520] width 222 height 222
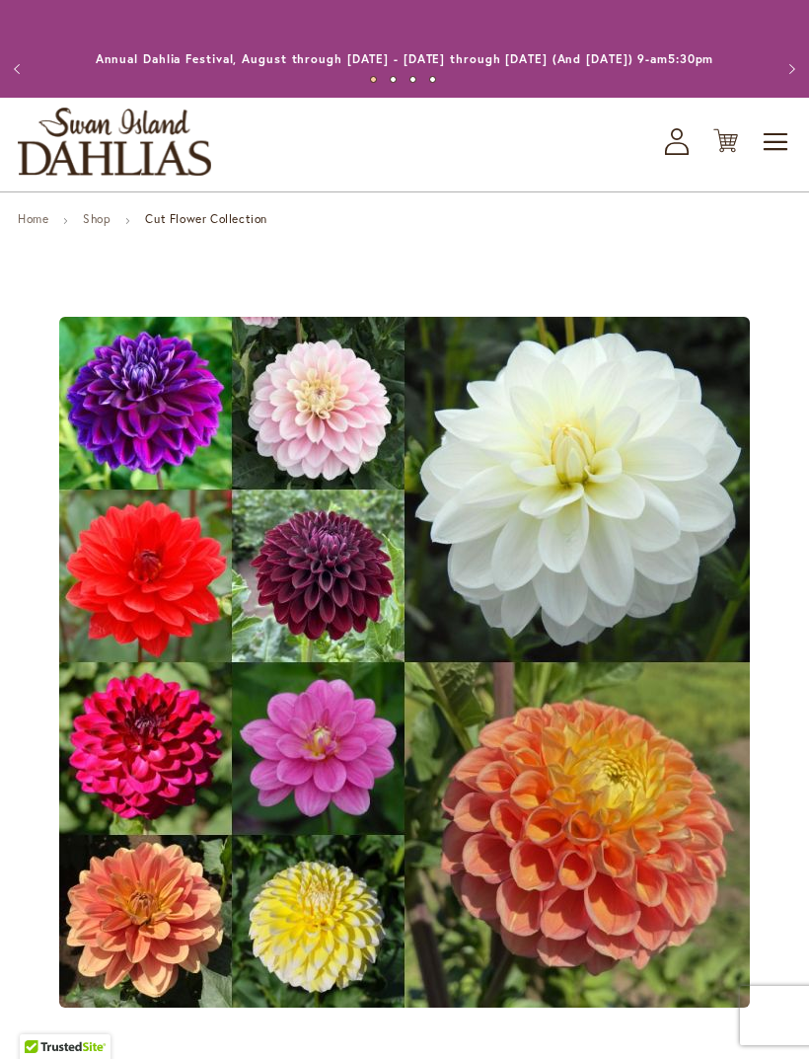
type input "*****"
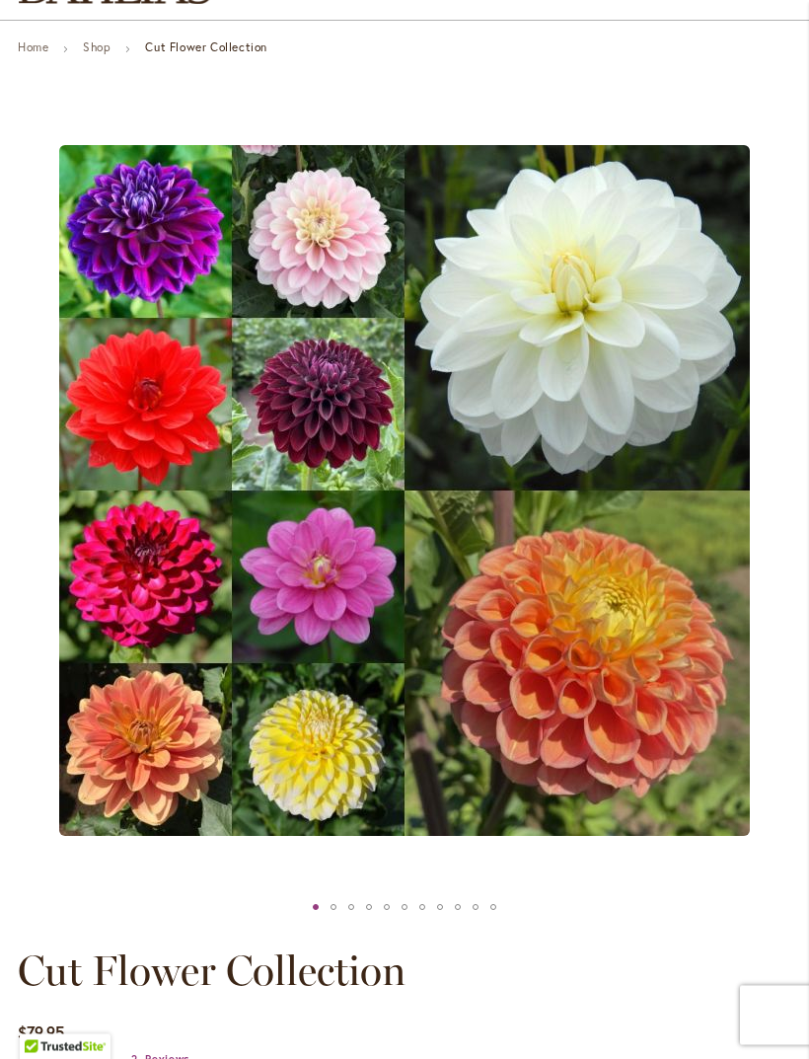
scroll to position [126, 0]
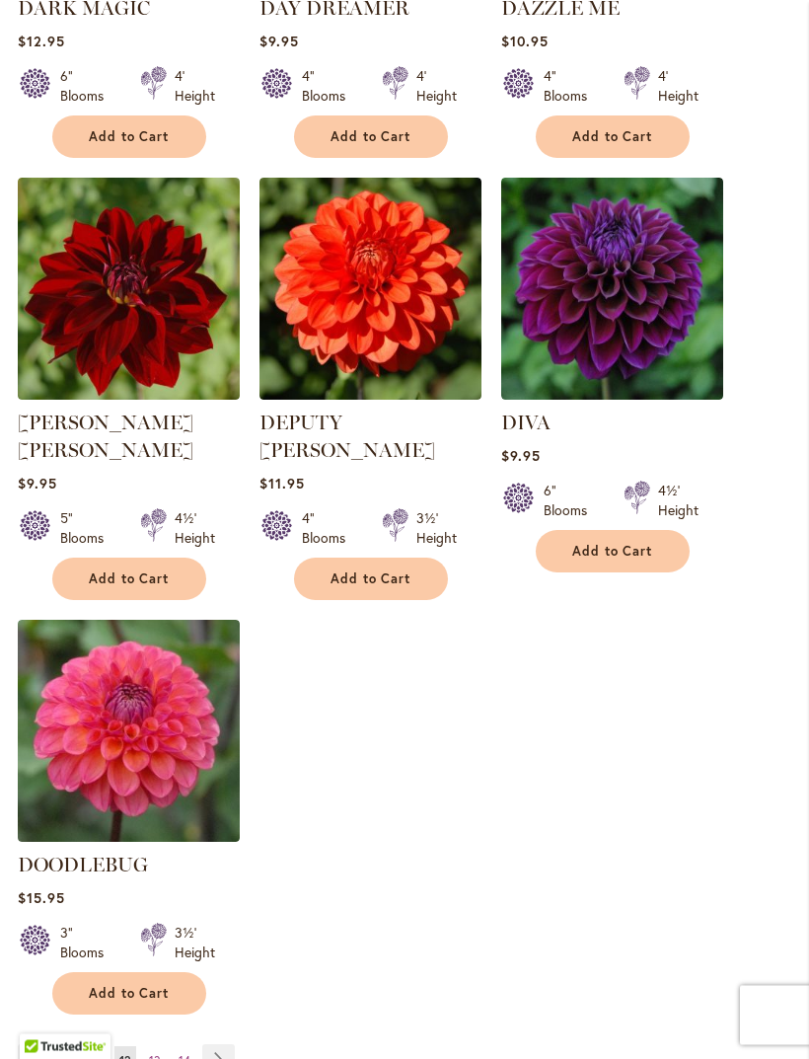
scroll to position [2035, 0]
click at [674, 568] on button "Add to Cart" at bounding box center [613, 551] width 154 height 42
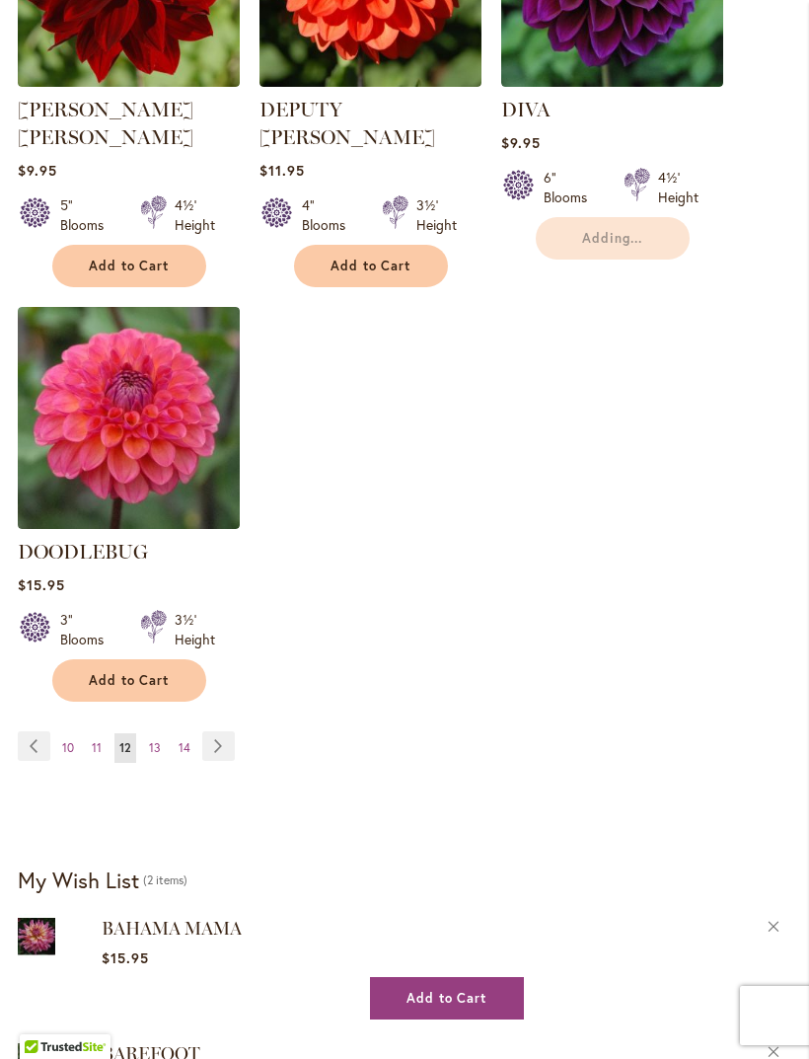
scroll to position [2356, 0]
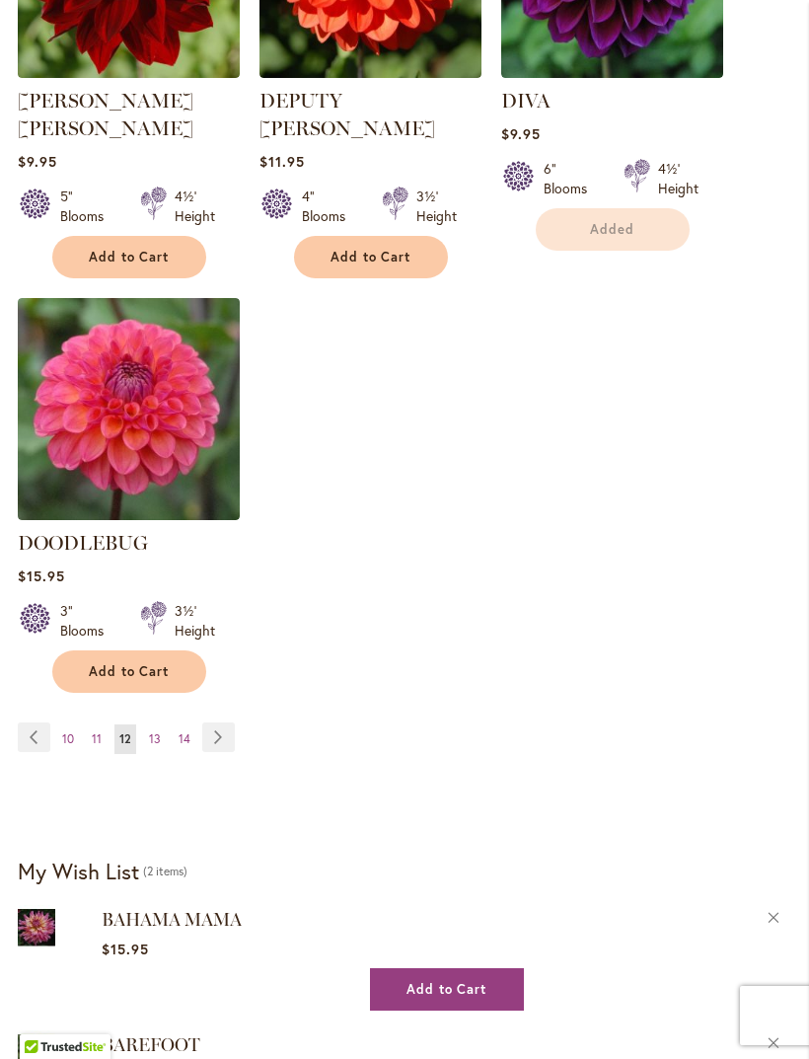
click at [217, 731] on link "Page Next" at bounding box center [218, 737] width 33 height 30
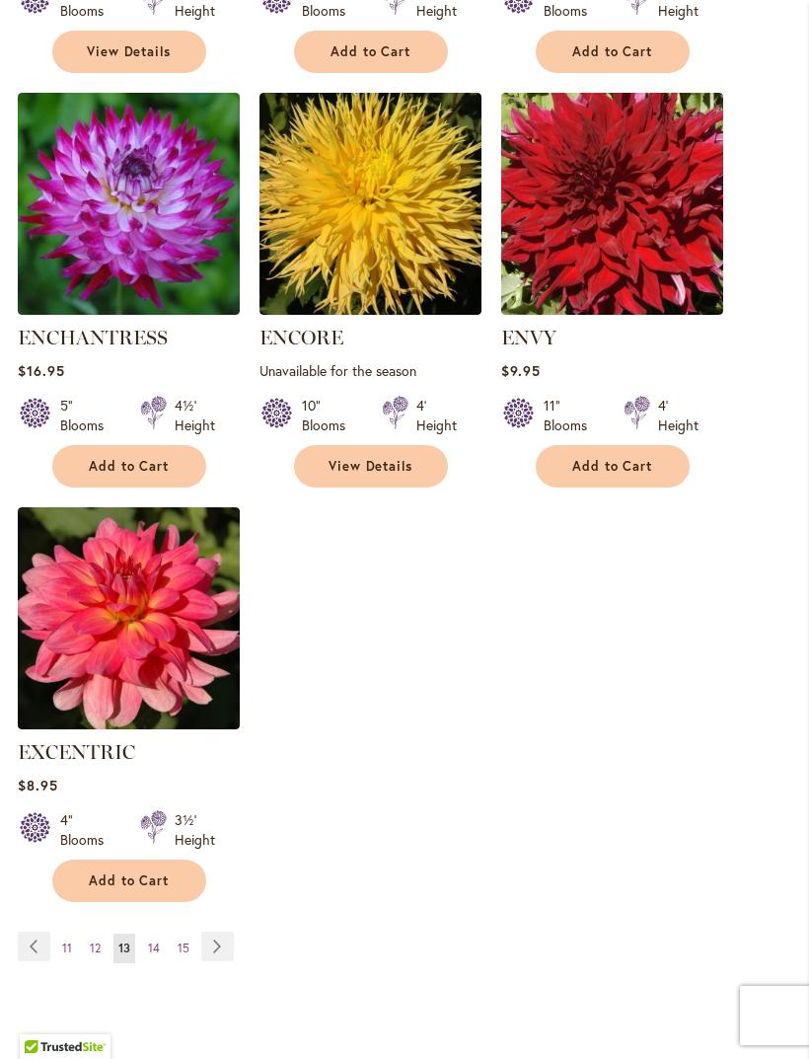
scroll to position [2095, 0]
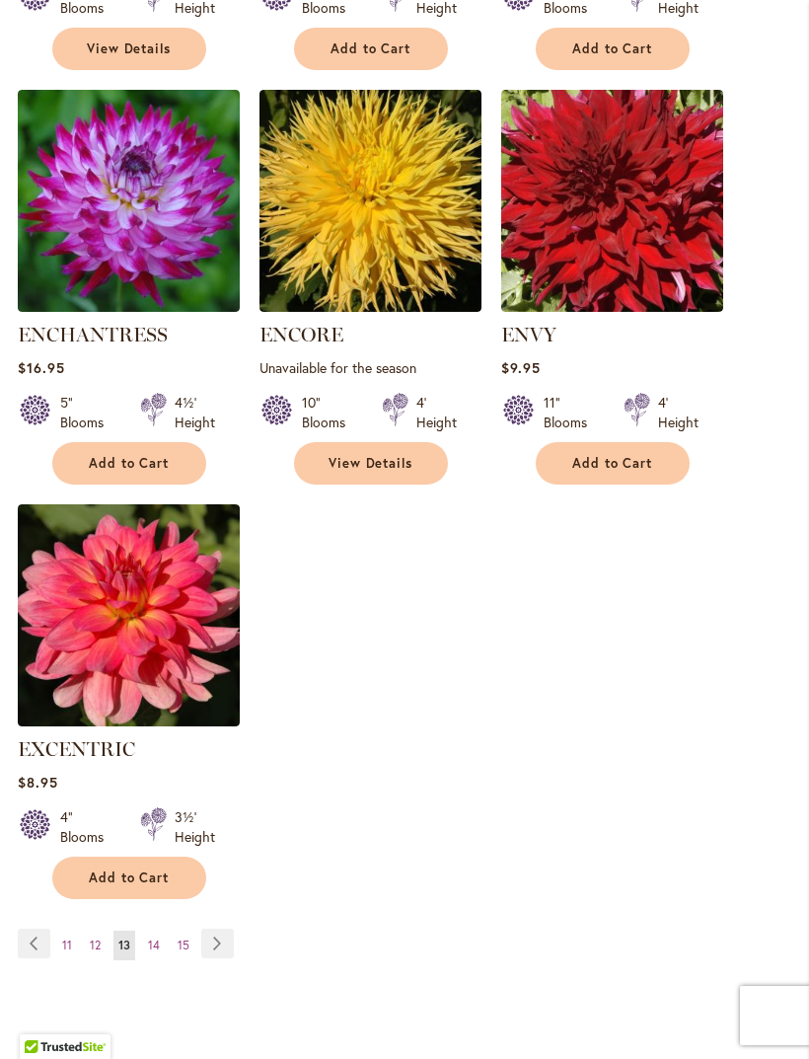
click at [219, 958] on link "Page Next" at bounding box center [217, 944] width 33 height 30
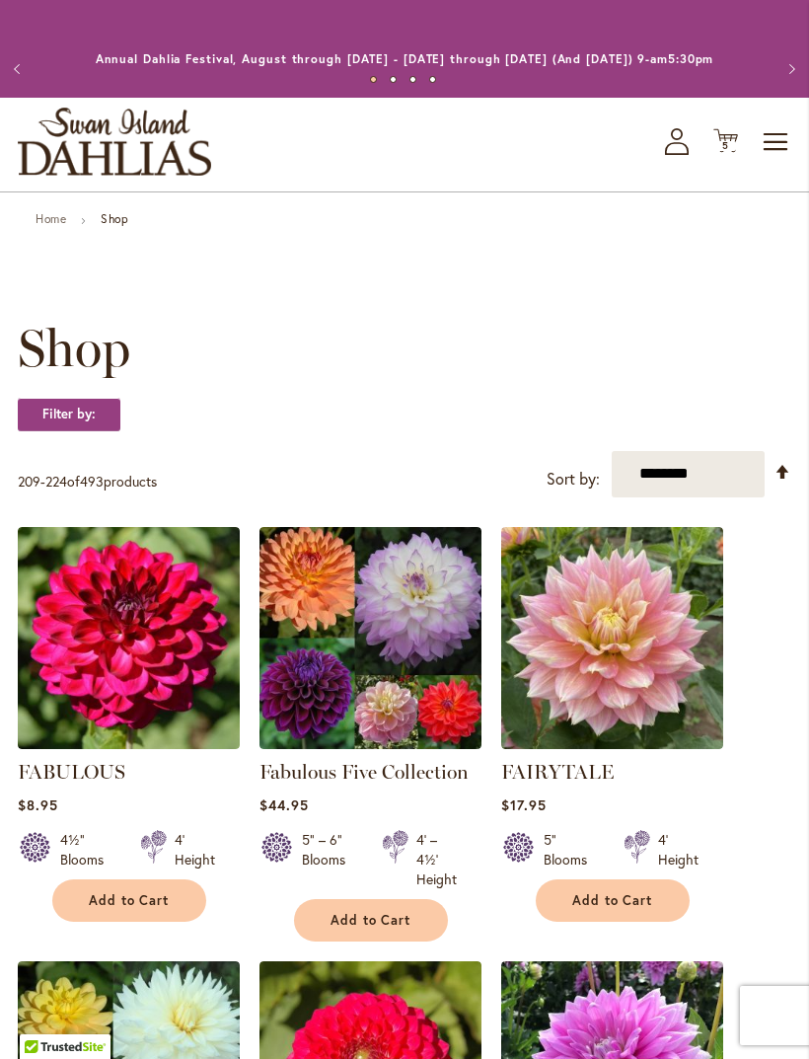
click at [396, 647] on img at bounding box center [371, 638] width 222 height 222
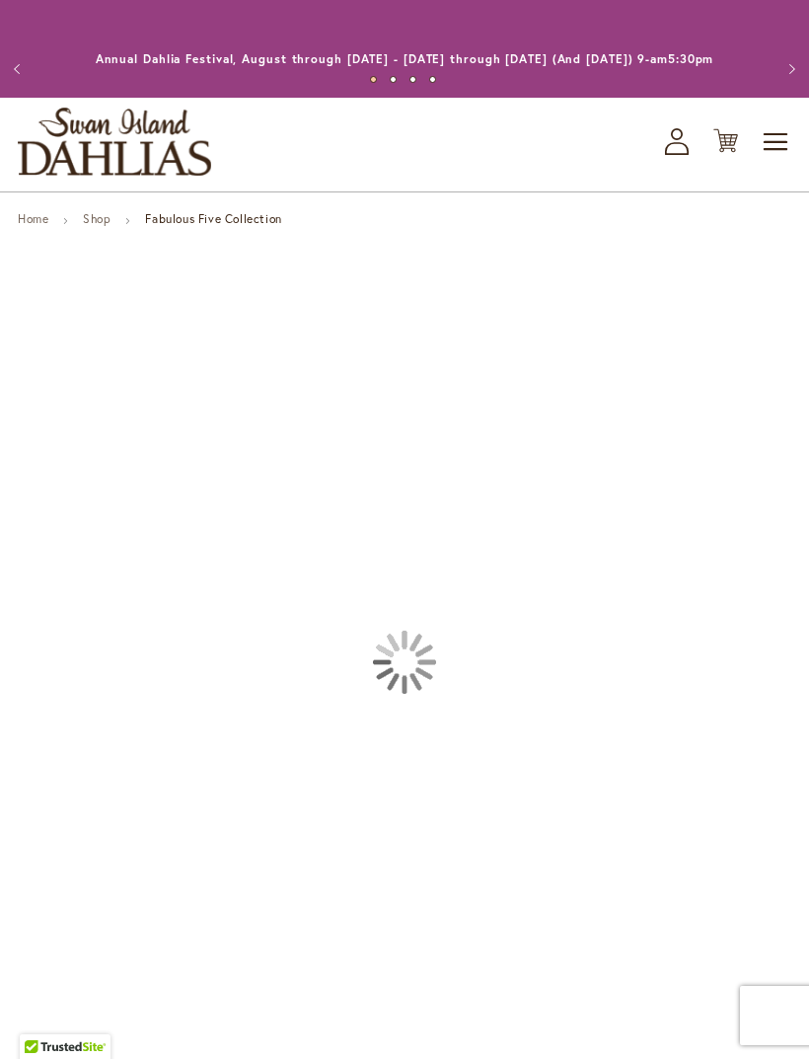
type input "*****"
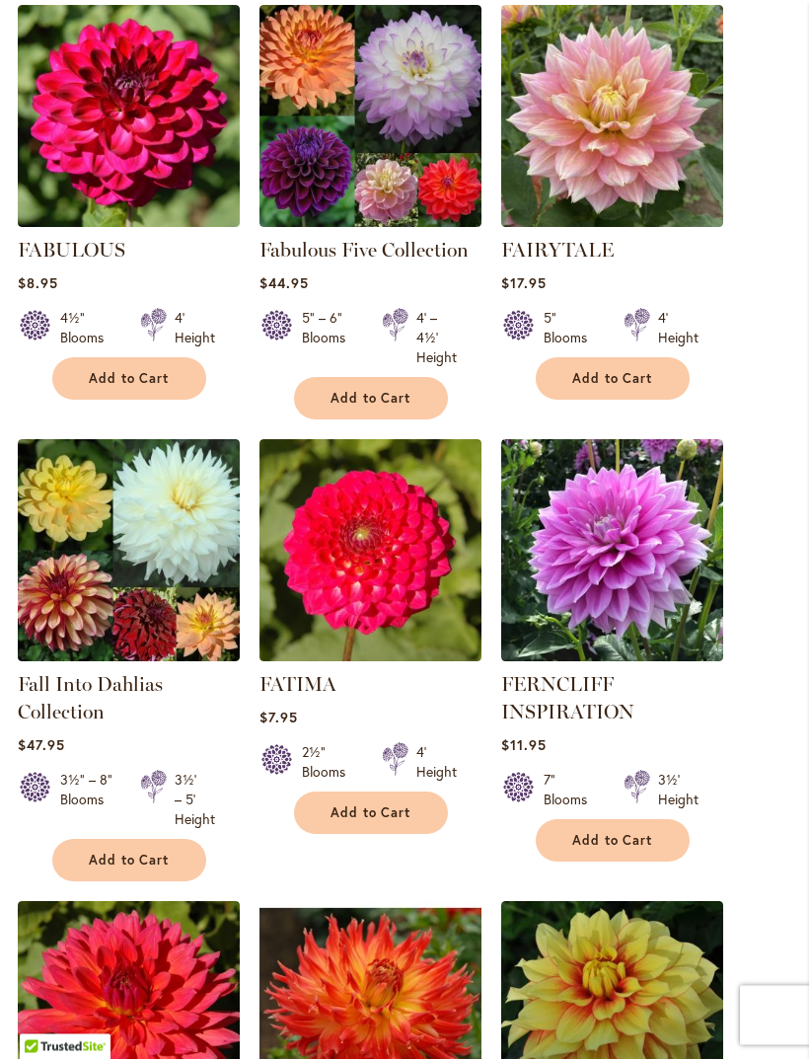
scroll to position [522, 0]
click at [174, 632] on img at bounding box center [129, 550] width 222 height 222
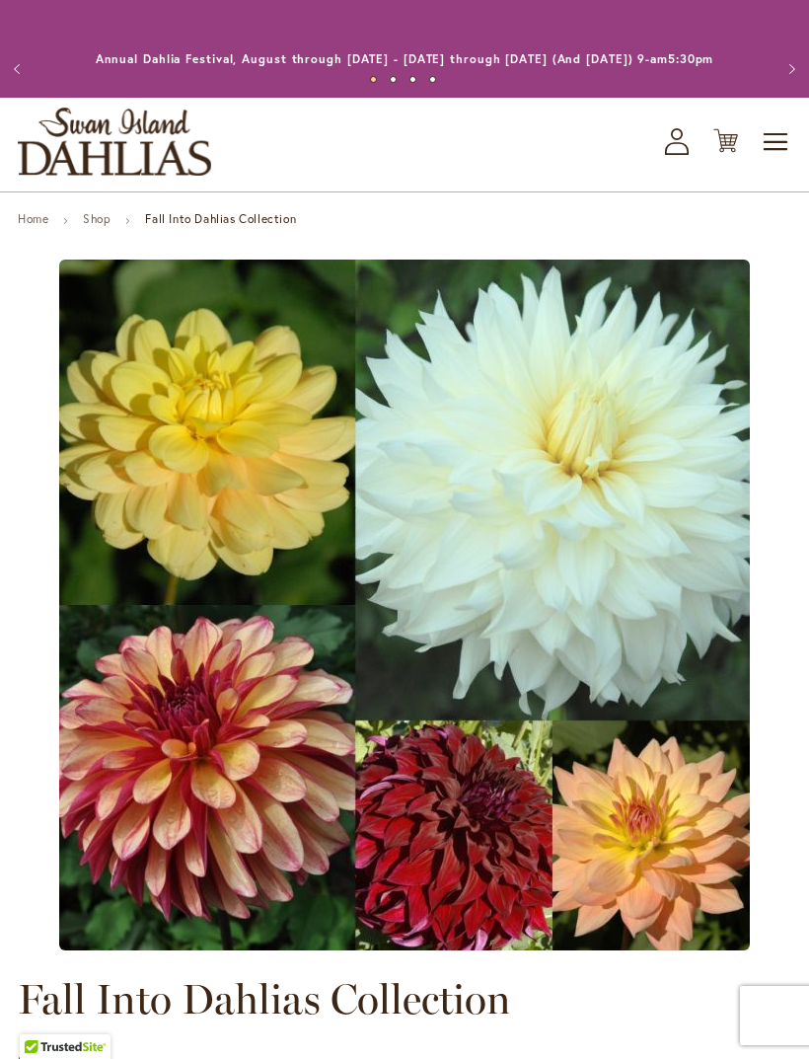
type input "*****"
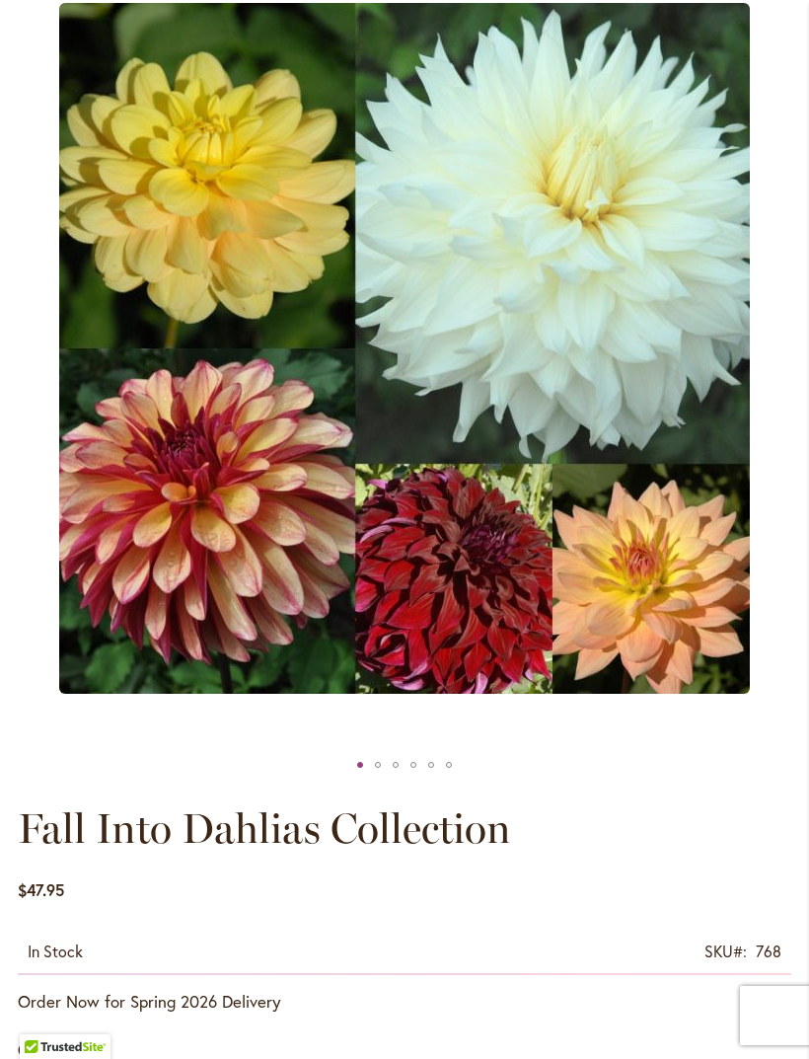
scroll to position [293, 0]
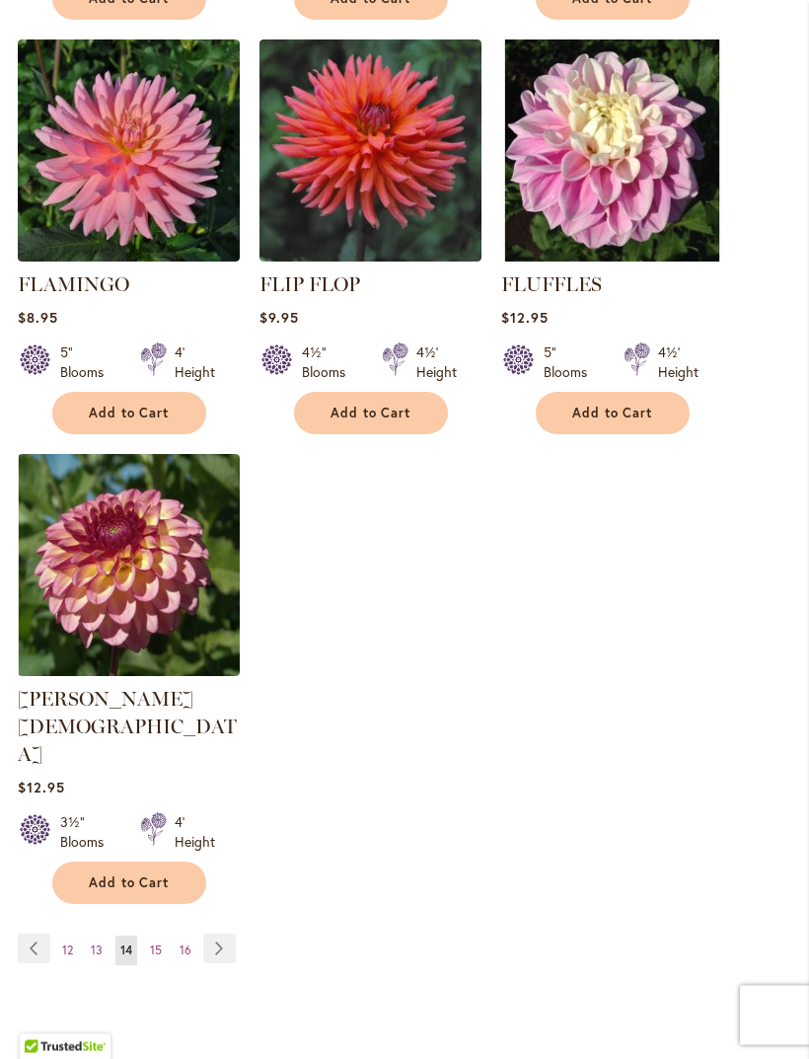
scroll to position [2213, 0]
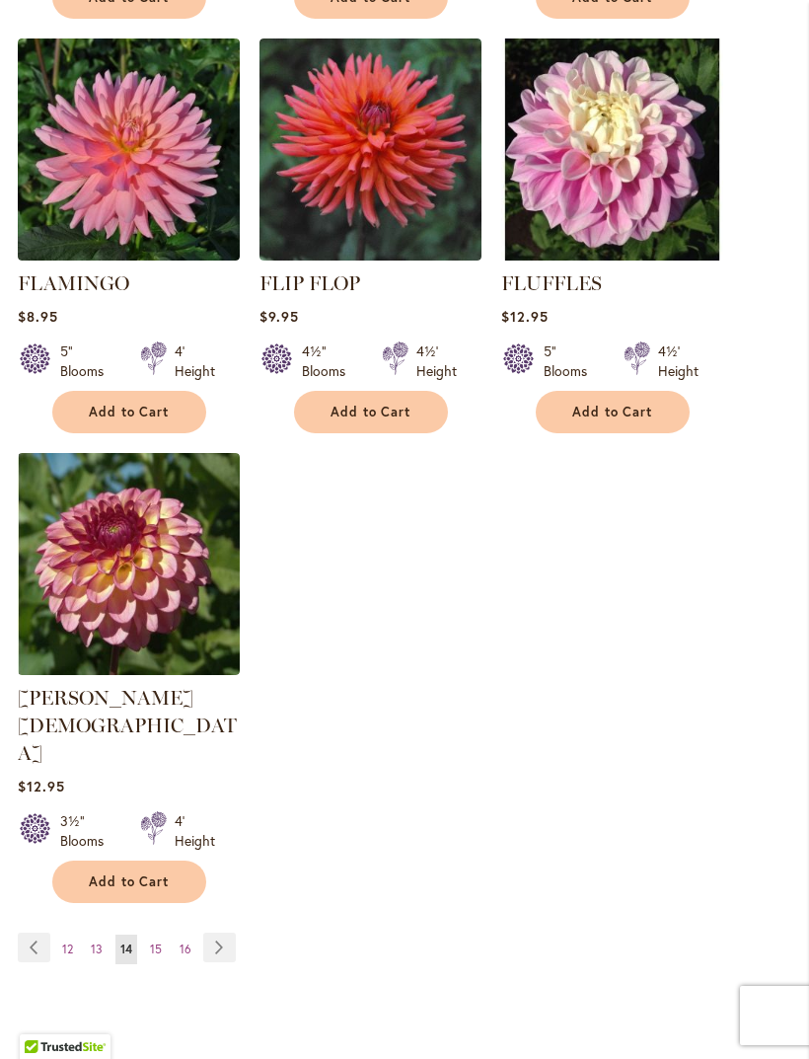
click at [222, 932] on link "Page Next" at bounding box center [219, 947] width 33 height 30
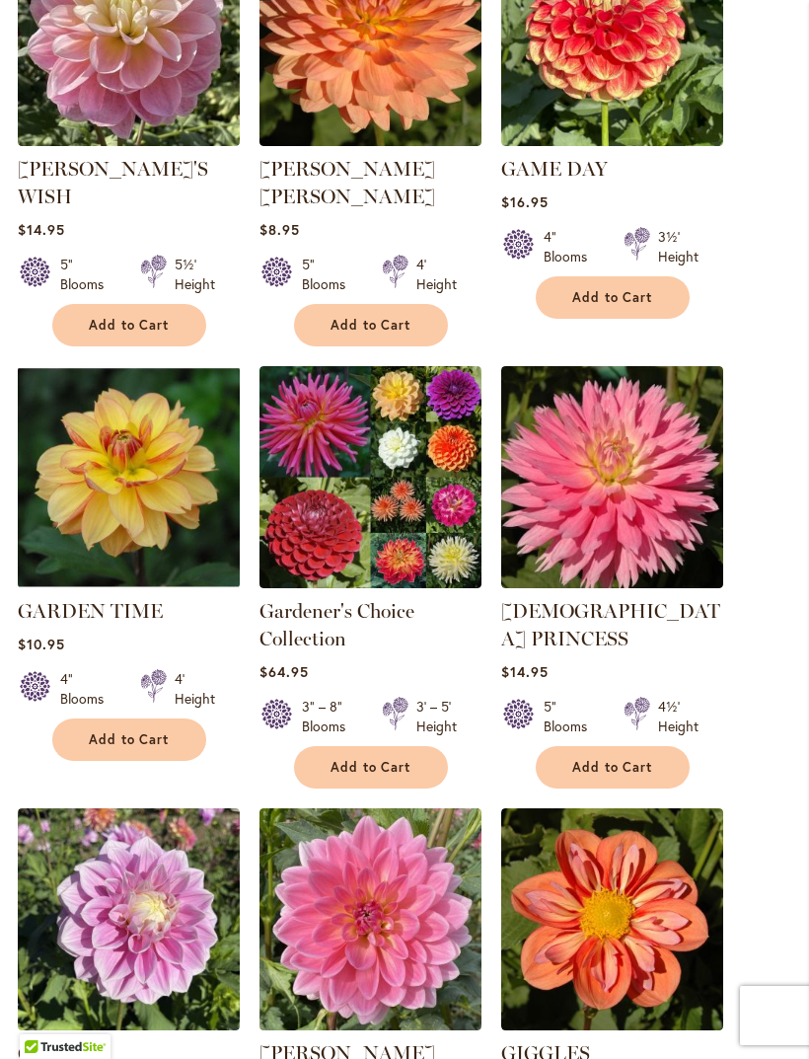
scroll to position [1020, 0]
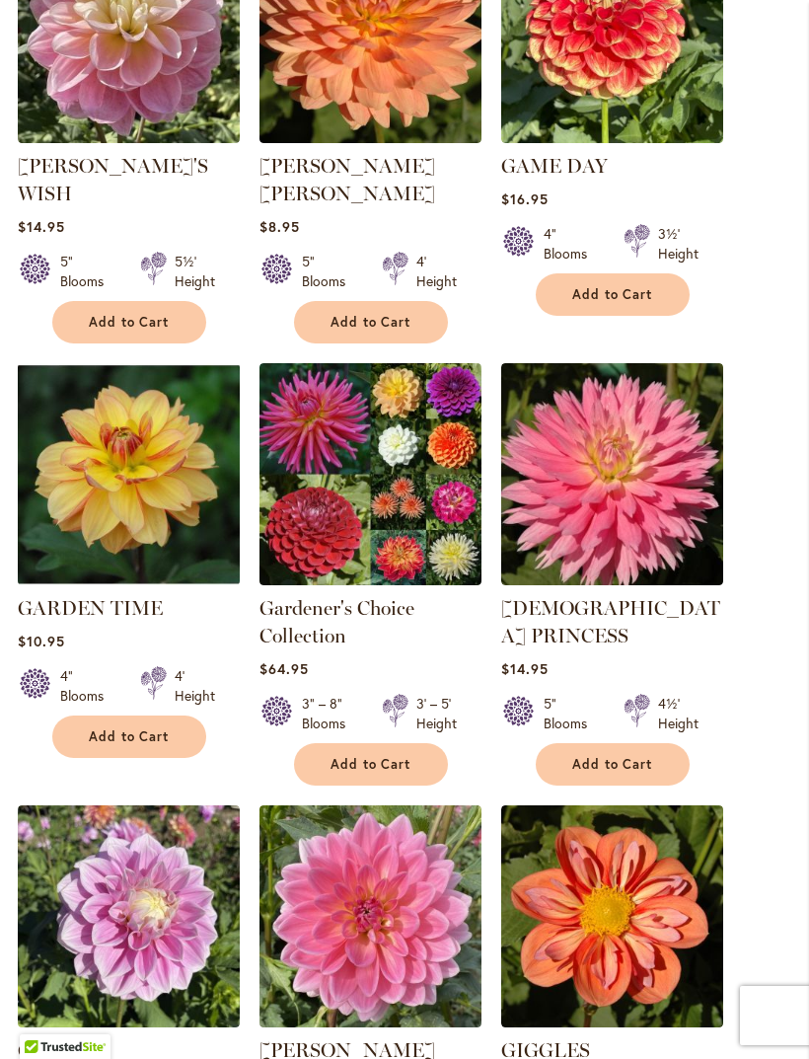
click at [419, 502] on img at bounding box center [371, 474] width 222 height 222
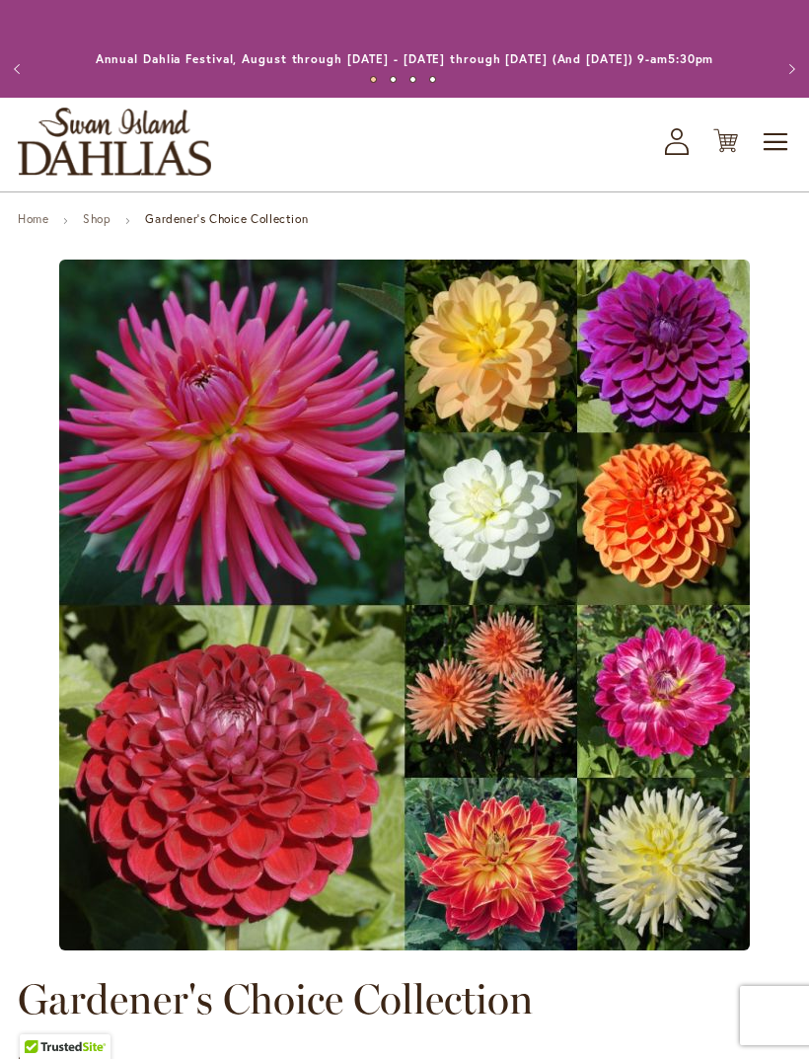
type input "*****"
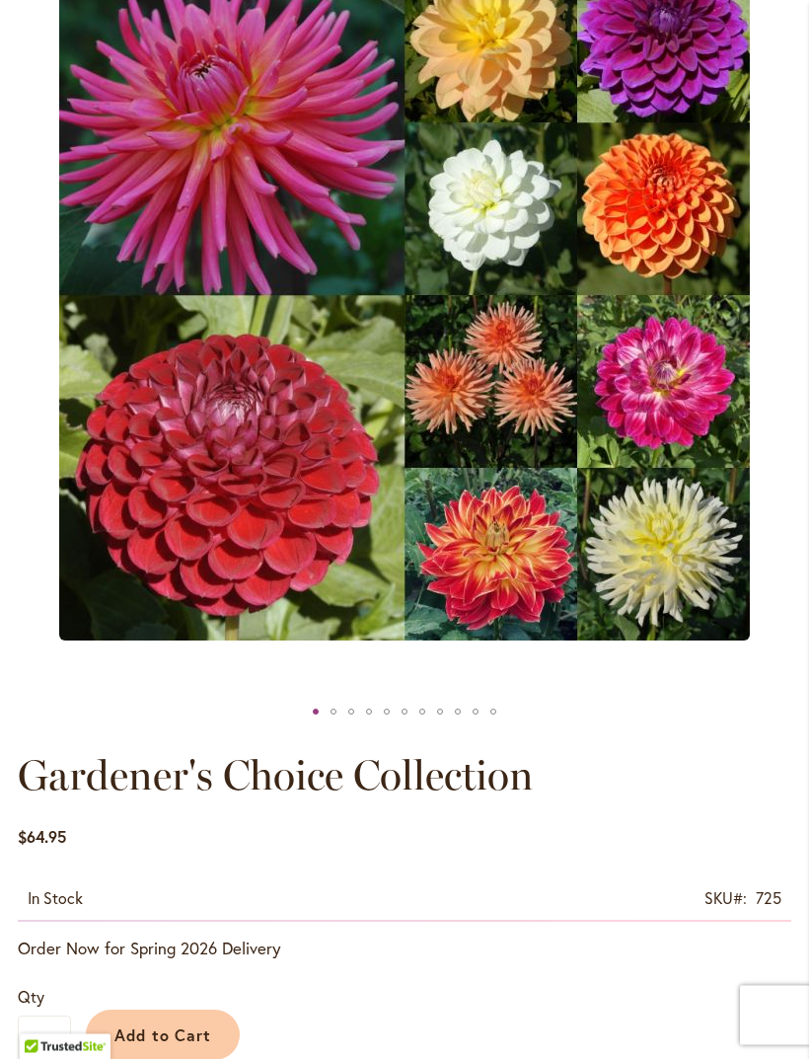
scroll to position [328, 0]
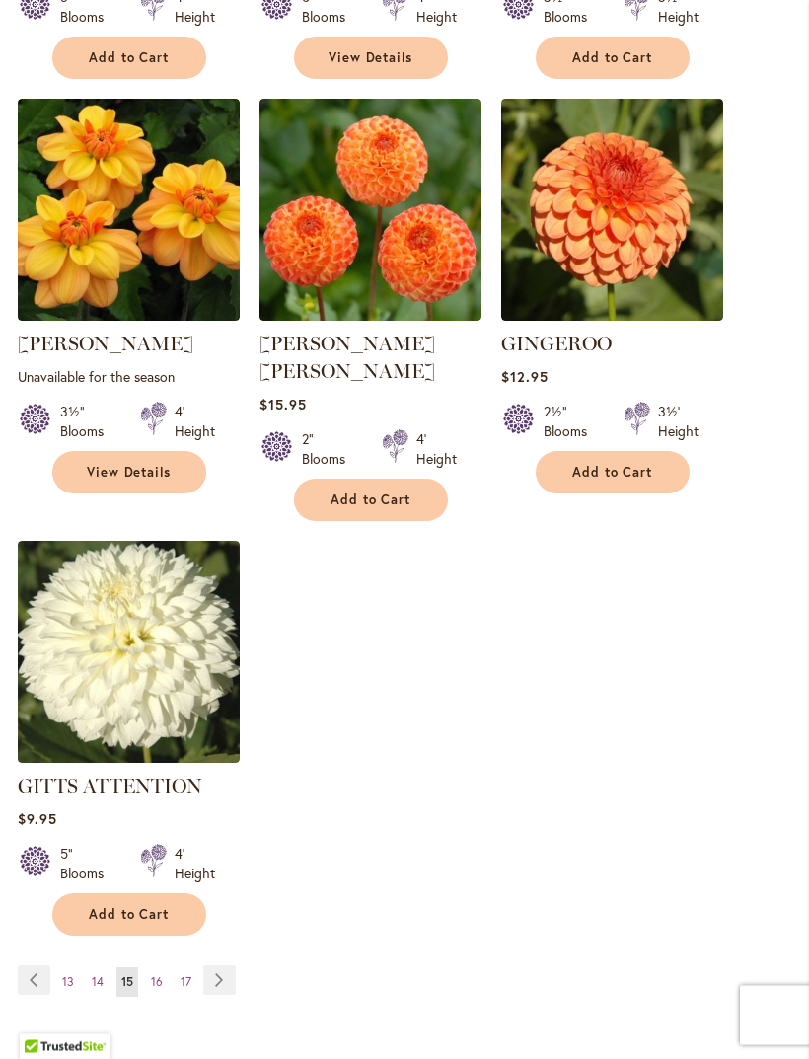
scroll to position [2150, 0]
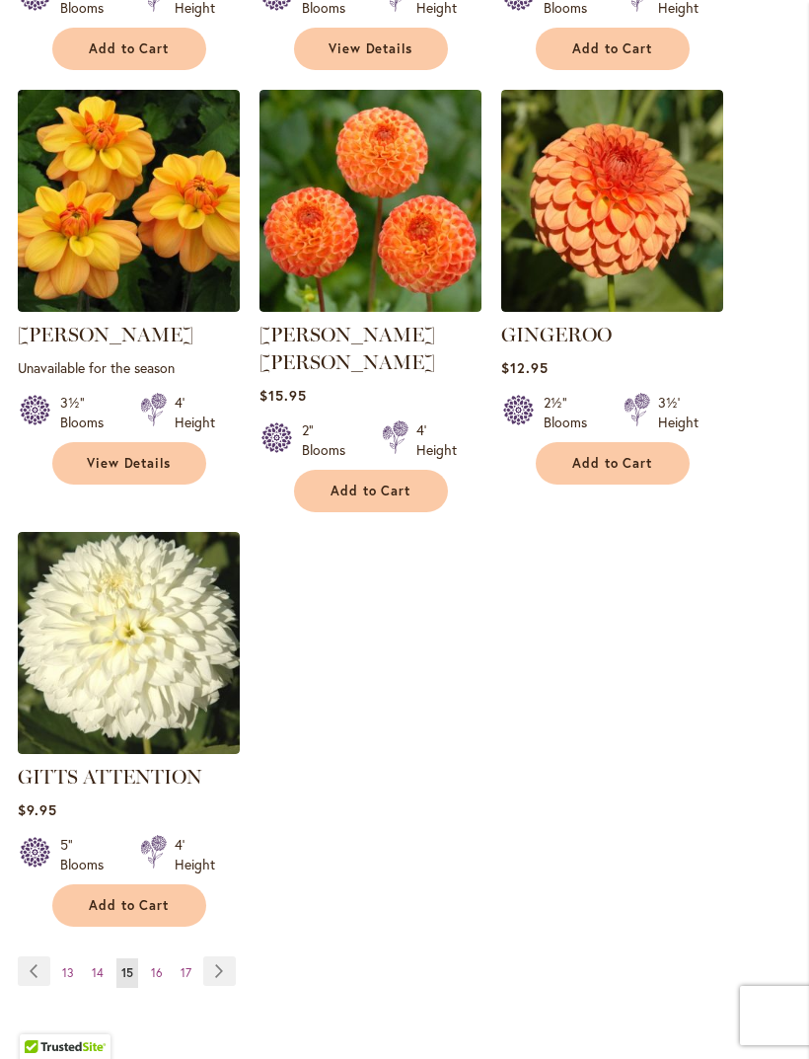
click at [221, 956] on link "Page Next" at bounding box center [219, 971] width 33 height 30
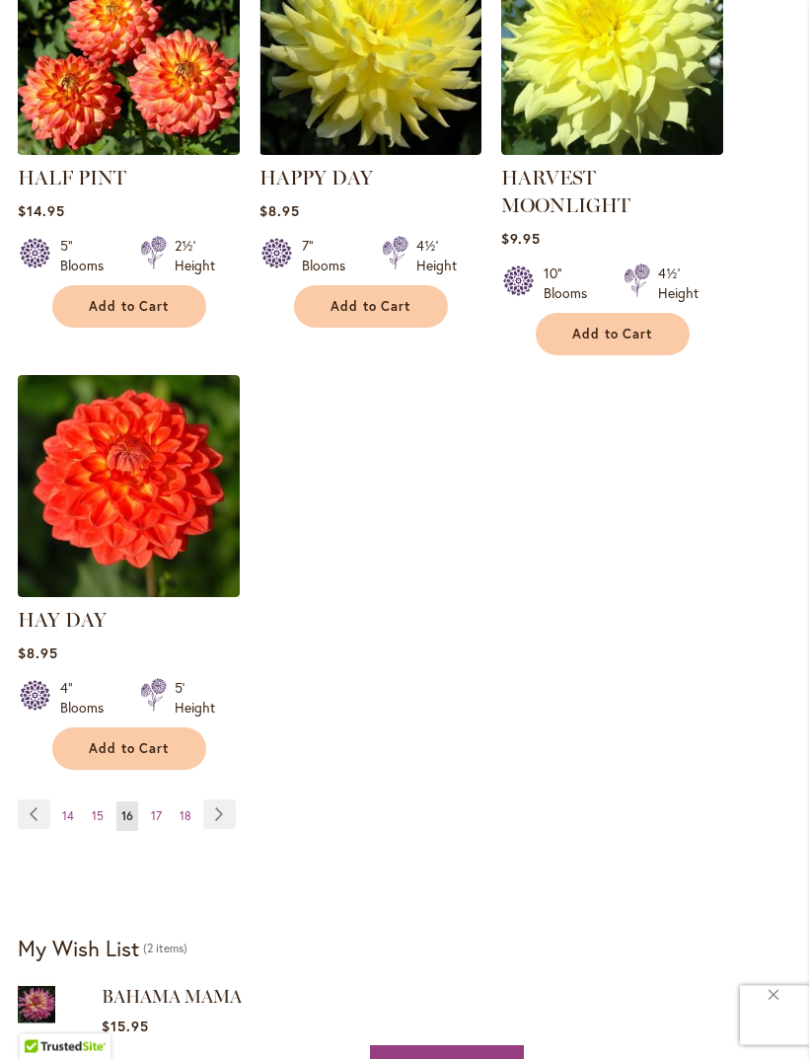
scroll to position [2252, 0]
click at [217, 829] on link "Page Next" at bounding box center [219, 814] width 33 height 30
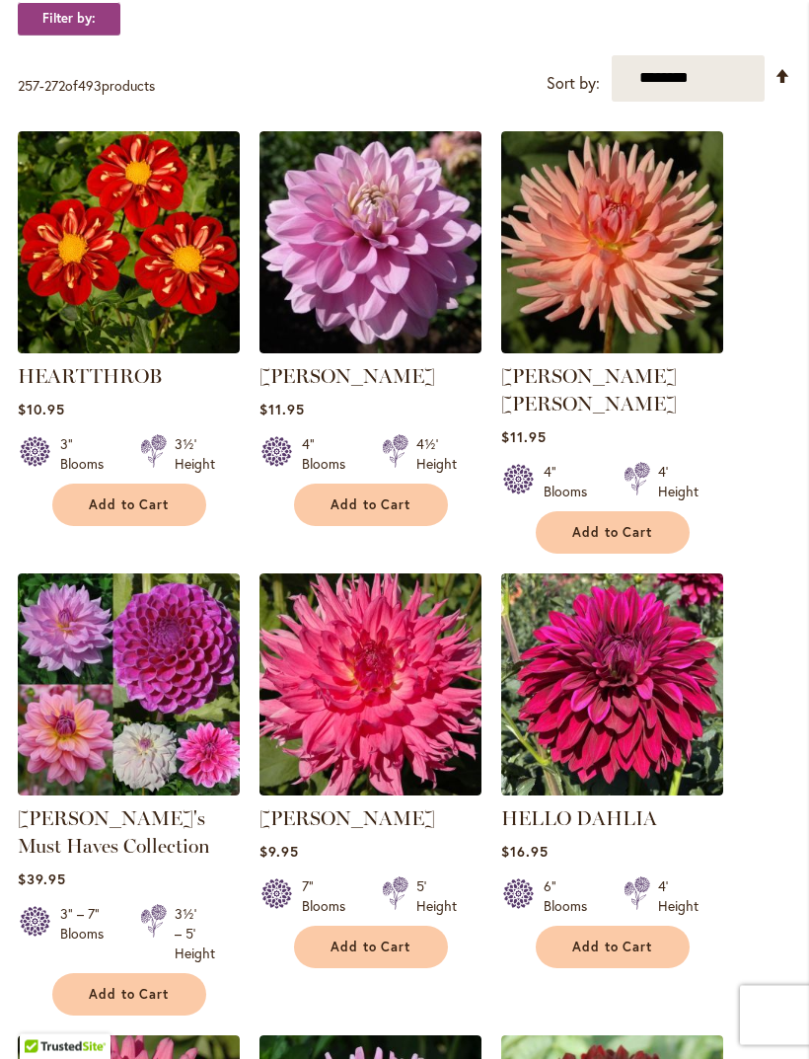
scroll to position [396, 0]
click at [194, 726] on img at bounding box center [129, 684] width 222 height 222
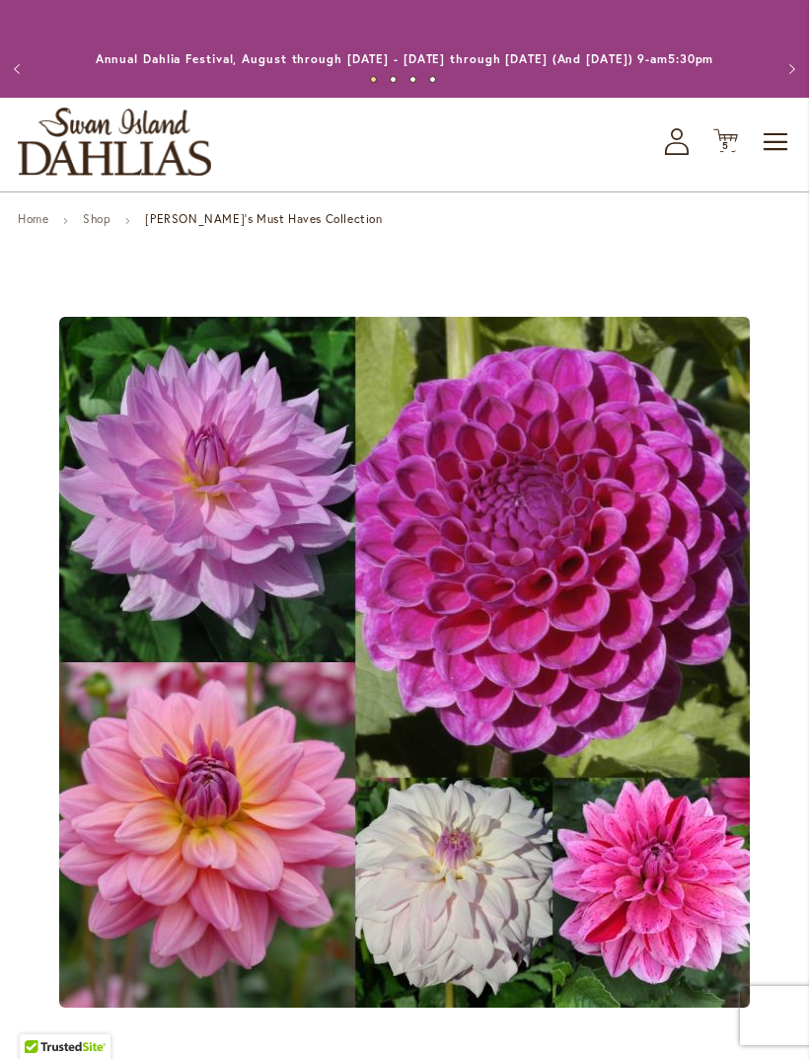
type input "*****"
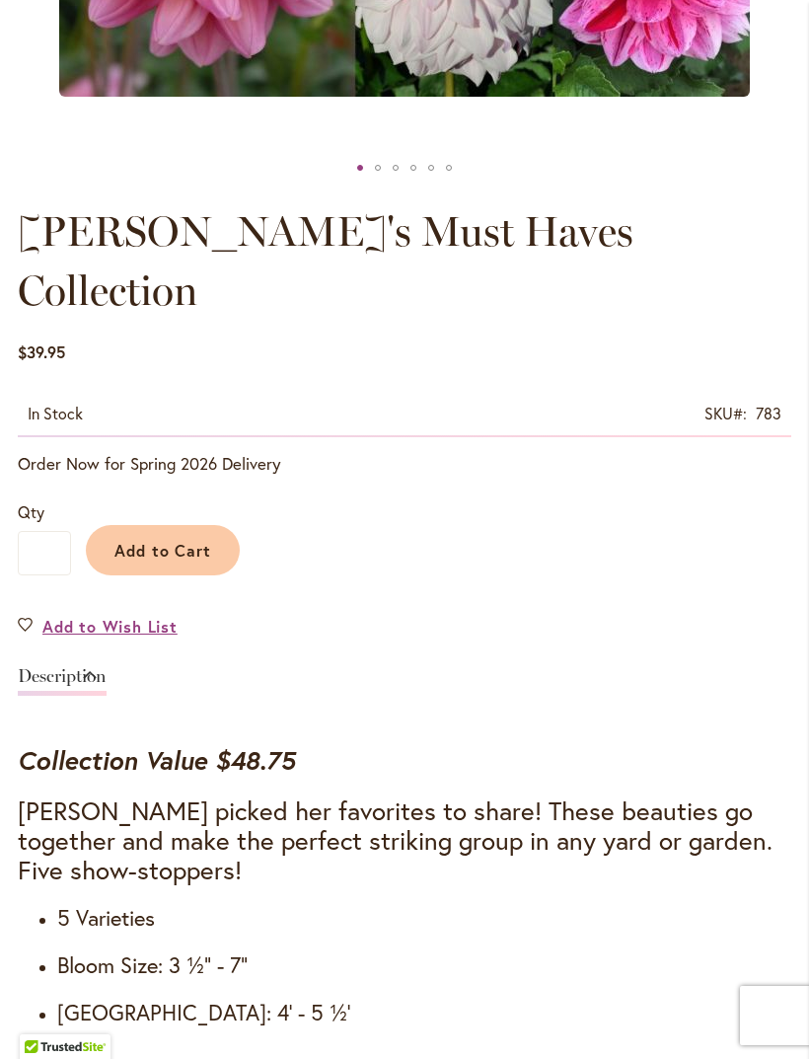
scroll to position [910, 0]
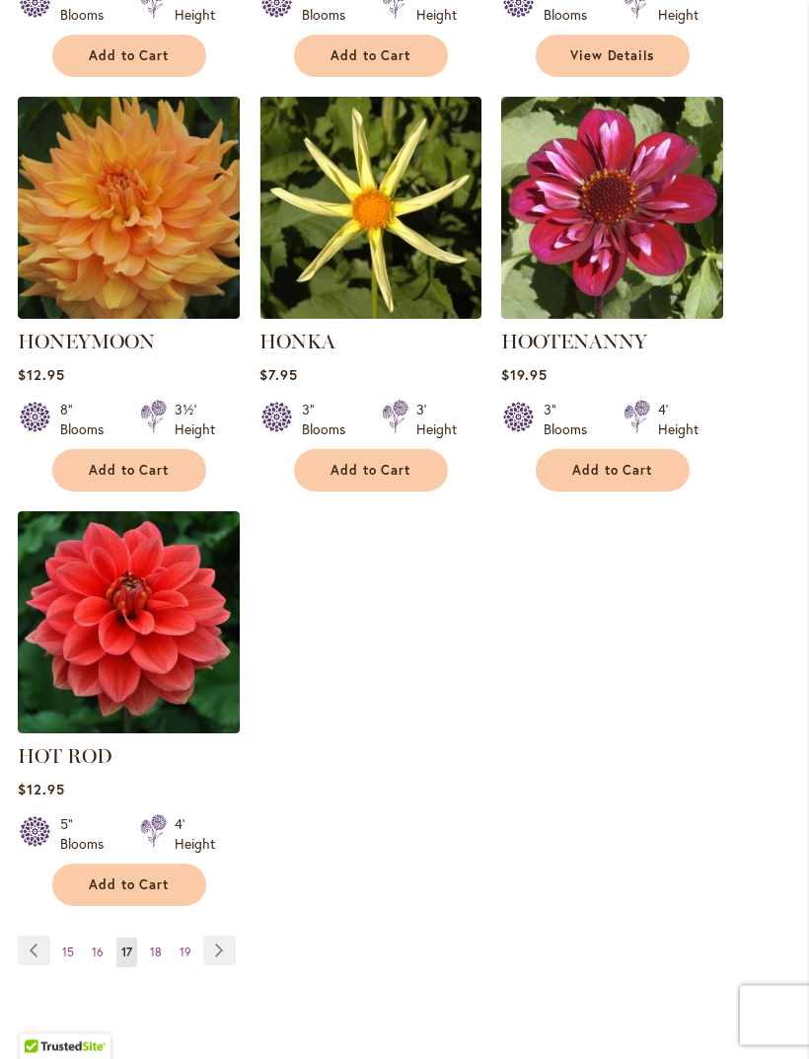
scroll to position [2190, 0]
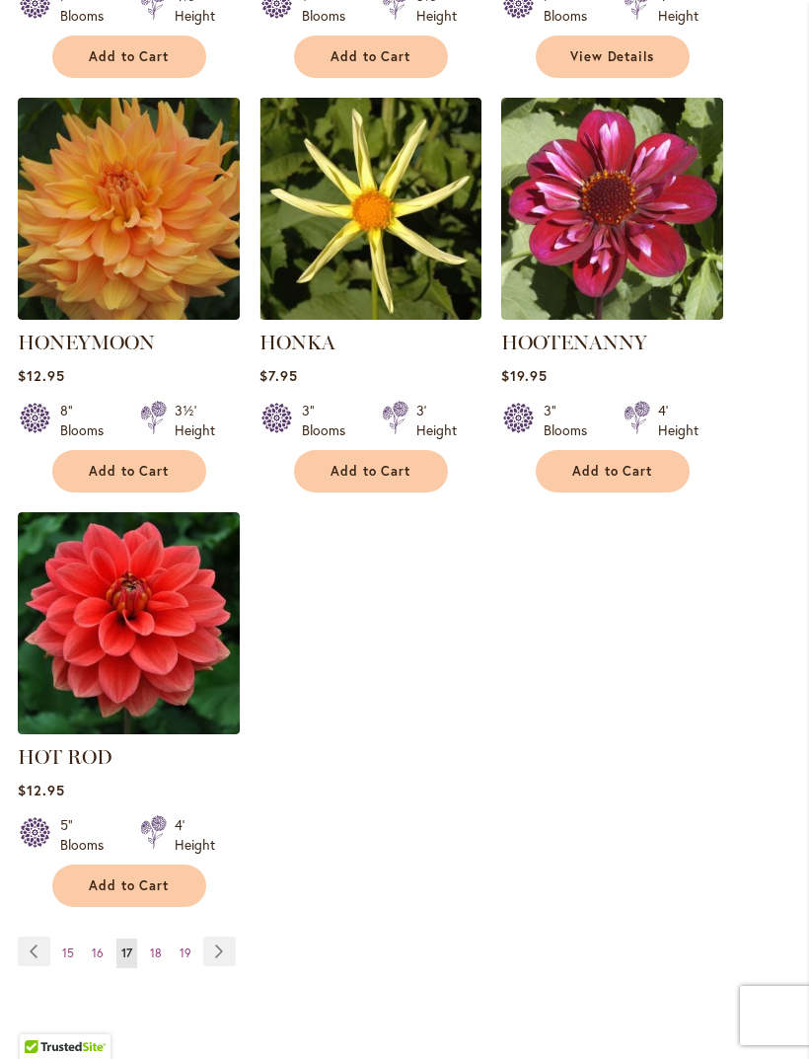
click at [218, 948] on link "Page Next" at bounding box center [219, 951] width 33 height 30
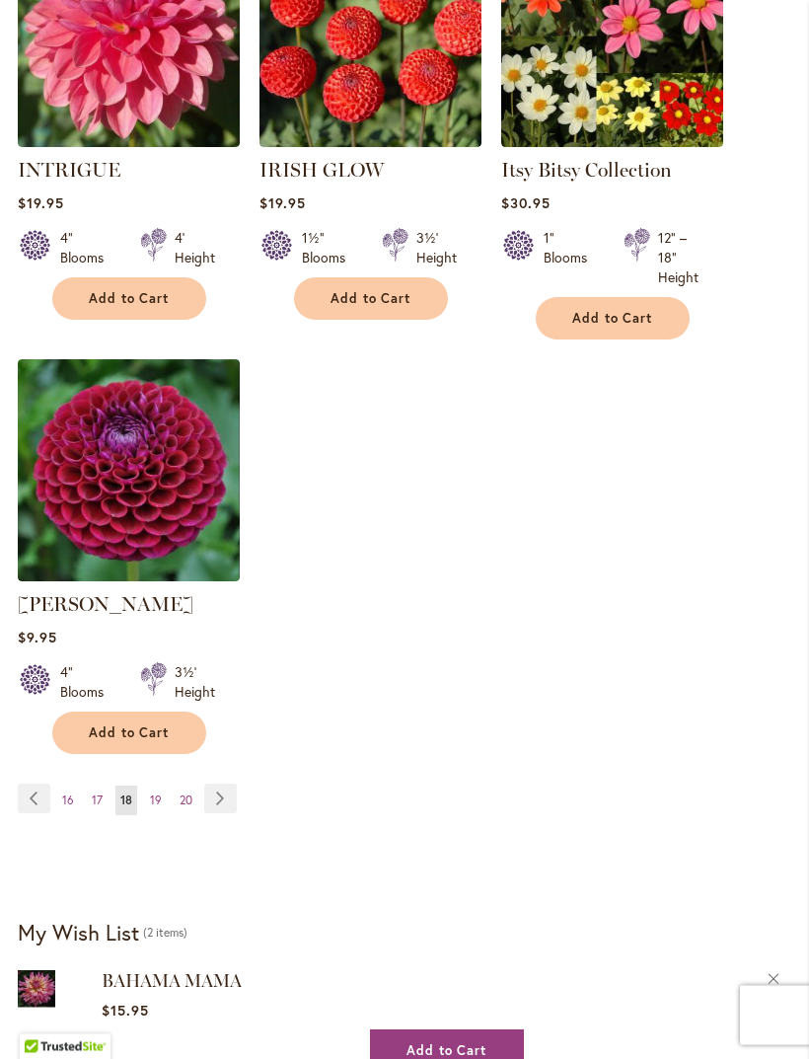
scroll to position [2297, 0]
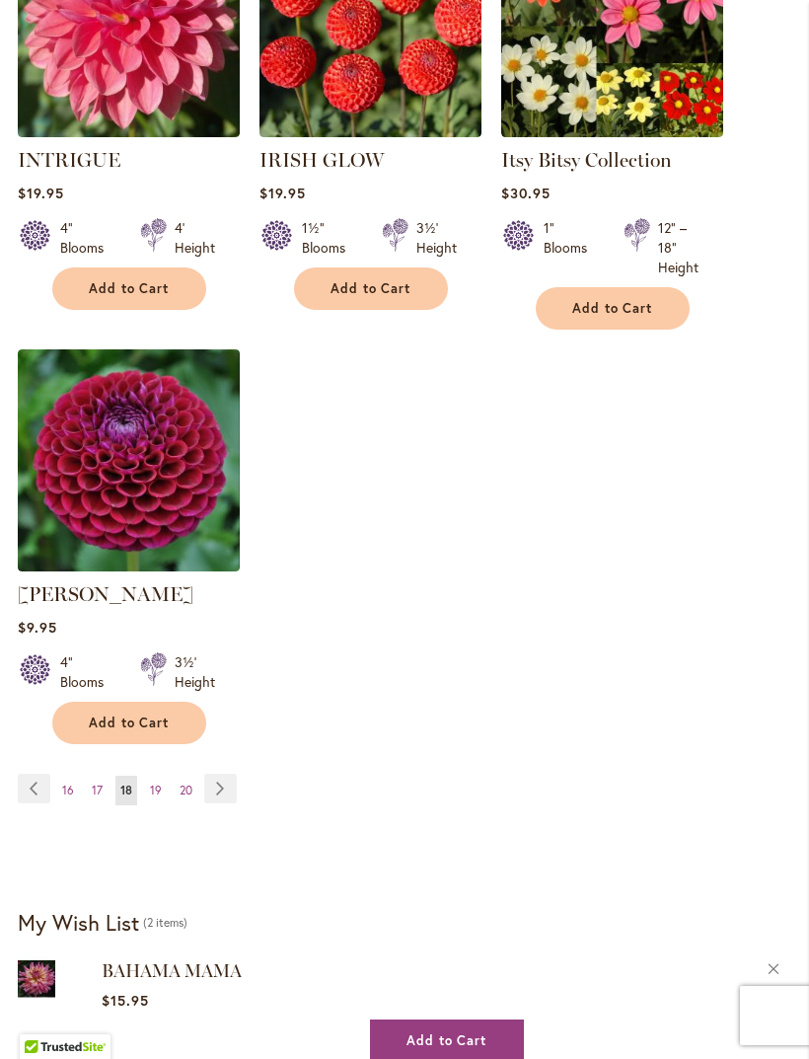
click at [221, 783] on link "Page Next" at bounding box center [220, 789] width 33 height 30
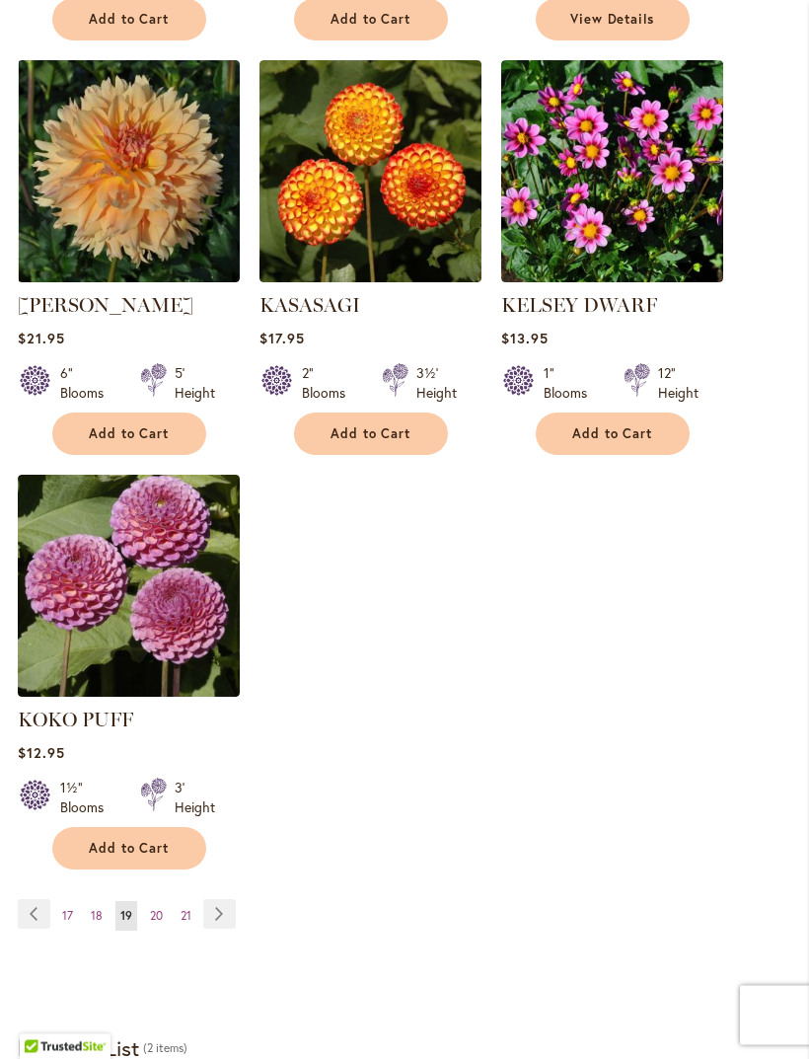
scroll to position [2181, 0]
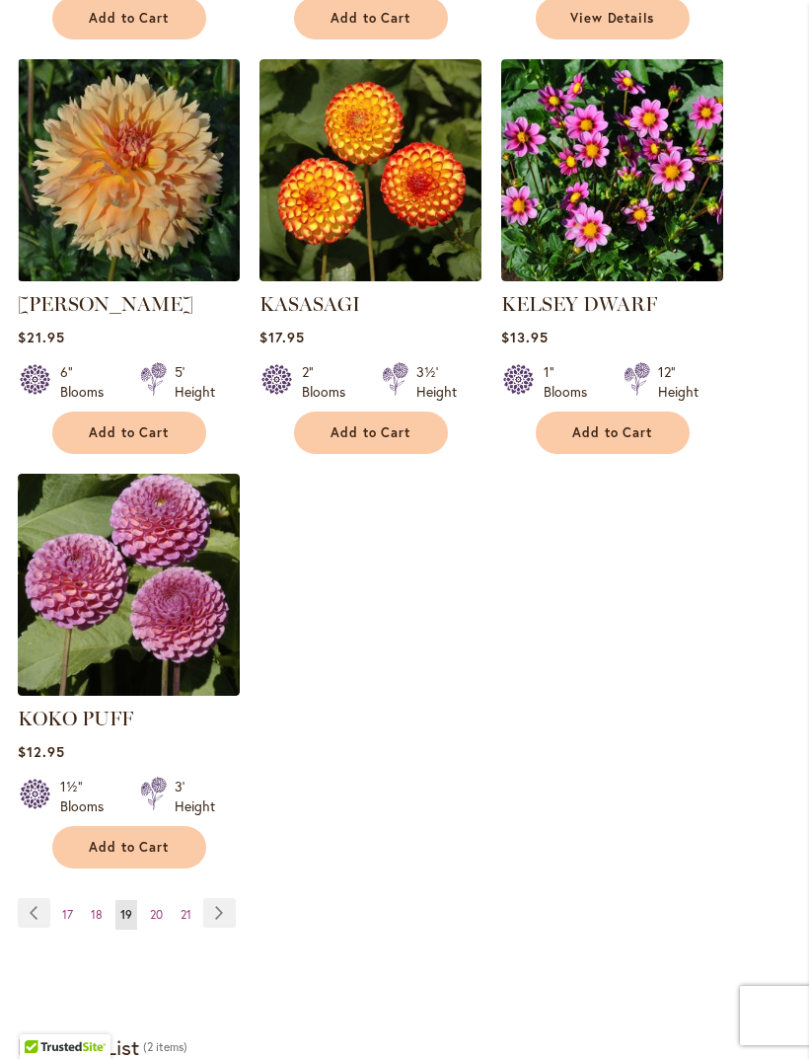
click at [229, 898] on link "Page Next" at bounding box center [219, 913] width 33 height 30
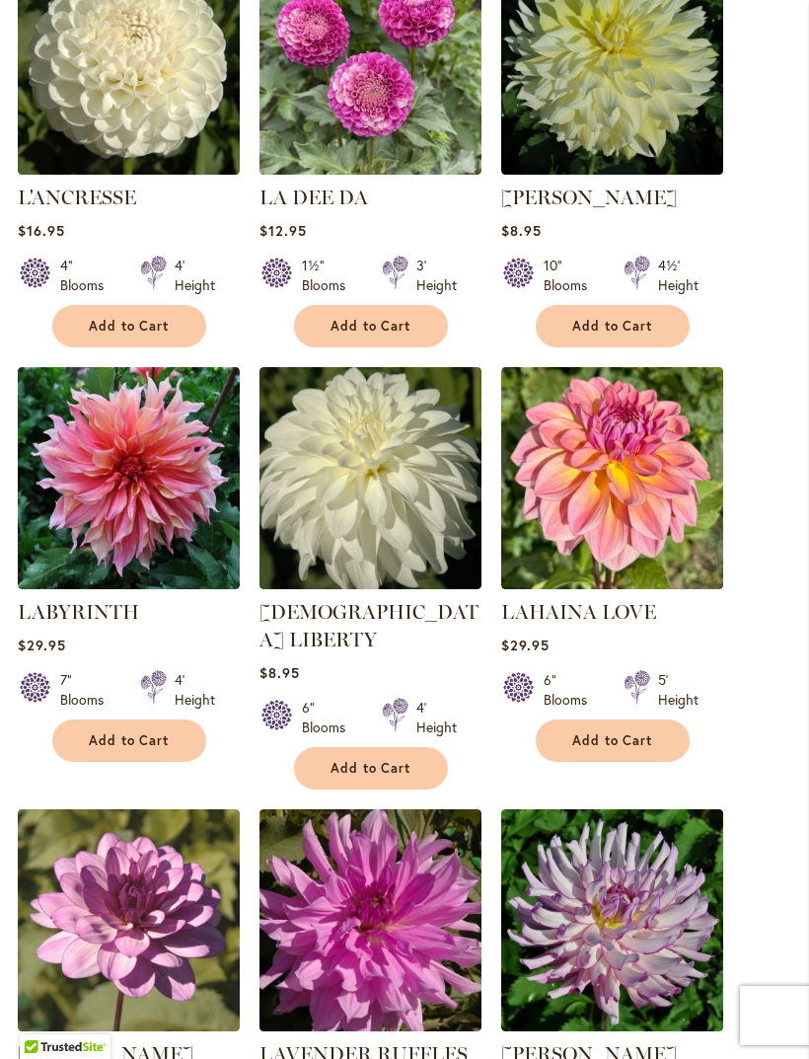
scroll to position [573, 0]
click at [174, 563] on img at bounding box center [129, 479] width 222 height 222
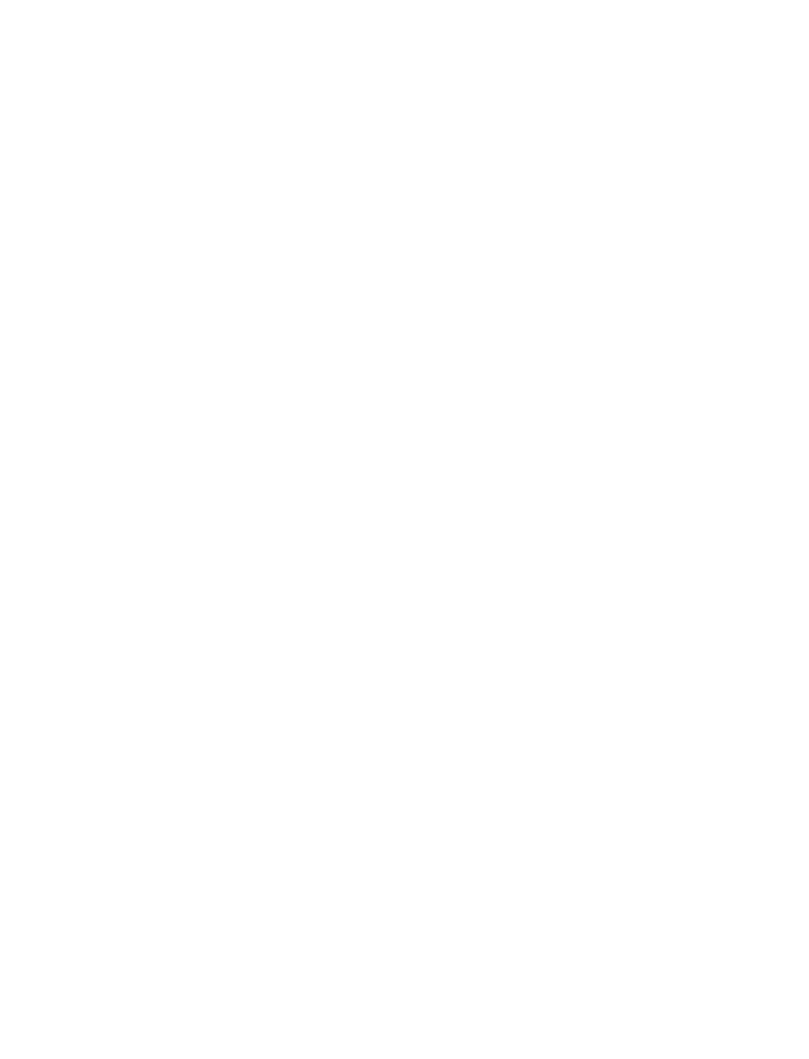
type input "*****"
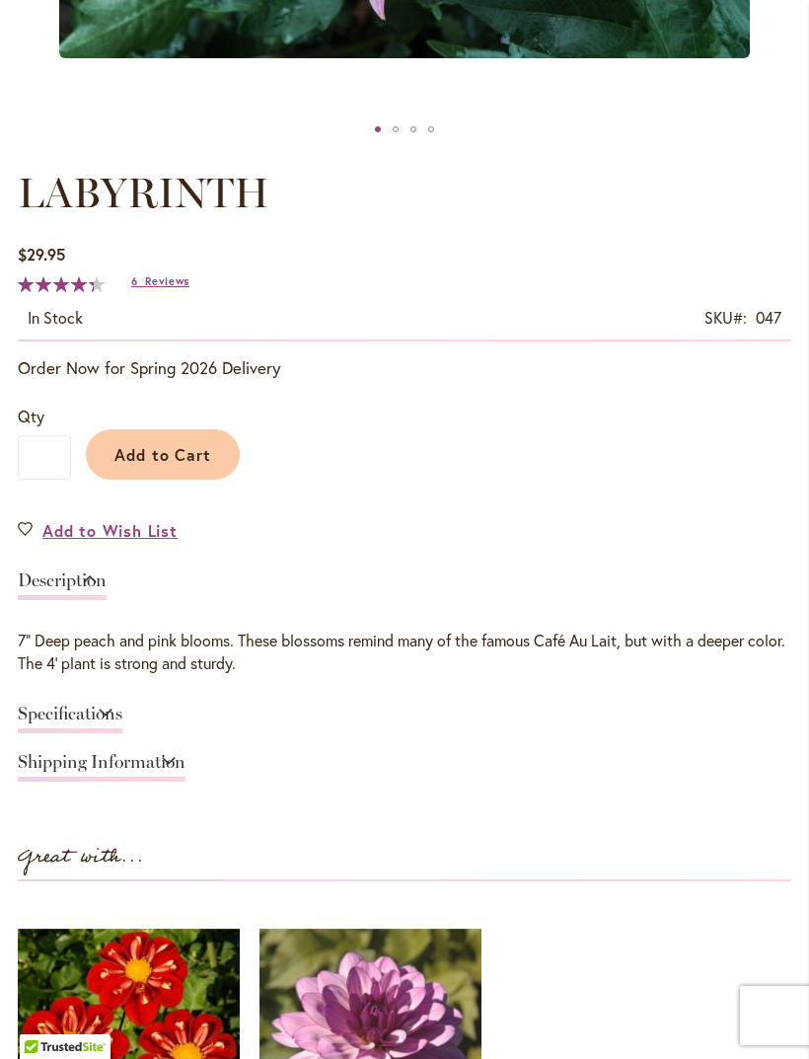
scroll to position [948, 0]
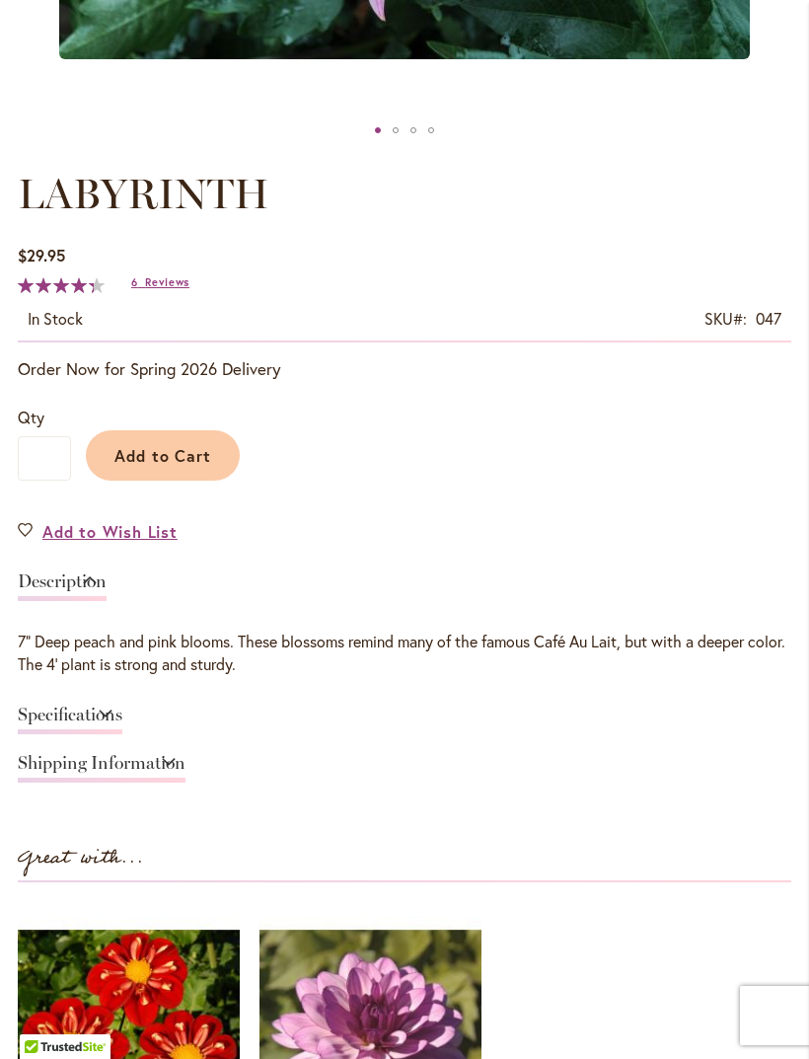
click at [206, 466] on span "Add to Cart" at bounding box center [163, 455] width 98 height 21
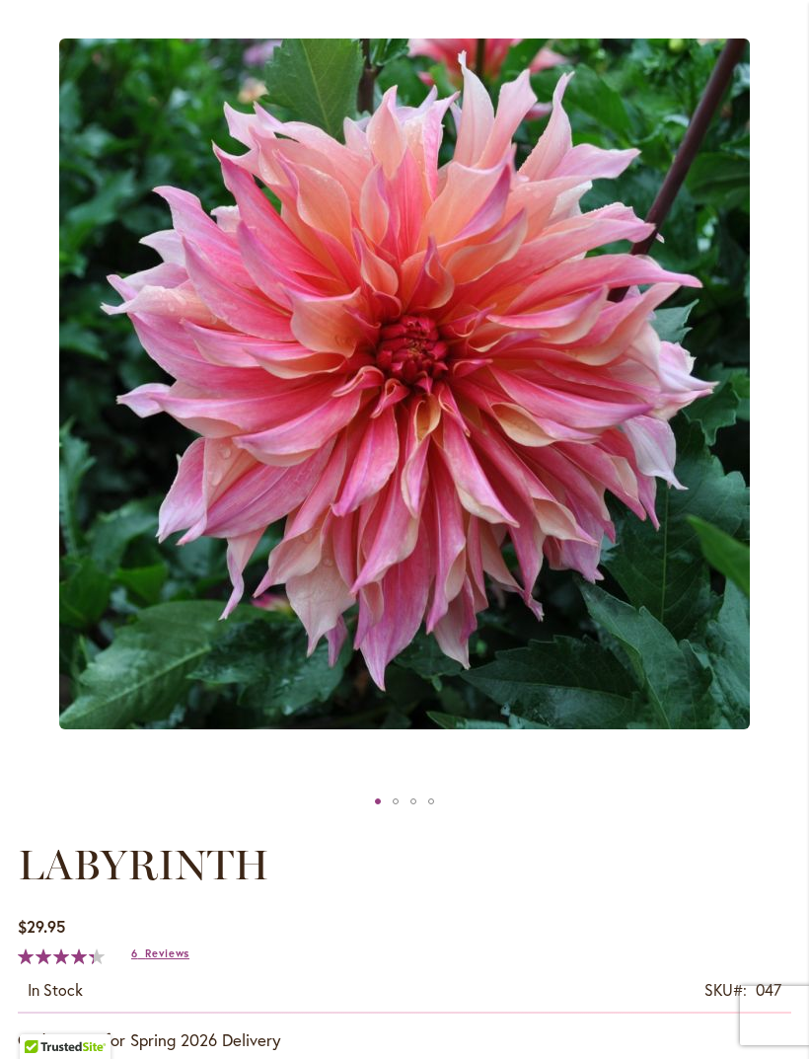
scroll to position [321, 0]
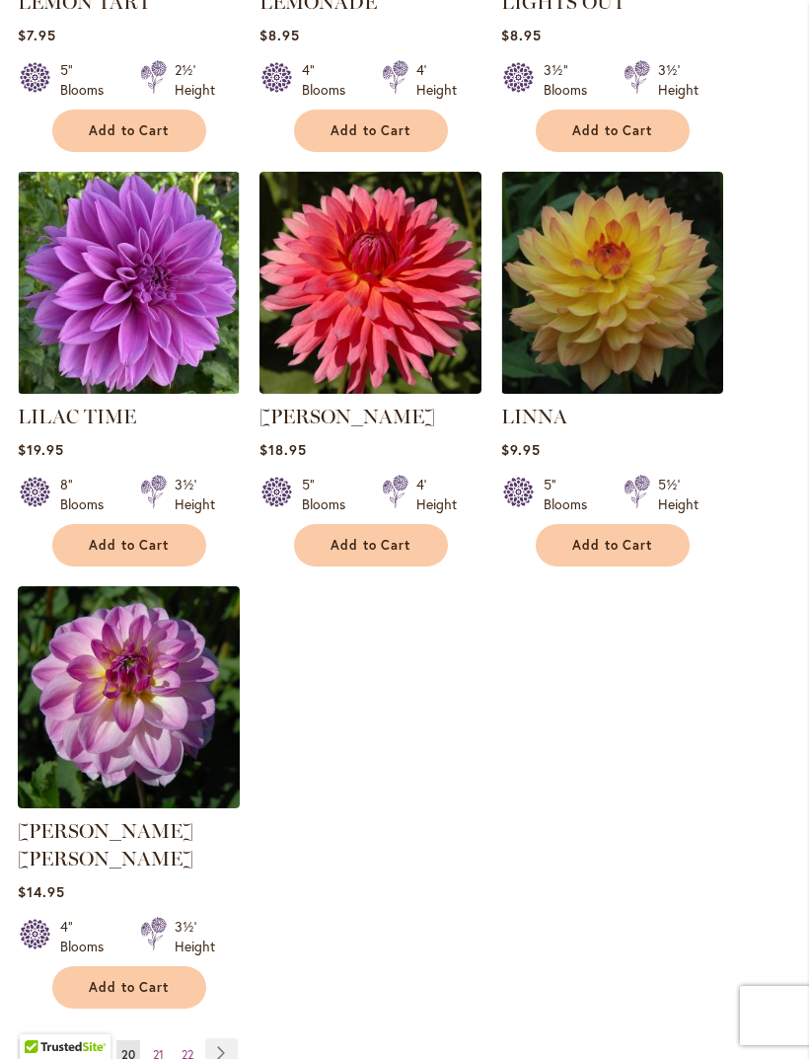
scroll to position [2151, 0]
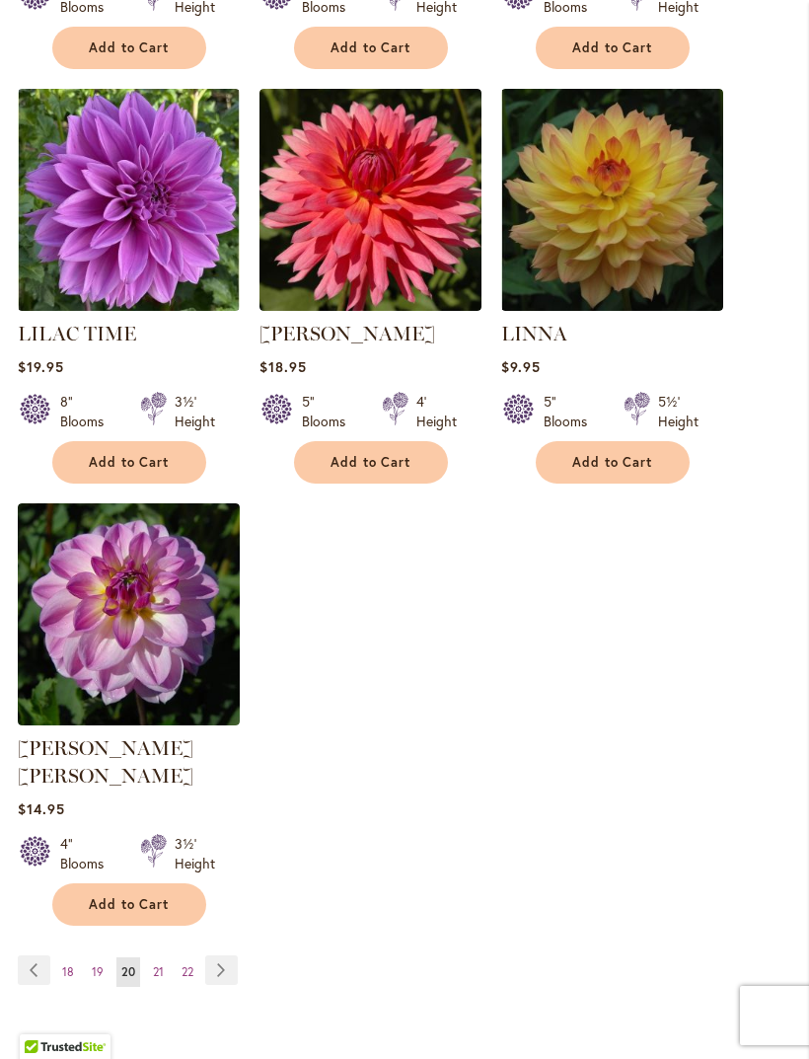
click at [224, 955] on link "Page Next" at bounding box center [221, 970] width 33 height 30
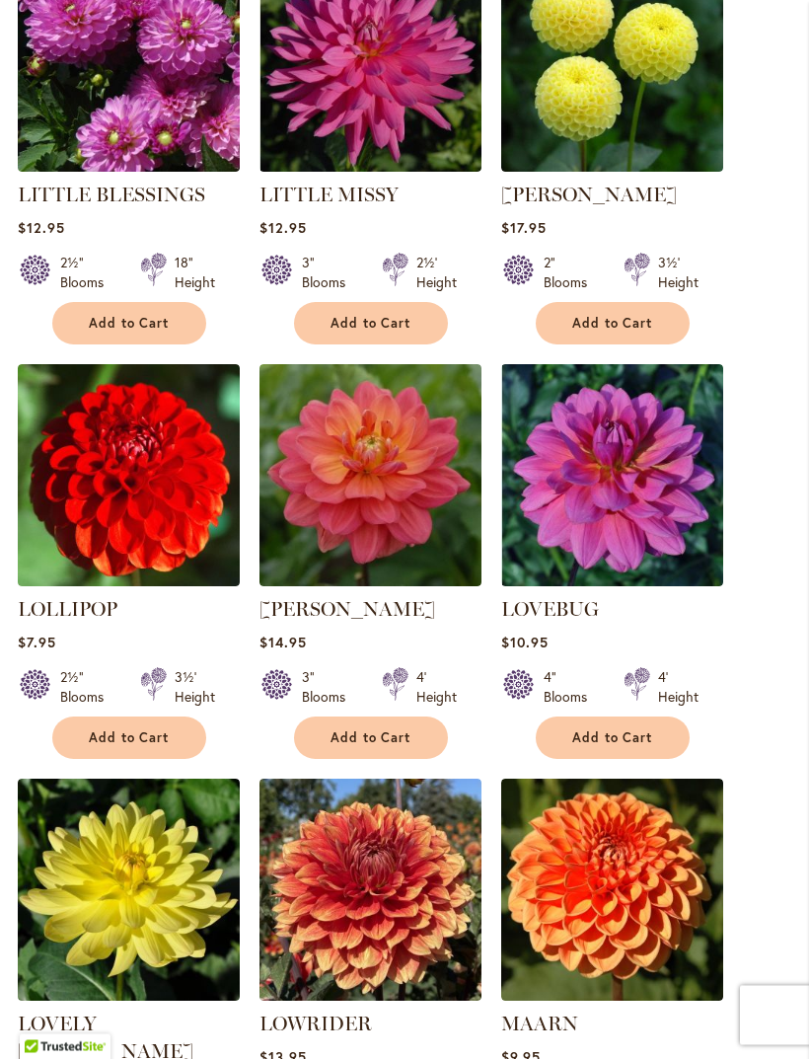
scroll to position [578, 0]
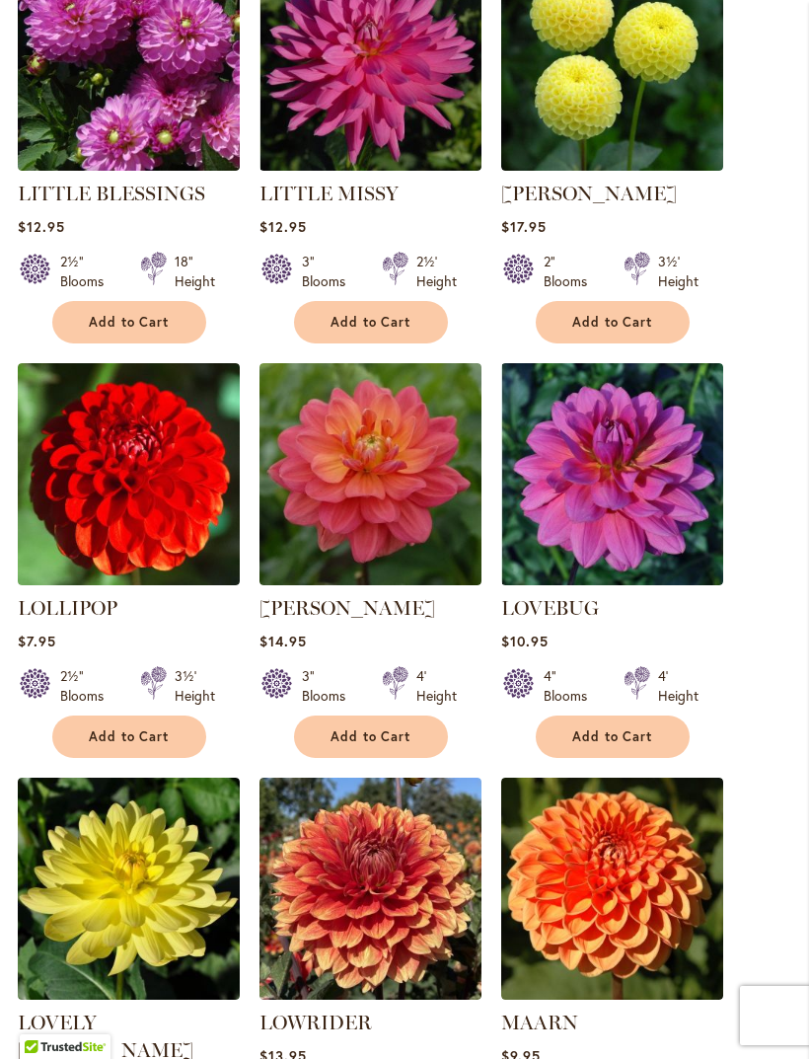
click at [424, 758] on button "Add to Cart" at bounding box center [371, 736] width 154 height 42
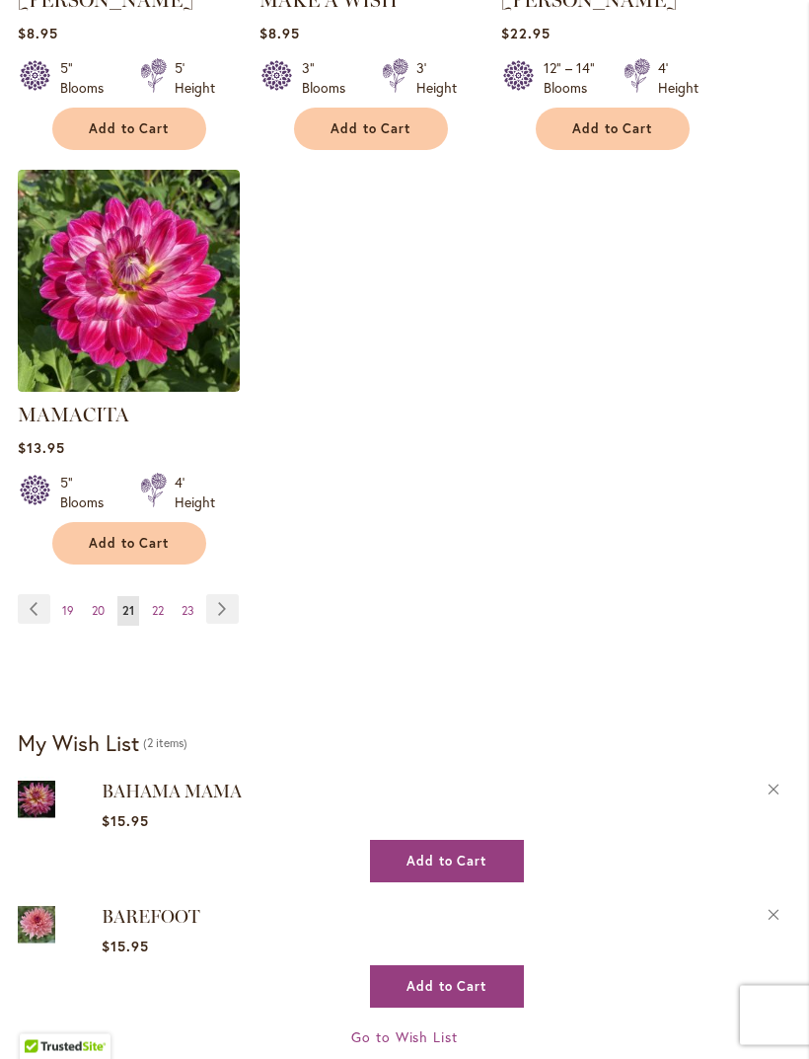
scroll to position [2511, 0]
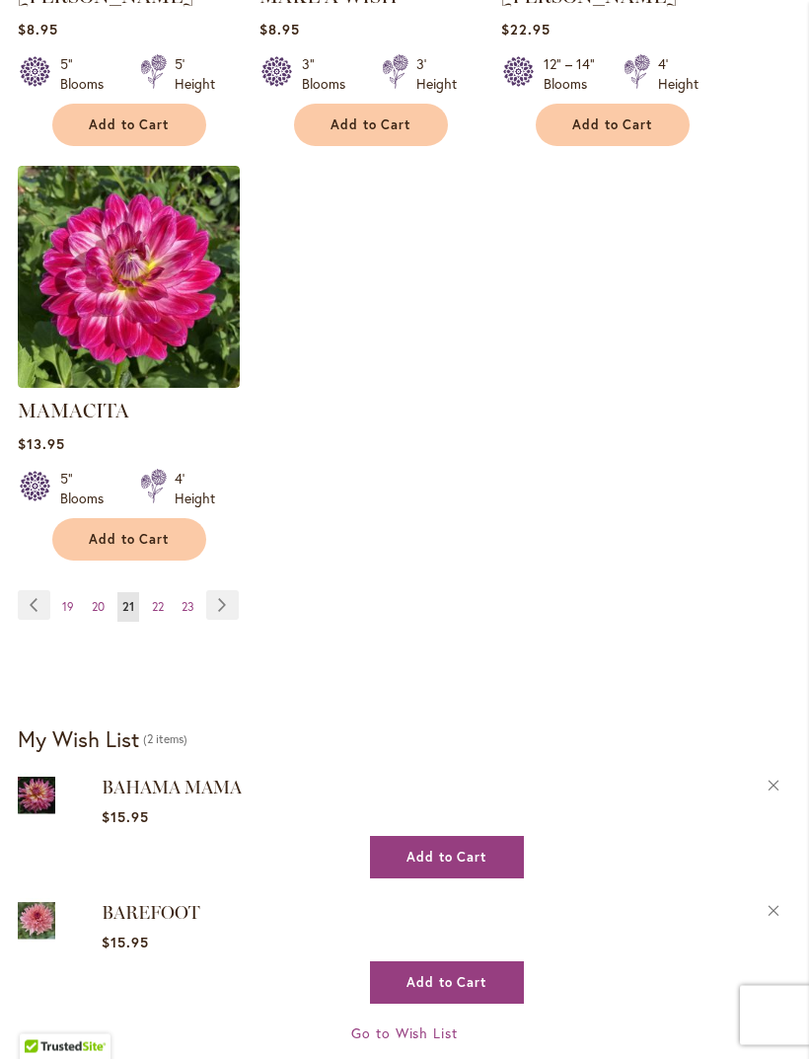
click at [223, 600] on link "Page Next" at bounding box center [222, 606] width 33 height 30
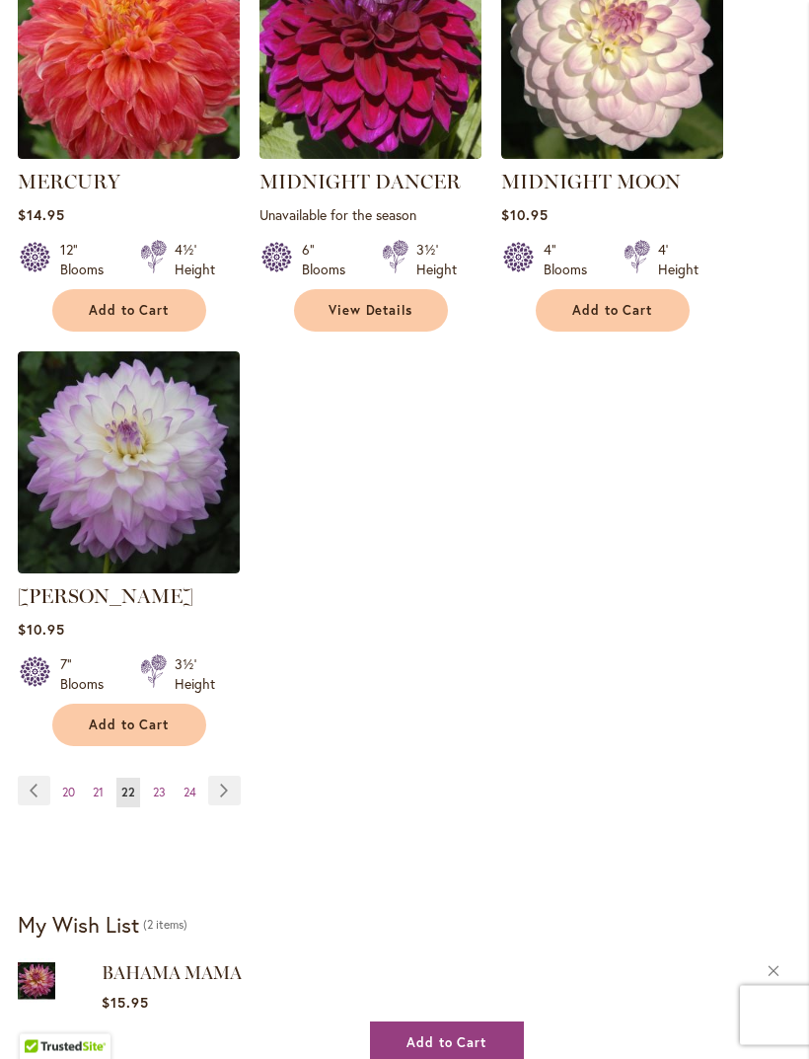
scroll to position [2304, 0]
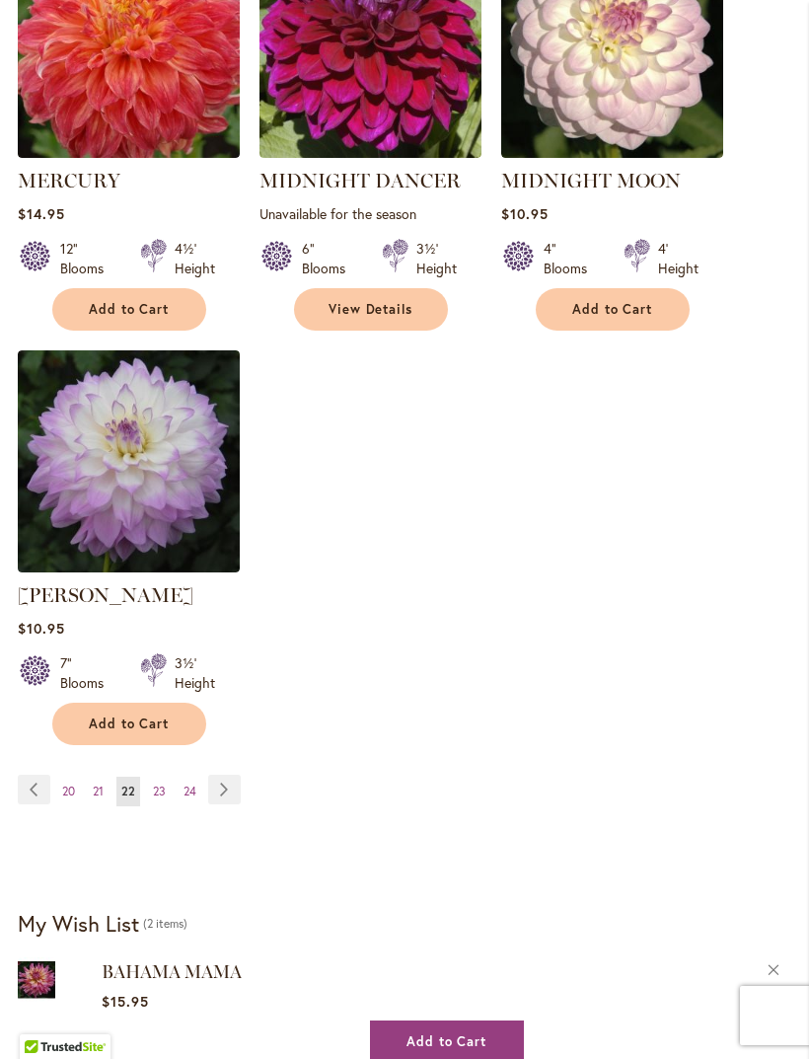
click at [232, 783] on link "Page Next" at bounding box center [224, 790] width 33 height 30
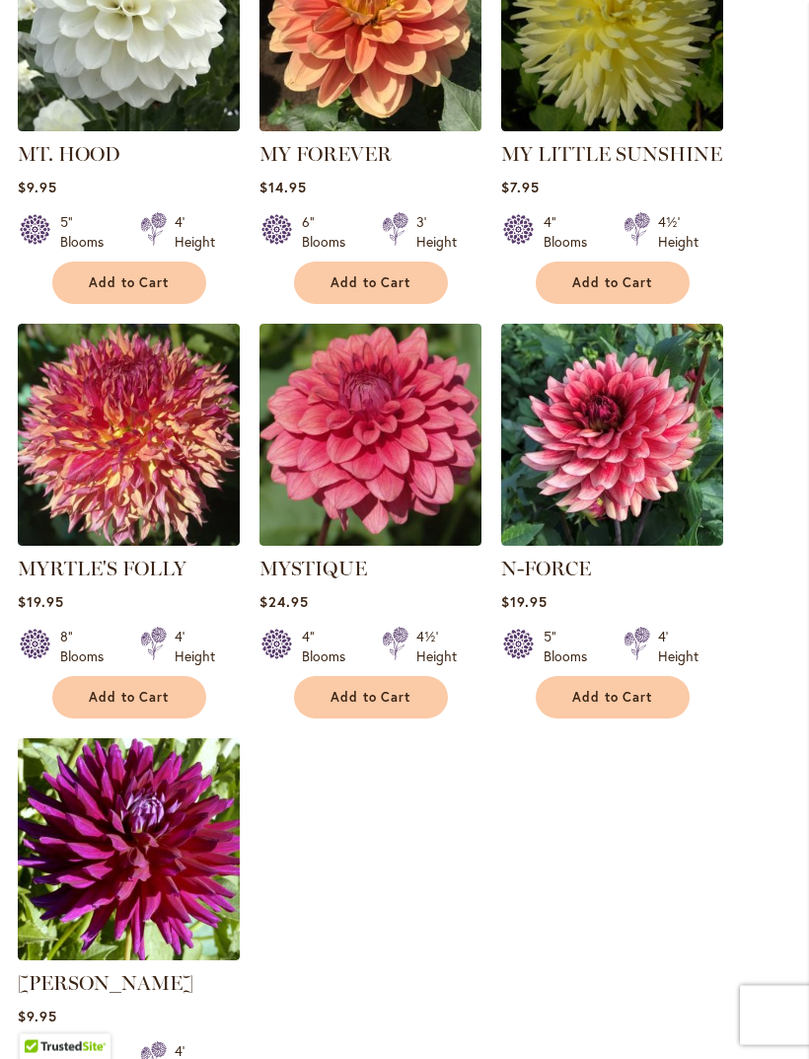
scroll to position [1916, 0]
click at [182, 676] on button "Add to Cart" at bounding box center [129, 697] width 154 height 42
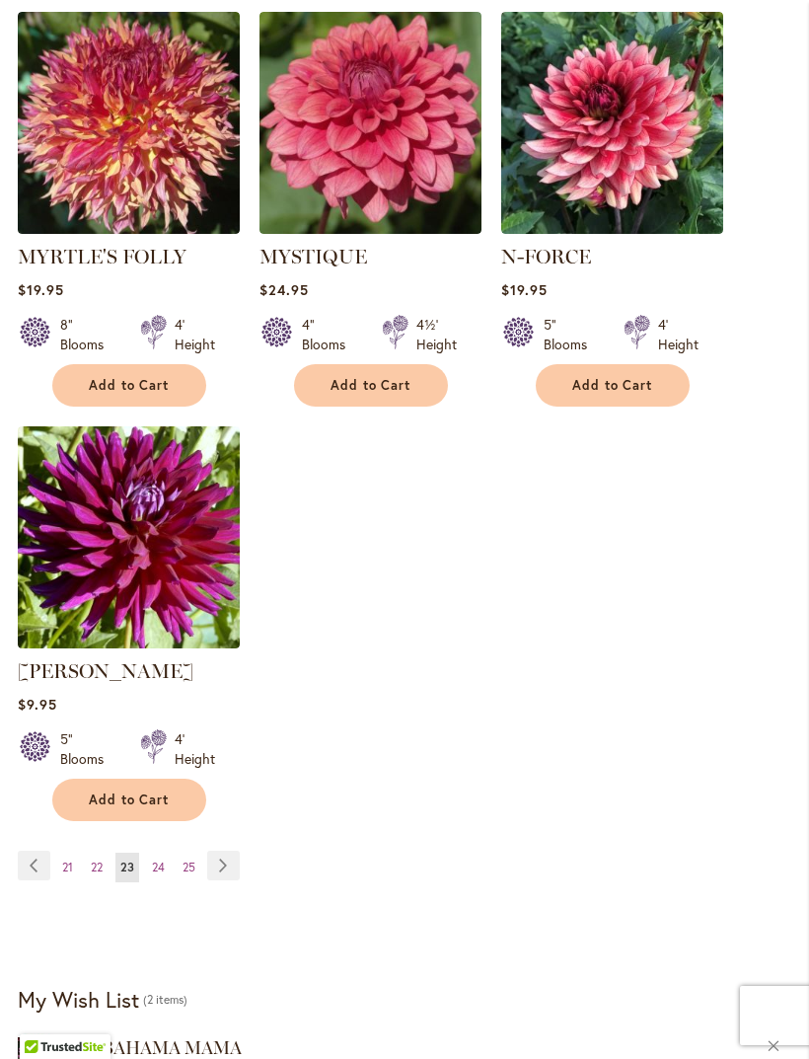
scroll to position [2318, 0]
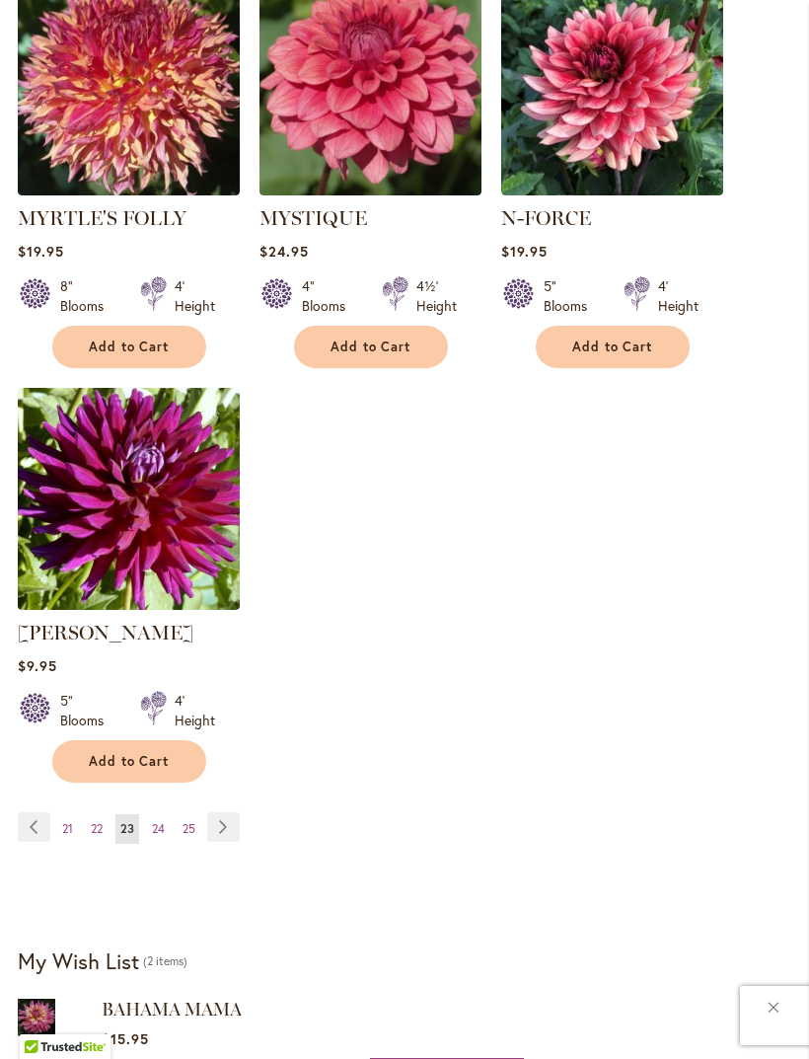
click at [227, 812] on link "Page Next" at bounding box center [223, 827] width 33 height 30
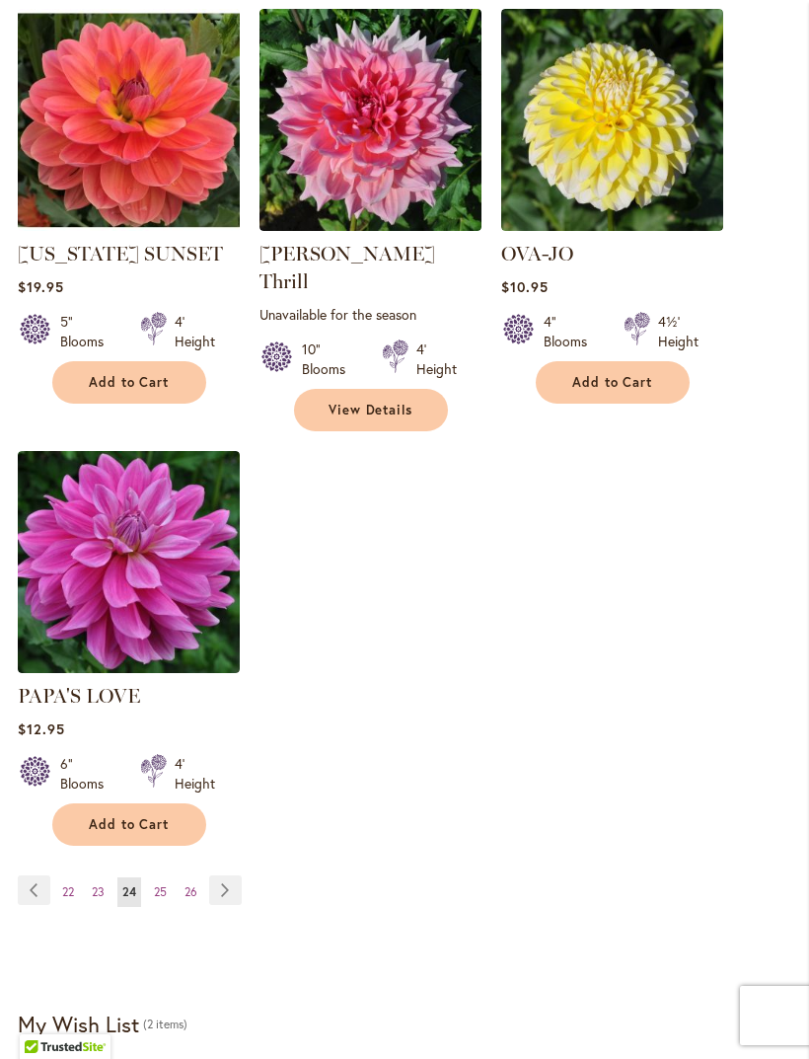
scroll to position [2177, 0]
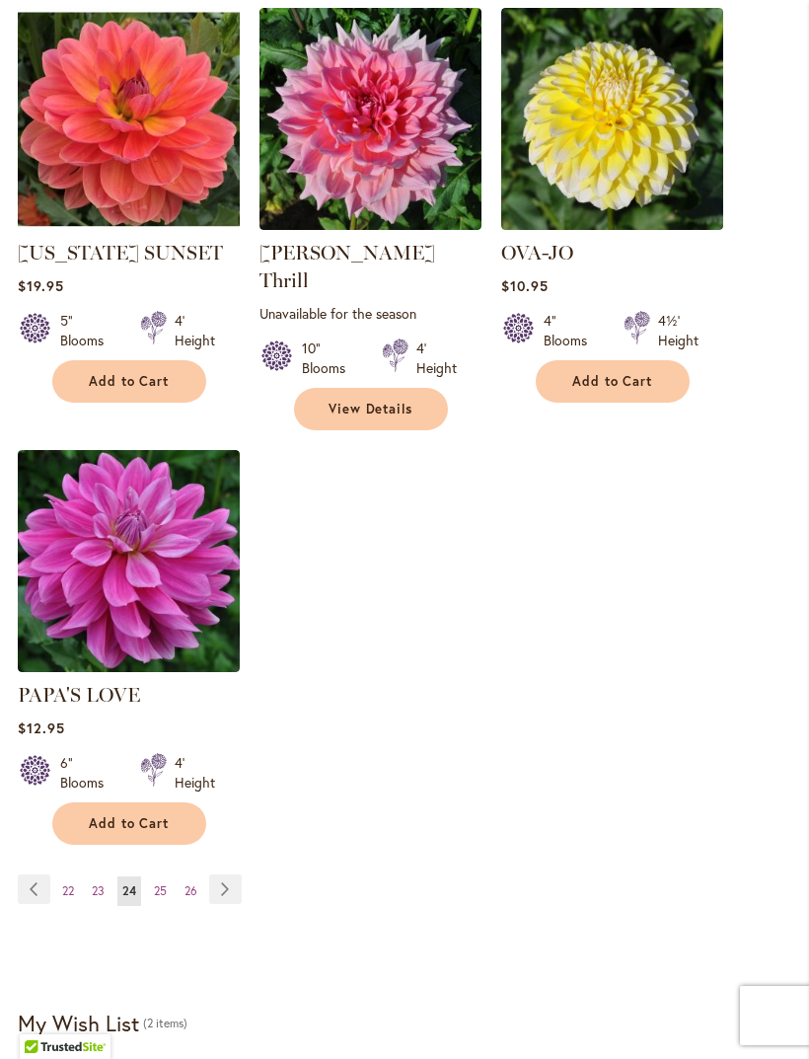
click at [227, 891] on link "Page Next" at bounding box center [225, 889] width 33 height 30
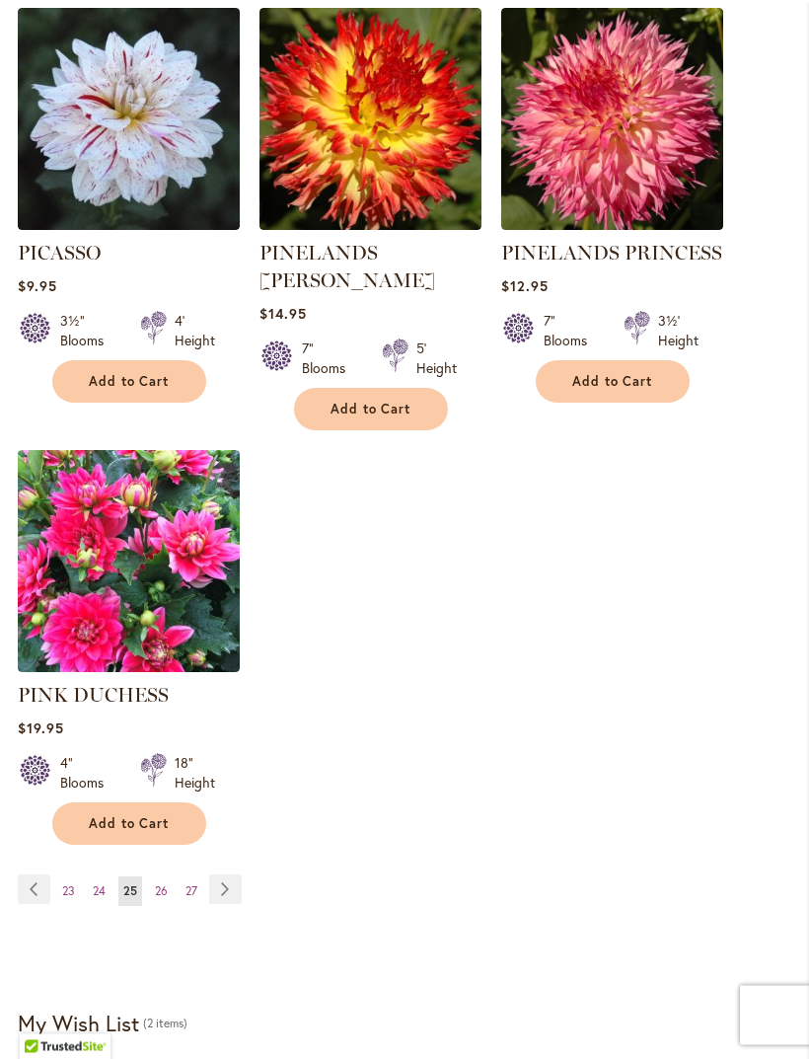
scroll to position [2261, 0]
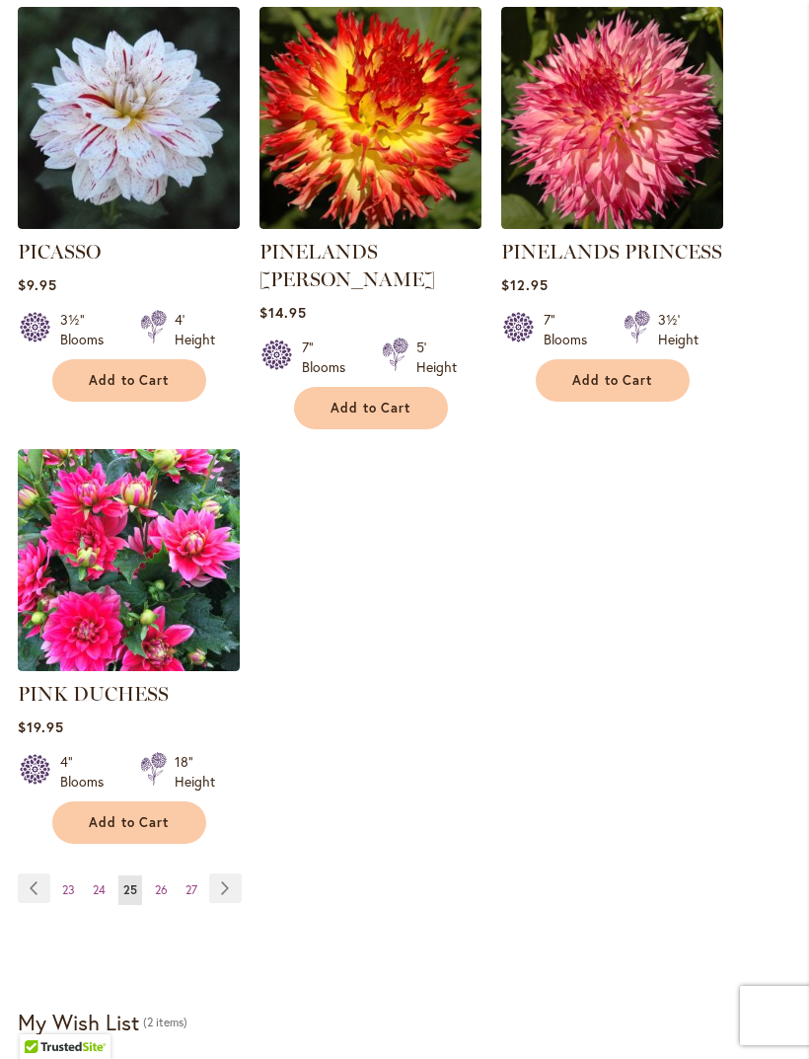
click at [229, 873] on link "Page Next" at bounding box center [225, 888] width 33 height 30
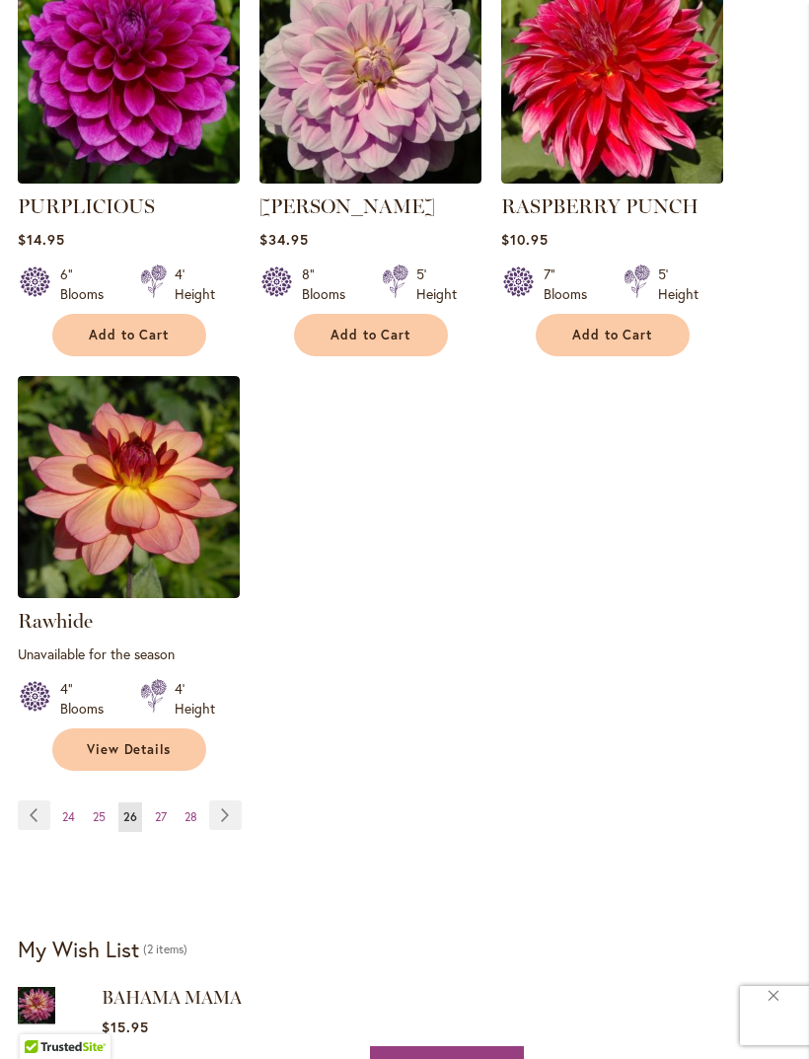
scroll to position [2261, 0]
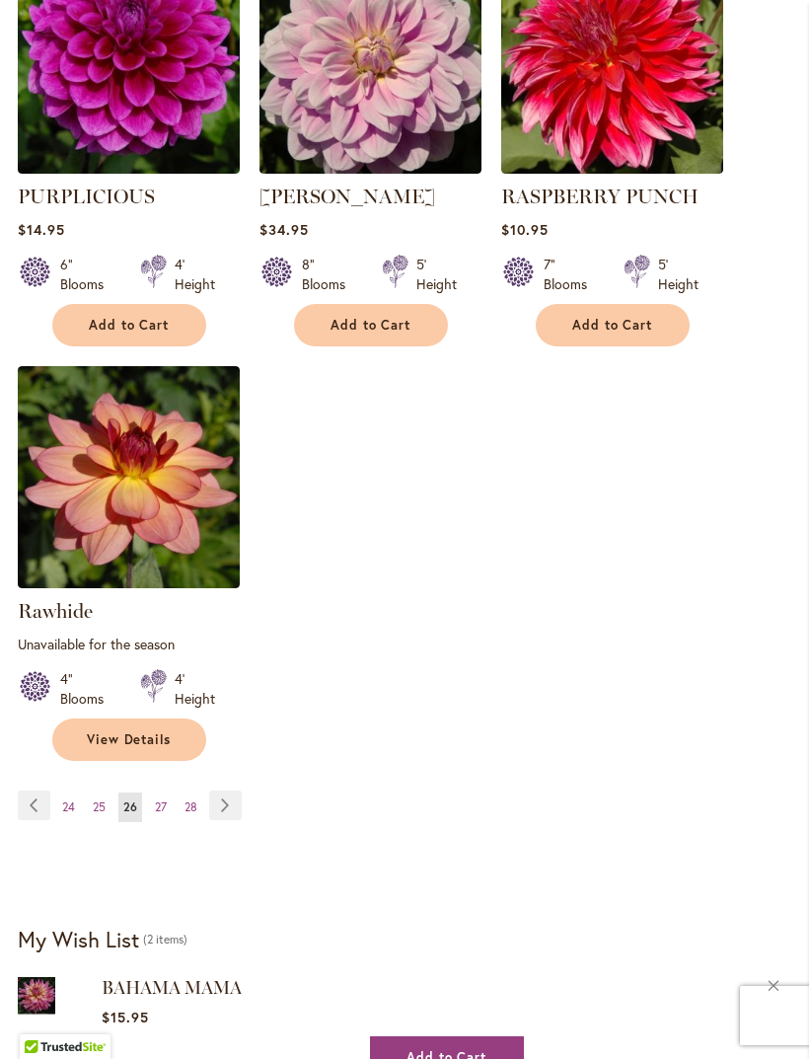
click at [229, 820] on link "Page Next" at bounding box center [225, 805] width 33 height 30
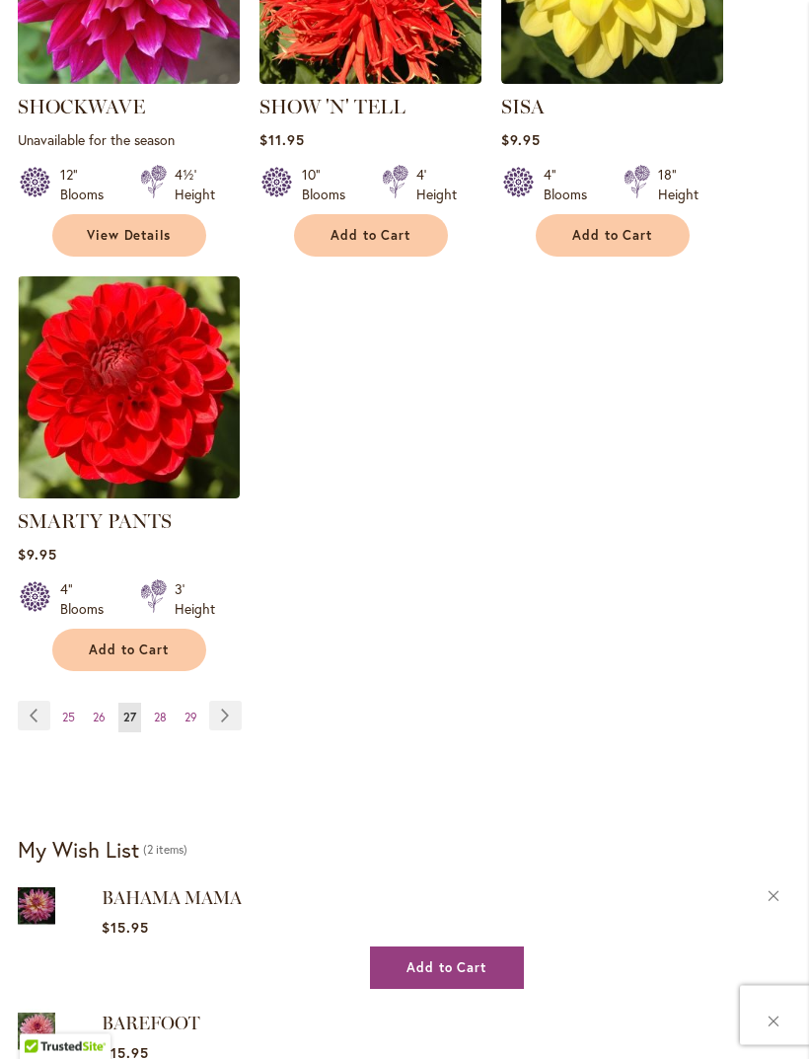
scroll to position [2350, 0]
click at [234, 709] on link "Page Next" at bounding box center [225, 716] width 33 height 30
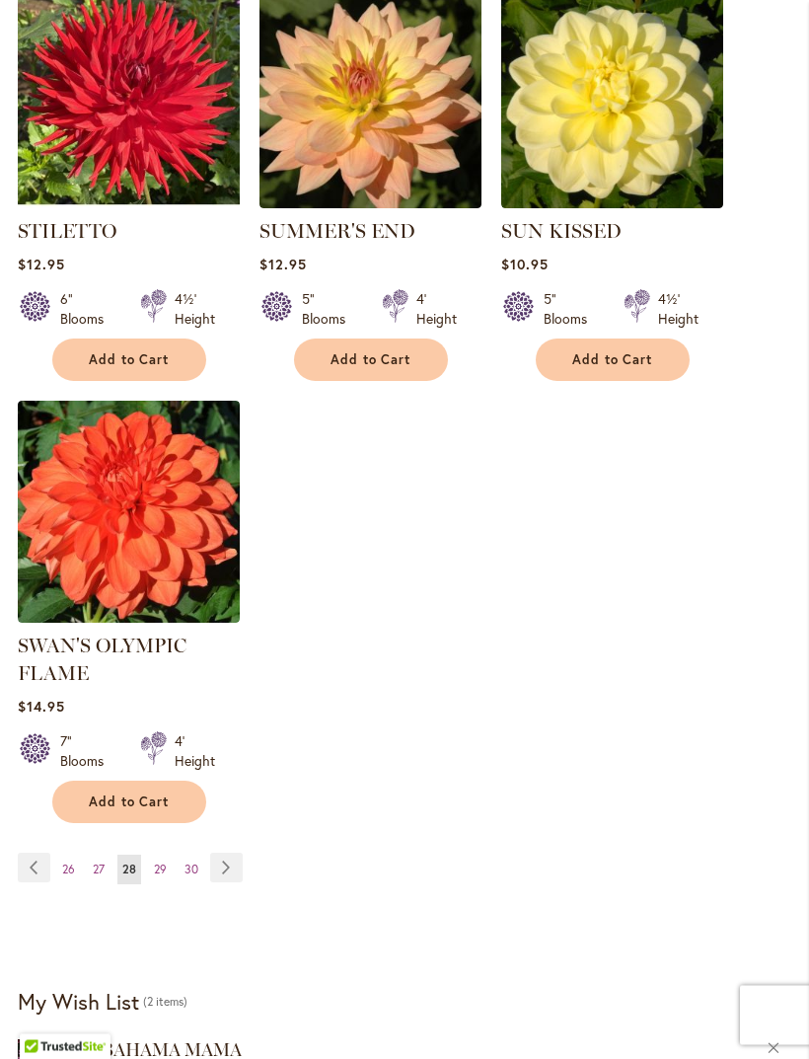
scroll to position [2199, 0]
click at [226, 882] on link "Page Next" at bounding box center [226, 868] width 33 height 30
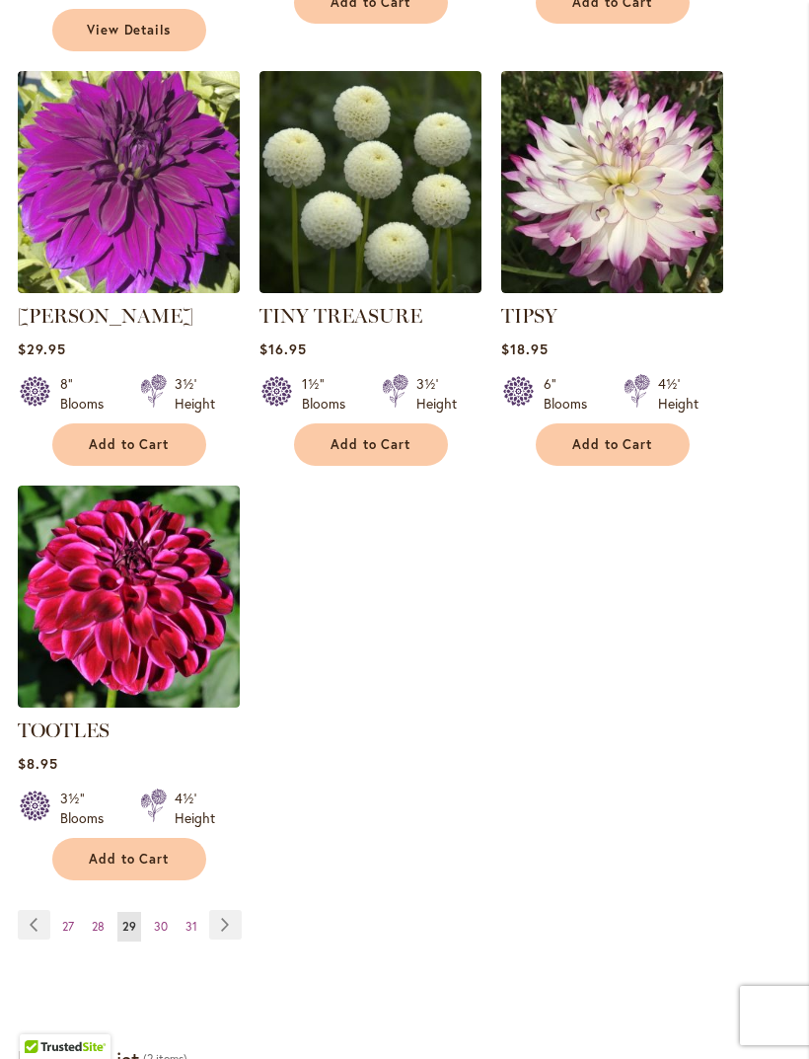
scroll to position [2145, 0]
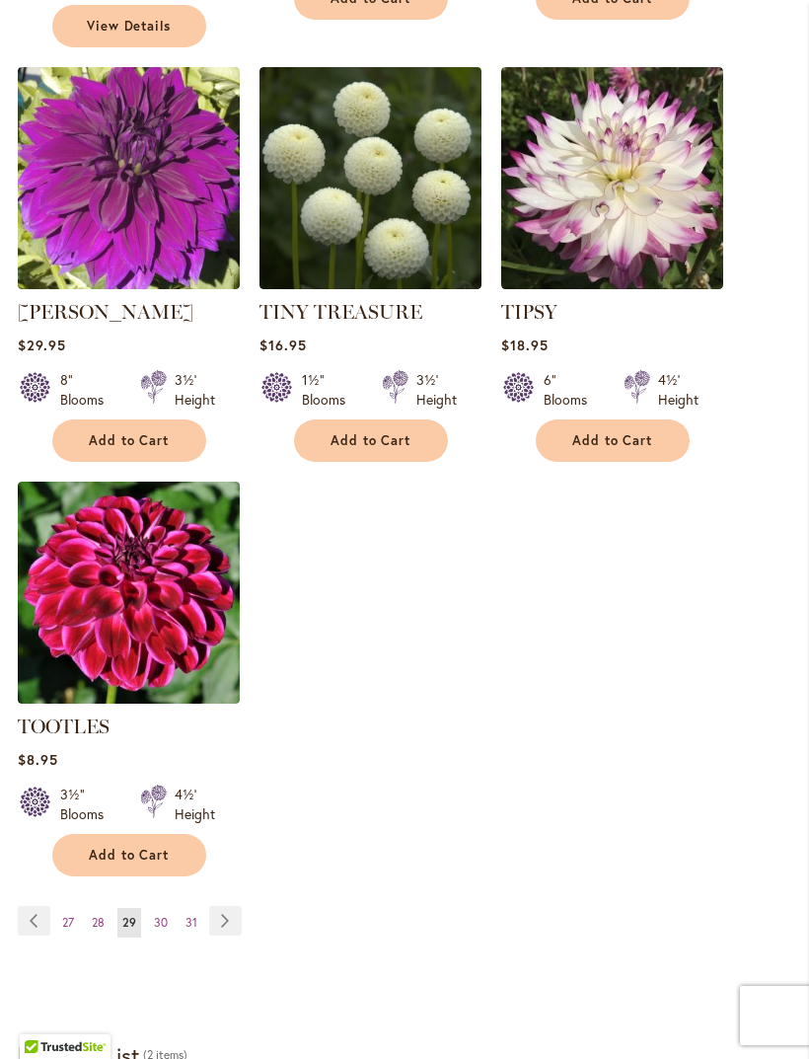
click at [225, 917] on link "Page Next" at bounding box center [225, 921] width 33 height 30
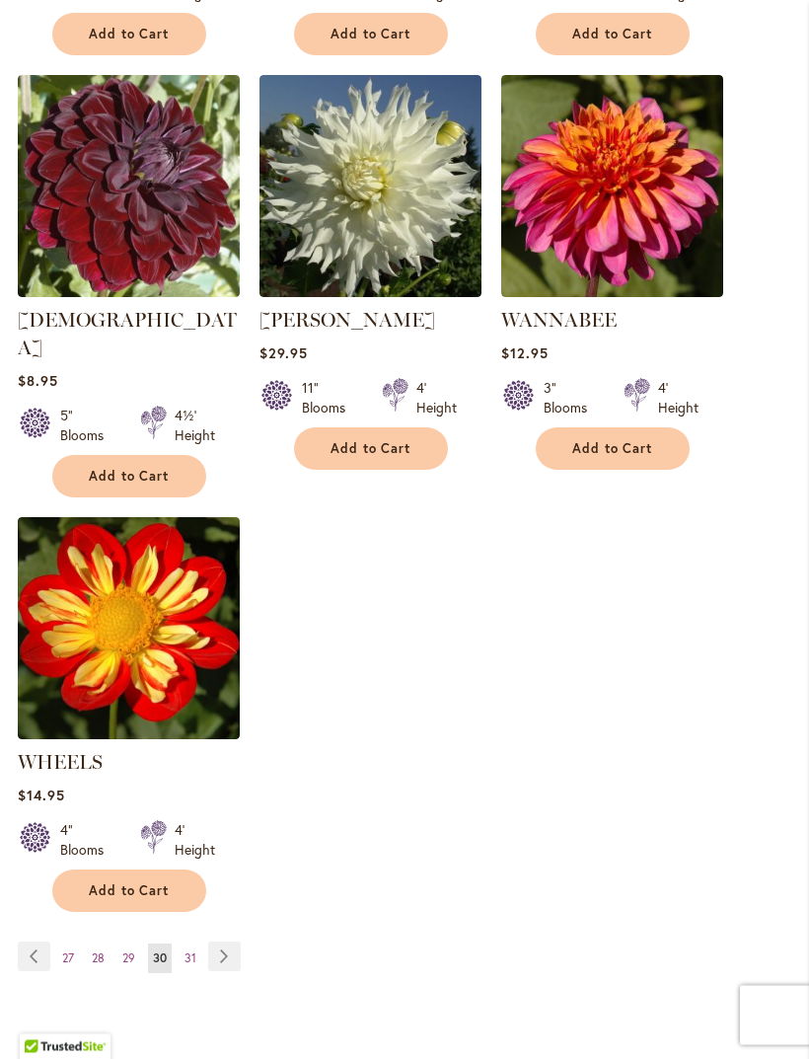
scroll to position [2116, 0]
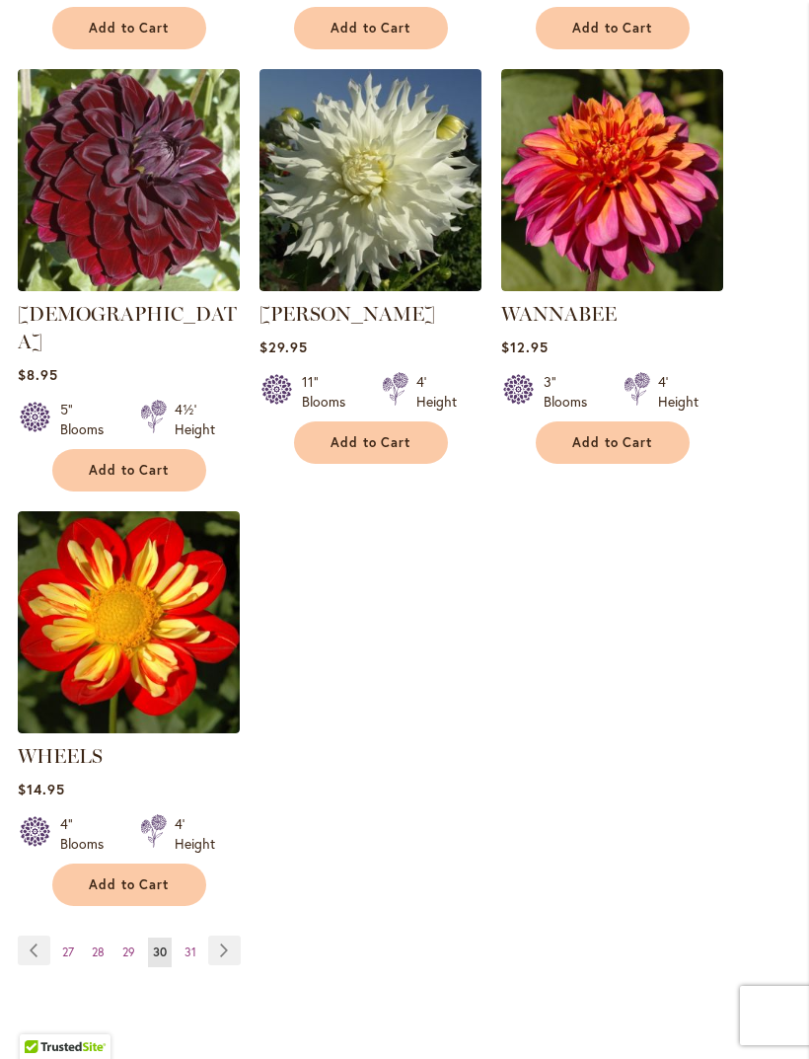
click at [224, 943] on link "Page Next" at bounding box center [224, 950] width 33 height 30
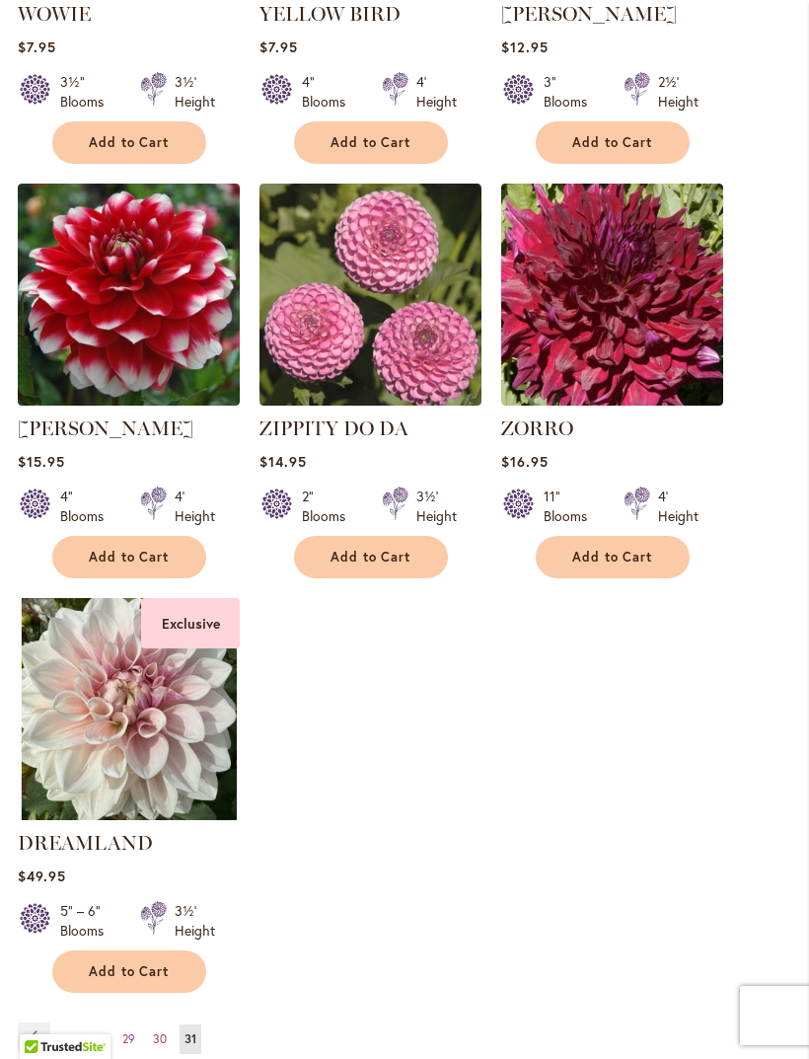
scroll to position [1586, 0]
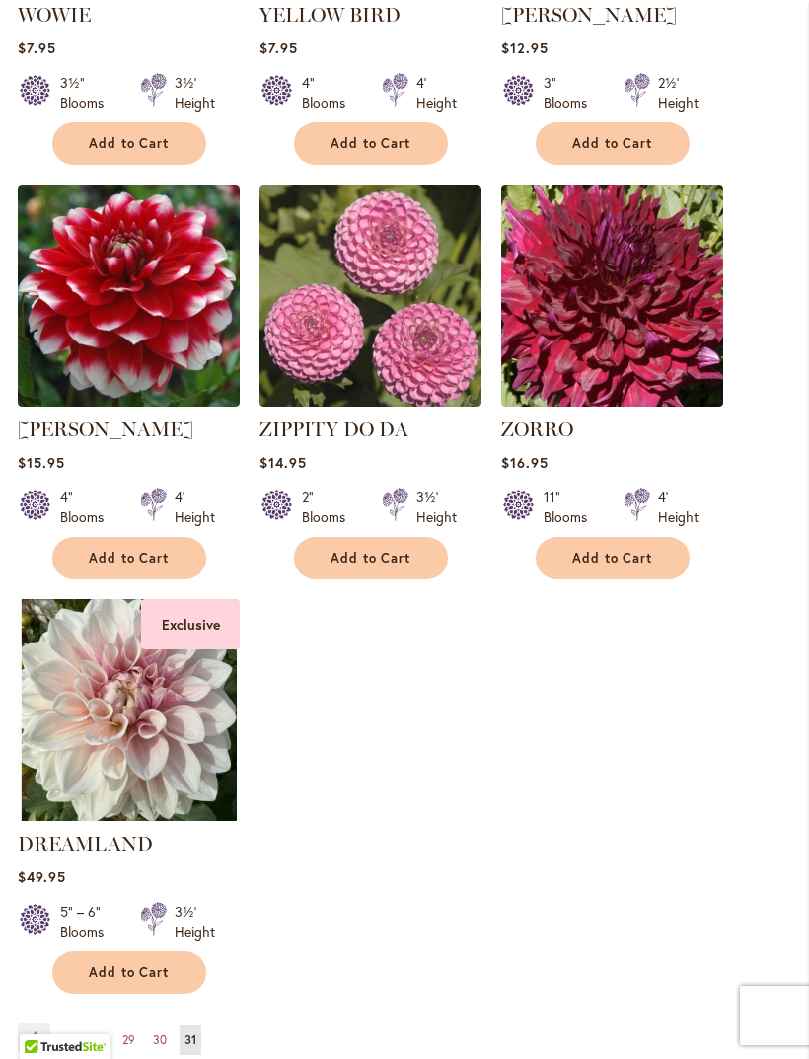
click at [671, 577] on button "Add to Cart" at bounding box center [613, 558] width 154 height 42
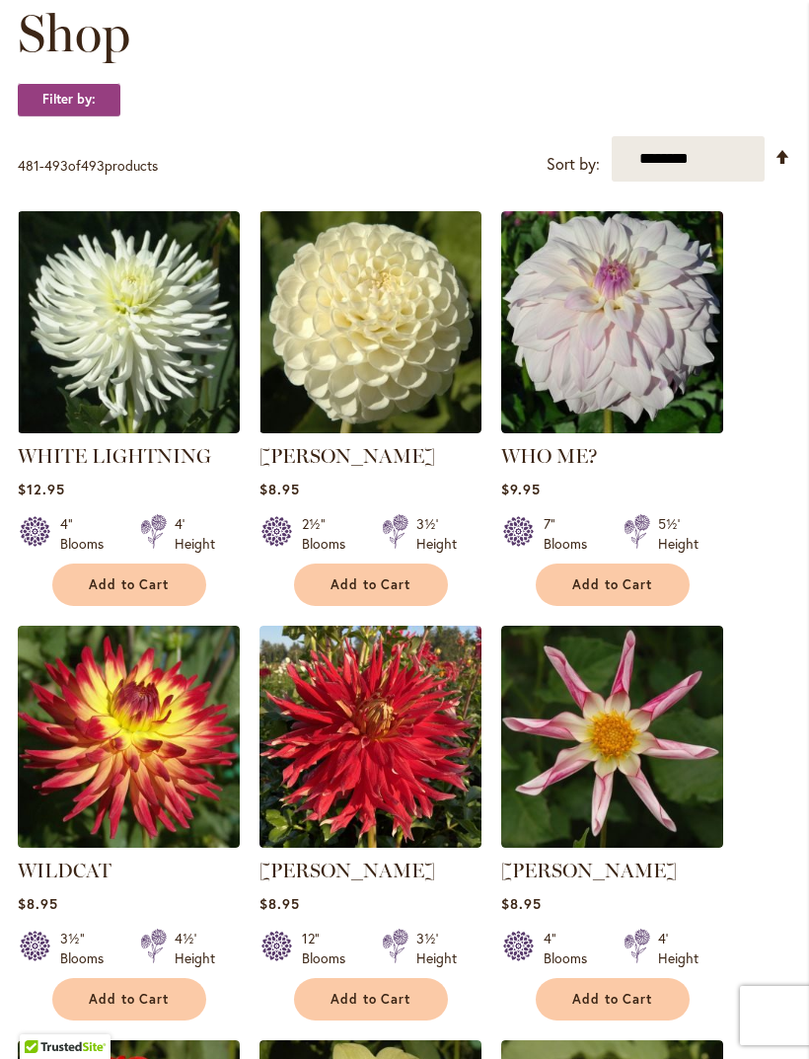
scroll to position [0, 0]
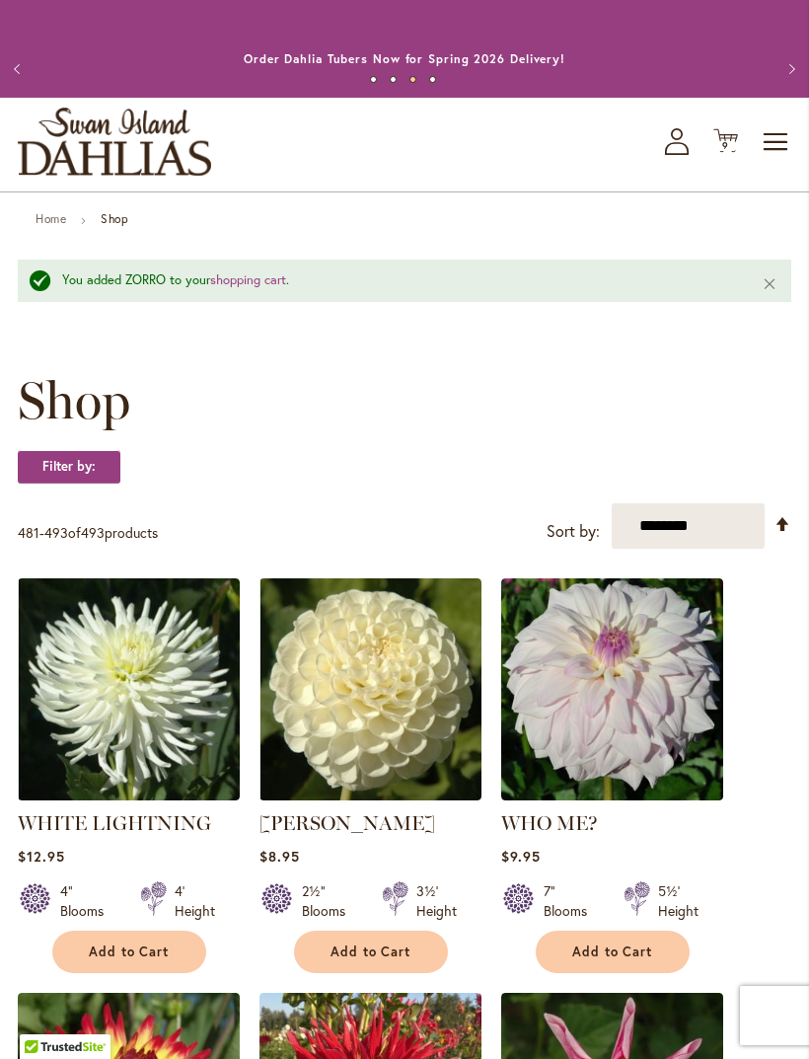
click at [730, 151] on span "9 9 items" at bounding box center [726, 146] width 20 height 10
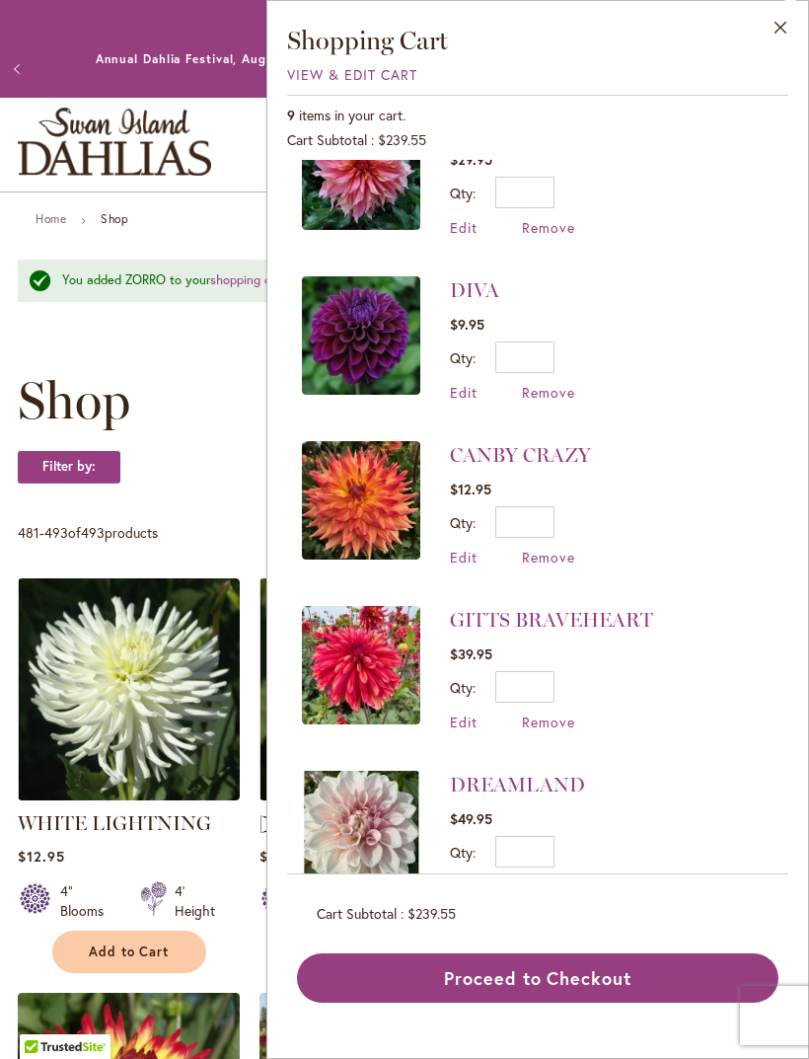
scroll to position [556, 0]
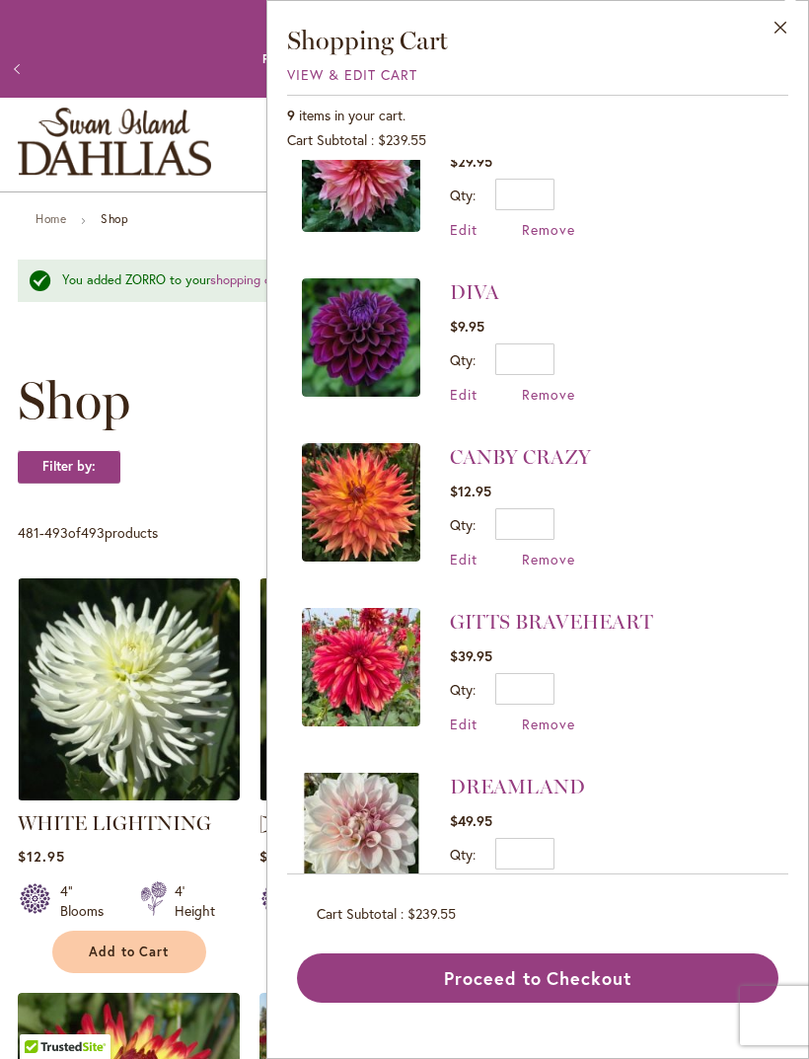
click at [556, 720] on span "Remove" at bounding box center [548, 723] width 53 height 19
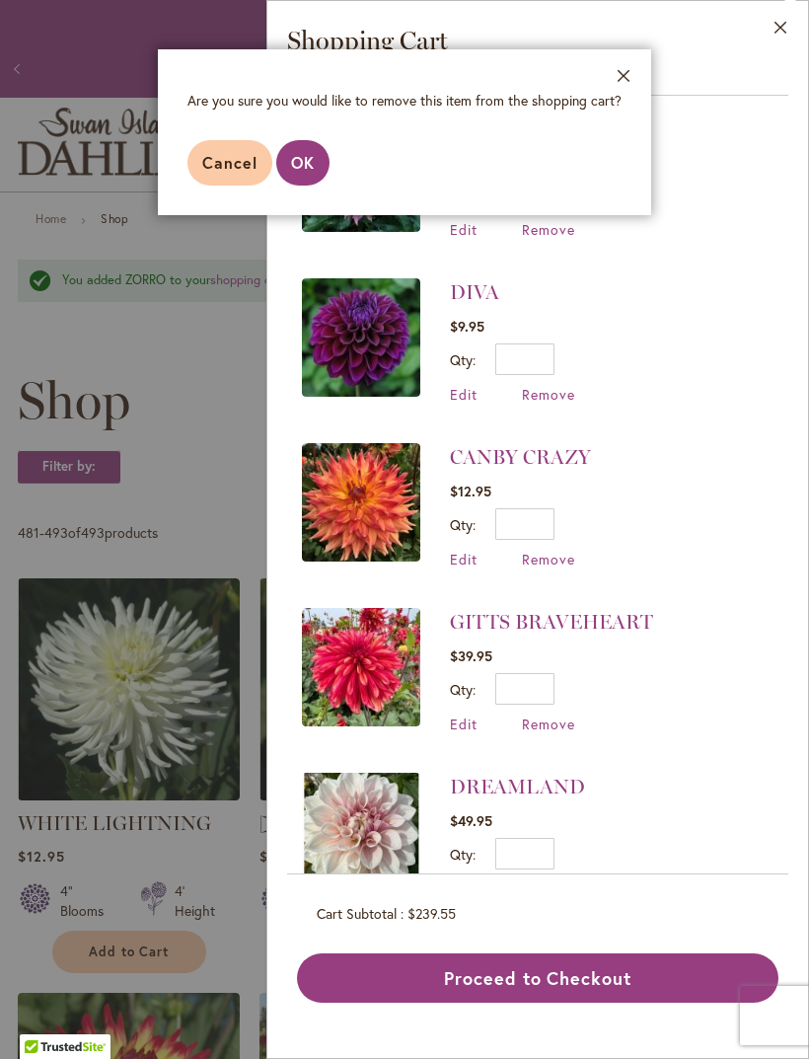
click at [312, 166] on span "OK" at bounding box center [303, 162] width 24 height 21
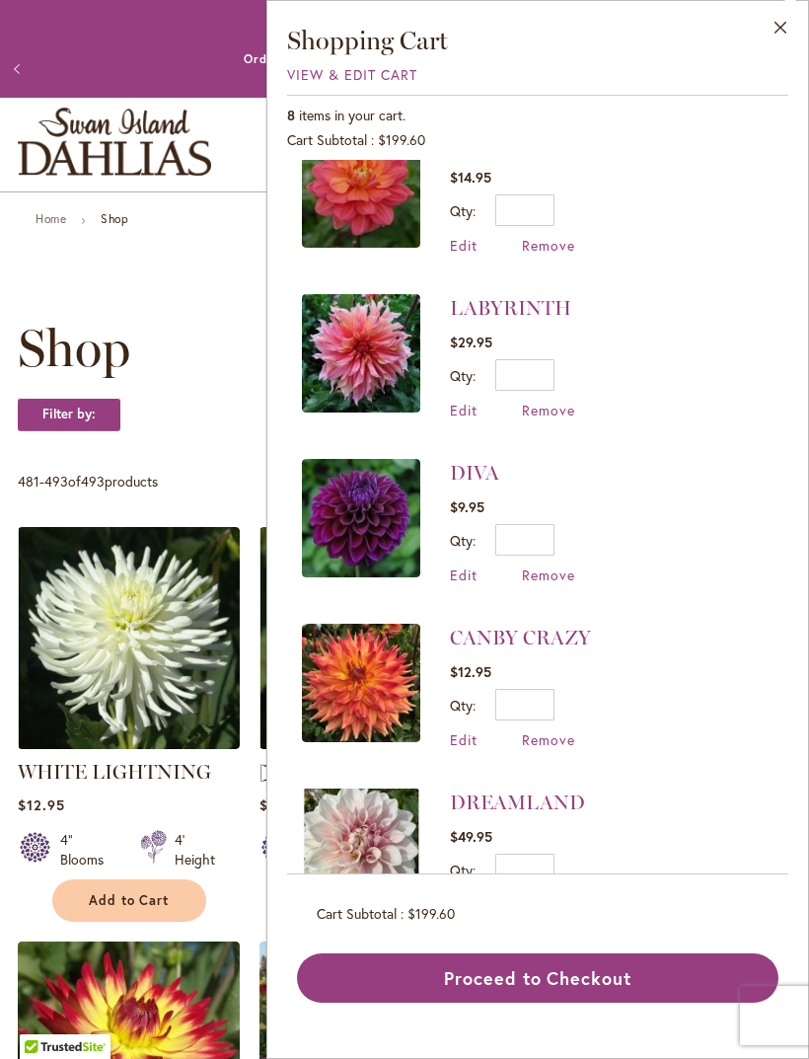
scroll to position [376, 0]
click at [566, 736] on span "Remove" at bounding box center [548, 738] width 53 height 19
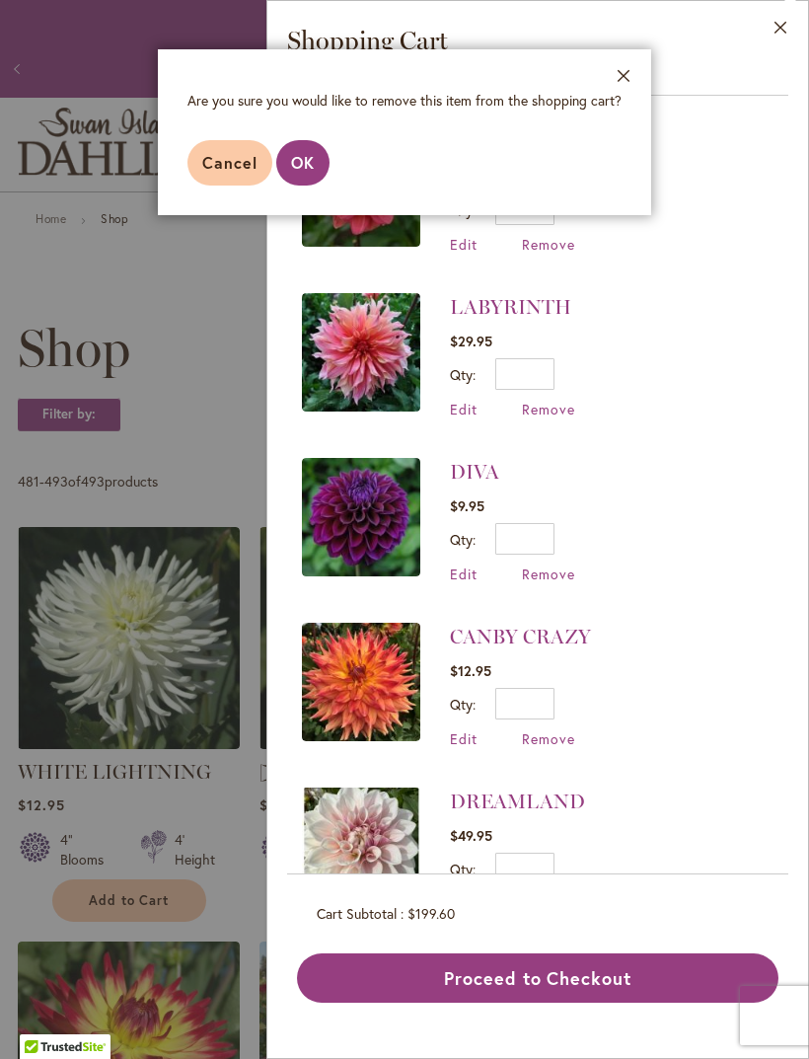
click at [303, 166] on span "OK" at bounding box center [303, 162] width 24 height 21
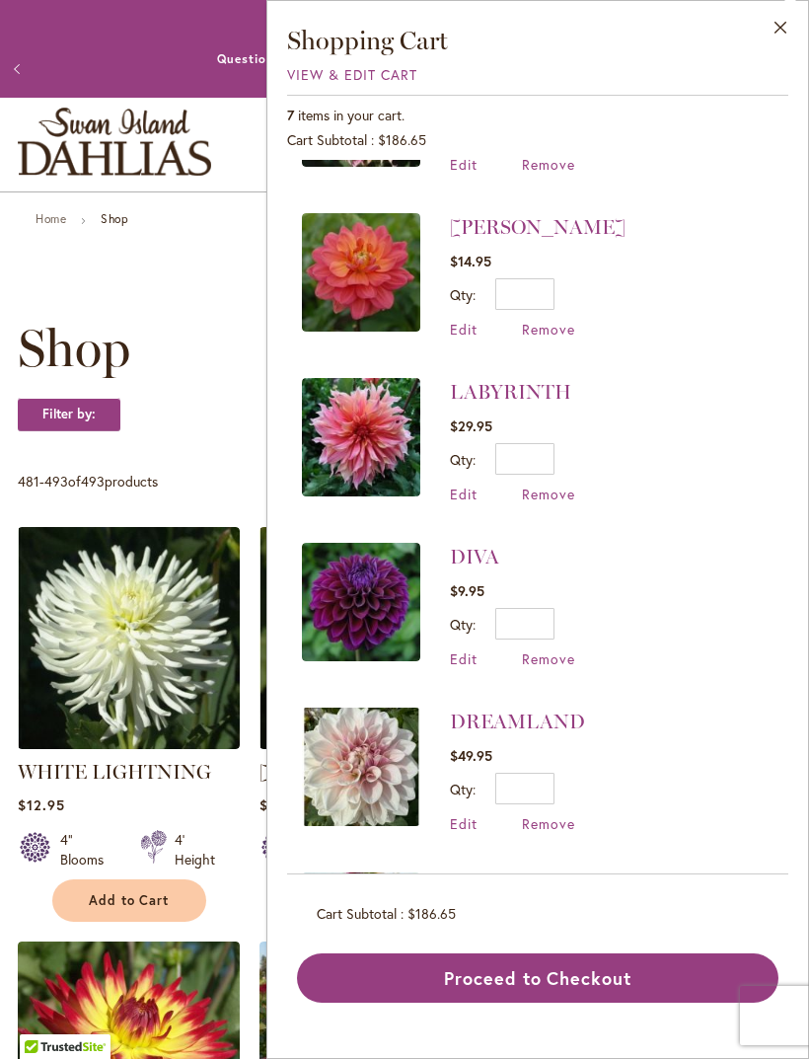
scroll to position [294, 0]
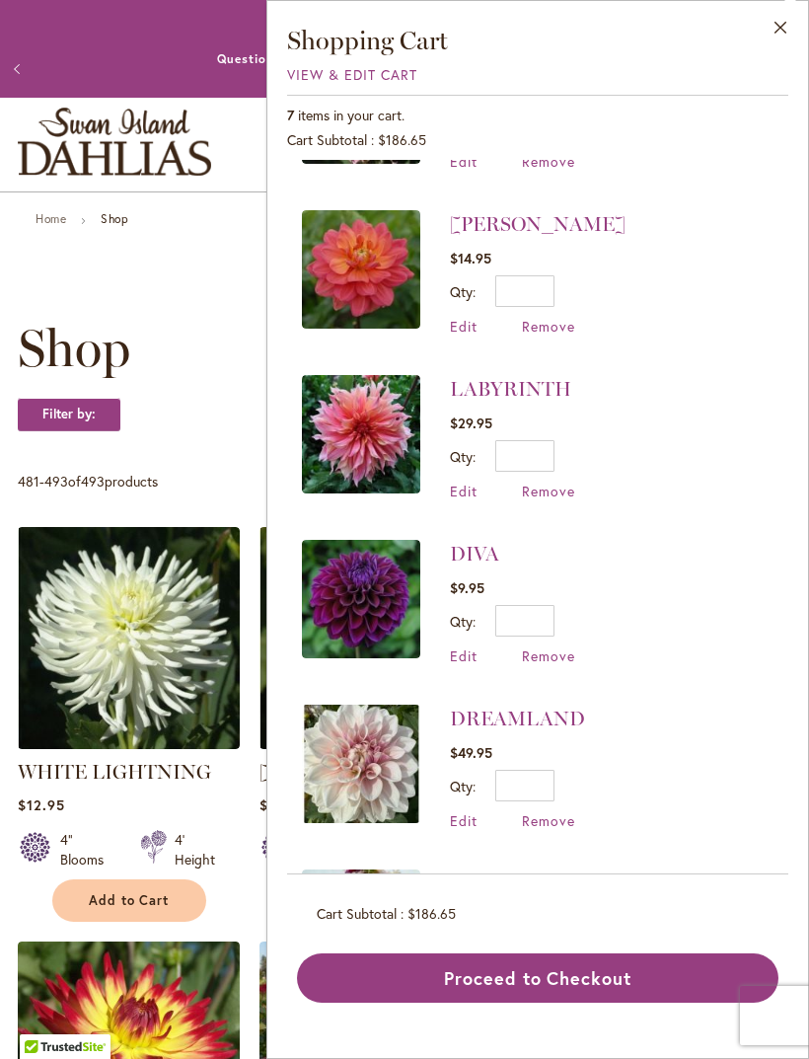
click at [563, 657] on span "Remove" at bounding box center [548, 655] width 53 height 19
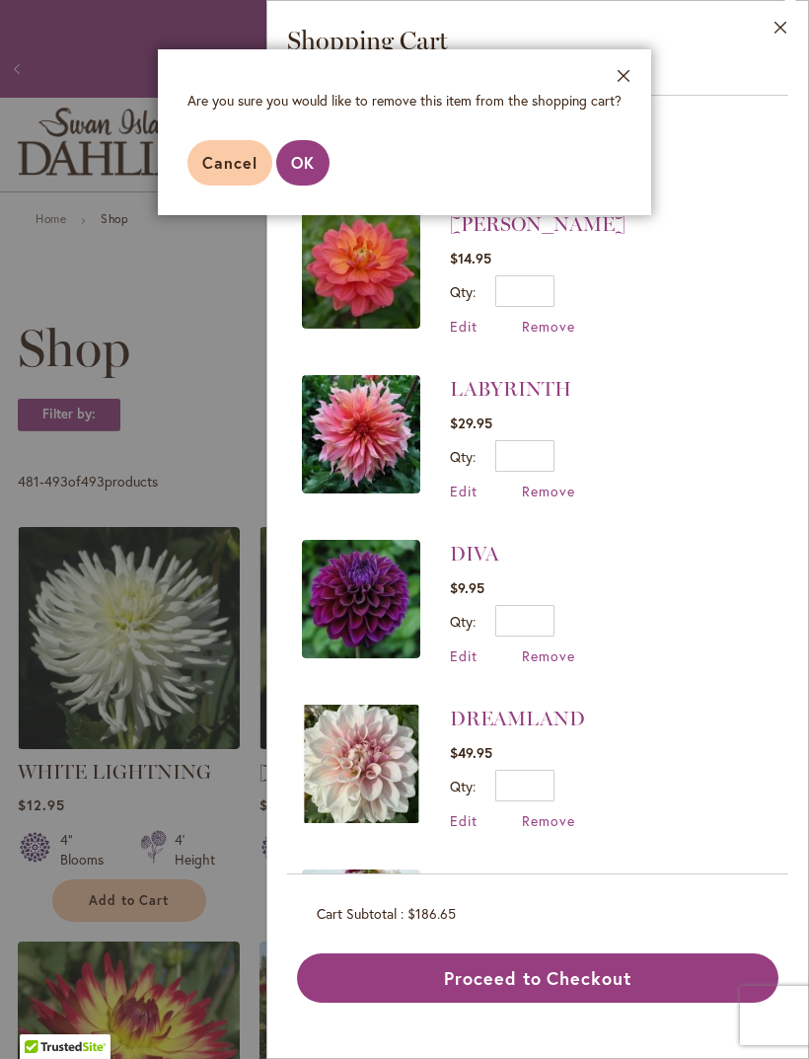
click at [309, 178] on button "OK" at bounding box center [302, 162] width 53 height 45
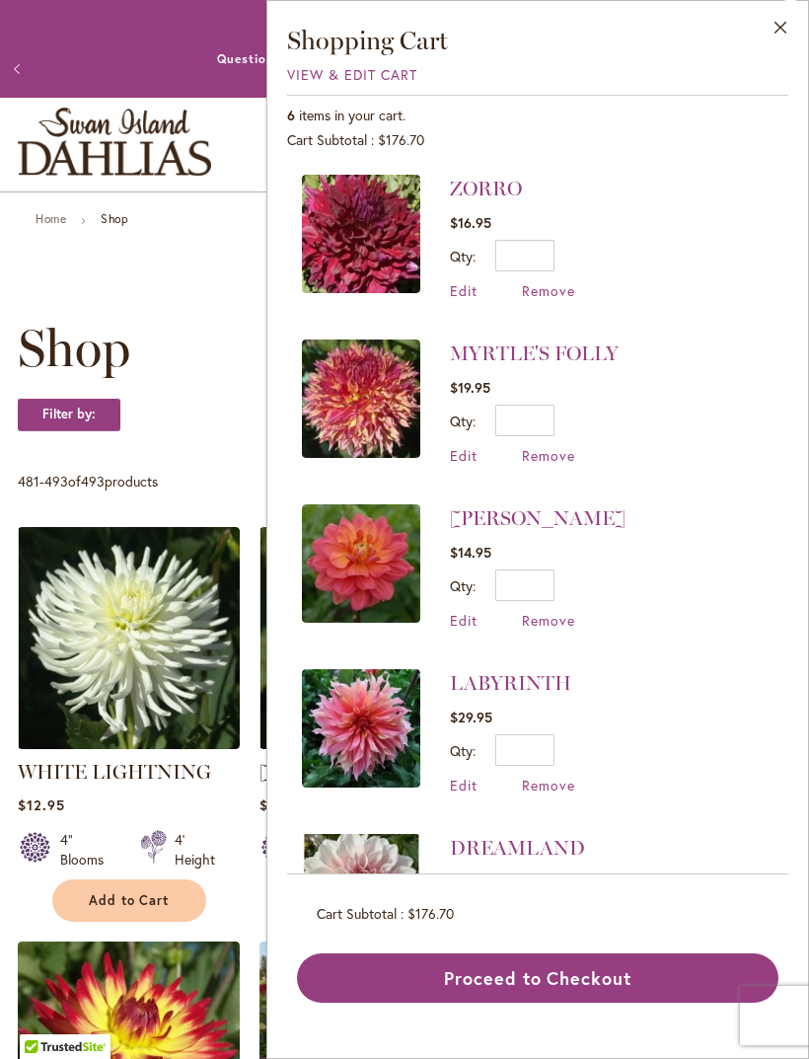
scroll to position [0, 0]
click at [205, 342] on h1 "Shop" at bounding box center [405, 348] width 774 height 59
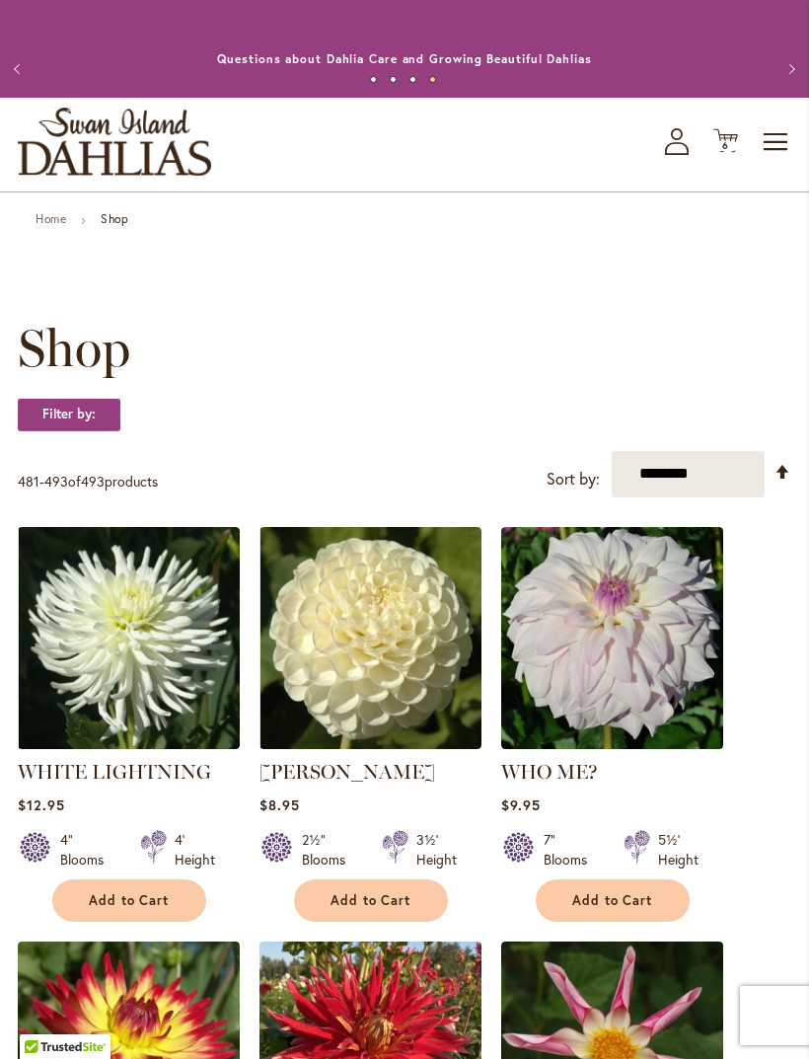
click at [731, 153] on icon "Cart .cls-1 { fill: #231f20; }" at bounding box center [725, 140] width 25 height 25
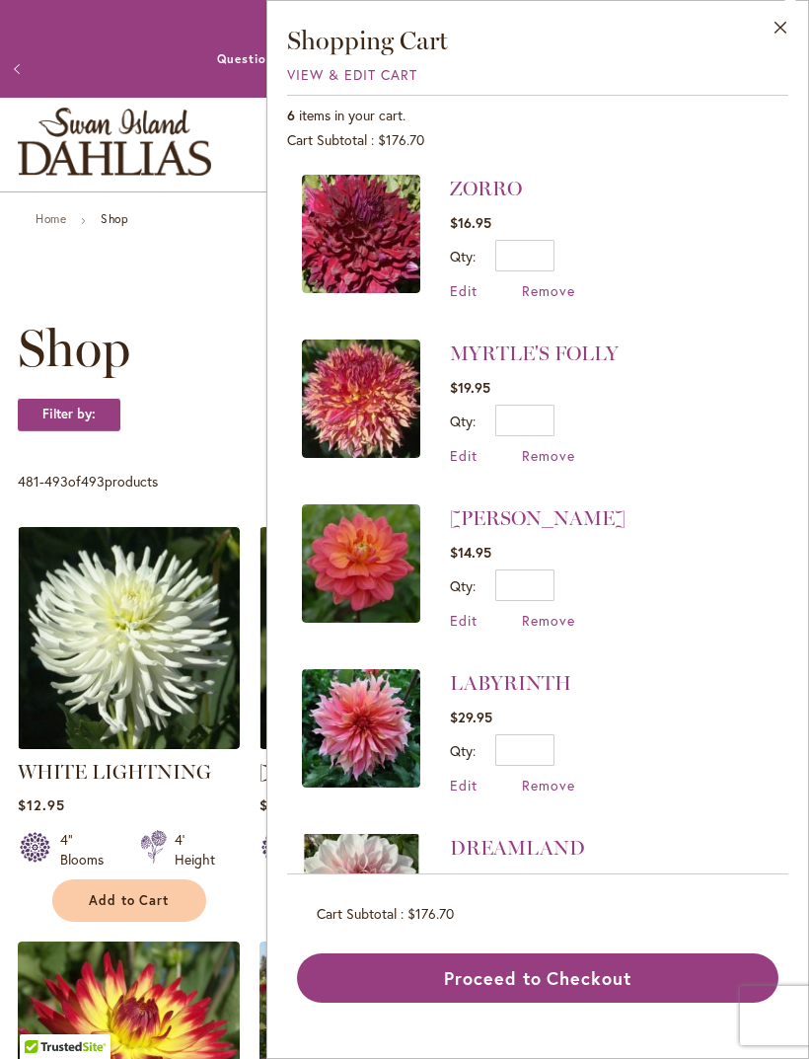
click at [511, 676] on link "LABYRINTH" at bounding box center [510, 683] width 121 height 24
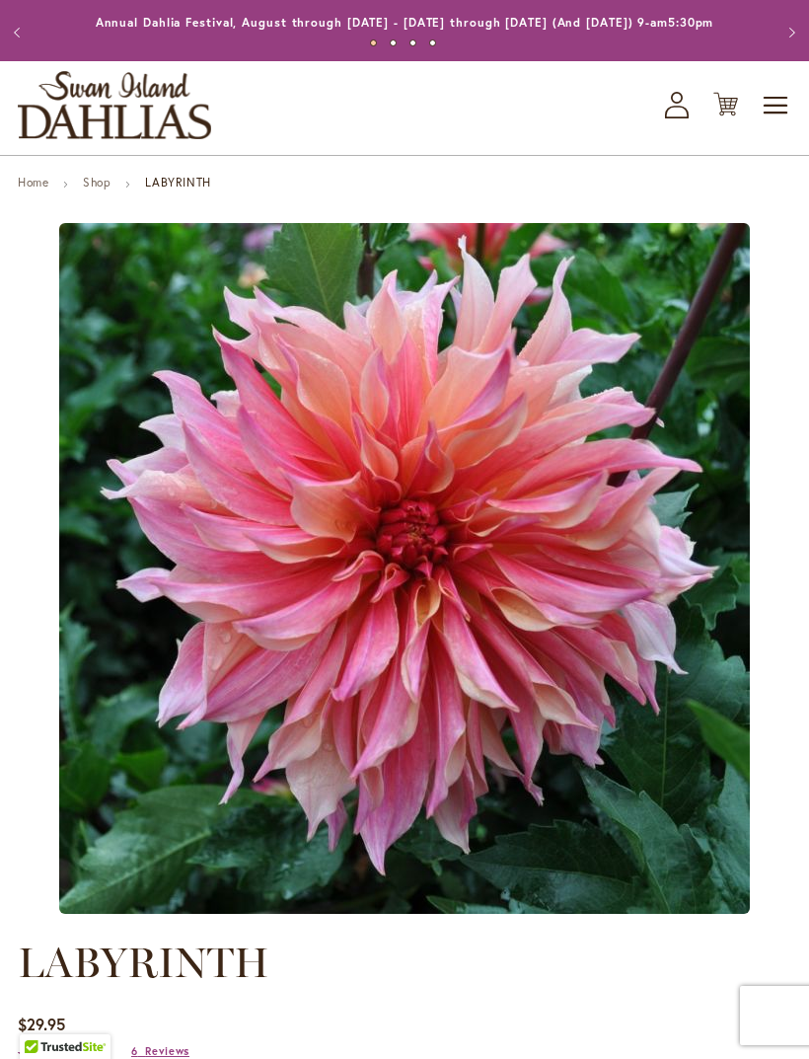
type input "*****"
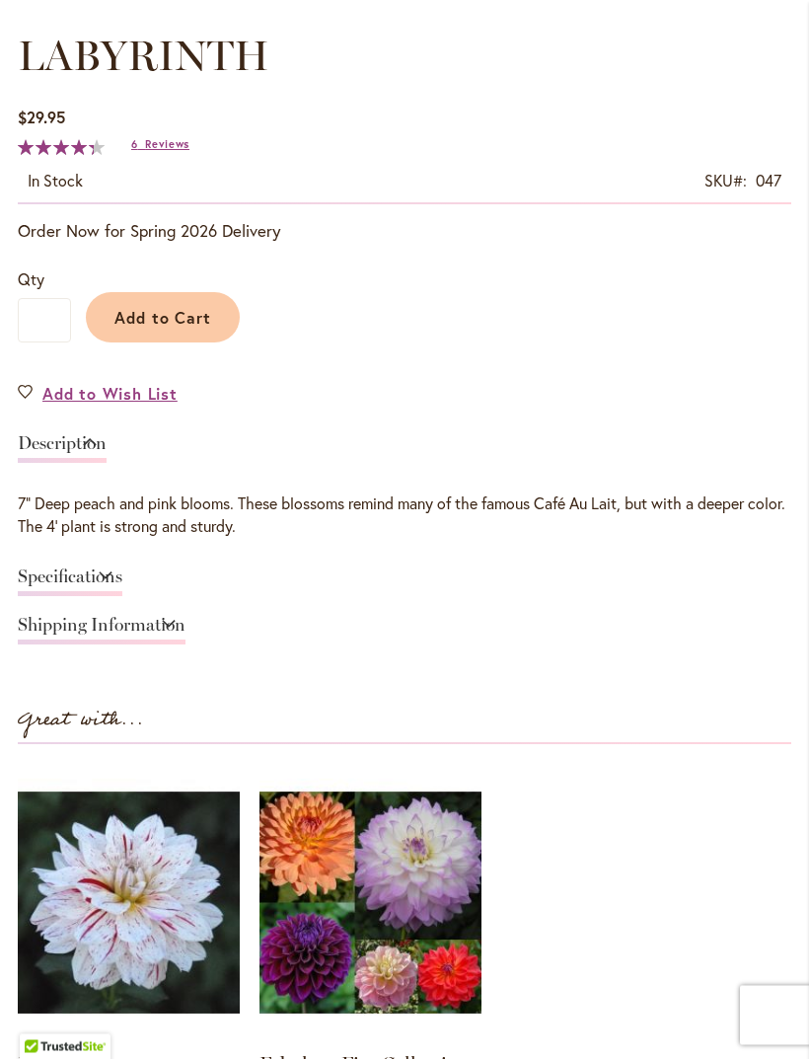
scroll to position [1086, 0]
click at [122, 592] on link "Specifications" at bounding box center [70, 581] width 105 height 29
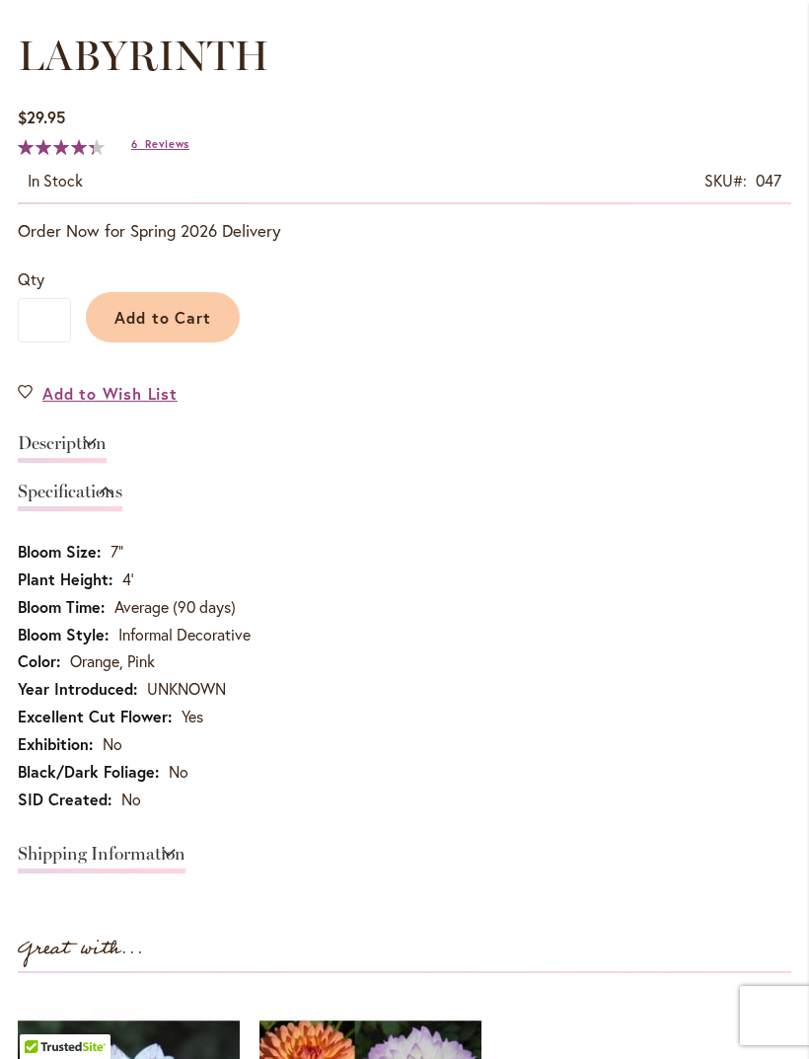
click at [186, 873] on link "Shipping Information" at bounding box center [102, 859] width 168 height 29
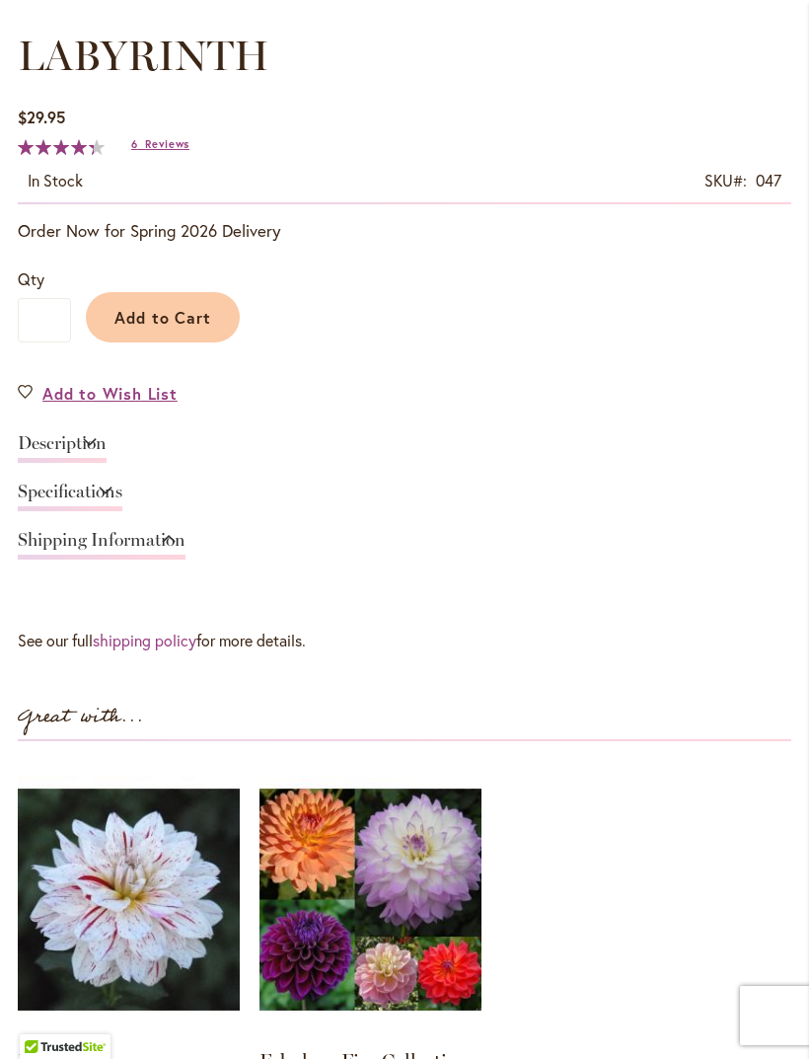
click at [122, 511] on link "Specifications" at bounding box center [70, 497] width 105 height 29
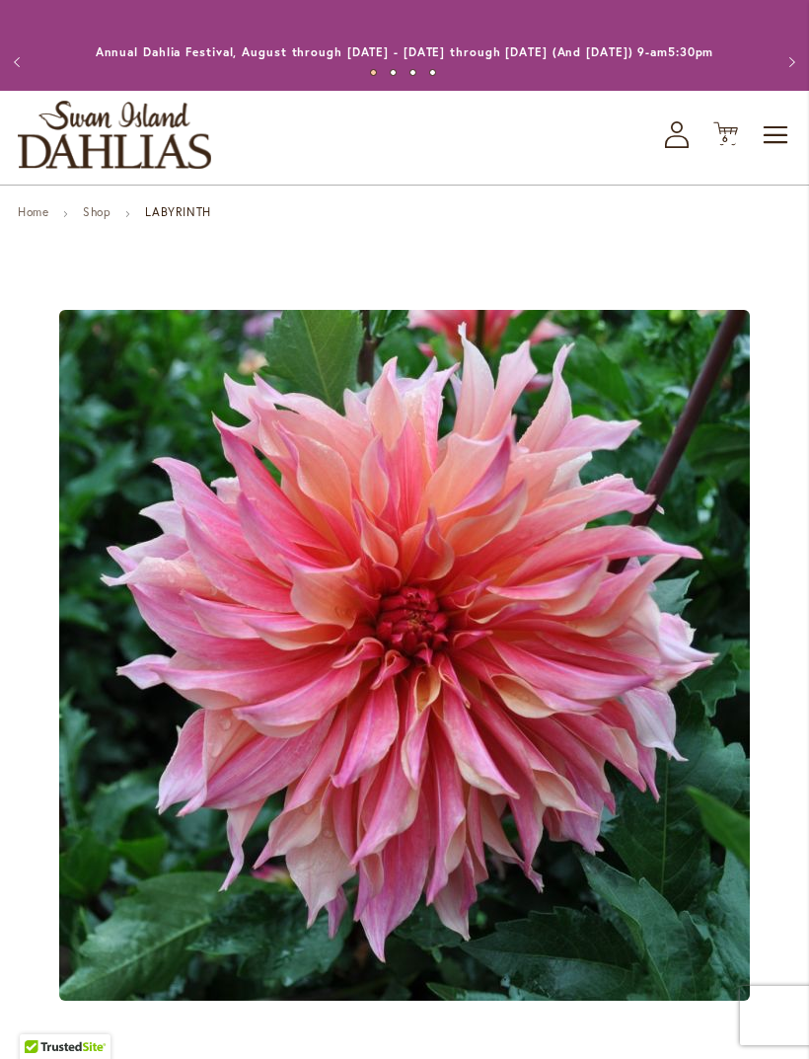
scroll to position [0, 0]
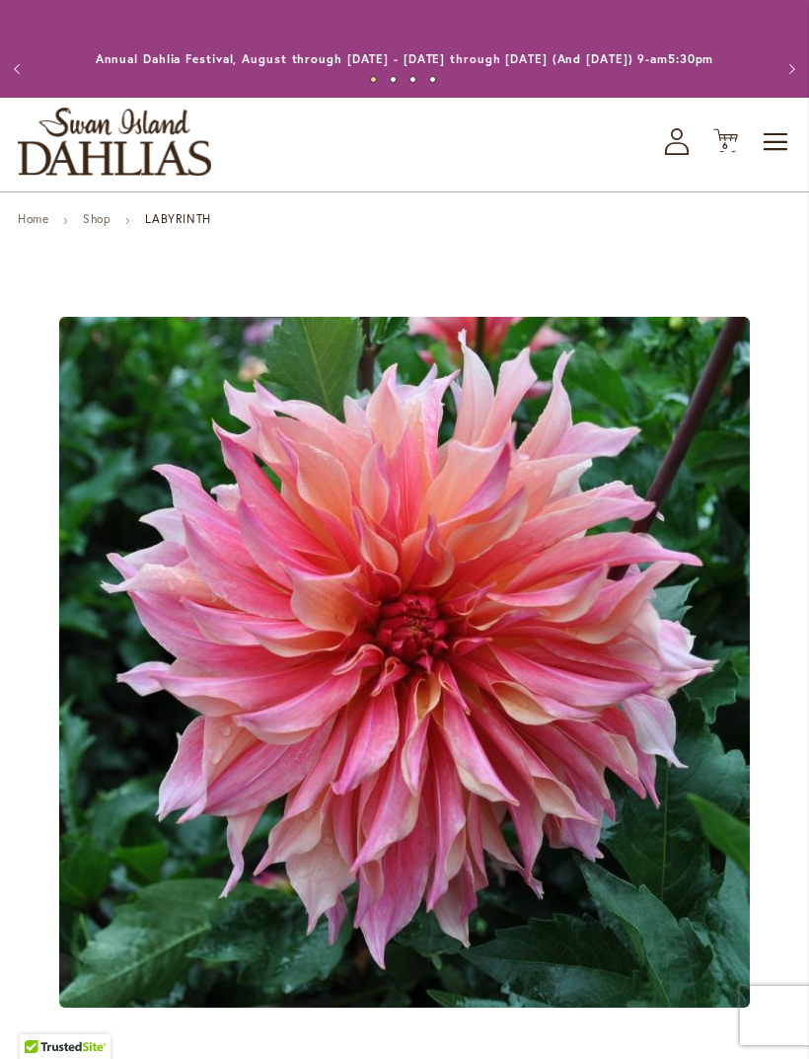
click at [143, 173] on img "store logo" at bounding box center [114, 142] width 193 height 68
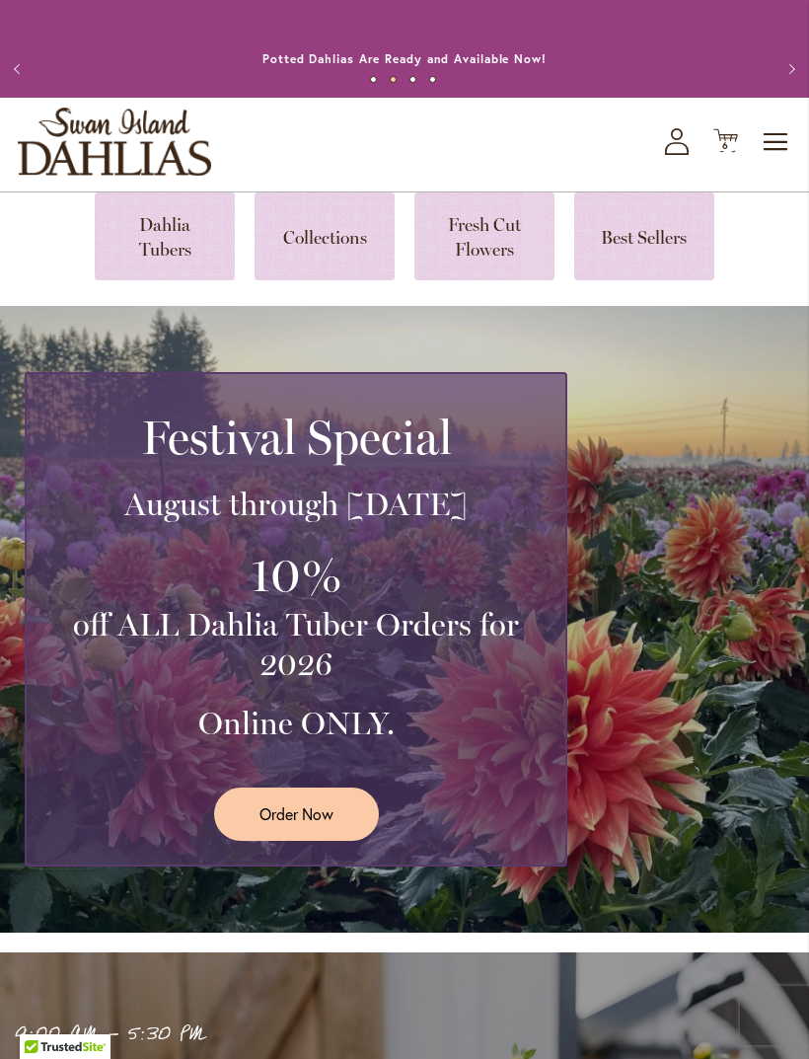
click at [190, 260] on link at bounding box center [165, 236] width 140 height 88
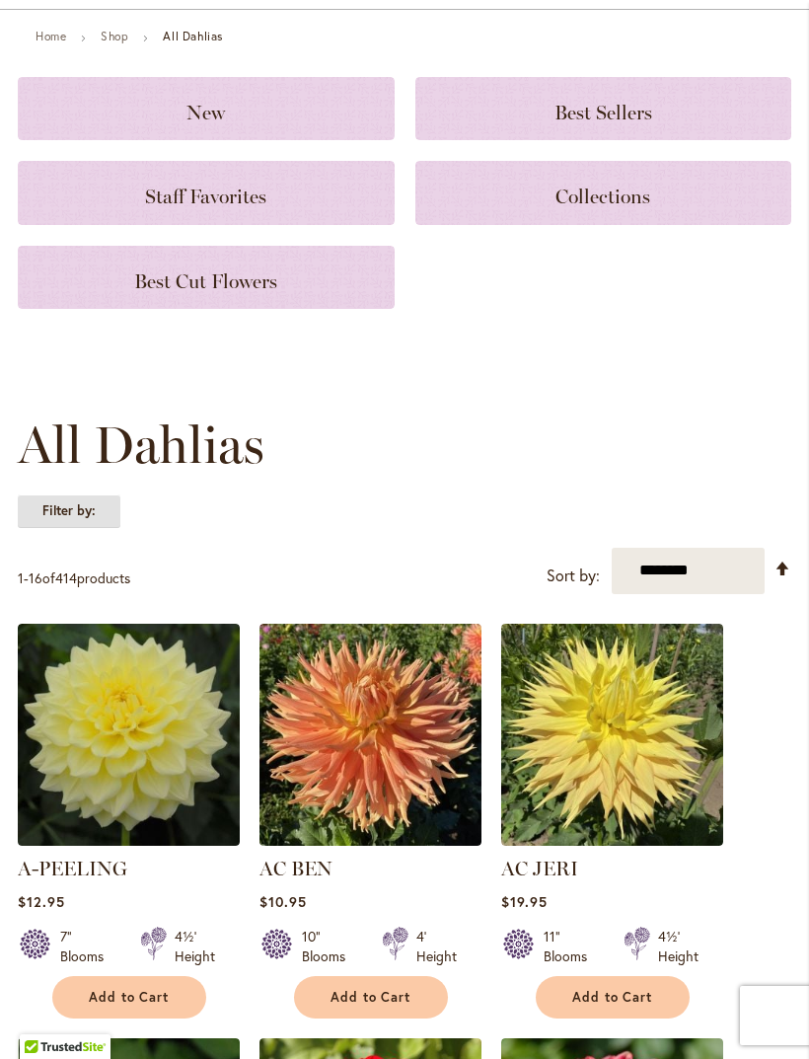
click at [84, 528] on strong "Filter by:" at bounding box center [69, 511] width 103 height 34
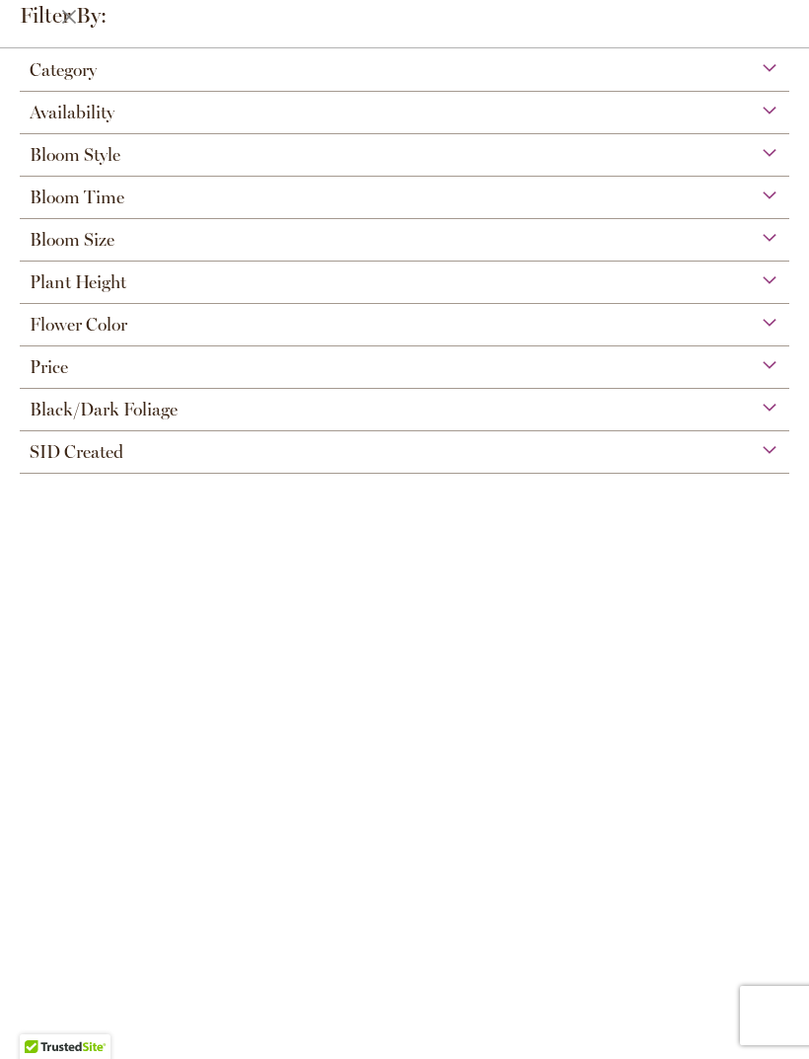
click at [77, 19] on strong "Filter by:" at bounding box center [48, 16] width 97 height 32
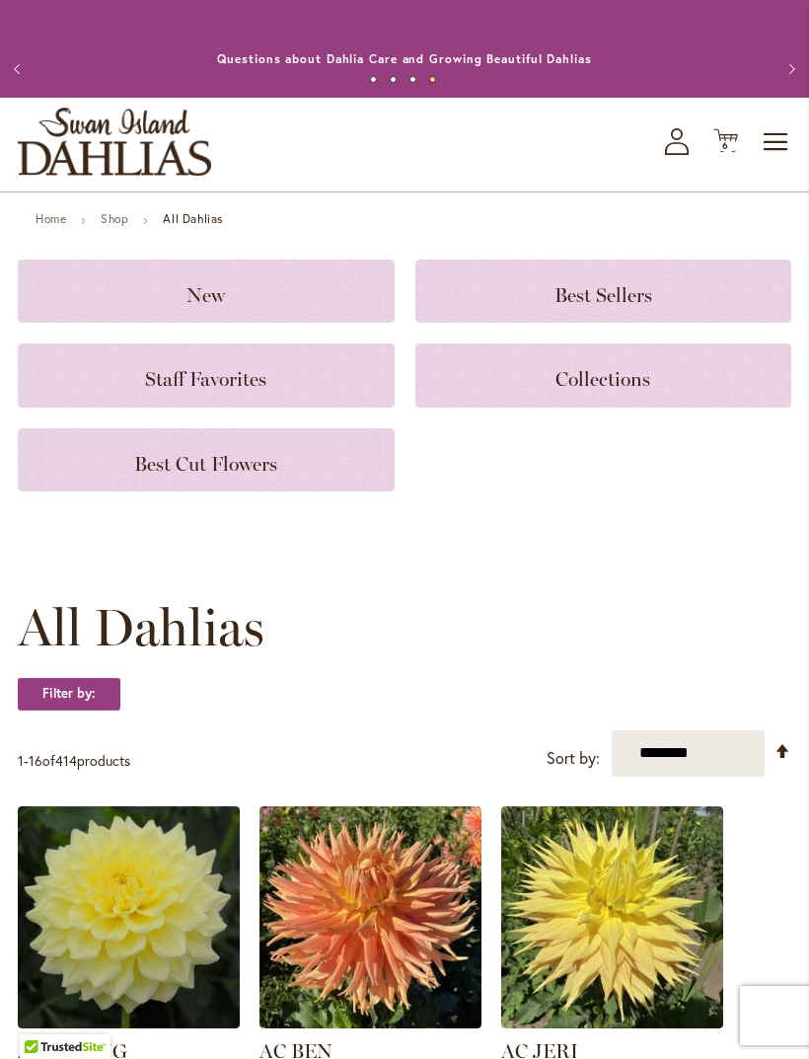
click at [780, 162] on span "Toggle Nav" at bounding box center [777, 141] width 30 height 39
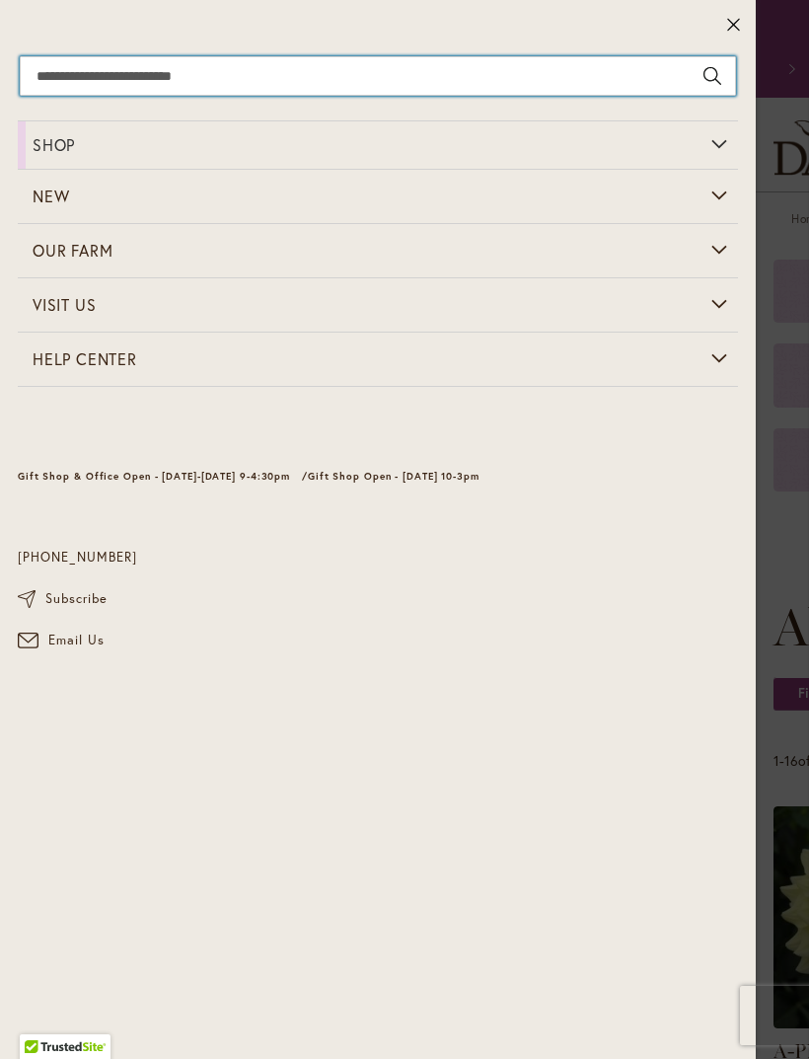
click at [291, 88] on input "Search" at bounding box center [378, 75] width 716 height 39
click at [105, 80] on input "Search" at bounding box center [378, 75] width 716 height 39
paste input "**********"
type input "**********"
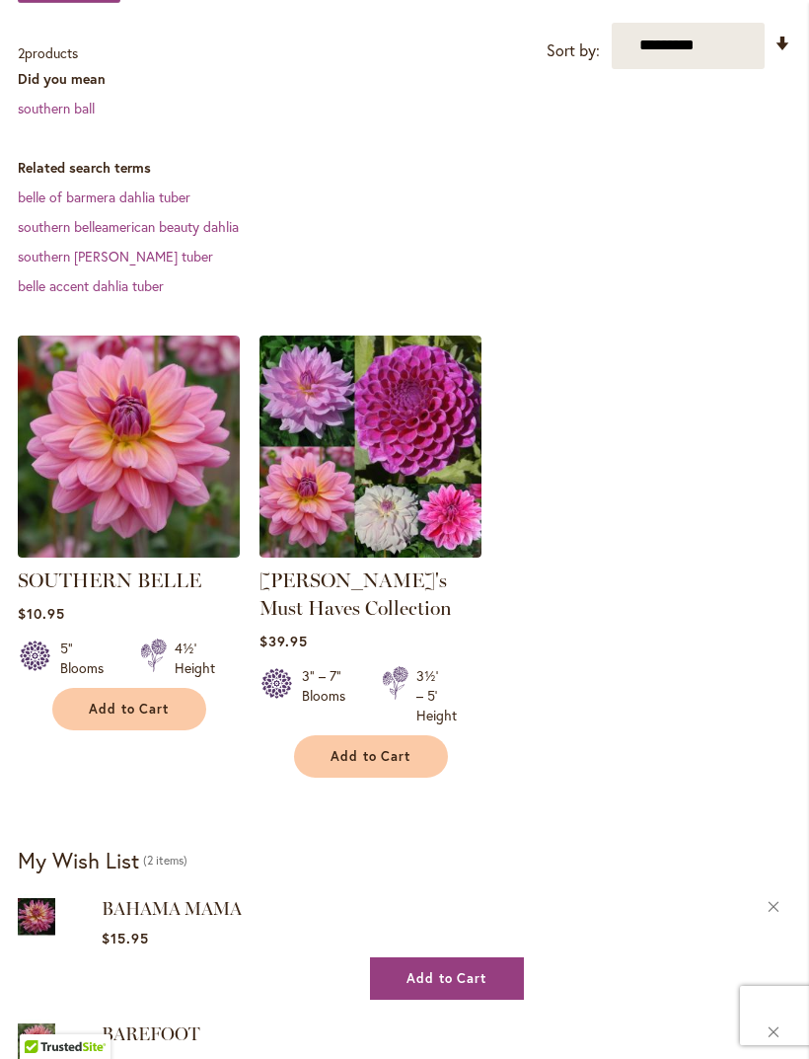
scroll to position [427, 0]
click at [194, 731] on button "Add to Cart" at bounding box center [129, 710] width 154 height 42
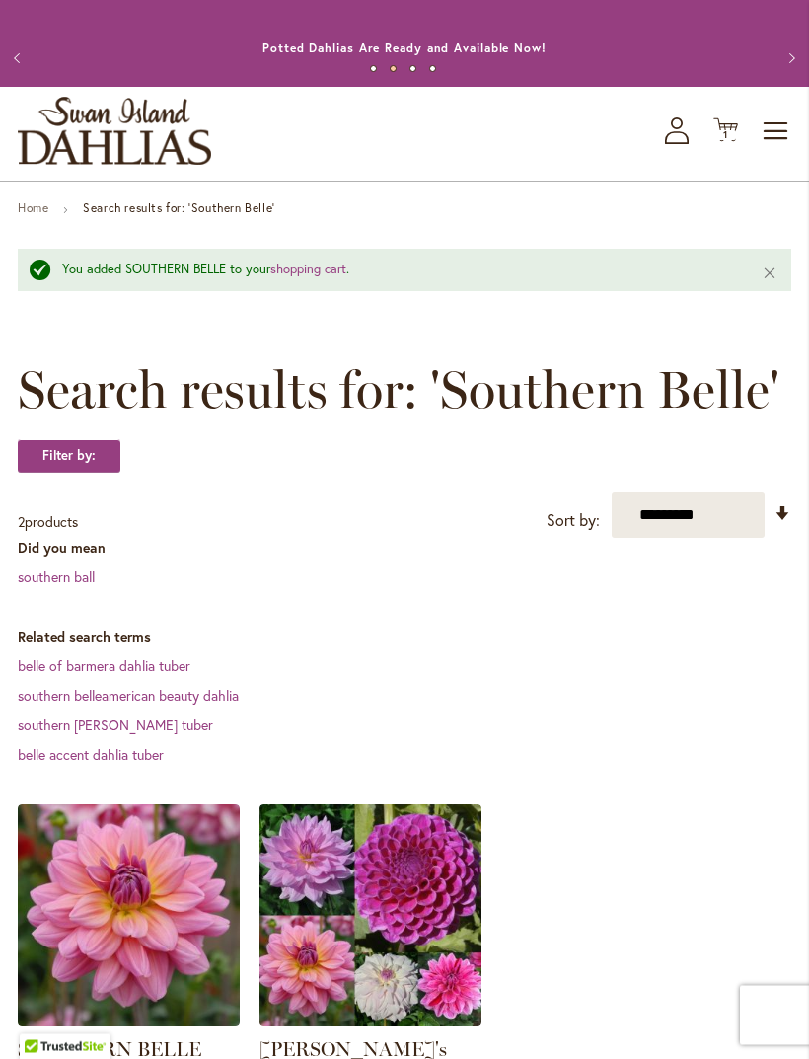
scroll to position [0, 0]
